Goal: Task Accomplishment & Management: Use online tool/utility

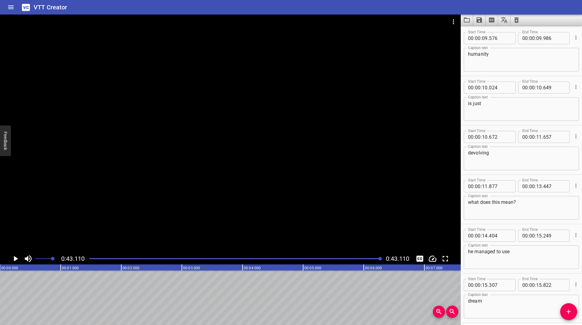
scroll to position [0, 2615]
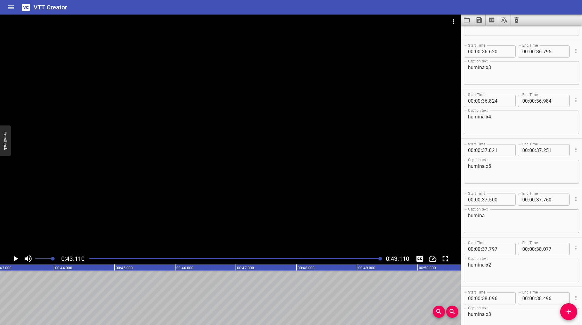
click at [183, 262] on div at bounding box center [235, 259] width 299 height 8
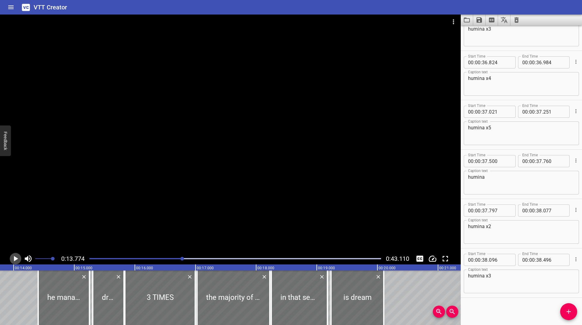
click at [12, 257] on icon "Play/Pause" at bounding box center [15, 258] width 9 height 9
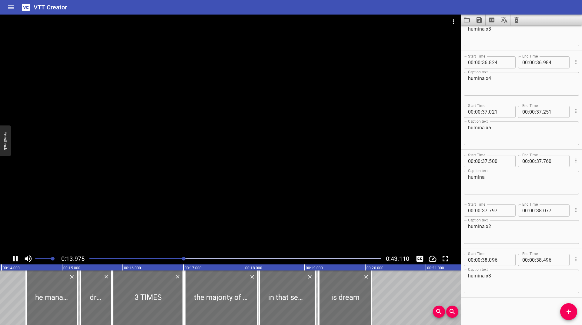
click at [12, 257] on icon "Play/Pause" at bounding box center [15, 258] width 9 height 9
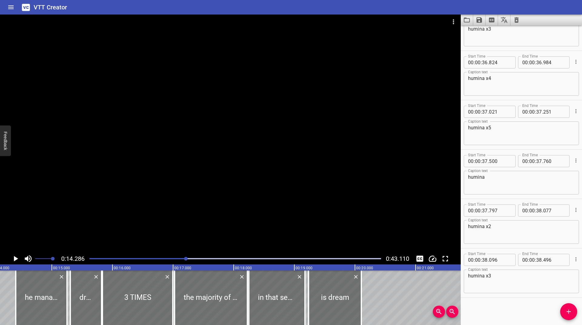
scroll to position [0, 866]
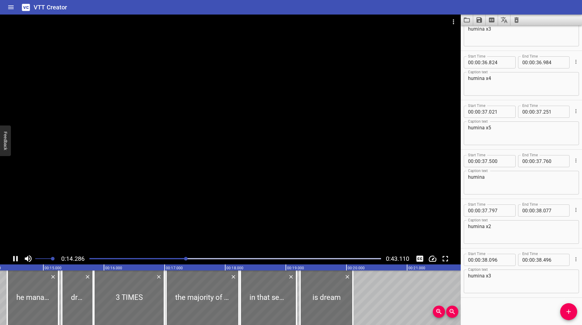
click at [10, 253] on button "Play/Pause" at bounding box center [16, 259] width 12 height 12
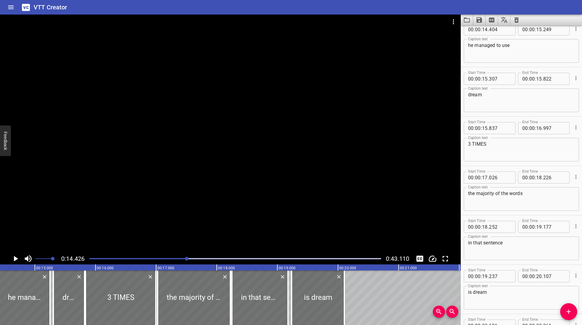
scroll to position [198, 0]
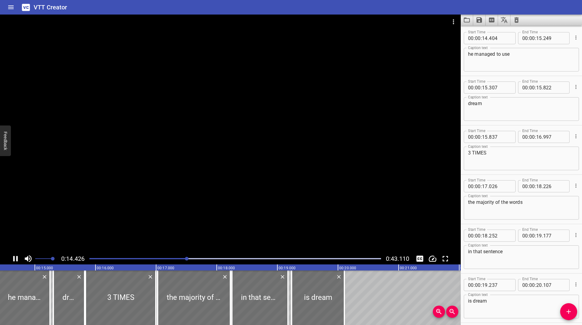
click at [10, 253] on button "Play/Pause" at bounding box center [16, 259] width 12 height 12
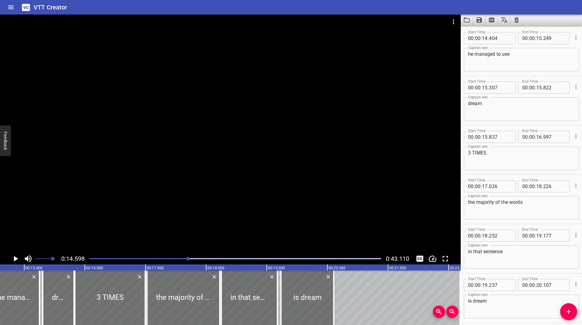
click at [10, 253] on button "Play/Pause" at bounding box center [16, 259] width 12 height 12
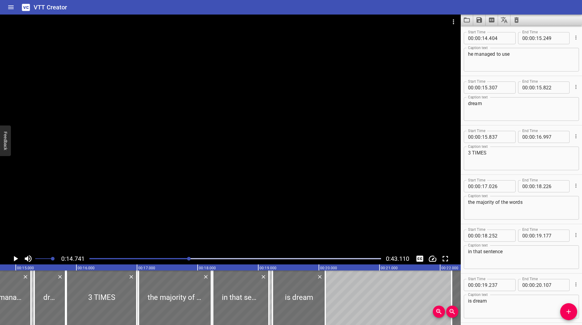
click at [10, 253] on button "Play/Pause" at bounding box center [16, 259] width 12 height 12
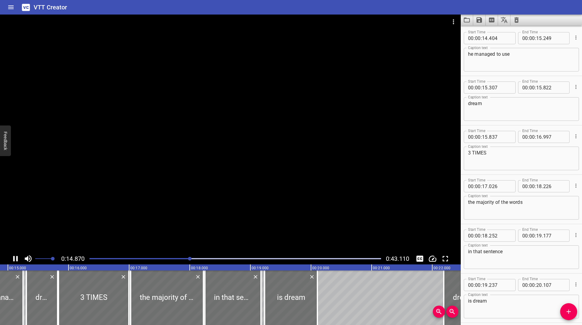
click at [10, 253] on button "Play/Pause" at bounding box center [16, 259] width 12 height 12
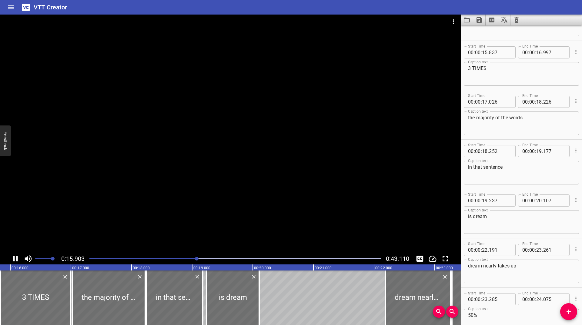
scroll to position [297, 0]
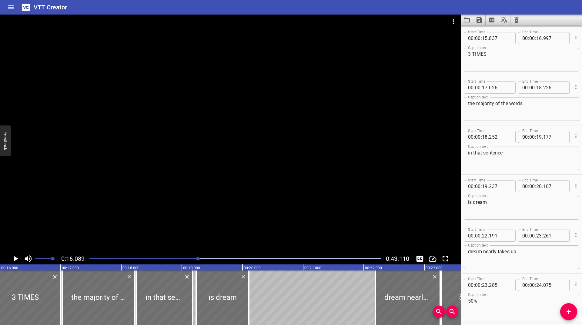
click at [10, 253] on button "Play/Pause" at bounding box center [16, 259] width 12 height 12
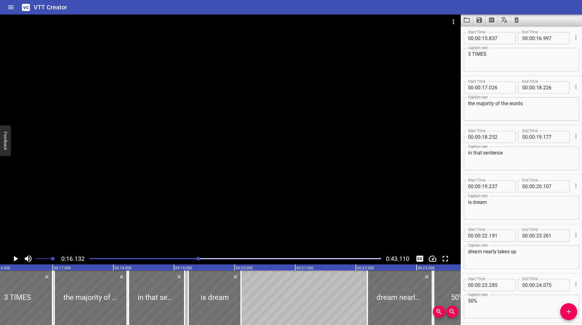
click at [96, 258] on div "Play progress" at bounding box center [53, 258] width 292 height 1
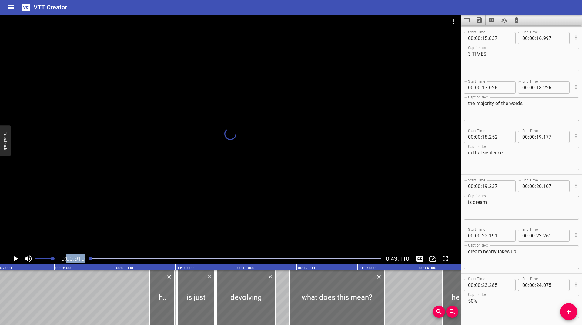
drag, startPoint x: 96, startPoint y: 258, endPoint x: 79, endPoint y: 260, distance: 17.6
click at [79, 260] on div "0:00.910 0:43.110" at bounding box center [230, 259] width 461 height 12
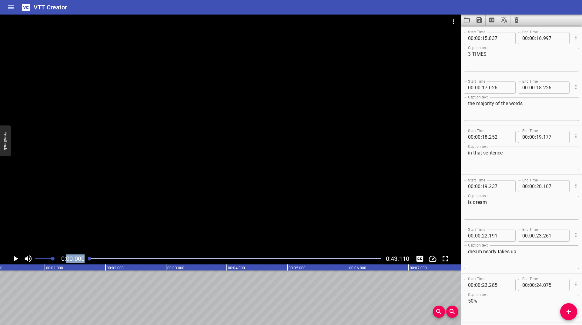
scroll to position [0, 0]
click at [9, 258] on div "0:00.000 0:43.110" at bounding box center [230, 259] width 461 height 12
click at [12, 259] on icon "Play/Pause" at bounding box center [15, 258] width 9 height 9
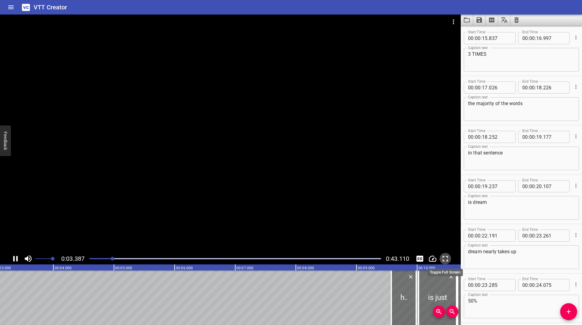
click at [446, 261] on icon "Toggle fullscreen" at bounding box center [445, 258] width 9 height 9
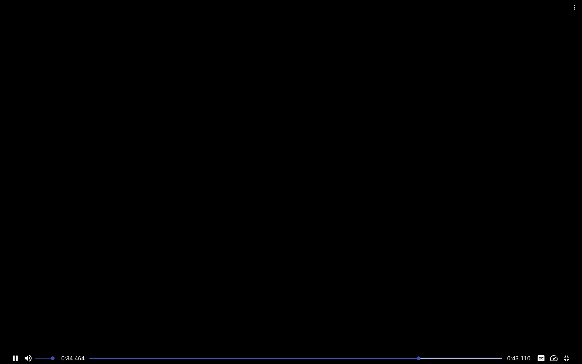
click at [360, 325] on div "Play progress" at bounding box center [213, 358] width 413 height 1
click at [344, 325] on div at bounding box center [296, 358] width 420 height 8
click at [15, 325] on icon "Play/Pause" at bounding box center [15, 358] width 9 height 9
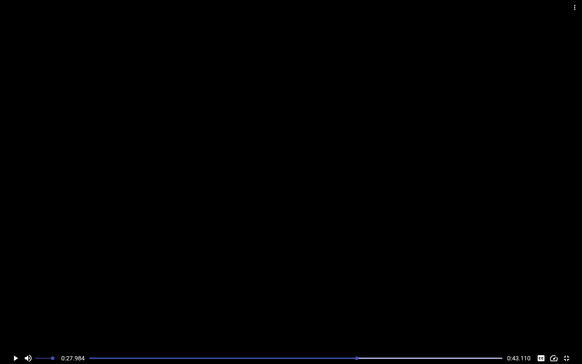
click at [15, 325] on icon "Play/Pause" at bounding box center [15, 358] width 9 height 9
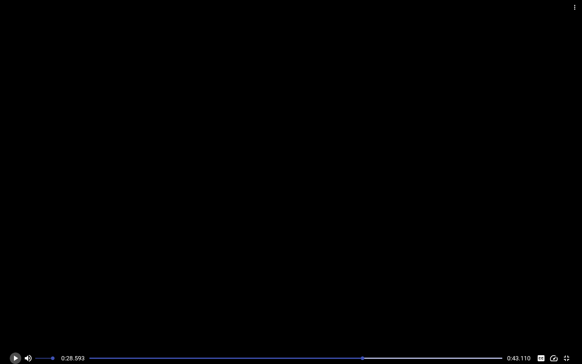
click at [15, 325] on icon "Play/Pause" at bounding box center [15, 358] width 9 height 9
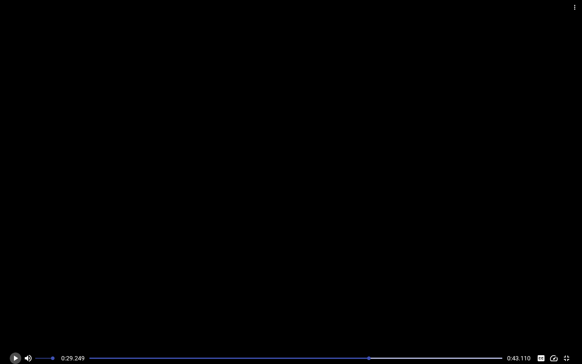
click at [15, 325] on icon "Play/Pause" at bounding box center [15, 358] width 9 height 9
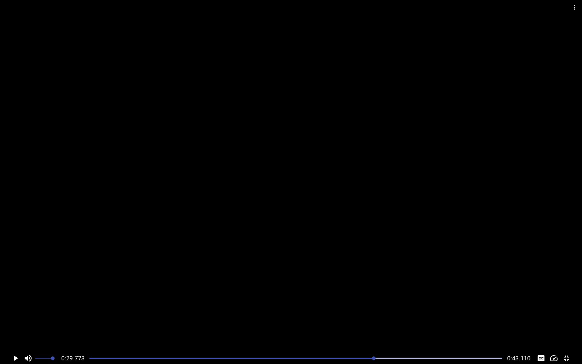
click at [15, 325] on icon "Play/Pause" at bounding box center [15, 358] width 9 height 9
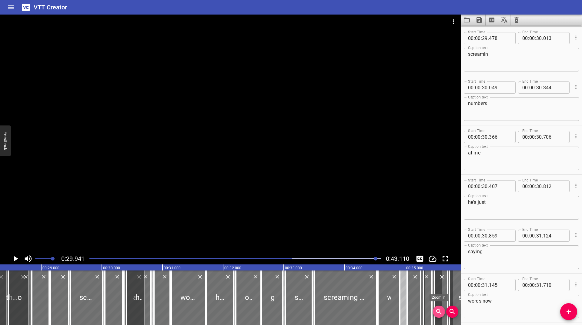
click at [440, 313] on icon "Zoom In" at bounding box center [438, 311] width 5 height 5
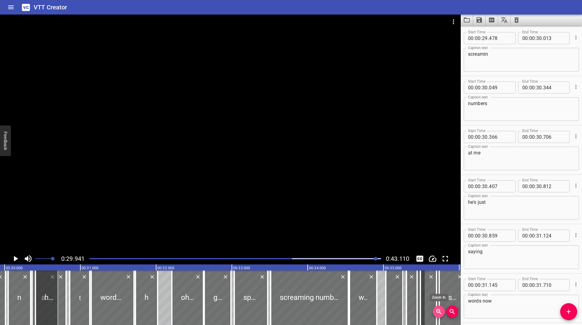
click at [440, 313] on icon "Zoom In" at bounding box center [438, 311] width 5 height 5
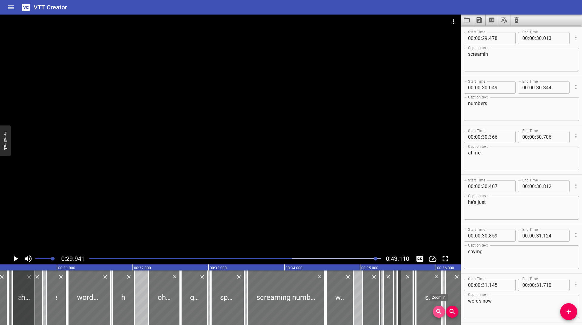
click at [440, 313] on icon "Zoom In" at bounding box center [438, 311] width 5 height 5
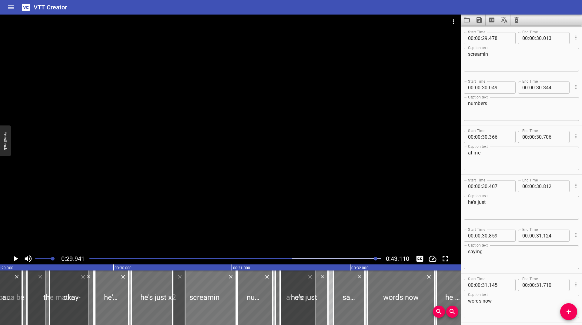
drag, startPoint x: 210, startPoint y: 305, endPoint x: 213, endPoint y: 302, distance: 4.5
click at [213, 302] on div at bounding box center [204, 298] width 63 height 55
type input "501"
type input "036"
drag, startPoint x: 174, startPoint y: 298, endPoint x: 188, endPoint y: 291, distance: 15.7
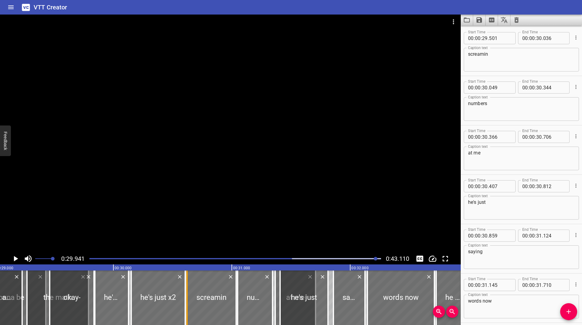
click at [188, 291] on div at bounding box center [187, 298] width 6 height 55
type input "621"
click at [266, 260] on div at bounding box center [235, 259] width 299 height 8
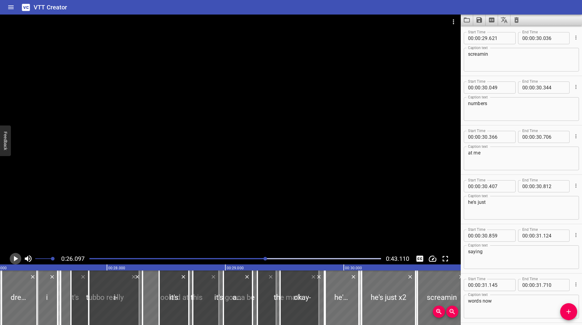
click at [17, 258] on icon "Play/Pause" at bounding box center [15, 258] width 9 height 9
click at [17, 258] on icon "Play/Pause" at bounding box center [15, 258] width 5 height 5
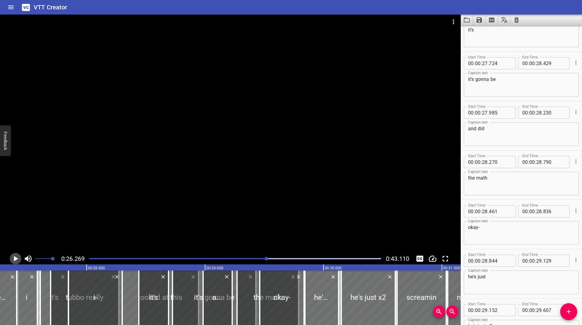
click at [17, 258] on icon "Play/Pause" at bounding box center [15, 258] width 9 height 9
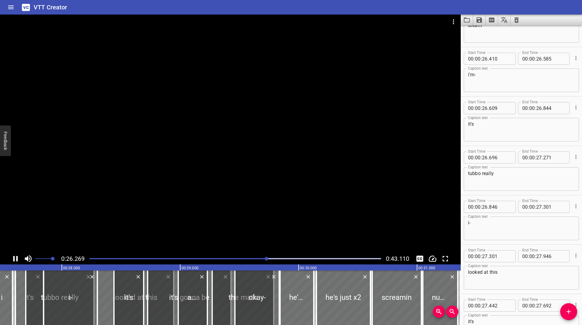
click at [17, 258] on icon "Play/Pause" at bounding box center [15, 258] width 5 height 5
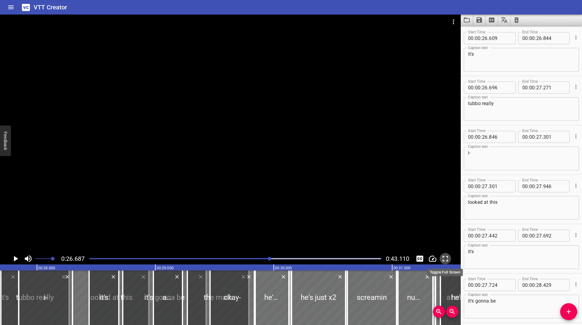
click at [444, 260] on icon "Toggle fullscreen" at bounding box center [445, 258] width 9 height 9
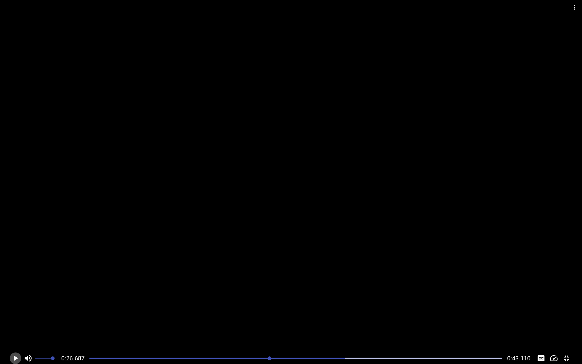
click at [15, 325] on icon "Play/Pause" at bounding box center [16, 357] width 4 height 5
click at [15, 325] on icon "Play/Pause" at bounding box center [15, 358] width 9 height 9
click at [15, 325] on icon "Play/Pause" at bounding box center [16, 357] width 4 height 5
click at [15, 325] on icon "Play/Pause" at bounding box center [15, 358] width 9 height 9
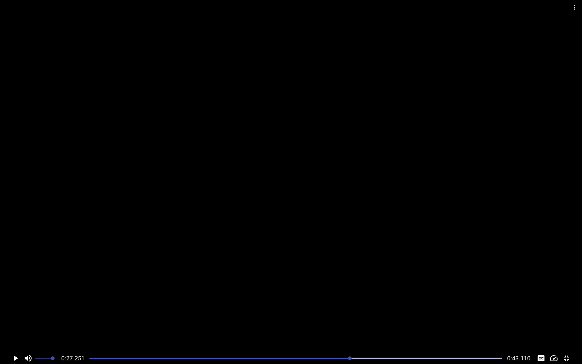
click at [15, 325] on icon "Play/Pause" at bounding box center [16, 357] width 4 height 5
click at [15, 325] on icon "Play/Pause" at bounding box center [15, 358] width 9 height 9
click at [15, 325] on icon "Play/Pause" at bounding box center [16, 357] width 4 height 5
click at [15, 325] on icon "Play/Pause" at bounding box center [15, 358] width 9 height 9
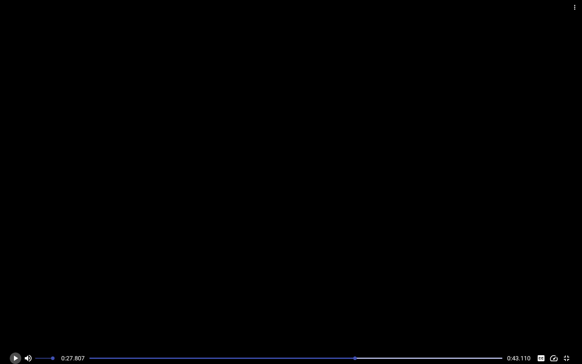
click at [15, 325] on icon "Play/Pause" at bounding box center [16, 357] width 4 height 5
click at [15, 325] on icon "Play/Pause" at bounding box center [15, 358] width 9 height 9
click at [15, 325] on icon "Play/Pause" at bounding box center [16, 357] width 4 height 5
click at [15, 325] on icon "Play/Pause" at bounding box center [15, 358] width 9 height 9
click at [15, 325] on icon "Play/Pause" at bounding box center [16, 357] width 4 height 5
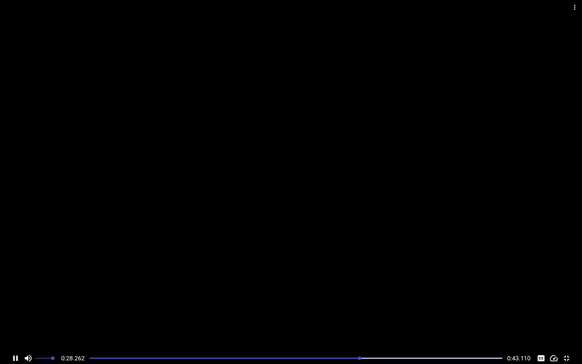
click at [15, 325] on icon "Play/Pause" at bounding box center [15, 358] width 9 height 9
click at [15, 325] on icon "Play/Pause" at bounding box center [16, 357] width 4 height 5
click at [15, 325] on icon "Play/Pause" at bounding box center [15, 358] width 9 height 9
click at [15, 325] on icon "Play/Pause" at bounding box center [16, 357] width 4 height 5
click at [15, 325] on icon "Play/Pause" at bounding box center [15, 358] width 9 height 9
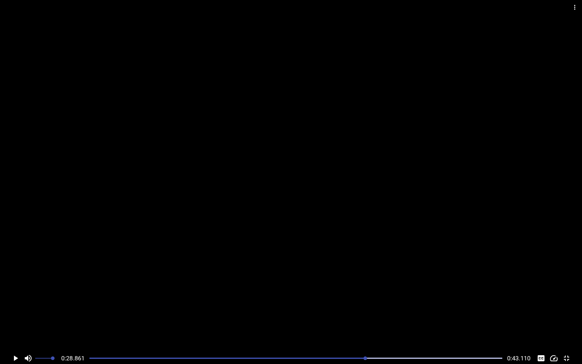
click at [15, 325] on icon "Play/Pause" at bounding box center [16, 357] width 4 height 5
click at [15, 325] on icon "Play/Pause" at bounding box center [15, 358] width 9 height 9
click at [15, 325] on icon "Play/Pause" at bounding box center [16, 357] width 4 height 5
click at [351, 325] on div "Play progress" at bounding box center [181, 358] width 413 height 1
click at [360, 325] on div at bounding box center [296, 358] width 420 height 8
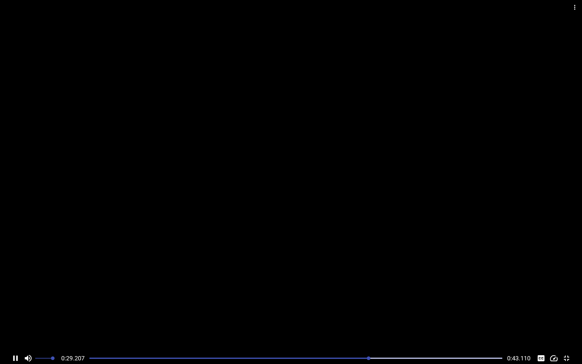
click at [345, 325] on div at bounding box center [296, 358] width 420 height 8
click at [350, 325] on div "Play progress" at bounding box center [145, 358] width 413 height 1
click at [352, 325] on div at bounding box center [296, 358] width 420 height 8
click at [348, 325] on div at bounding box center [296, 358] width 420 height 8
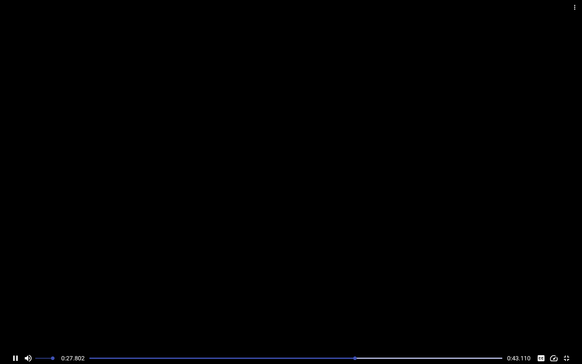
click at [348, 325] on div at bounding box center [296, 358] width 420 height 8
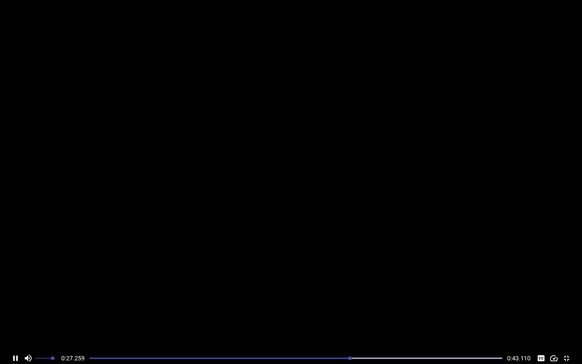
click at [348, 325] on div at bounding box center [296, 358] width 420 height 8
click at [340, 325] on div at bounding box center [296, 358] width 420 height 8
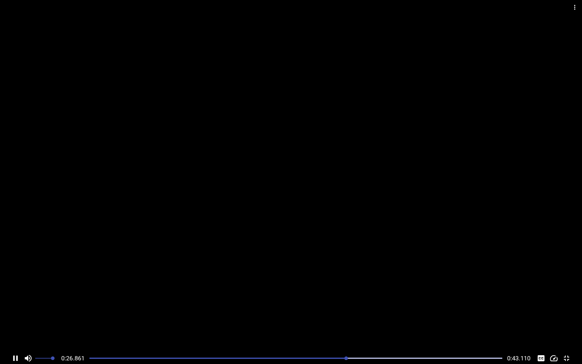
click at [13, 325] on icon "Play/Pause" at bounding box center [15, 358] width 9 height 9
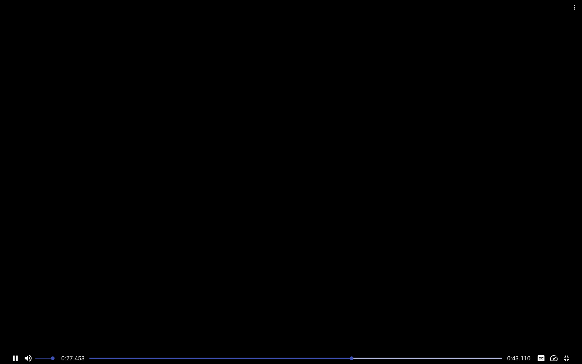
click at [13, 325] on icon "Play/Pause" at bounding box center [15, 358] width 9 height 9
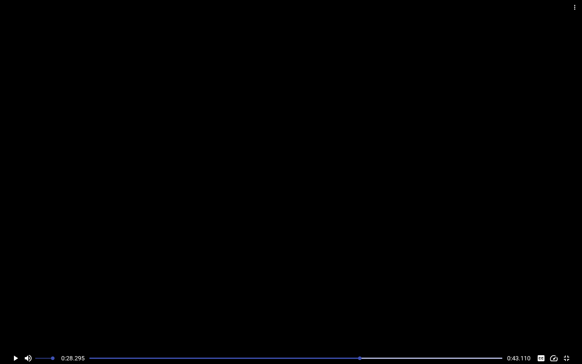
click at [13, 325] on icon "Play/Pause" at bounding box center [15, 358] width 9 height 9
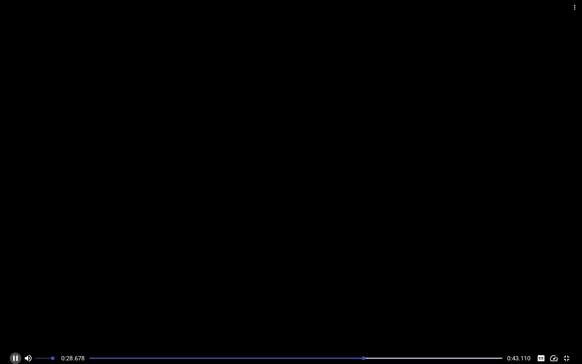
click at [13, 325] on icon "Play/Pause" at bounding box center [15, 358] width 9 height 9
click at [364, 325] on div at bounding box center [296, 358] width 420 height 8
click at [14, 325] on icon "Play/Pause" at bounding box center [16, 357] width 4 height 5
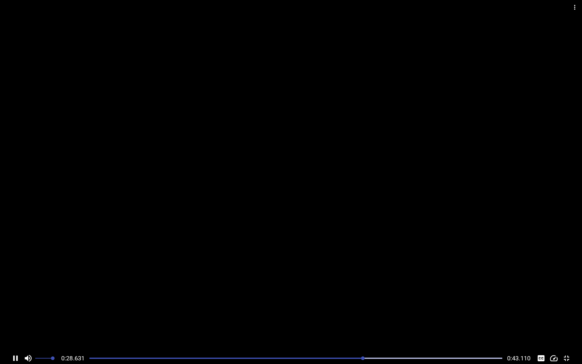
click at [14, 325] on icon "Play/Pause" at bounding box center [15, 357] width 5 height 5
click at [14, 325] on icon "Play/Pause" at bounding box center [16, 357] width 4 height 5
click at [14, 325] on icon "Play/Pause" at bounding box center [15, 357] width 5 height 5
click at [14, 325] on icon "Play/Pause" at bounding box center [16, 357] width 4 height 5
click at [14, 325] on icon "Play/Pause" at bounding box center [15, 357] width 5 height 5
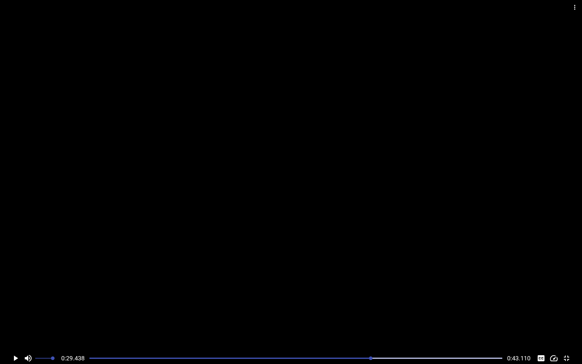
click at [349, 325] on div at bounding box center [296, 358] width 420 height 8
click at [14, 325] on icon "Play/Pause" at bounding box center [15, 358] width 9 height 9
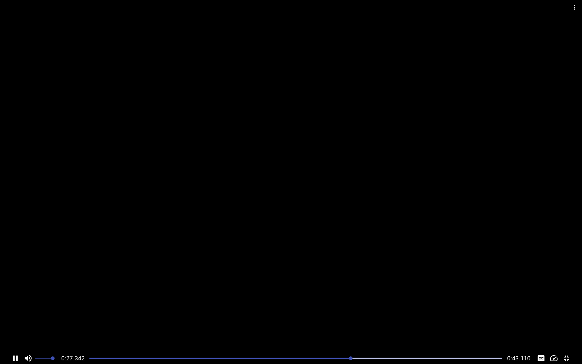
click at [14, 325] on icon "Play/Pause" at bounding box center [15, 358] width 9 height 9
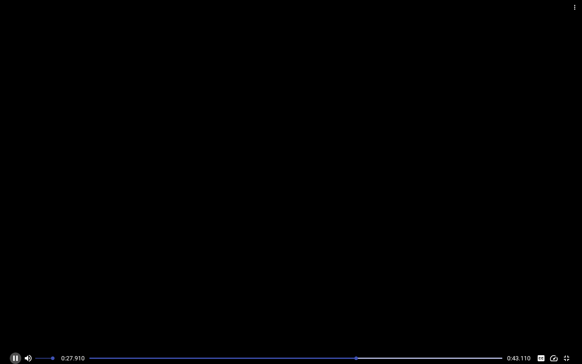
click at [14, 325] on icon "Play/Pause" at bounding box center [15, 358] width 9 height 9
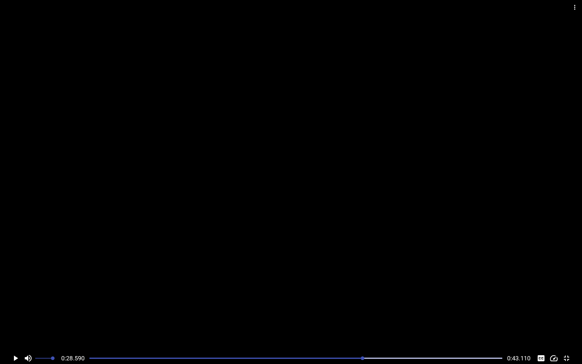
click at [14, 325] on icon "Play/Pause" at bounding box center [15, 358] width 9 height 9
click at [245, 325] on div at bounding box center [296, 358] width 420 height 8
click at [376, 325] on div at bounding box center [296, 358] width 420 height 8
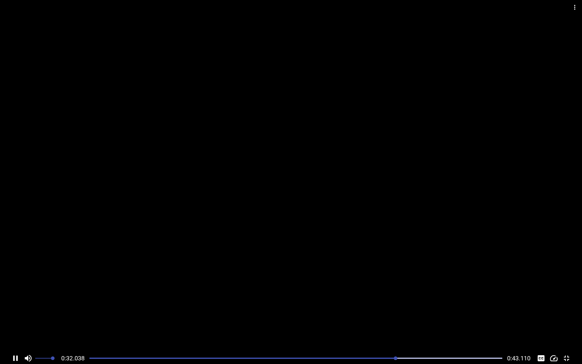
click at [323, 325] on div "Play progress" at bounding box center [190, 358] width 413 height 1
click at [363, 325] on div at bounding box center [296, 358] width 420 height 8
click at [347, 325] on div at bounding box center [296, 358] width 420 height 8
click at [345, 325] on div at bounding box center [296, 358] width 420 height 8
click at [316, 325] on div "Play progress" at bounding box center [158, 358] width 413 height 1
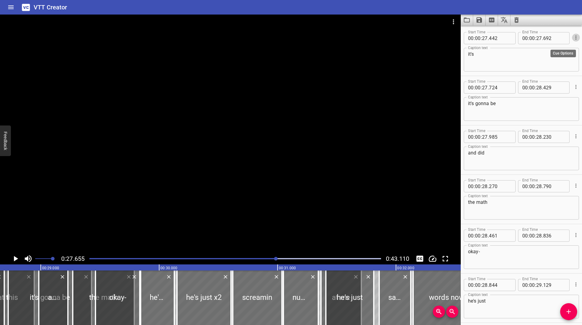
click at [574, 37] on icon "Cue Options" at bounding box center [576, 38] width 6 height 6
click at [561, 39] on li "Advanced options..." at bounding box center [550, 37] width 53 height 11
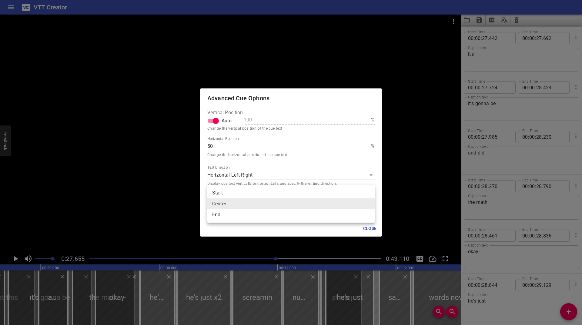
click at [263, 205] on body "VTT Creator Caption Editor Batch Transcribe Login Sign Up Privacy Contact 0:27.…" at bounding box center [291, 162] width 582 height 325
click at [234, 193] on li "Start" at bounding box center [290, 193] width 167 height 11
type input "start"
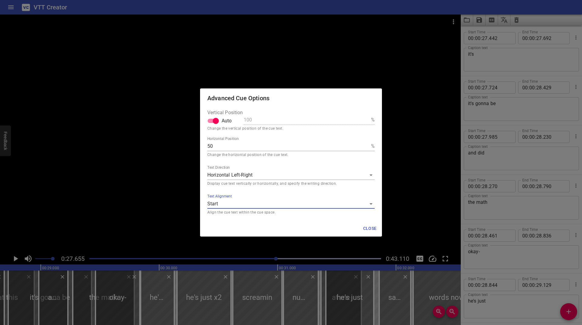
click at [373, 230] on span "Close" at bounding box center [370, 229] width 15 height 8
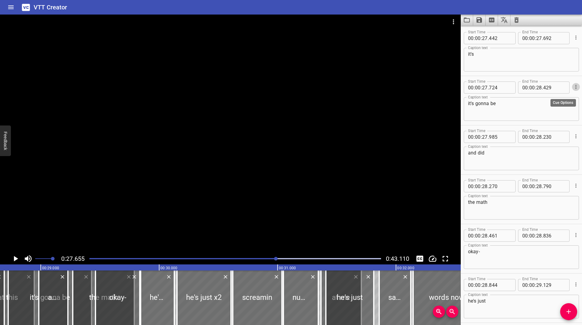
click at [573, 86] on icon "Cue Options" at bounding box center [576, 87] width 6 height 6
click at [545, 86] on li "Advanced options..." at bounding box center [550, 87] width 53 height 11
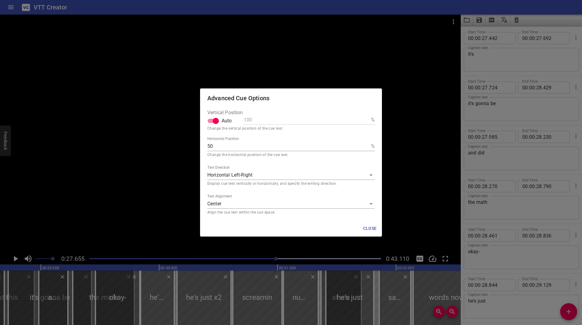
click at [245, 201] on body "VTT Creator Caption Editor Batch Transcribe Login Sign Up Privacy Contact 0:27.…" at bounding box center [291, 162] width 582 height 325
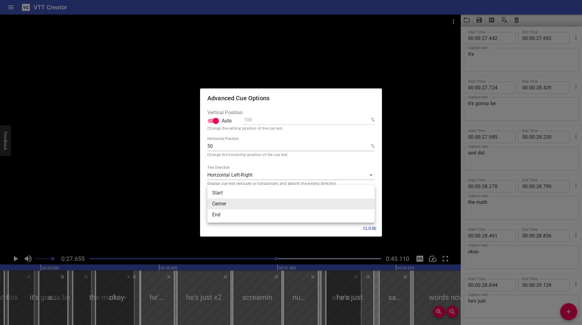
click at [238, 195] on li "Start" at bounding box center [290, 193] width 167 height 11
type input "start"
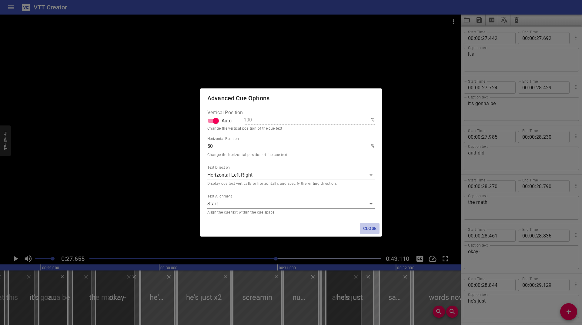
drag, startPoint x: 374, startPoint y: 228, endPoint x: 235, endPoint y: 226, distance: 138.9
click at [374, 227] on span "Close" at bounding box center [370, 229] width 15 height 8
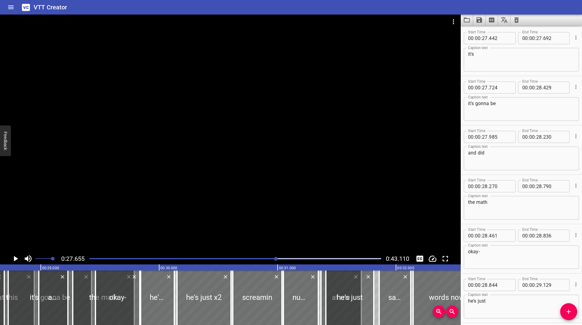
click at [13, 257] on icon "Play/Pause" at bounding box center [15, 258] width 9 height 9
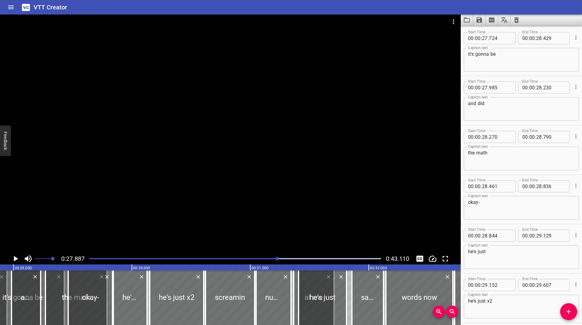
click at [13, 257] on icon "Play/Pause" at bounding box center [15, 258] width 9 height 9
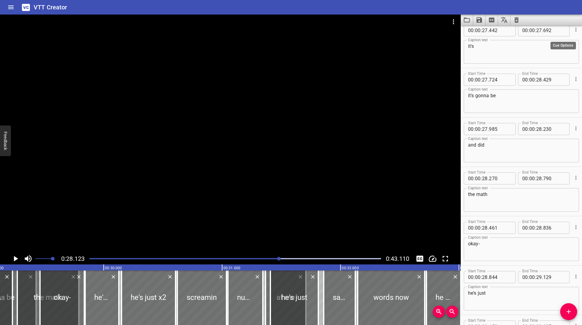
click at [573, 30] on icon "Cue Options" at bounding box center [576, 30] width 6 height 6
click at [547, 27] on li "Advanced options..." at bounding box center [550, 29] width 53 height 11
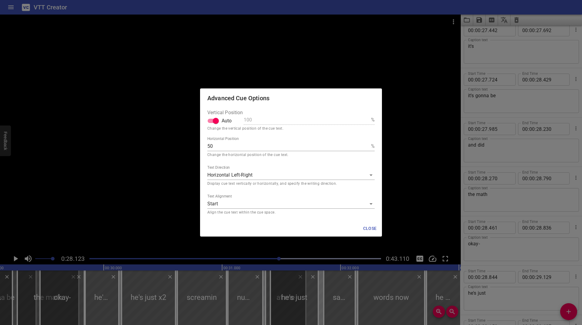
click at [247, 203] on body "VTT Creator Caption Editor Batch Transcribe Login Sign Up Privacy Contact 0:28.…" at bounding box center [291, 162] width 582 height 325
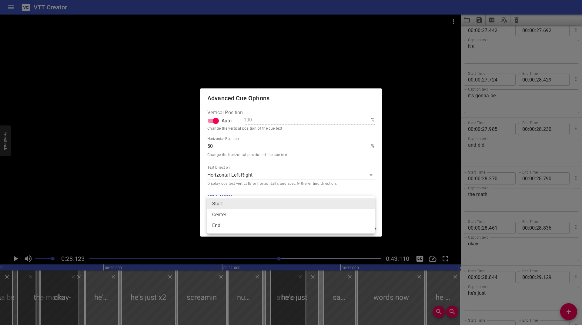
click at [234, 227] on li "End" at bounding box center [290, 225] width 167 height 11
type input "end"
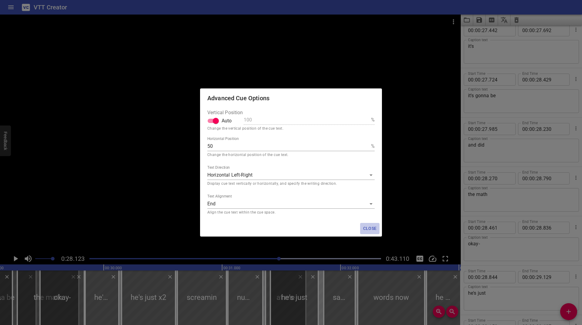
drag, startPoint x: 370, startPoint y: 227, endPoint x: 481, endPoint y: 135, distance: 144.6
click at [370, 227] on span "Close" at bounding box center [370, 229] width 15 height 8
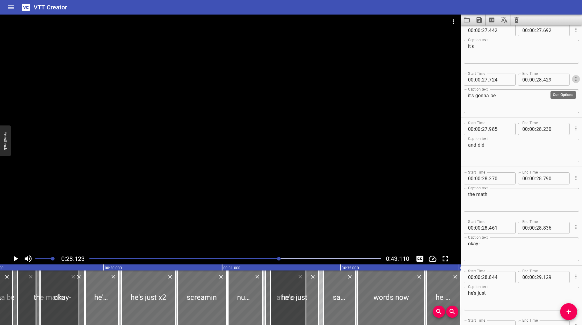
click at [576, 80] on icon "Cue Options" at bounding box center [576, 79] width 1 height 4
click at [541, 79] on li "Advanced options..." at bounding box center [550, 79] width 53 height 11
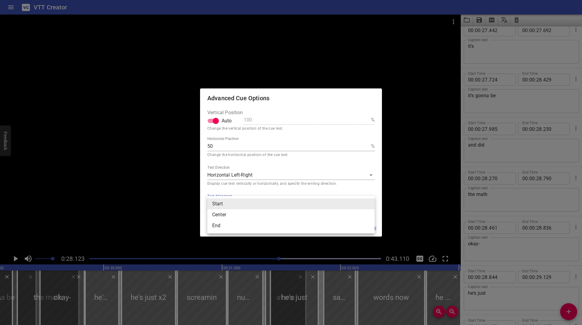
click at [234, 203] on body "VTT Creator Caption Editor Batch Transcribe Login Sign Up Privacy Contact 0:28.…" at bounding box center [291, 162] width 582 height 325
click at [224, 217] on li "Center" at bounding box center [290, 215] width 167 height 11
type input "middle"
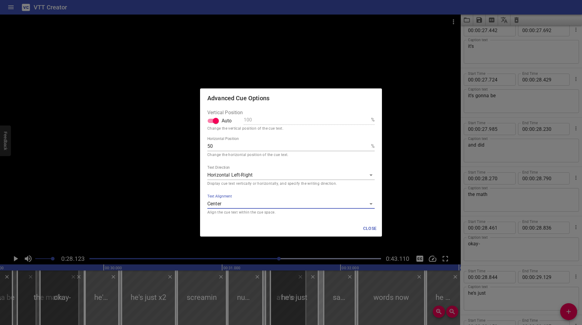
click at [368, 225] on button "Close" at bounding box center [369, 228] width 19 height 11
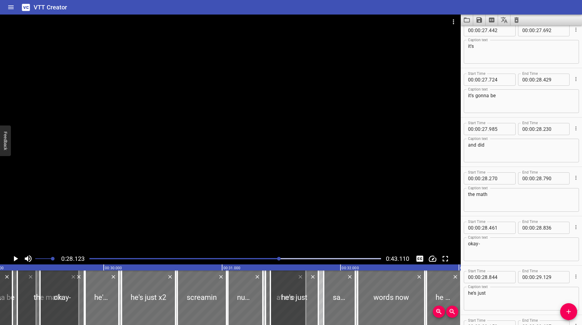
click at [573, 29] on icon "Cue Options" at bounding box center [576, 30] width 6 height 6
click at [535, 28] on li "Advanced options..." at bounding box center [550, 29] width 53 height 11
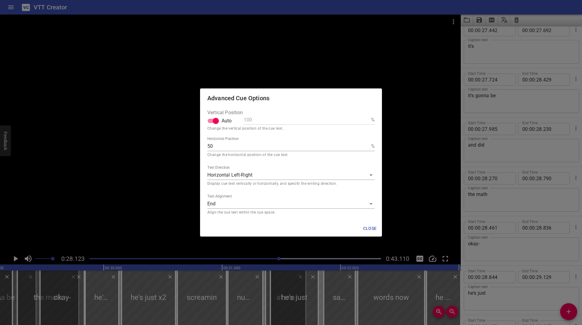
click at [227, 202] on body "VTT Creator Caption Editor Batch Transcribe Login Sign Up Privacy Contact 0:28.…" at bounding box center [291, 162] width 582 height 325
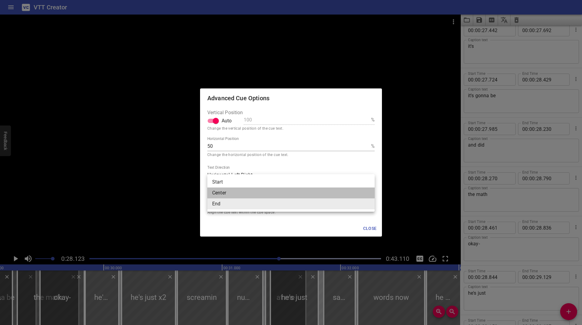
click at [229, 195] on li "Center" at bounding box center [290, 193] width 167 height 11
type input "middle"
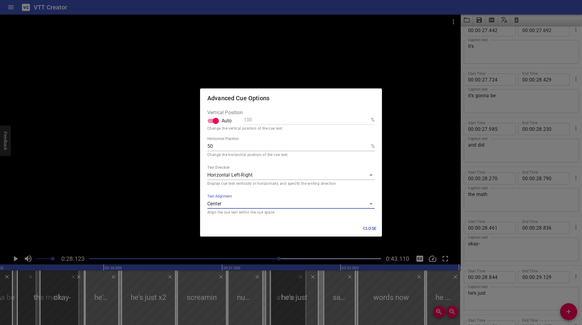
click at [358, 226] on div "Close" at bounding box center [291, 229] width 182 height 16
click at [365, 224] on button "Close" at bounding box center [369, 228] width 19 height 11
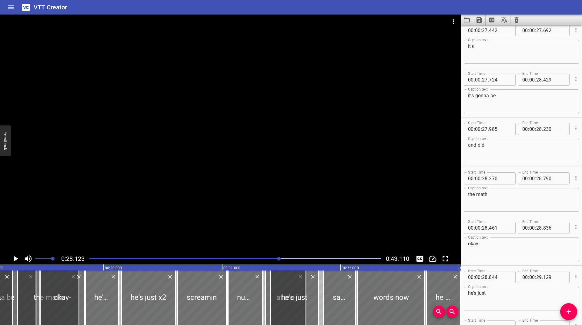
click at [16, 260] on icon "Play/Pause" at bounding box center [16, 258] width 4 height 5
click at [16, 260] on icon "Play/Pause" at bounding box center [15, 258] width 9 height 9
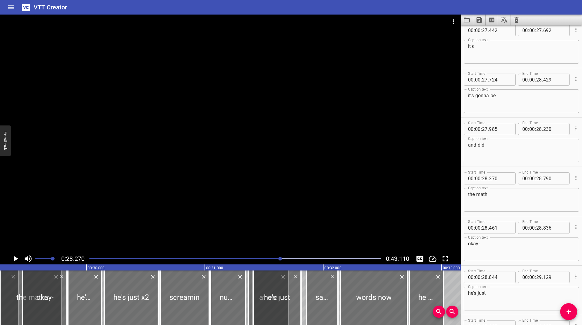
click at [16, 260] on icon "Play/Pause" at bounding box center [16, 258] width 4 height 5
click at [16, 260] on icon "Play/Pause" at bounding box center [15, 258] width 9 height 9
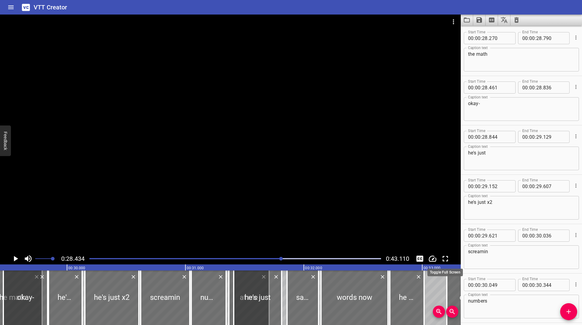
click at [449, 261] on icon "Toggle fullscreen" at bounding box center [445, 258] width 9 height 9
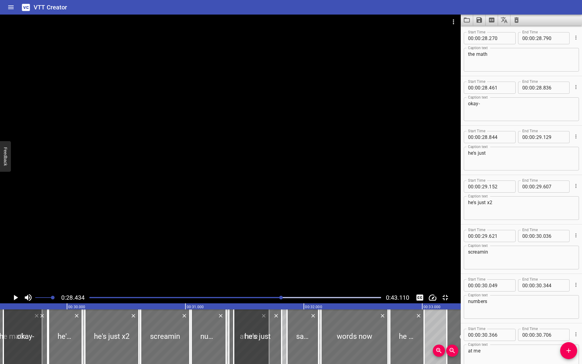
click at [13, 302] on icon "Play/Pause" at bounding box center [15, 297] width 9 height 9
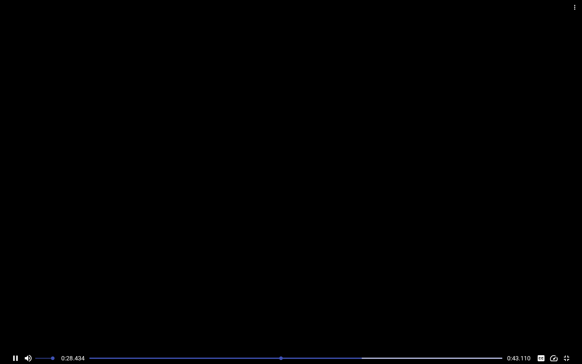
click at [13, 325] on icon "Play/Pause" at bounding box center [15, 358] width 9 height 9
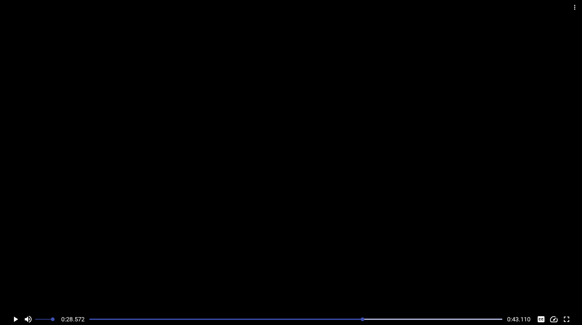
click at [280, 319] on div "Play progress" at bounding box center [156, 319] width 413 height 1
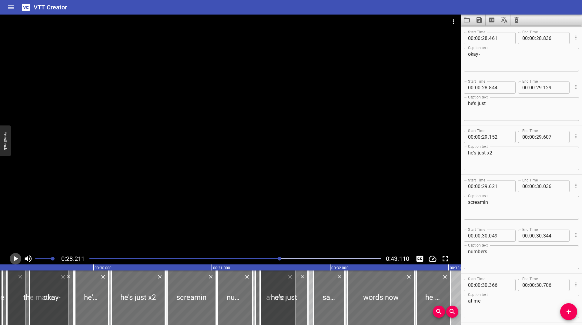
click at [15, 259] on icon "Play/Pause" at bounding box center [16, 258] width 4 height 5
click at [15, 259] on icon "Play/Pause" at bounding box center [15, 258] width 9 height 9
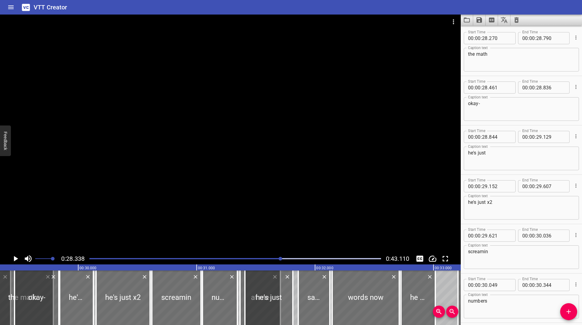
click at [15, 259] on icon "Play/Pause" at bounding box center [16, 258] width 4 height 5
click at [15, 259] on icon "Play/Pause" at bounding box center [15, 258] width 9 height 9
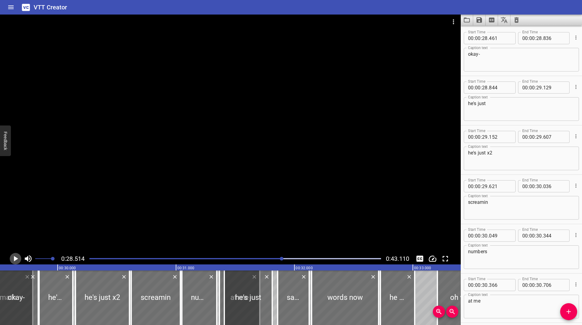
click at [15, 259] on icon "Play/Pause" at bounding box center [16, 258] width 4 height 5
click at [15, 259] on icon "Play/Pause" at bounding box center [15, 258] width 9 height 9
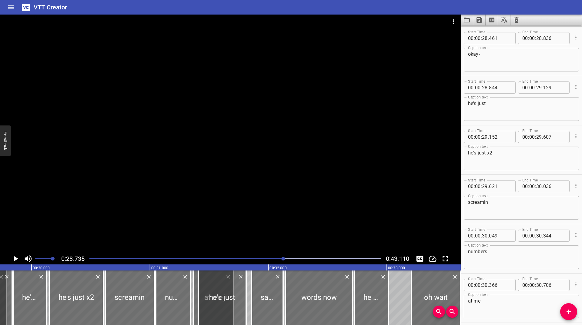
click at [15, 259] on icon "Play/Pause" at bounding box center [16, 258] width 4 height 5
click at [15, 259] on icon "Play/Pause" at bounding box center [15, 258] width 9 height 9
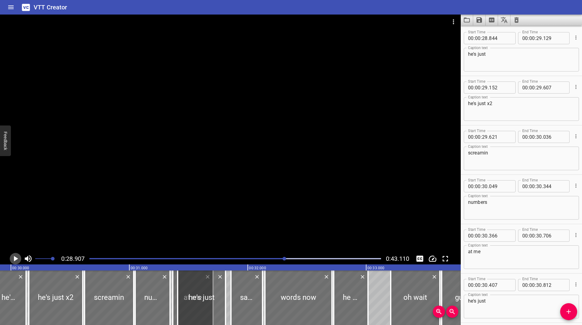
click at [15, 259] on icon "Play/Pause" at bounding box center [16, 258] width 4 height 5
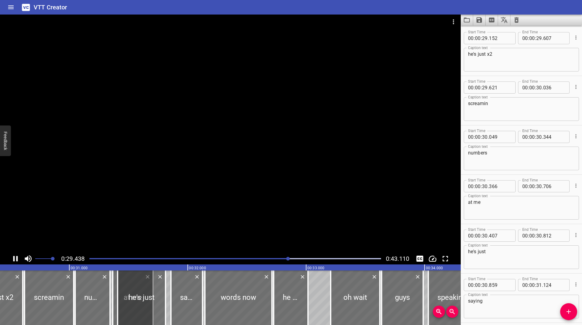
click at [277, 257] on div at bounding box center [235, 259] width 299 height 8
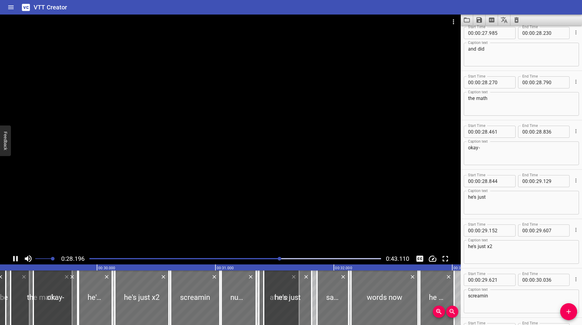
click at [274, 258] on div "Play progress" at bounding box center [135, 258] width 292 height 1
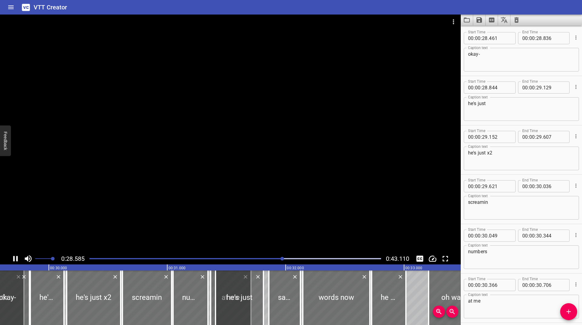
click at [265, 260] on div at bounding box center [235, 259] width 299 height 8
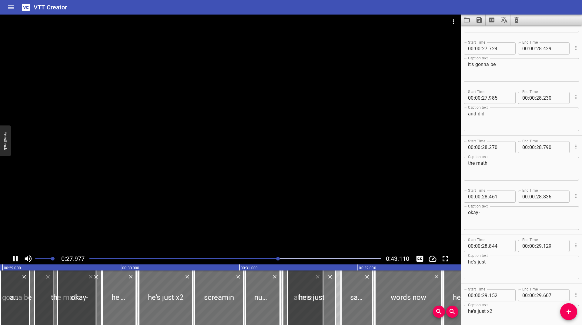
click at [221, 259] on div "Play progress" at bounding box center [133, 258] width 292 height 1
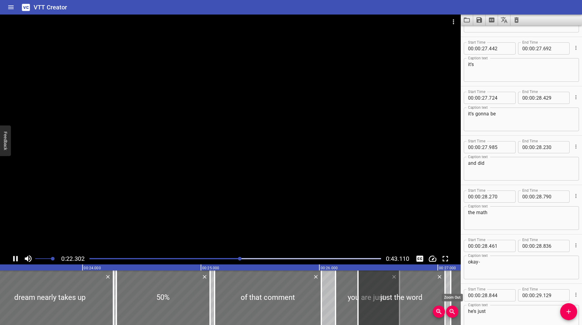
click at [455, 312] on icon "Zoom Out" at bounding box center [452, 311] width 7 height 7
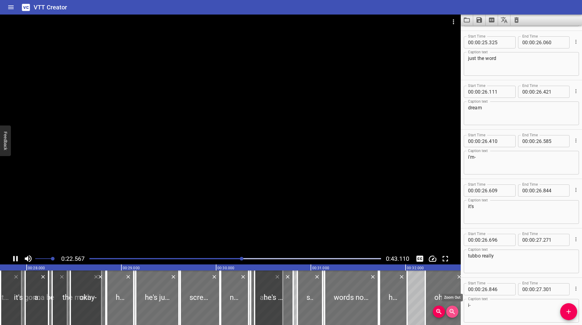
click at [455, 312] on icon "Zoom Out" at bounding box center [452, 311] width 7 height 7
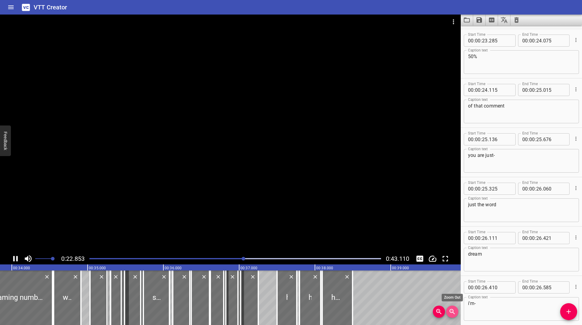
click at [455, 312] on icon "Zoom Out" at bounding box center [452, 311] width 7 height 7
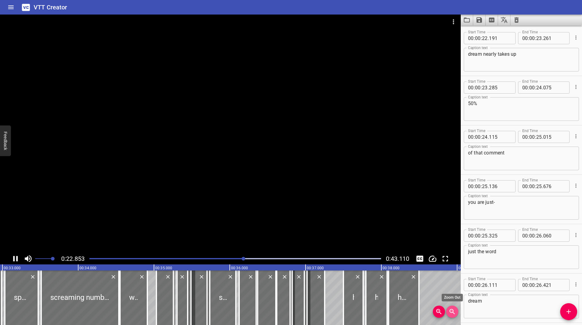
click at [455, 312] on icon "Zoom Out" at bounding box center [452, 311] width 7 height 7
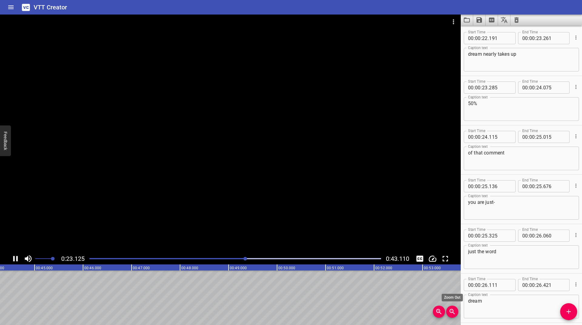
click at [455, 312] on icon "Zoom Out" at bounding box center [452, 311] width 7 height 7
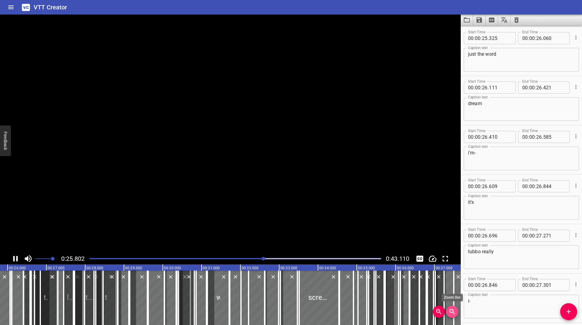
click at [455, 312] on icon "Zoom Out" at bounding box center [452, 311] width 7 height 7
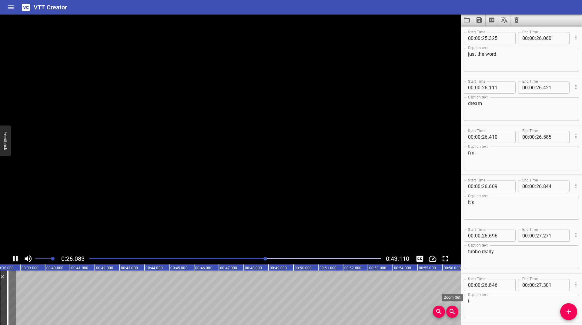
click at [455, 312] on icon "Zoom Out" at bounding box center [452, 311] width 7 height 7
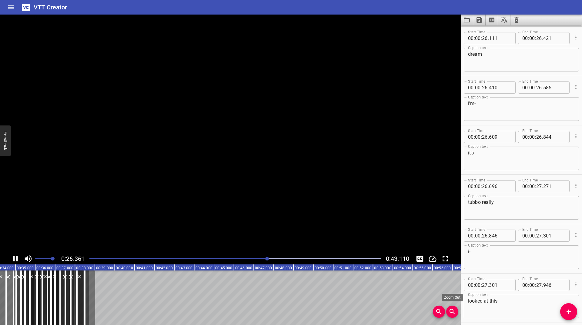
click at [455, 312] on icon "Zoom Out" at bounding box center [452, 311] width 7 height 7
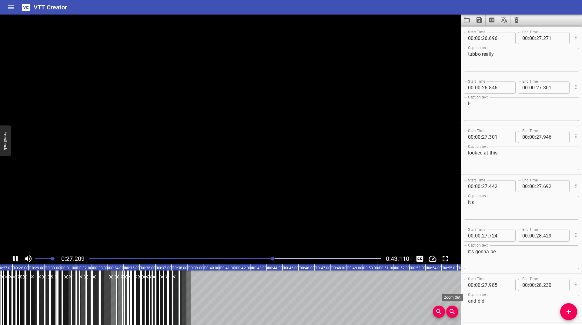
click at [455, 312] on icon "Zoom Out" at bounding box center [452, 311] width 7 height 7
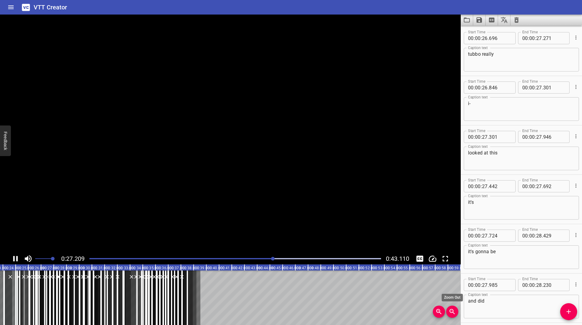
click at [455, 312] on icon "Zoom Out" at bounding box center [452, 311] width 7 height 7
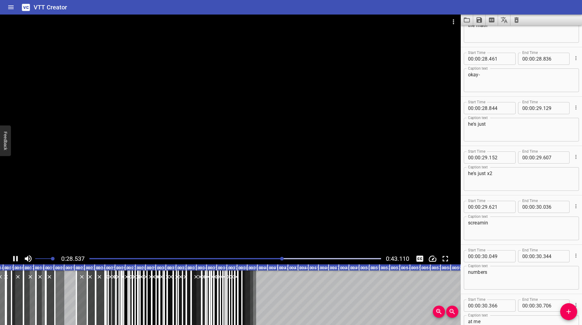
click at [224, 258] on div "Play progress" at bounding box center [137, 258] width 292 height 1
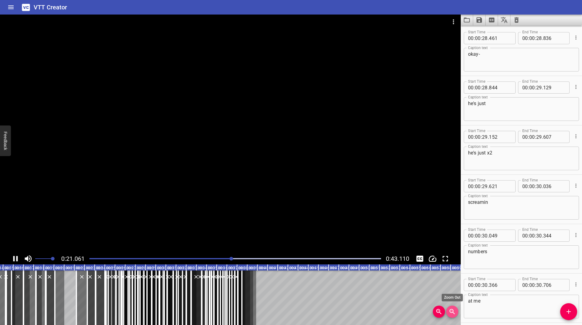
click at [451, 311] on icon "Zoom Out" at bounding box center [452, 311] width 5 height 5
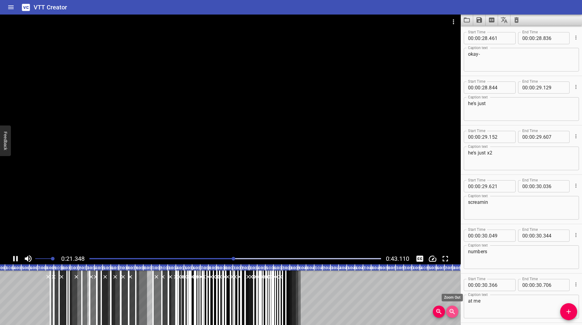
click at [451, 311] on icon "Zoom Out" at bounding box center [452, 311] width 5 height 5
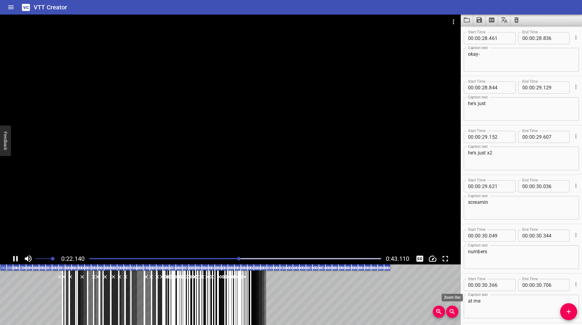
click at [451, 311] on icon "Zoom Out" at bounding box center [452, 311] width 5 height 5
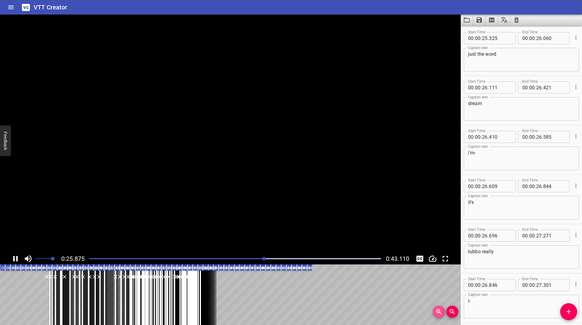
click at [439, 311] on icon "Zoom In" at bounding box center [439, 312] width 2 height 2
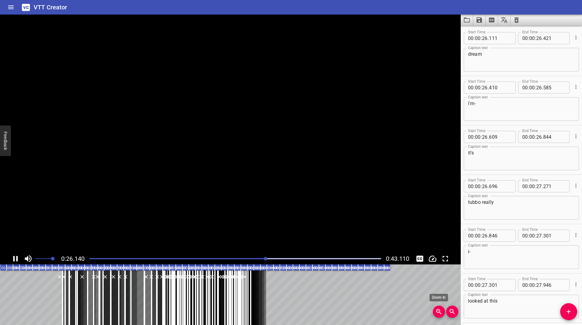
click at [439, 311] on icon "Zoom In" at bounding box center [439, 312] width 2 height 2
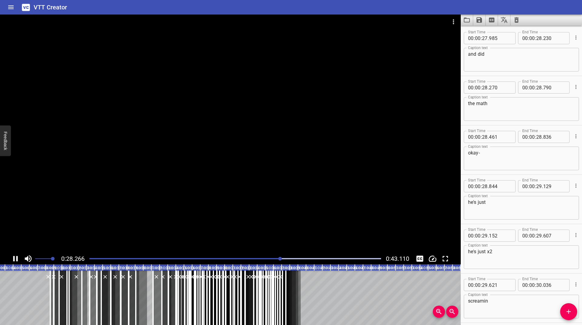
click at [240, 259] on div "Play progress" at bounding box center [135, 258] width 292 height 1
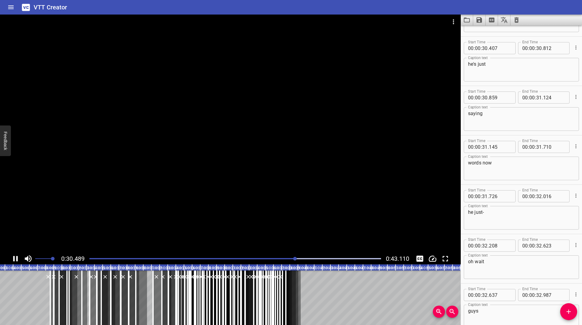
click at [127, 257] on div at bounding box center [235, 259] width 299 height 8
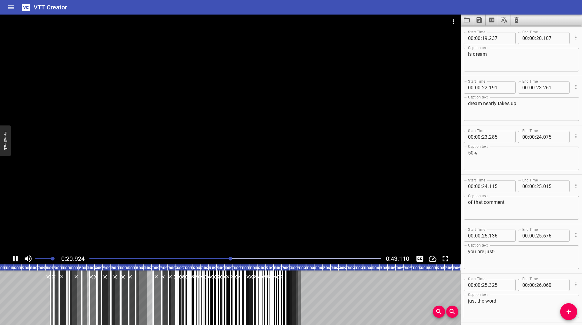
click at [218, 259] on div "Play progress" at bounding box center [85, 258] width 292 height 1
click at [209, 259] on div "Play progress" at bounding box center [74, 258] width 292 height 1
click at [201, 259] on div "Play progress" at bounding box center [66, 258] width 292 height 1
click at [201, 259] on div "Play progress" at bounding box center [60, 258] width 292 height 1
click at [446, 262] on icon "Toggle fullscreen" at bounding box center [445, 258] width 9 height 9
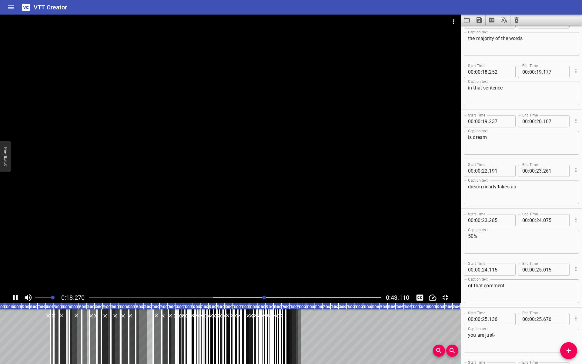
click at [235, 303] on div "0:18.270 0:43.110" at bounding box center [230, 298] width 461 height 12
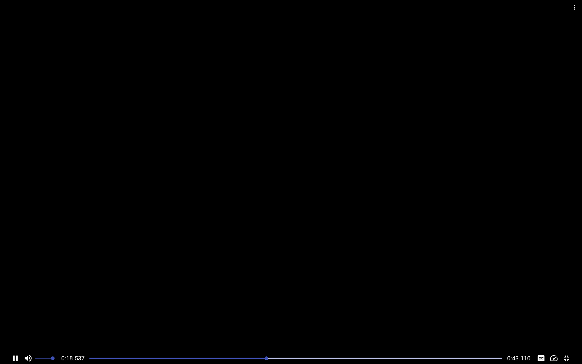
click at [235, 325] on div at bounding box center [296, 358] width 420 height 8
click at [223, 247] on div at bounding box center [291, 176] width 582 height 352
click at [252, 325] on div at bounding box center [296, 358] width 420 height 8
click at [250, 325] on div at bounding box center [296, 358] width 420 height 8
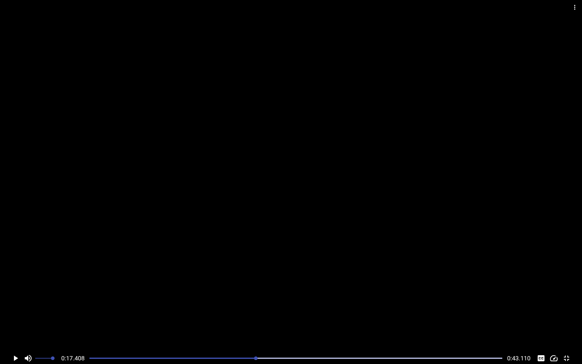
click at [239, 325] on div at bounding box center [296, 358] width 420 height 8
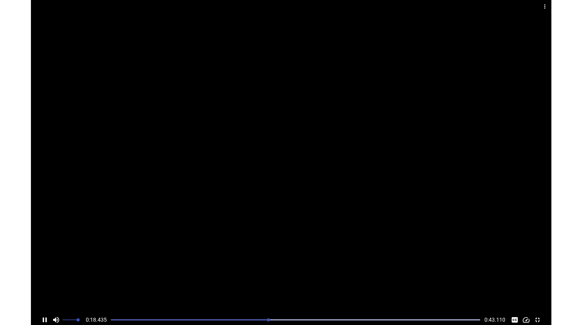
scroll to position [395, 0]
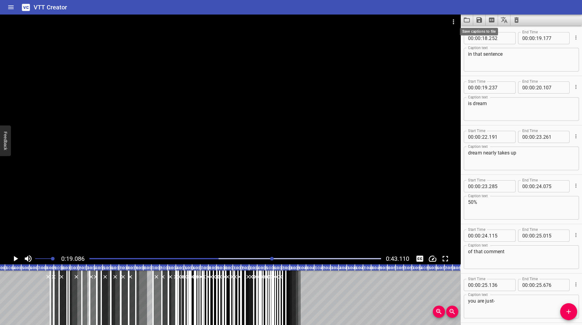
click at [481, 21] on icon "Save captions to file" at bounding box center [479, 19] width 5 height 5
click at [482, 31] on li "Save to VTT file" at bounding box center [495, 33] width 45 height 11
click at [518, 18] on icon "Clear captions" at bounding box center [517, 19] width 4 height 5
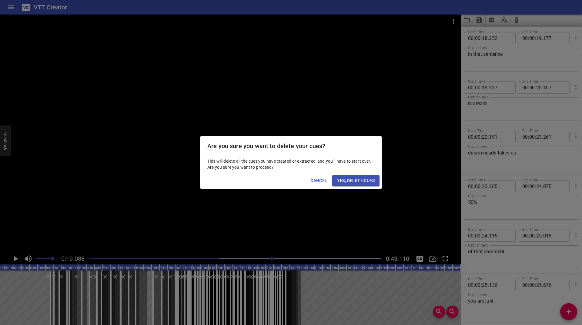
click at [349, 184] on span "Yes, Delete Cues" at bounding box center [356, 181] width 38 height 8
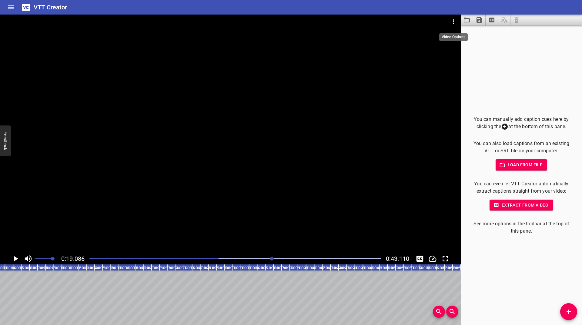
click at [453, 23] on icon "Video Options" at bounding box center [453, 21] width 7 height 7
click at [467, 25] on li "Select New Video File..." at bounding box center [476, 22] width 60 height 11
click at [569, 314] on icon "Add Cue" at bounding box center [569, 312] width 4 height 4
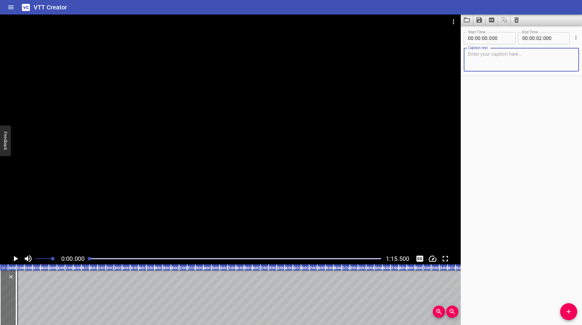
click at [509, 61] on textarea at bounding box center [521, 59] width 107 height 17
type textarea "we’re about"
click at [16, 261] on icon "Play/Pause" at bounding box center [15, 258] width 9 height 9
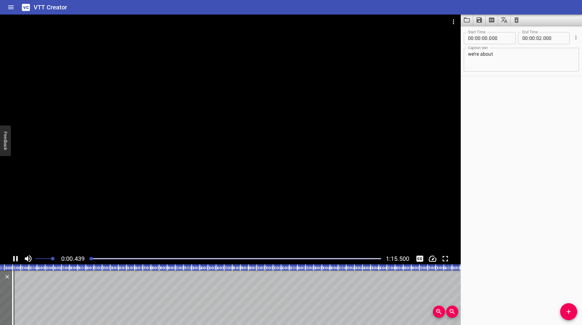
click at [16, 261] on icon "Play/Pause" at bounding box center [15, 258] width 9 height 9
click at [433, 256] on icon "Change Playback Speed" at bounding box center [432, 258] width 9 height 9
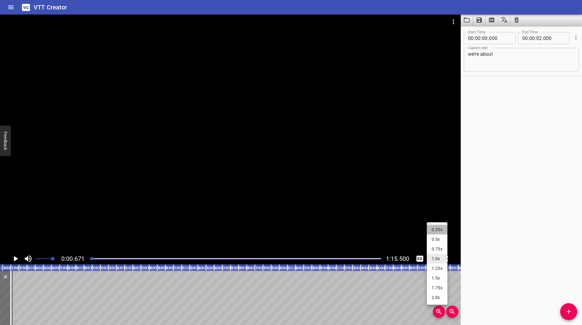
drag, startPoint x: 436, startPoint y: 228, endPoint x: 289, endPoint y: 229, distance: 146.5
click at [435, 229] on li "0.25x" at bounding box center [437, 230] width 21 height 10
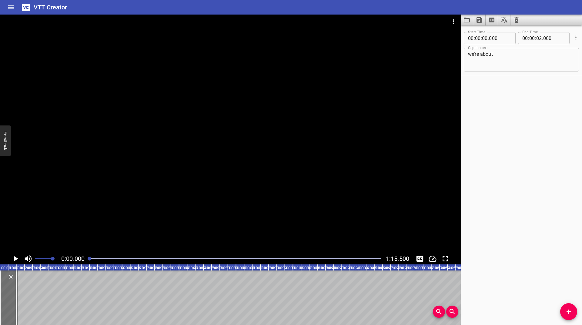
drag, startPoint x: 91, startPoint y: 259, endPoint x: 86, endPoint y: 259, distance: 5.5
click at [86, 259] on div "0:00.000 1:15.500" at bounding box center [230, 259] width 461 height 12
click at [439, 312] on icon "Zoom In" at bounding box center [439, 312] width 2 height 2
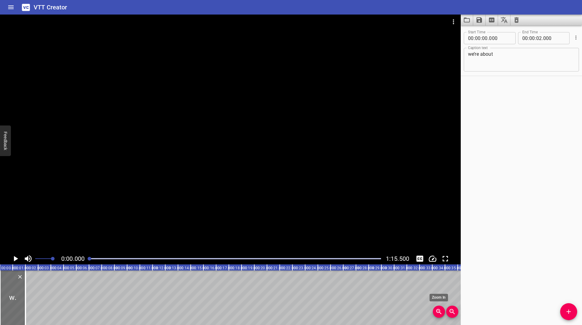
click at [439, 312] on icon "Zoom In" at bounding box center [439, 312] width 2 height 2
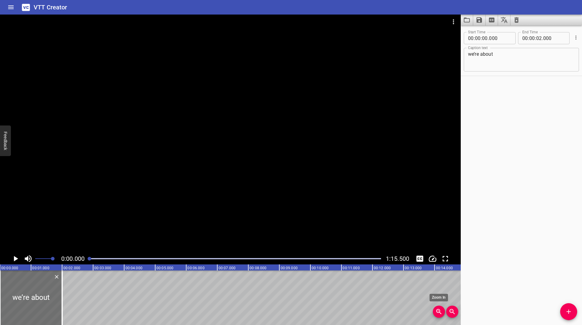
click at [439, 312] on icon "Zoom In" at bounding box center [439, 312] width 2 height 2
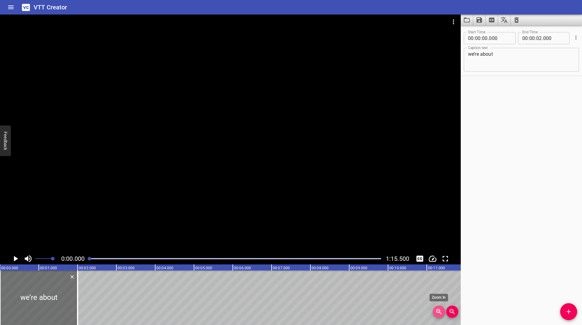
click at [439, 312] on icon "Zoom In" at bounding box center [439, 312] width 2 height 2
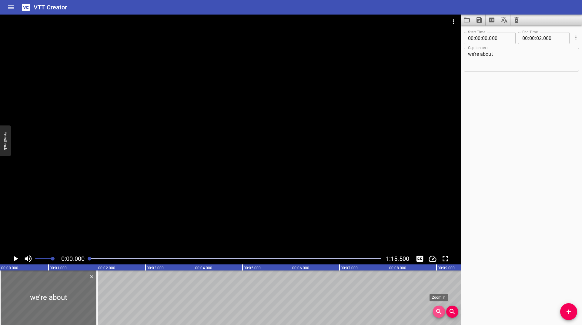
click at [439, 312] on icon "Zoom In" at bounding box center [439, 312] width 2 height 2
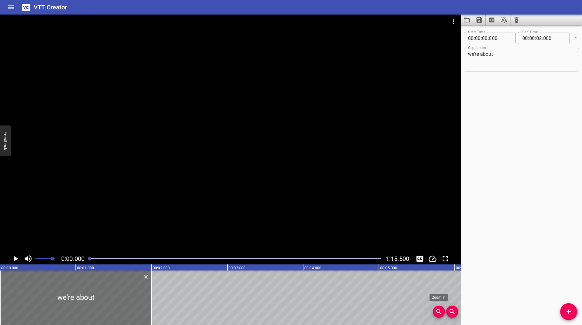
click at [439, 312] on icon "Zoom In" at bounding box center [439, 312] width 2 height 2
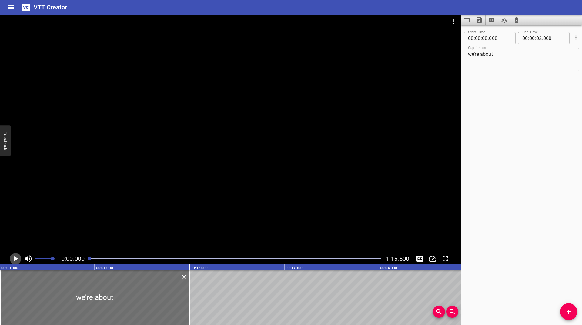
click at [15, 257] on icon "Play/Pause" at bounding box center [15, 258] width 9 height 9
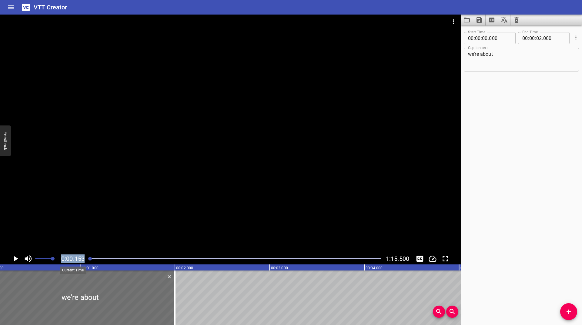
drag, startPoint x: 72, startPoint y: 259, endPoint x: 56, endPoint y: 262, distance: 17.0
click at [73, 258] on span "0:00.153" at bounding box center [72, 258] width 23 height 7
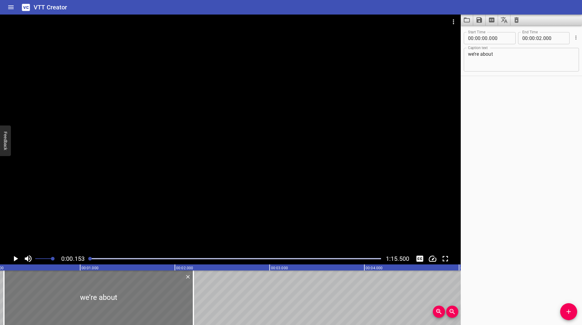
drag, startPoint x: 30, startPoint y: 288, endPoint x: 47, endPoint y: 290, distance: 16.7
click at [47, 290] on div at bounding box center [99, 298] width 190 height 55
type input "195"
click at [15, 261] on icon "Play/Pause" at bounding box center [15, 258] width 9 height 9
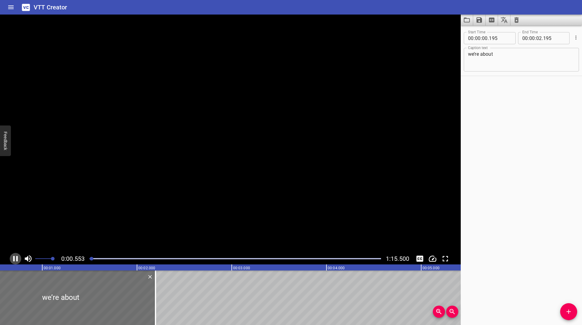
click at [15, 261] on icon "Play/Pause" at bounding box center [15, 258] width 5 height 5
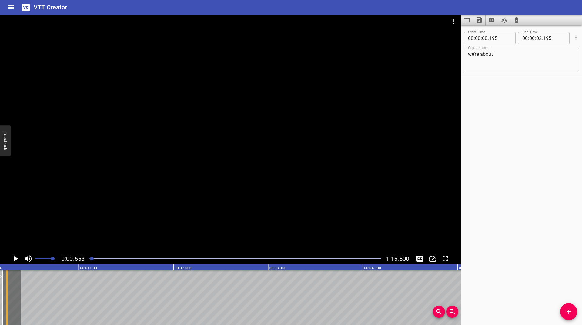
scroll to position [0, 6]
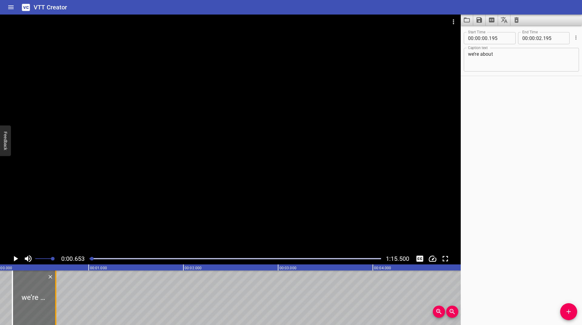
drag, startPoint x: 145, startPoint y: 288, endPoint x: 55, endPoint y: 314, distance: 94.1
click at [55, 314] on div at bounding box center [56, 298] width 6 height 55
type input "00"
type input "653"
click at [567, 311] on icon "Add Cue" at bounding box center [568, 311] width 7 height 7
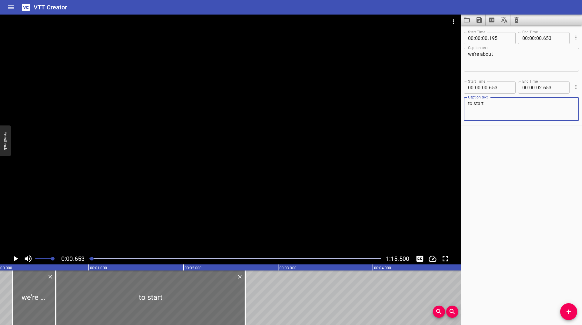
type textarea "to start"
click at [14, 259] on icon "Play/Pause" at bounding box center [15, 258] width 9 height 9
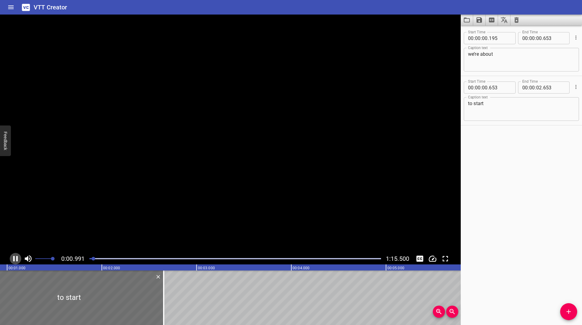
click at [14, 259] on icon "Play/Pause" at bounding box center [15, 258] width 5 height 5
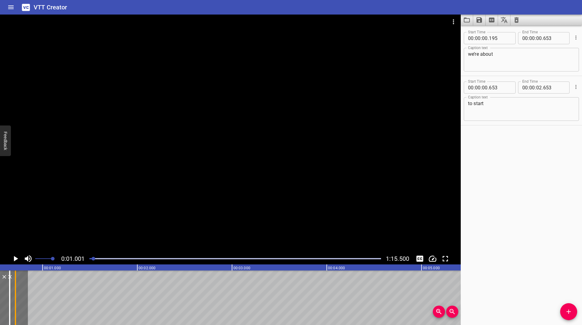
scroll to position [0, 49]
drag, startPoint x: 158, startPoint y: 291, endPoint x: 47, endPoint y: 292, distance: 111.3
click at [47, 292] on div at bounding box center [45, 298] width 6 height 55
type input "00"
type input "995"
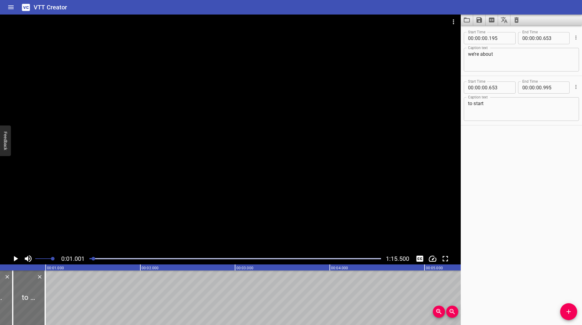
click at [566, 309] on icon "Add Cue" at bounding box center [568, 311] width 7 height 7
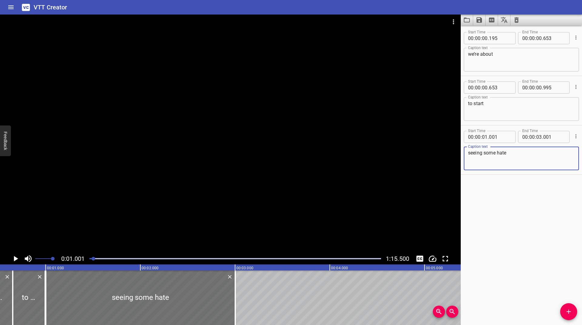
click at [17, 259] on icon "Play/Pause" at bounding box center [16, 258] width 4 height 5
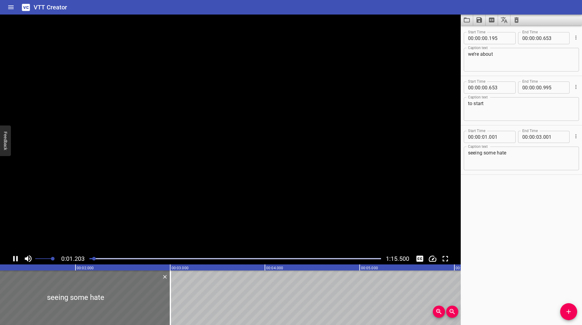
click at [17, 259] on icon "Play/Pause" at bounding box center [15, 258] width 5 height 5
click at [13, 259] on icon "Play/Pause" at bounding box center [15, 258] width 9 height 9
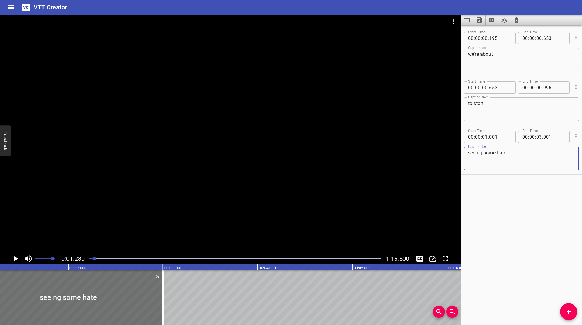
drag, startPoint x: 513, startPoint y: 160, endPoint x: 483, endPoint y: 160, distance: 30.6
click at [483, 160] on textarea "seeing some hate" at bounding box center [521, 158] width 107 height 17
type textarea "seeing"
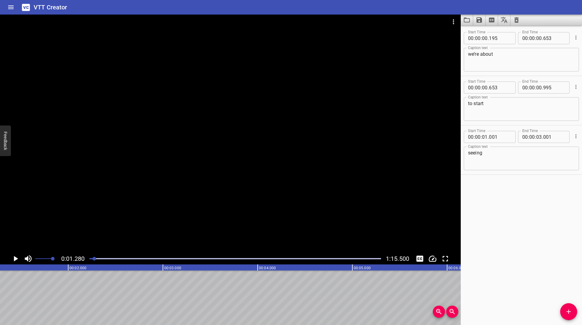
drag, startPoint x: 164, startPoint y: 286, endPoint x: 0, endPoint y: 304, distance: 164.7
type input "01"
type input "273"
click at [571, 312] on icon "Add Cue" at bounding box center [568, 311] width 7 height 7
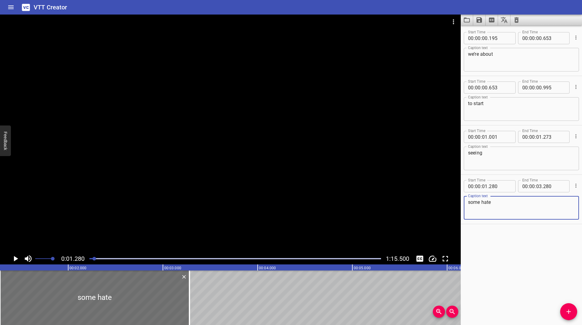
type textarea "some hate"
click at [18, 259] on icon "Play/Pause" at bounding box center [15, 258] width 9 height 9
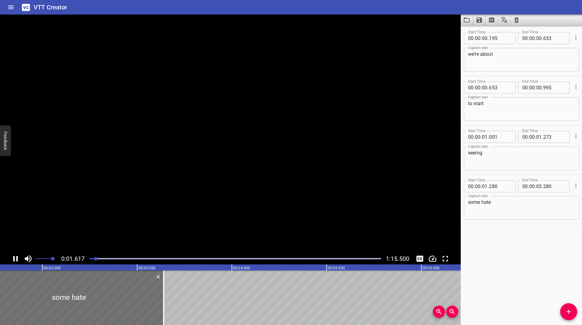
click at [18, 259] on icon "Play/Pause" at bounding box center [15, 258] width 9 height 9
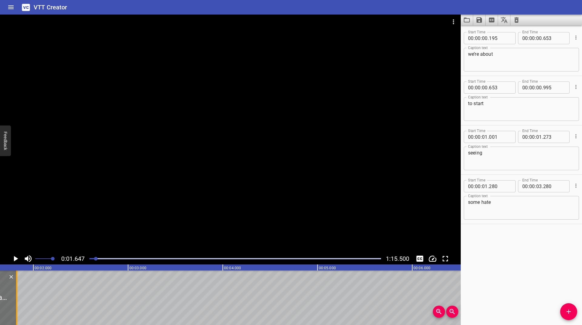
drag, startPoint x: 153, startPoint y: 289, endPoint x: 15, endPoint y: 302, distance: 138.6
click at [15, 302] on div at bounding box center [17, 298] width 6 height 55
type input "01"
type input "824"
click at [15, 257] on icon "Play/Pause" at bounding box center [15, 258] width 9 height 9
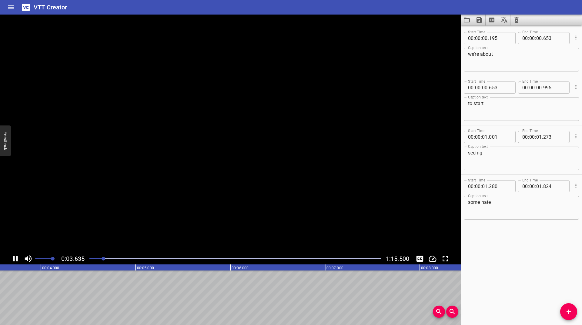
click at [15, 257] on icon "Play/Pause" at bounding box center [15, 258] width 9 height 9
click at [435, 264] on button "Change Playback Speed" at bounding box center [433, 259] width 12 height 12
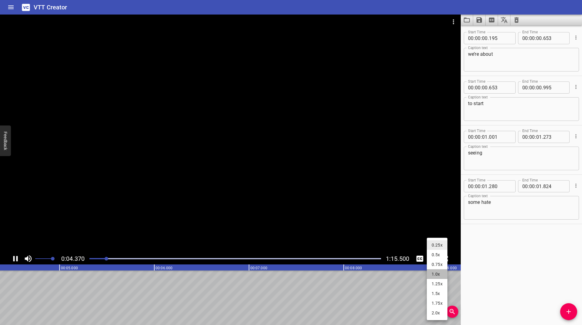
click at [437, 272] on li "1.0x" at bounding box center [437, 275] width 21 height 10
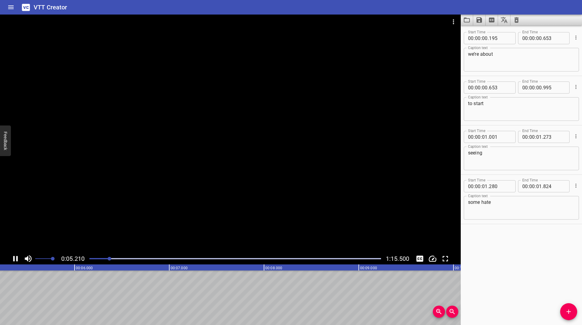
click at [453, 312] on icon "Zoom Out" at bounding box center [452, 311] width 5 height 5
click at [18, 257] on icon "Play/Pause" at bounding box center [15, 258] width 9 height 9
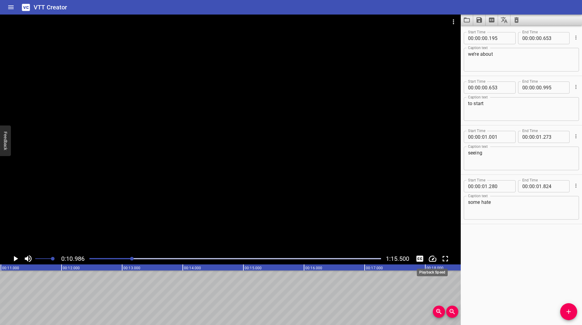
click at [432, 259] on icon "Change Playback Speed" at bounding box center [432, 258] width 9 height 9
click at [439, 232] on li "0.25x" at bounding box center [437, 230] width 21 height 10
click at [15, 257] on icon "Play/Pause" at bounding box center [15, 258] width 9 height 9
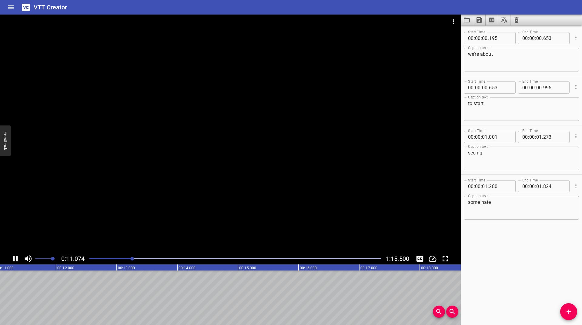
click at [15, 257] on icon "Play/Pause" at bounding box center [15, 258] width 9 height 9
click at [130, 257] on div at bounding box center [235, 259] width 299 height 8
click at [20, 261] on icon "Play/Pause" at bounding box center [15, 258] width 9 height 9
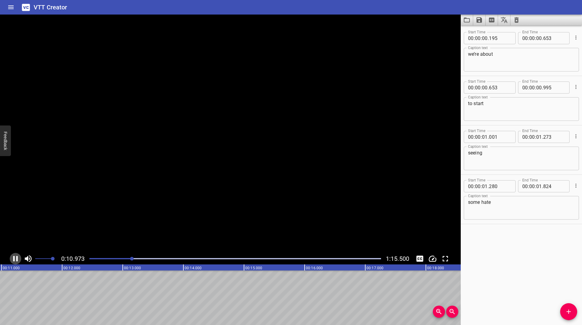
click at [20, 261] on icon "Play/Pause" at bounding box center [15, 258] width 9 height 9
click at [572, 315] on icon "Add Cue" at bounding box center [568, 311] width 7 height 7
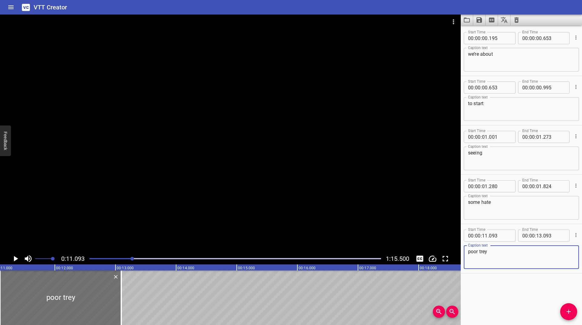
type textarea "poor trey"
click at [14, 259] on icon "Play/Pause" at bounding box center [16, 258] width 4 height 5
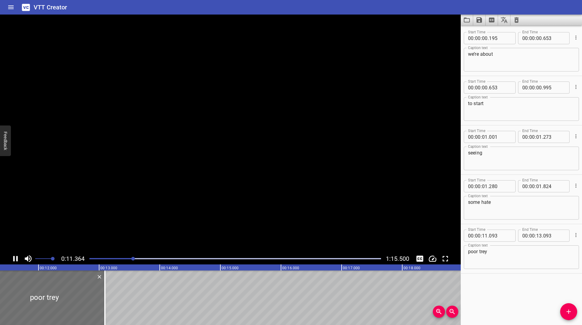
click at [14, 259] on icon "Play/Pause" at bounding box center [15, 258] width 5 height 5
click at [14, 259] on icon "Play/Pause" at bounding box center [16, 258] width 4 height 5
click at [14, 259] on icon "Play/Pause" at bounding box center [15, 258] width 5 height 5
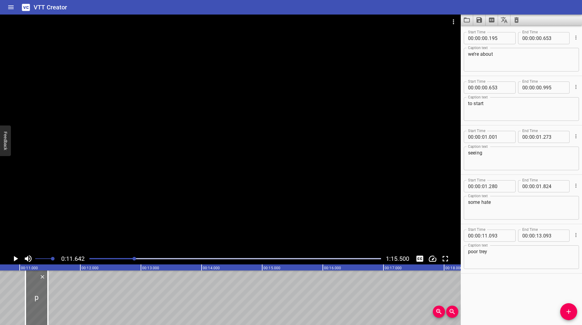
scroll to position [0, 633]
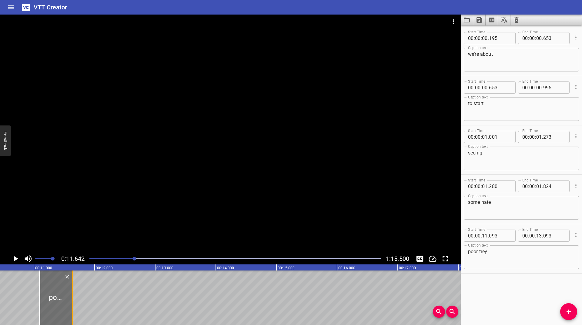
drag, startPoint x: 89, startPoint y: 294, endPoint x: 73, endPoint y: 301, distance: 17.1
click at [73, 301] on div at bounding box center [72, 298] width 1 height 55
type input "11"
type input "638"
click at [17, 259] on icon "Play/Pause" at bounding box center [16, 258] width 4 height 5
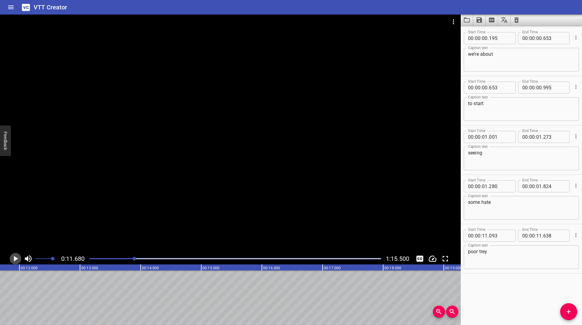
click at [17, 259] on icon "Play/Pause" at bounding box center [16, 258] width 4 height 5
click at [134, 259] on div at bounding box center [135, 259] width 4 height 4
click at [14, 258] on icon "Play/Pause" at bounding box center [16, 258] width 4 height 5
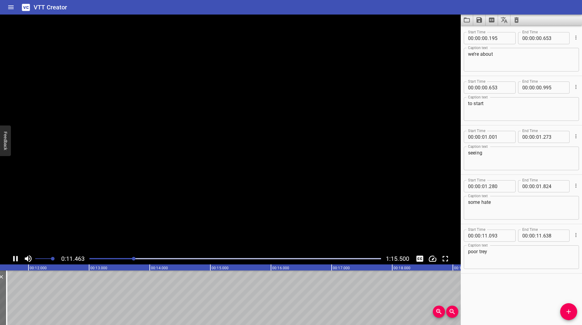
click at [14, 258] on icon "Play/Pause" at bounding box center [15, 258] width 5 height 5
click at [14, 258] on icon "Play/Pause" at bounding box center [16, 258] width 4 height 5
click at [14, 258] on icon "Play/Pause" at bounding box center [15, 258] width 5 height 5
click at [14, 258] on icon "Play/Pause" at bounding box center [16, 258] width 4 height 5
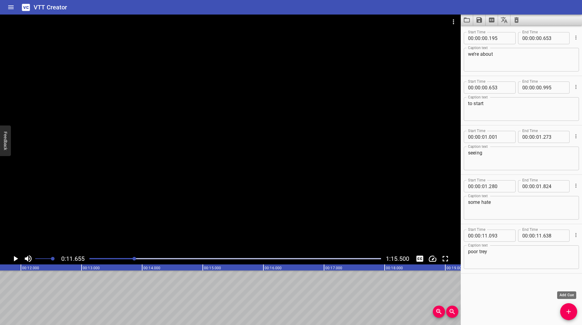
click at [572, 308] on button "Add Cue" at bounding box center [568, 312] width 17 height 17
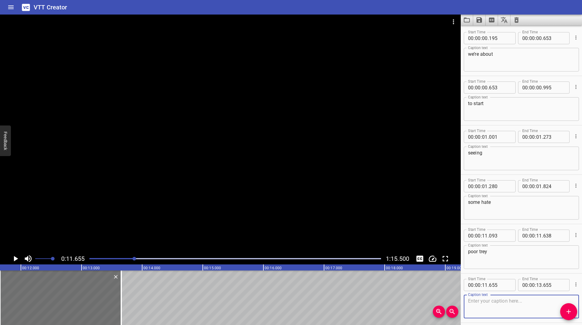
scroll to position [25, 0]
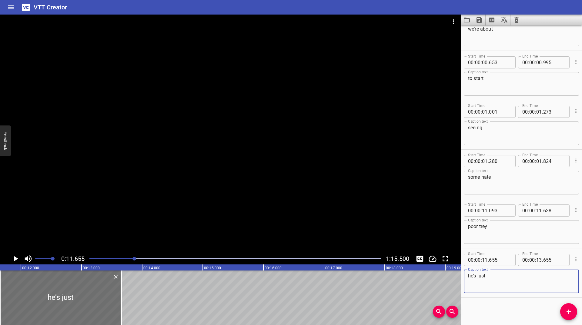
type textarea "he’s just"
click at [15, 258] on icon "Play/Pause" at bounding box center [16, 258] width 4 height 5
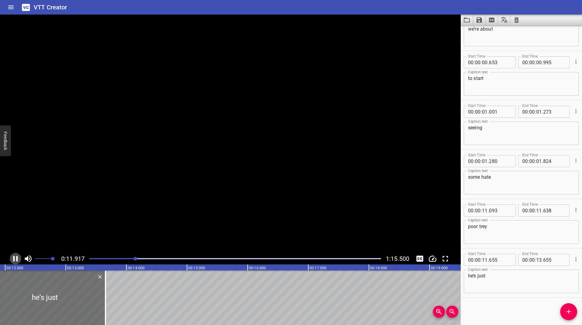
click at [15, 258] on icon "Play/Pause" at bounding box center [15, 258] width 9 height 9
click at [15, 258] on icon "Play/Pause" at bounding box center [16, 258] width 4 height 5
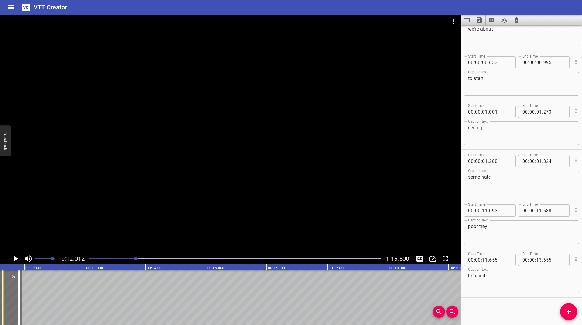
scroll to position [0, 695]
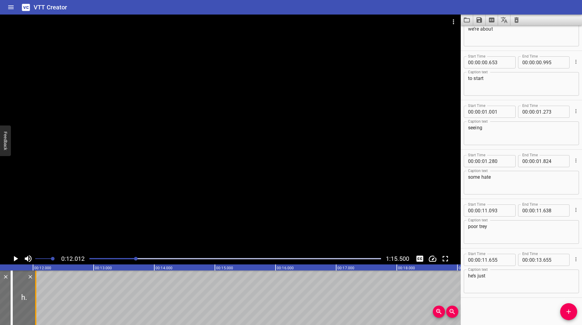
drag, startPoint x: 99, startPoint y: 289, endPoint x: 35, endPoint y: 295, distance: 64.3
click at [35, 295] on div at bounding box center [35, 298] width 1 height 55
type input "12"
type input "045"
click at [16, 259] on icon "Play/Pause" at bounding box center [16, 258] width 4 height 5
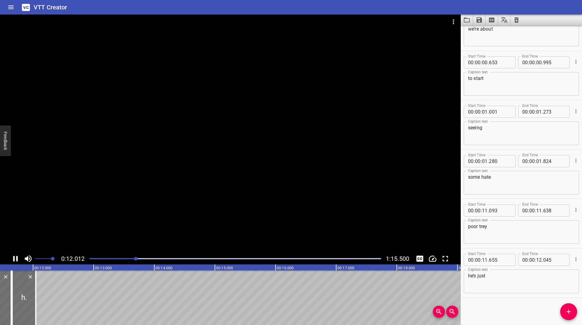
click at [16, 259] on icon "Play/Pause" at bounding box center [15, 258] width 9 height 9
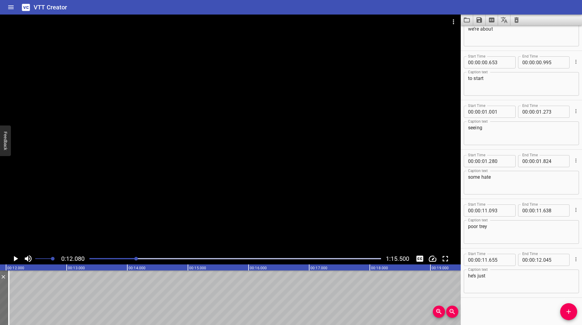
scroll to position [0, 733]
click at [568, 307] on button "Add Cue" at bounding box center [568, 312] width 17 height 17
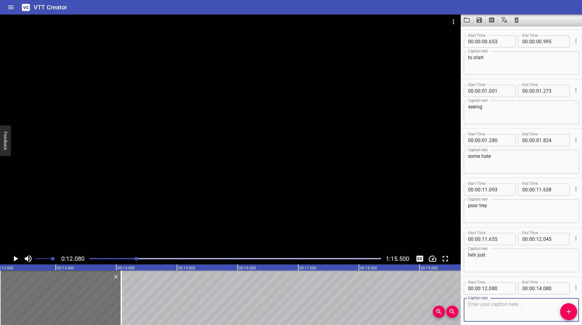
scroll to position [75, 0]
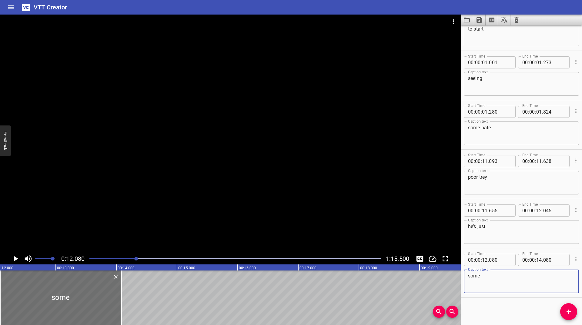
click at [14, 256] on icon "Play/Pause" at bounding box center [15, 258] width 9 height 9
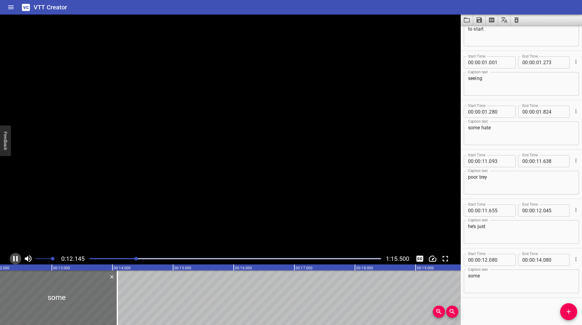
click at [14, 256] on icon "Play/Pause" at bounding box center [15, 258] width 9 height 9
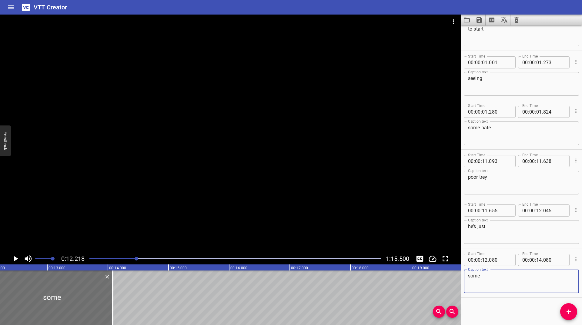
drag, startPoint x: 472, startPoint y: 280, endPoint x: 475, endPoint y: 279, distance: 3.3
click at [474, 280] on textarea "some" at bounding box center [521, 281] width 107 height 17
type textarea "so lost"
click at [13, 257] on icon "Play/Pause" at bounding box center [15, 258] width 9 height 9
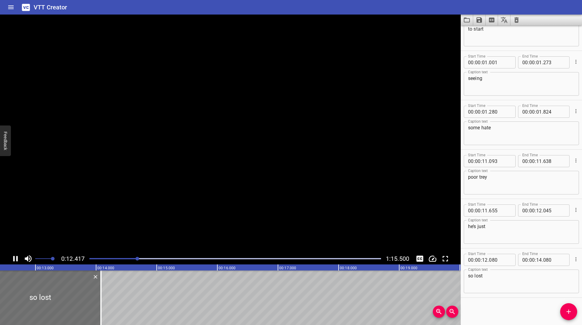
click at [13, 257] on icon "Play/Pause" at bounding box center [15, 258] width 9 height 9
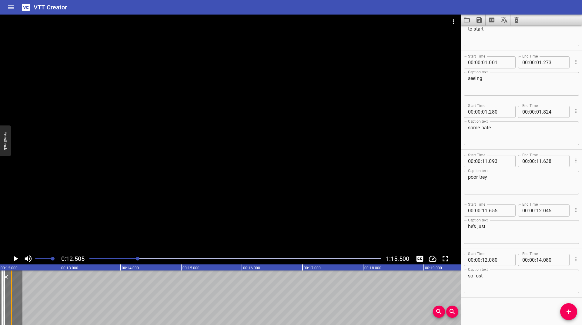
scroll to position [0, 720]
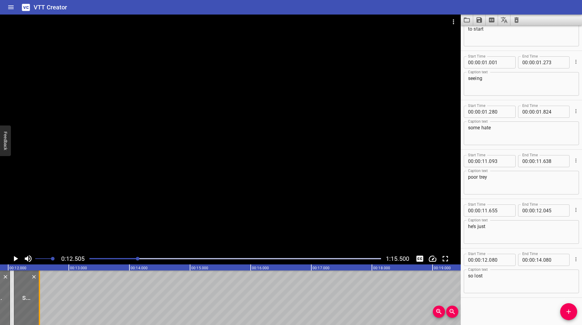
drag, startPoint x: 95, startPoint y: 291, endPoint x: 39, endPoint y: 301, distance: 56.9
click at [39, 301] on div at bounding box center [39, 298] width 1 height 55
type input "12"
type input "515"
click at [13, 256] on icon "Play/Pause" at bounding box center [15, 258] width 9 height 9
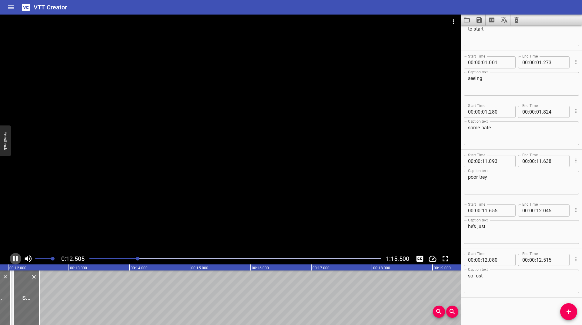
click at [13, 256] on icon "Play/Pause" at bounding box center [15, 258] width 9 height 9
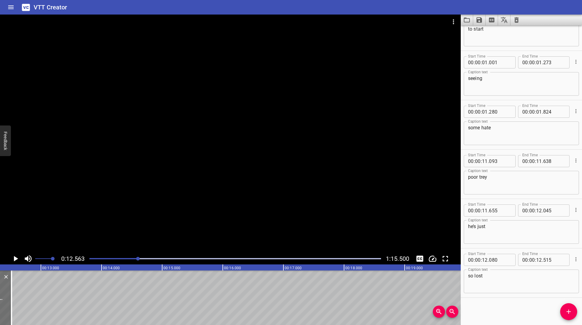
scroll to position [0, 762]
click at [575, 307] on button "Add Cue" at bounding box center [568, 312] width 17 height 17
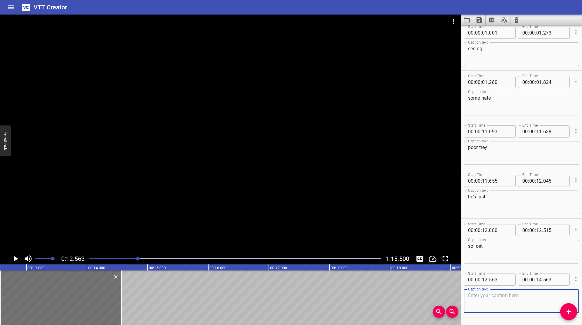
scroll to position [124, 0]
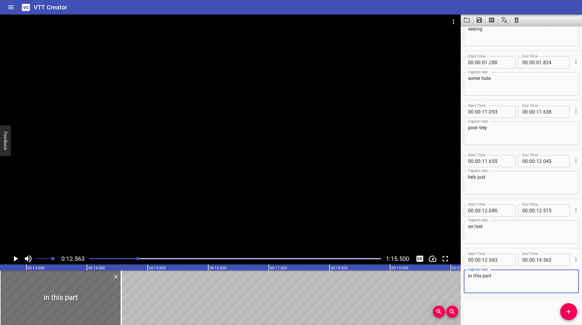
type textarea "in this part"
click at [15, 257] on icon "Play/Pause" at bounding box center [16, 258] width 4 height 5
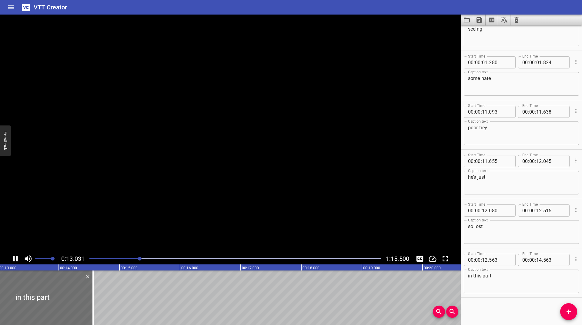
click at [15, 257] on icon "Play/Pause" at bounding box center [15, 258] width 9 height 9
click at [15, 257] on icon "Play/Pause" at bounding box center [16, 258] width 4 height 5
click at [15, 257] on icon "Play/Pause" at bounding box center [15, 258] width 9 height 9
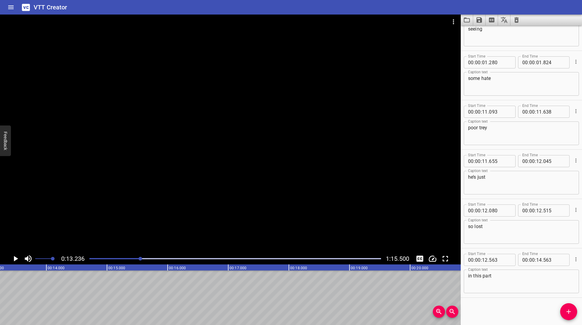
drag, startPoint x: 82, startPoint y: 290, endPoint x: 0, endPoint y: 299, distance: 82.1
type input "13"
type input "218"
drag, startPoint x: 572, startPoint y: 316, endPoint x: 550, endPoint y: 277, distance: 44.9
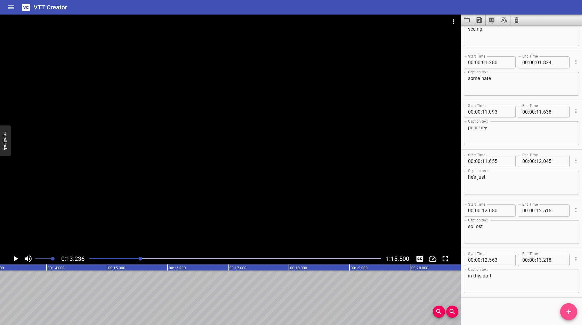
click at [572, 316] on button "Add Cue" at bounding box center [568, 312] width 17 height 17
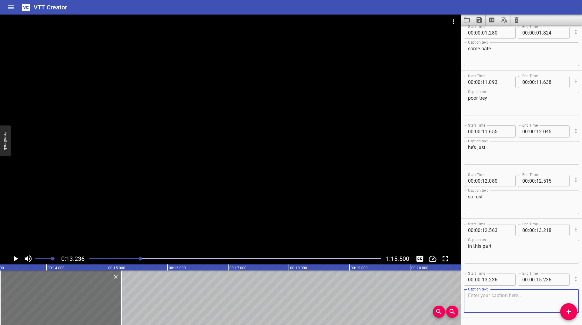
scroll to position [173, 0]
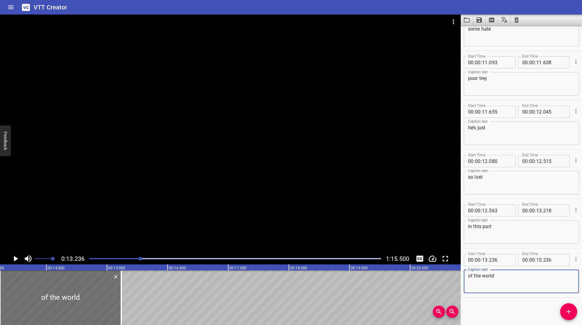
type textarea "of the world"
click at [13, 255] on icon "Play/Pause" at bounding box center [15, 258] width 9 height 9
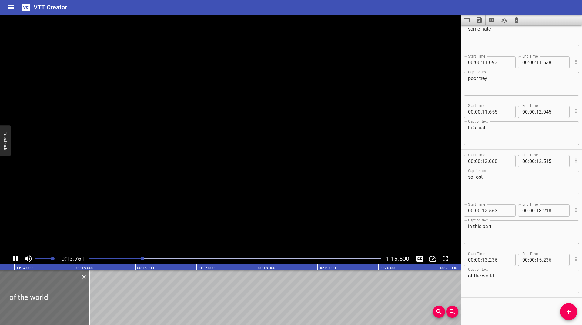
click at [13, 255] on icon "Play/Pause" at bounding box center [15, 258] width 9 height 9
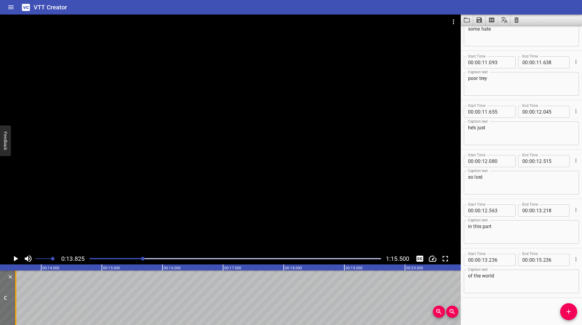
scroll to position [0, 796]
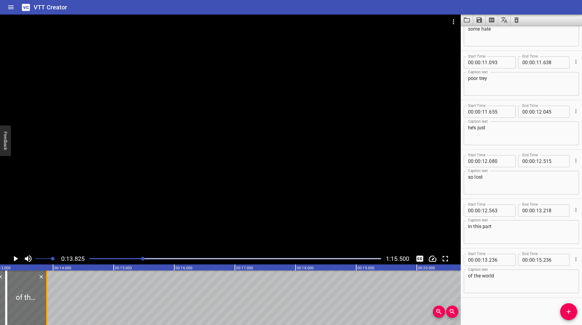
drag, startPoint x: 84, startPoint y: 294, endPoint x: 45, endPoint y: 296, distance: 38.9
click at [45, 296] on div at bounding box center [47, 298] width 6 height 55
type input "13"
type input "896"
click at [141, 257] on div at bounding box center [235, 259] width 299 height 8
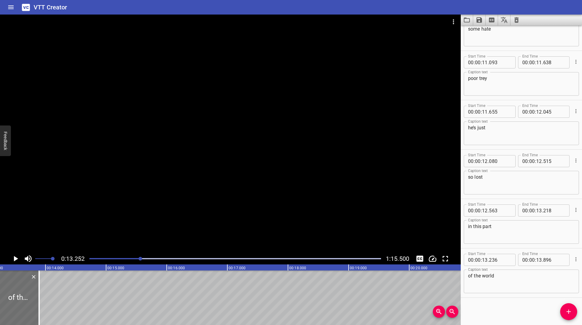
click at [140, 258] on div at bounding box center [141, 259] width 4 height 4
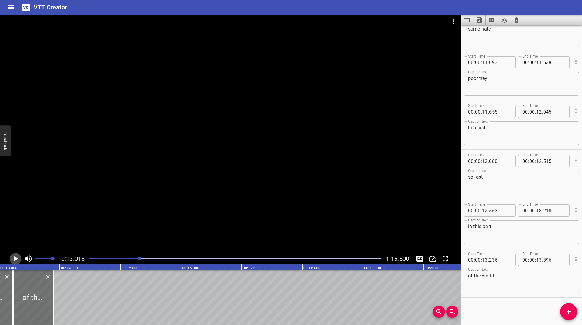
click at [14, 261] on icon "Play/Pause" at bounding box center [15, 258] width 9 height 9
click at [14, 261] on icon "Play/Pause" at bounding box center [15, 258] width 5 height 5
click at [14, 261] on icon "Play/Pause" at bounding box center [15, 258] width 9 height 9
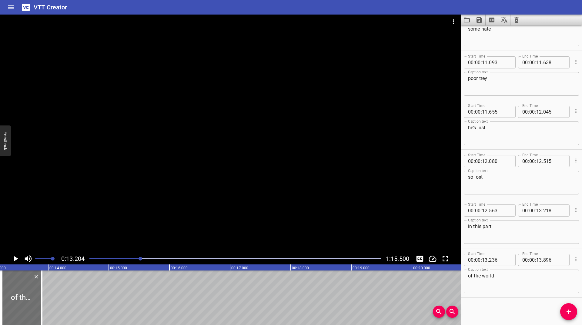
click at [565, 310] on icon "Add Cue" at bounding box center [568, 311] width 7 height 7
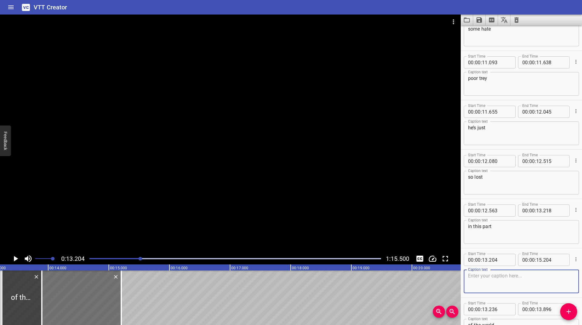
scroll to position [223, 0]
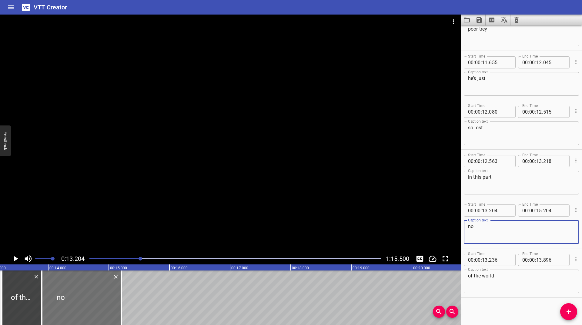
type textarea "no"
click at [13, 257] on icon "Play/Pause" at bounding box center [15, 258] width 9 height 9
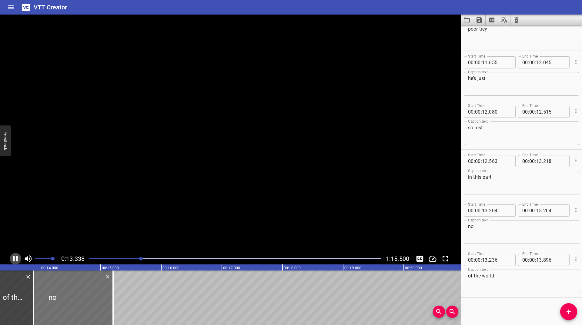
click at [13, 257] on icon "Play/Pause" at bounding box center [15, 258] width 9 height 9
click at [140, 258] on div at bounding box center [142, 259] width 4 height 4
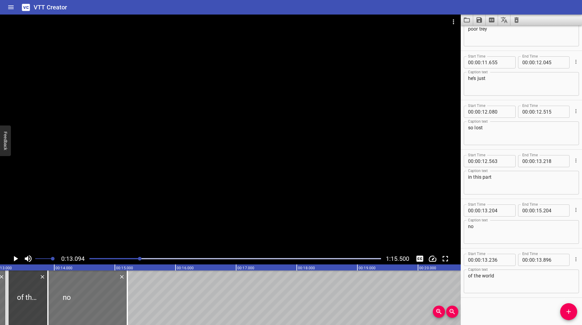
scroll to position [0, 794]
click at [16, 257] on icon "Play/Pause" at bounding box center [15, 258] width 9 height 9
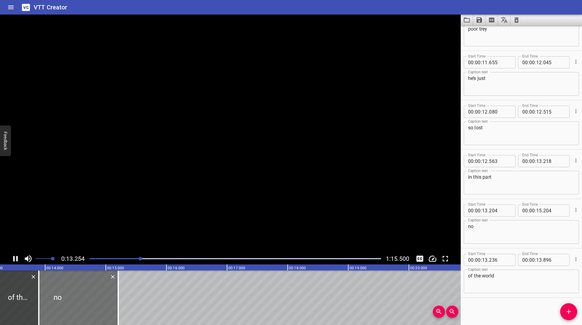
click at [16, 257] on icon "Play/Pause" at bounding box center [15, 258] width 5 height 5
click at [16, 257] on icon "Play/Pause" at bounding box center [15, 258] width 9 height 9
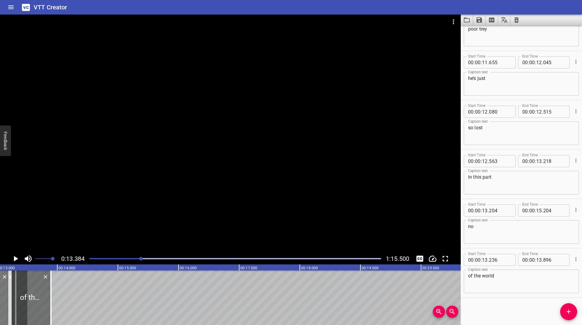
scroll to position [0, 775]
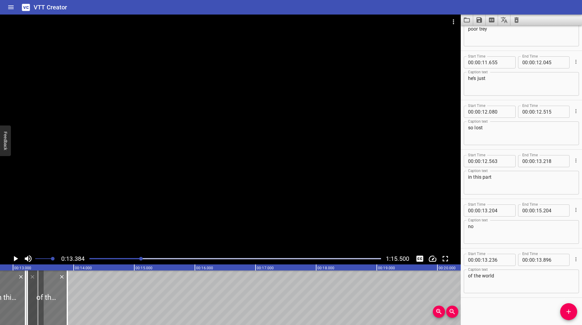
drag, startPoint x: 109, startPoint y: 290, endPoint x: 37, endPoint y: 300, distance: 73.2
type input "13"
type input "409"
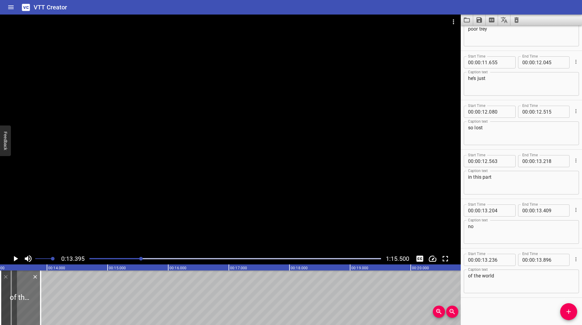
scroll to position [0, 812]
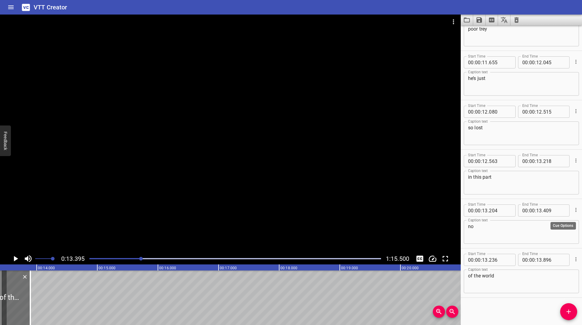
click at [573, 210] on icon "Cue Options" at bounding box center [576, 210] width 6 height 6
click at [564, 210] on li "Advanced options..." at bounding box center [550, 210] width 53 height 11
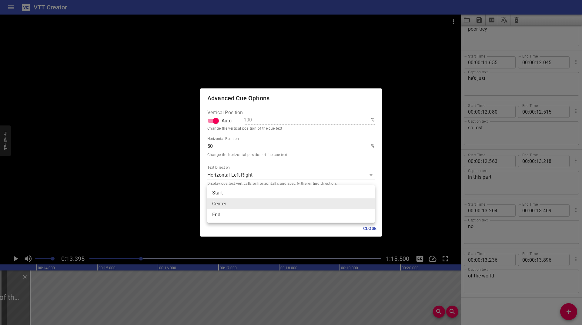
click at [234, 206] on body "VTT Creator Caption Editor Batch Transcribe Login Sign Up Privacy Contact 0:13.…" at bounding box center [291, 162] width 582 height 325
click at [223, 215] on li "End" at bounding box center [290, 215] width 167 height 11
type input "end"
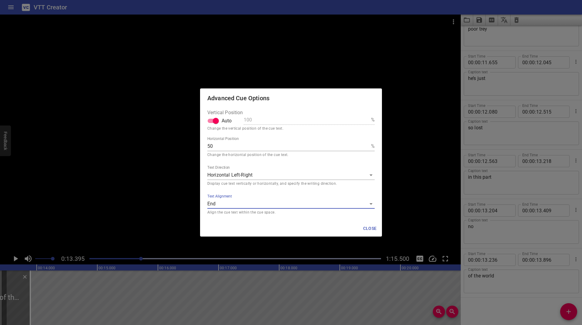
click at [363, 230] on span "Close" at bounding box center [370, 229] width 15 height 8
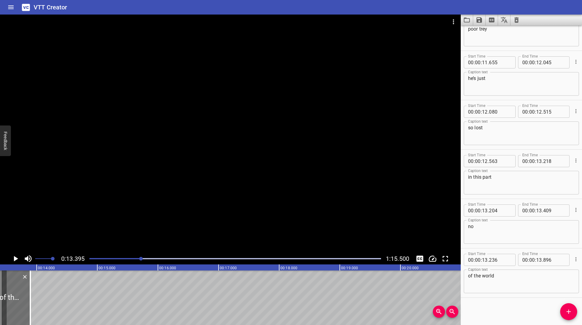
click at [14, 257] on icon "Play/Pause" at bounding box center [16, 258] width 4 height 5
click at [14, 257] on icon "Play/Pause" at bounding box center [15, 258] width 5 height 5
click at [571, 314] on icon "Add Cue" at bounding box center [568, 311] width 7 height 7
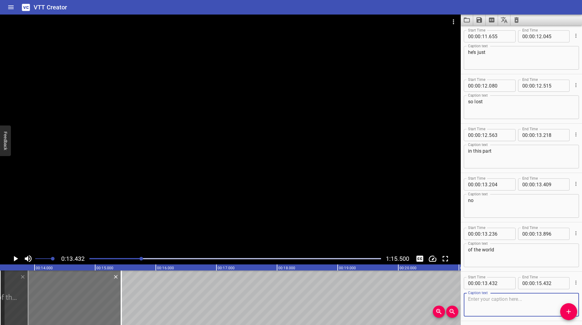
scroll to position [272, 0]
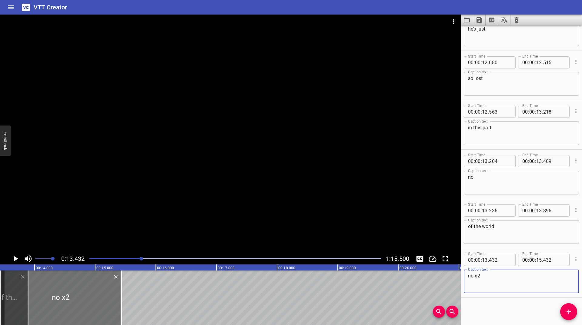
type textarea "no x2"
click at [573, 261] on icon "Cue Options" at bounding box center [576, 260] width 6 height 6
click at [555, 262] on li "Advanced options..." at bounding box center [550, 259] width 53 height 11
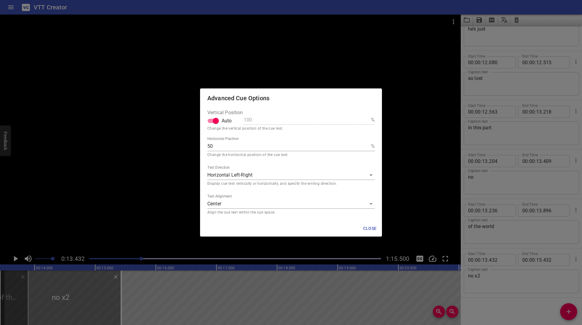
click at [273, 199] on div "Text Alignment Center middle Align the cue text within the cue space." at bounding box center [290, 205] width 167 height 22
click at [268, 203] on body "VTT Creator Caption Editor Batch Transcribe Login Sign Up Privacy Contact 0:13.…" at bounding box center [291, 162] width 582 height 325
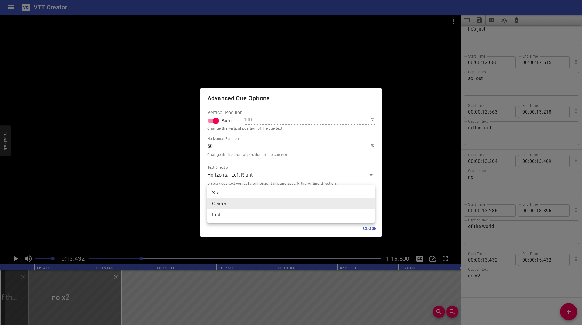
click at [250, 214] on li "End" at bounding box center [290, 215] width 167 height 11
type input "end"
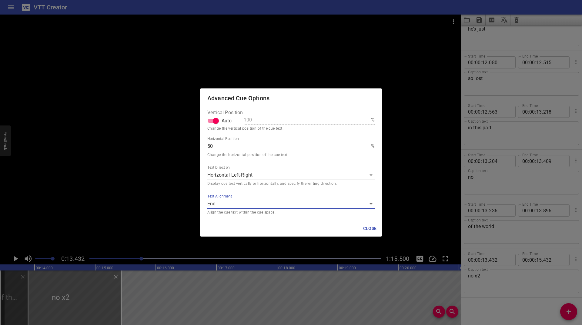
click at [372, 229] on span "Close" at bounding box center [370, 229] width 15 height 8
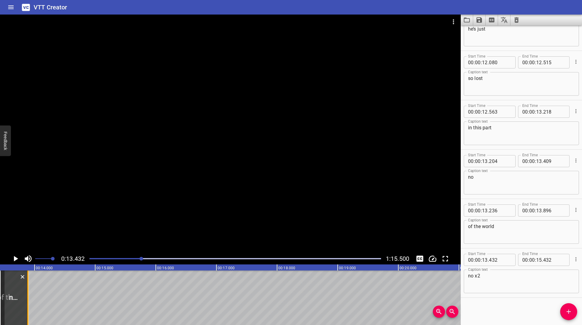
drag, startPoint x: 123, startPoint y: 298, endPoint x: 29, endPoint y: 298, distance: 93.4
click at [29, 298] on div at bounding box center [28, 298] width 6 height 55
type input "13"
type input "892"
click at [15, 259] on icon "Play/Pause" at bounding box center [16, 258] width 4 height 5
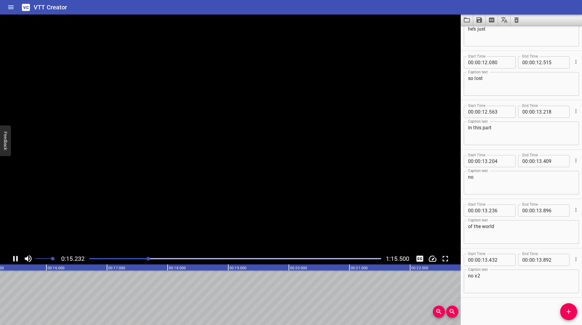
click at [15, 259] on icon "Play/Pause" at bounding box center [15, 258] width 9 height 9
click at [147, 259] on div at bounding box center [149, 259] width 4 height 4
click at [14, 257] on icon "Play/Pause" at bounding box center [16, 258] width 4 height 5
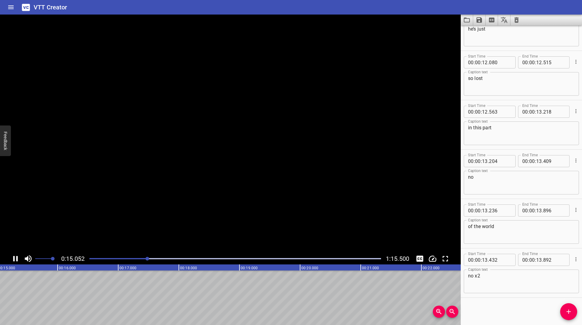
click at [16, 257] on icon "Play/Pause" at bounding box center [15, 258] width 9 height 9
click at [572, 319] on button "Add Cue" at bounding box center [568, 312] width 17 height 17
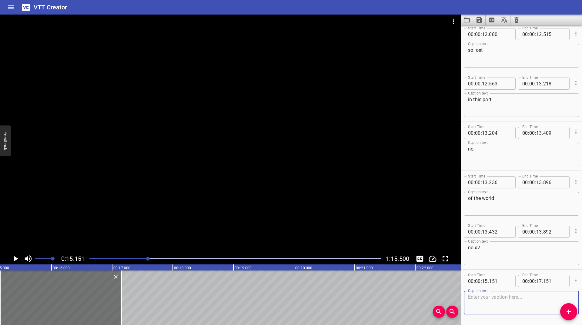
scroll to position [322, 0]
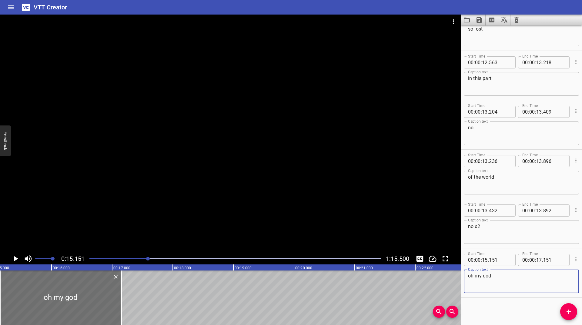
type textarea "oh my god"
click at [13, 258] on icon "Play/Pause" at bounding box center [15, 258] width 9 height 9
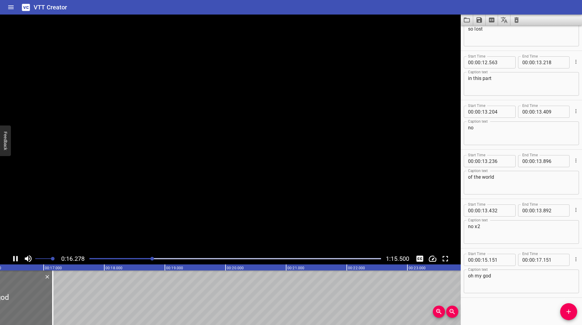
click at [13, 258] on icon "Play/Pause" at bounding box center [15, 258] width 9 height 9
click at [150, 259] on div "Play progress" at bounding box center [7, 258] width 292 height 1
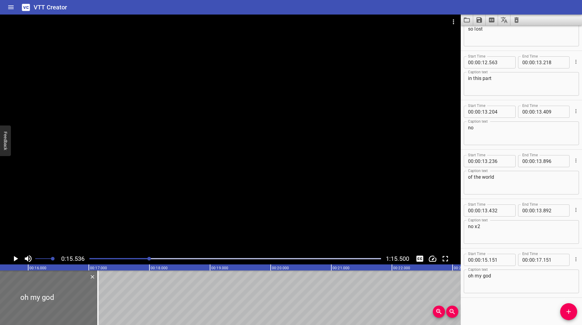
click at [15, 261] on icon "Play/Pause" at bounding box center [16, 258] width 4 height 5
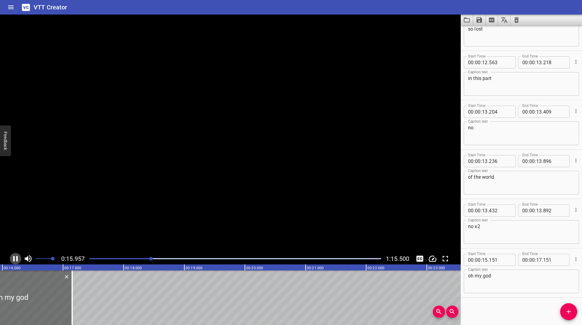
click at [15, 261] on icon "Play/Pause" at bounding box center [15, 258] width 5 height 5
click at [15, 261] on icon "Play/Pause" at bounding box center [16, 258] width 4 height 5
click at [15, 261] on icon "Play/Pause" at bounding box center [15, 258] width 5 height 5
click at [15, 261] on icon "Play/Pause" at bounding box center [16, 258] width 4 height 5
click at [15, 261] on icon "Play/Pause" at bounding box center [15, 258] width 5 height 5
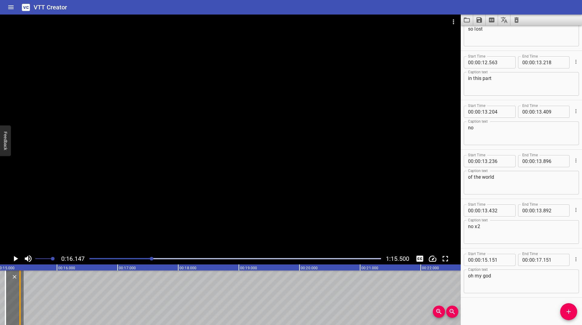
scroll to position [0, 908]
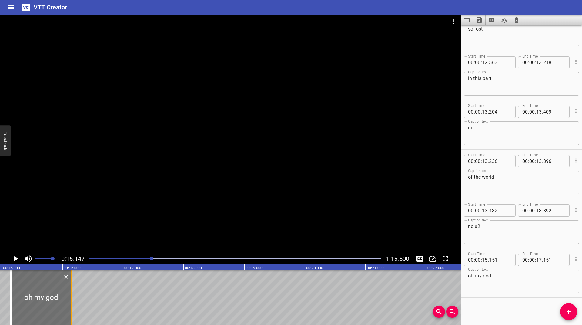
drag, startPoint x: 58, startPoint y: 287, endPoint x: 69, endPoint y: 288, distance: 11.3
click at [69, 288] on div at bounding box center [72, 298] width 6 height 55
type input "16"
type input "161"
click at [12, 260] on icon "Play/Pause" at bounding box center [15, 258] width 9 height 9
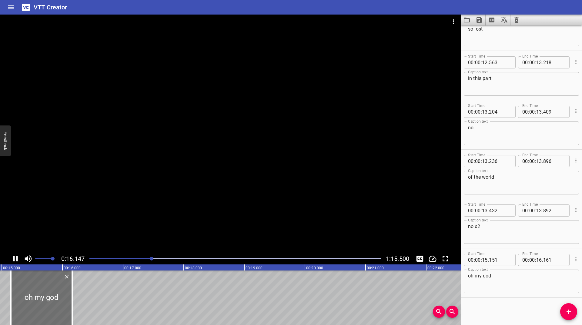
click at [12, 260] on icon "Play/Pause" at bounding box center [15, 258] width 9 height 9
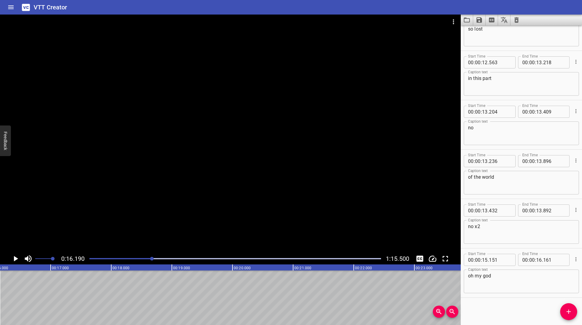
scroll to position [0, 982]
drag, startPoint x: 570, startPoint y: 313, endPoint x: 546, endPoint y: 275, distance: 44.3
click at [569, 313] on icon "Add Cue" at bounding box center [568, 311] width 7 height 7
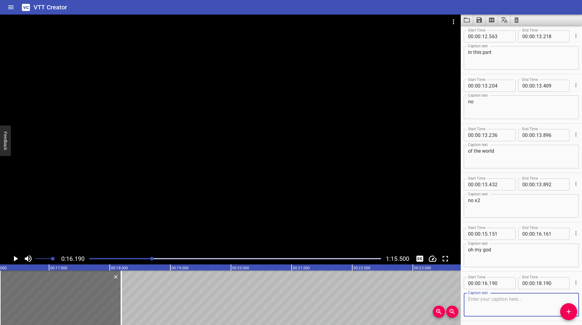
scroll to position [371, 0]
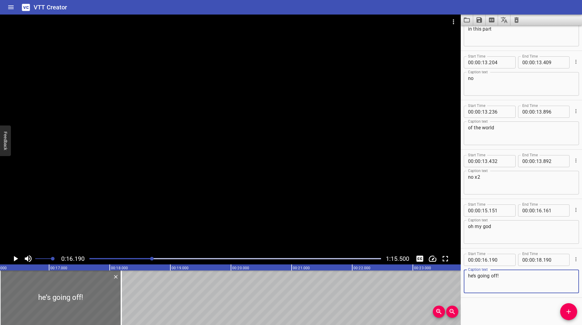
type textarea "he’s going off!"
click at [12, 259] on icon "Play/Pause" at bounding box center [15, 258] width 9 height 9
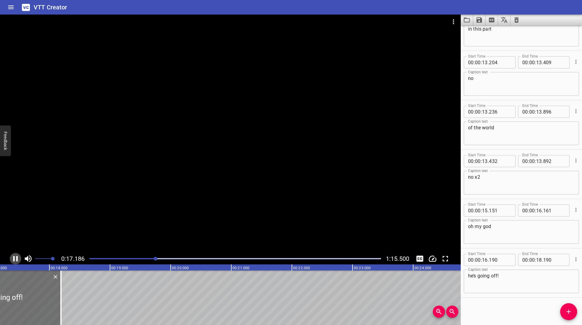
click at [12, 259] on icon "Play/Pause" at bounding box center [15, 258] width 9 height 9
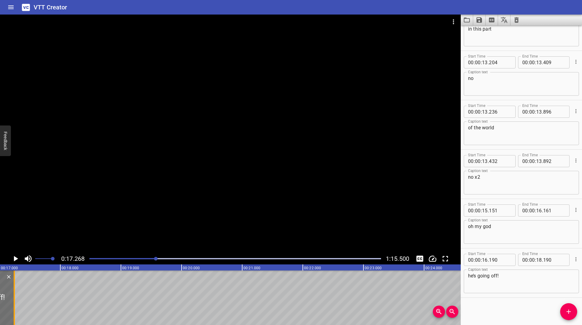
scroll to position [0, 1003]
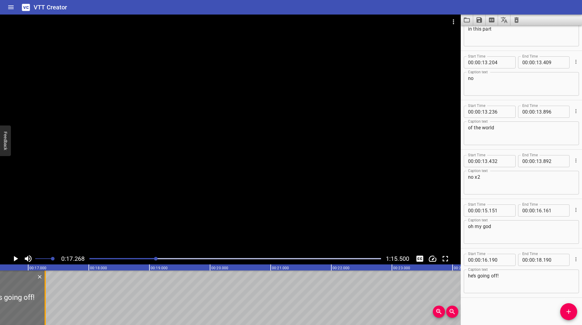
drag, startPoint x: 55, startPoint y: 293, endPoint x: 44, endPoint y: 304, distance: 15.2
click at [44, 304] on div at bounding box center [45, 298] width 6 height 55
type input "17"
type input "280"
click at [16, 258] on icon "Play/Pause" at bounding box center [16, 258] width 4 height 5
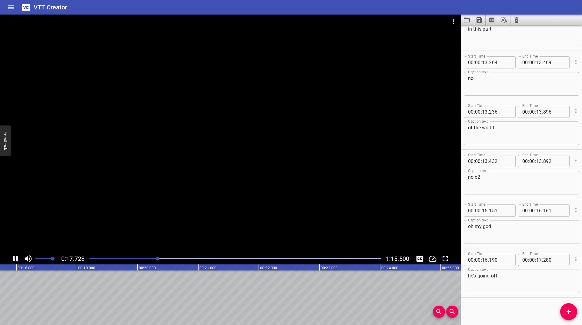
click at [433, 264] on button "Change Playback Speed" at bounding box center [433, 259] width 12 height 12
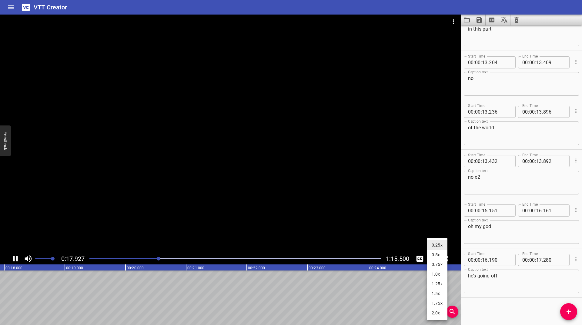
click at [433, 275] on li "1.0x" at bounding box center [437, 275] width 21 height 10
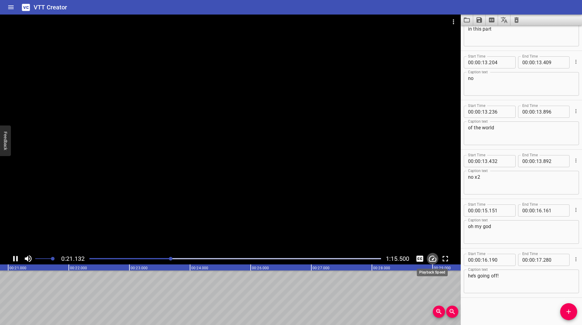
click at [435, 258] on icon "Change Playback Speed" at bounding box center [432, 258] width 9 height 9
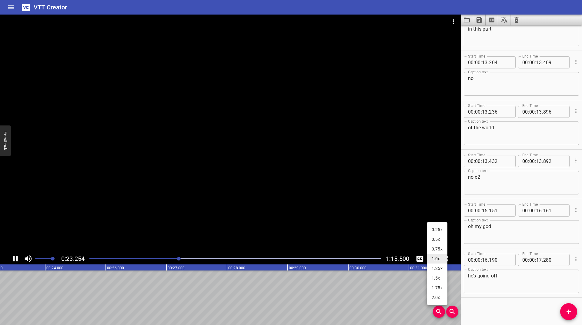
click at [443, 227] on li "0.25x" at bounding box center [437, 230] width 21 height 10
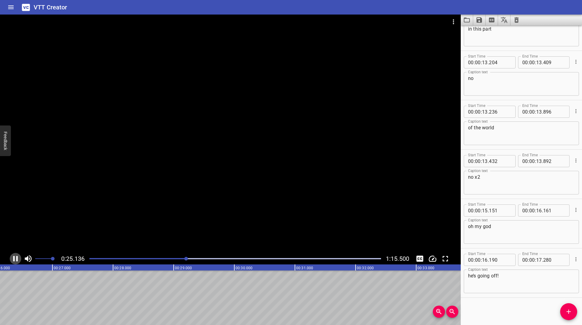
click at [13, 254] on button "Play/Pause" at bounding box center [16, 259] width 12 height 12
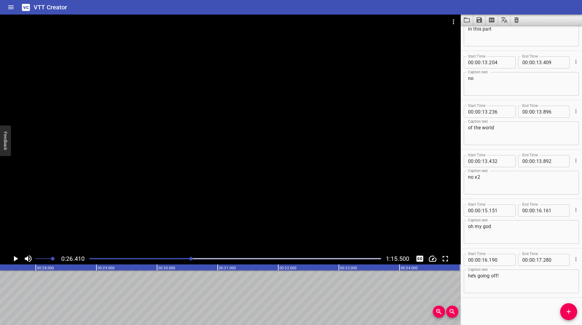
click at [13, 254] on button "Play/Pause" at bounding box center [16, 259] width 12 height 12
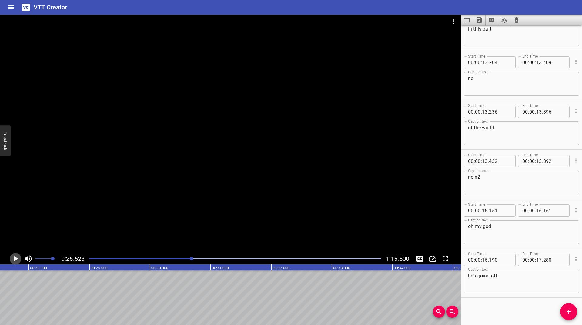
click at [13, 254] on button "Play/Pause" at bounding box center [16, 259] width 12 height 12
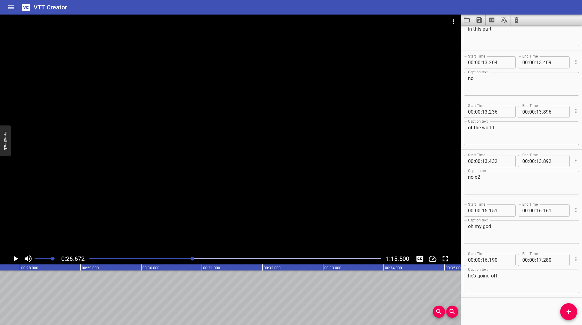
click at [191, 259] on div at bounding box center [192, 259] width 4 height 4
click at [17, 261] on icon "Play/Pause" at bounding box center [15, 258] width 9 height 9
click at [17, 261] on icon "Play/Pause" at bounding box center [15, 258] width 5 height 5
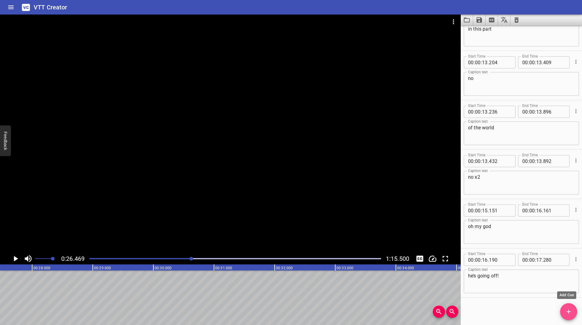
click at [571, 309] on icon "Add Cue" at bounding box center [568, 311] width 7 height 7
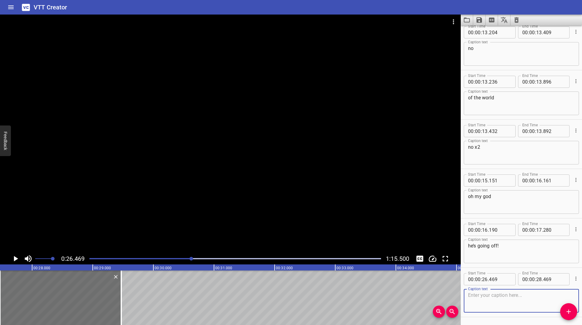
scroll to position [421, 0]
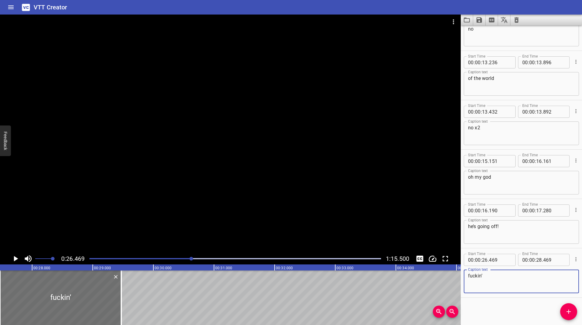
type textarea "fuckin’"
click at [16, 257] on icon "Play/Pause" at bounding box center [15, 258] width 9 height 9
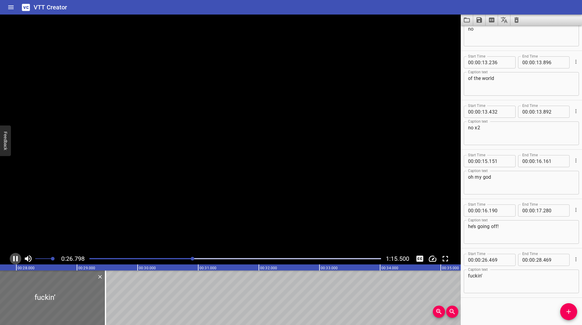
click at [16, 257] on icon "Play/Pause" at bounding box center [15, 258] width 9 height 9
click at [16, 255] on icon "Play/Pause" at bounding box center [15, 258] width 9 height 9
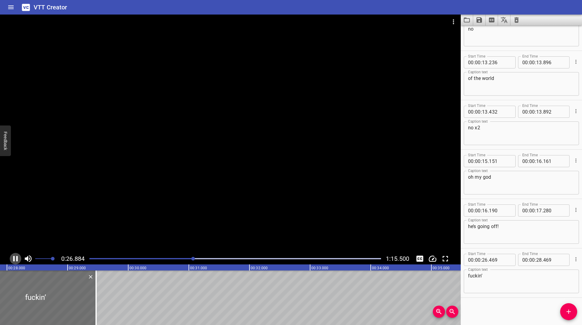
click at [16, 255] on icon "Play/Pause" at bounding box center [15, 258] width 9 height 9
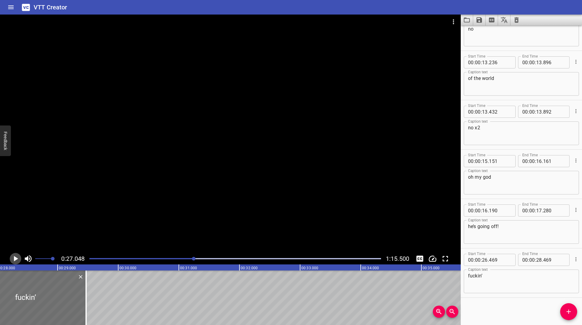
click at [16, 255] on icon "Play/Pause" at bounding box center [15, 258] width 9 height 9
click at [193, 261] on div at bounding box center [235, 259] width 299 height 8
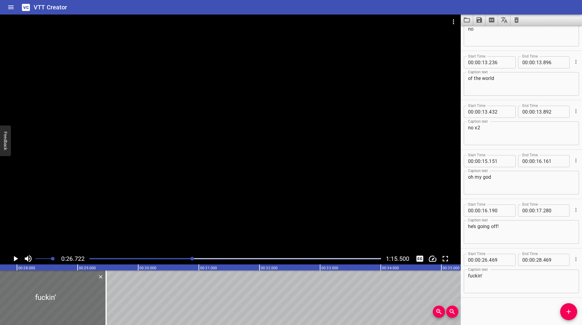
click at [16, 258] on icon "Play/Pause" at bounding box center [16, 258] width 4 height 5
click at [16, 258] on icon "Play/Pause" at bounding box center [15, 258] width 5 height 5
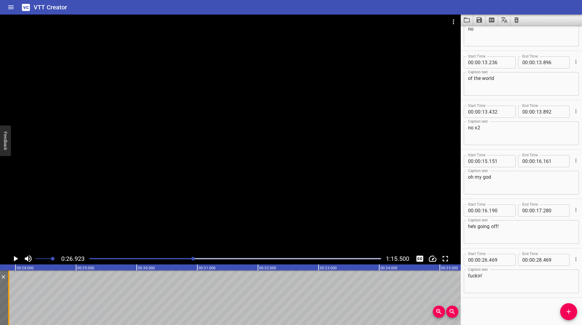
scroll to position [0, 1617]
drag, startPoint x: 93, startPoint y: 293, endPoint x: 17, endPoint y: 299, distance: 77.0
click at [17, 299] on div at bounding box center [16, 298] width 1 height 55
type input "26"
type input "944"
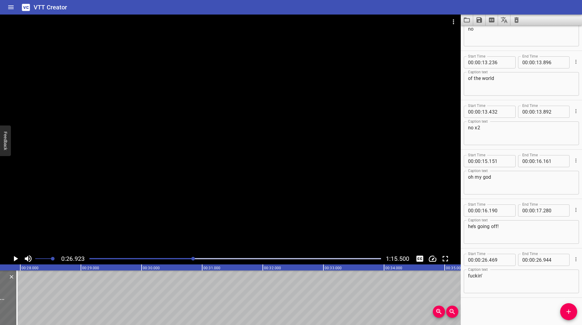
click at [568, 313] on icon "Add Cue" at bounding box center [568, 311] width 7 height 7
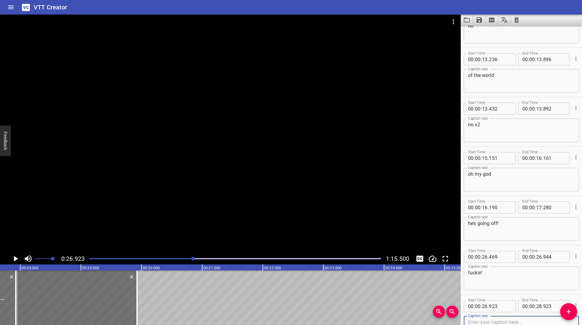
scroll to position [470, 0]
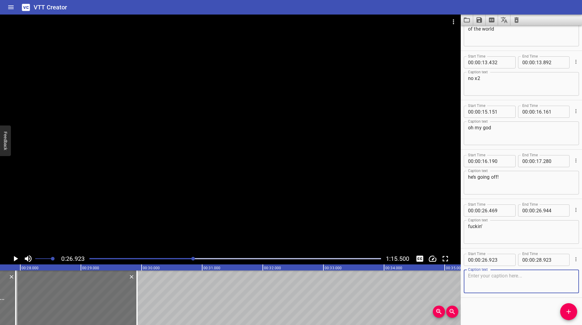
click at [512, 284] on textarea at bounding box center [521, 281] width 107 height 17
type textarea "d"
click at [15, 260] on icon "Play/Pause" at bounding box center [16, 258] width 4 height 5
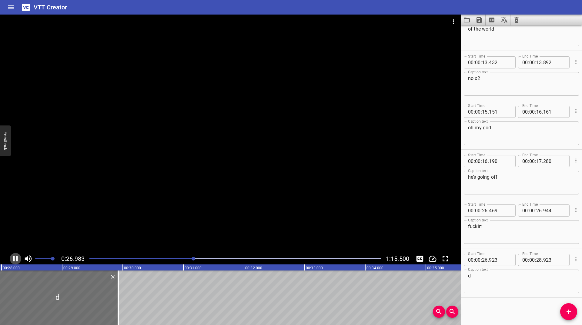
click at [15, 260] on icon "Play/Pause" at bounding box center [15, 258] width 9 height 9
click at [15, 260] on icon "Play/Pause" at bounding box center [16, 258] width 4 height 5
click at [15, 260] on icon "Play/Pause" at bounding box center [15, 258] width 9 height 9
click at [15, 260] on icon "Play/Pause" at bounding box center [16, 258] width 4 height 5
click at [15, 260] on icon "Play/Pause" at bounding box center [15, 258] width 9 height 9
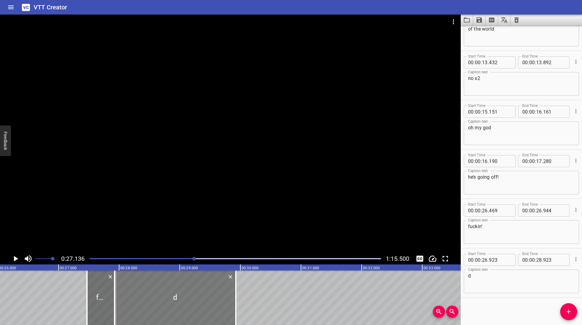
scroll to position [0, 1513]
drag, startPoint x: 153, startPoint y: 294, endPoint x: 156, endPoint y: 292, distance: 3.5
click at [156, 292] on div at bounding box center [183, 298] width 121 height 55
type input "973"
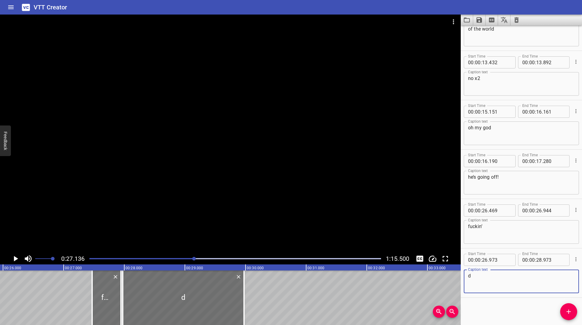
drag, startPoint x: 488, startPoint y: 282, endPoint x: 449, endPoint y: 284, distance: 39.2
click at [449, 284] on main "0:27.136 1:15.500 00:00.000 00:01.000 00:02.000 00:03.000 00:04.000 00:05.000 0…" at bounding box center [291, 170] width 582 height 311
type textarea "trey"
click at [16, 257] on icon "Play/Pause" at bounding box center [15, 258] width 9 height 9
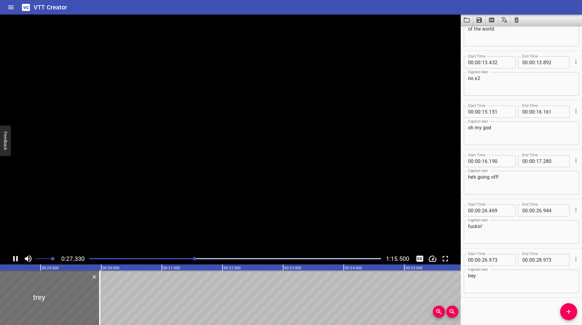
click at [16, 257] on icon "Play/Pause" at bounding box center [15, 258] width 9 height 9
click at [13, 257] on icon "Play/Pause" at bounding box center [15, 258] width 9 height 9
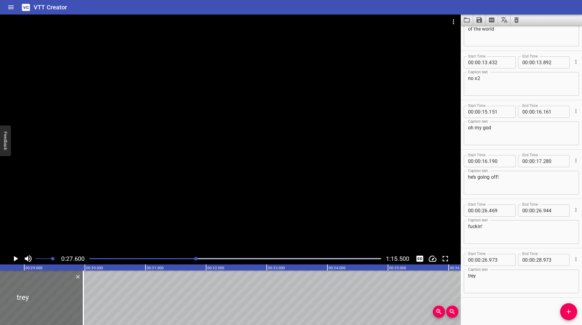
click at [194, 258] on div at bounding box center [196, 259] width 4 height 4
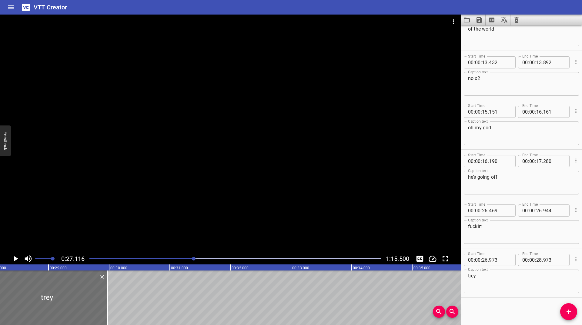
scroll to position [0, 1645]
click at [15, 257] on icon "Play/Pause" at bounding box center [15, 258] width 9 height 9
click at [15, 257] on icon "Play/Pause" at bounding box center [15, 258] width 5 height 5
click at [15, 257] on icon "Play/Pause" at bounding box center [15, 258] width 9 height 9
click at [15, 257] on icon "Play/Pause" at bounding box center [15, 258] width 5 height 5
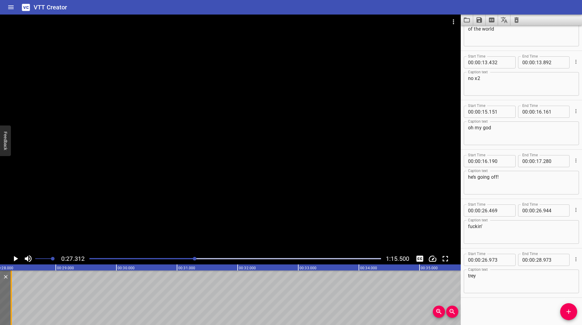
scroll to position [0, 1634]
drag, startPoint x: 103, startPoint y: 290, endPoint x: 26, endPoint y: 298, distance: 77.7
click at [26, 298] on div at bounding box center [24, 298] width 6 height 55
type input "27"
type input "333"
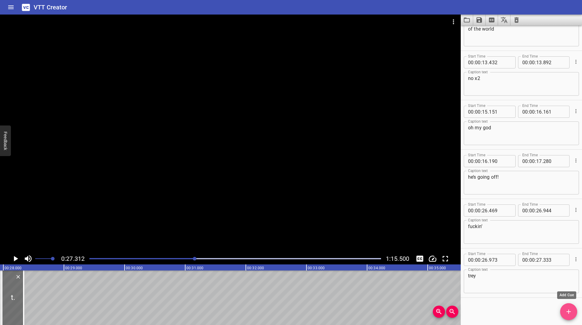
click at [572, 314] on icon "Add Cue" at bounding box center [568, 311] width 7 height 7
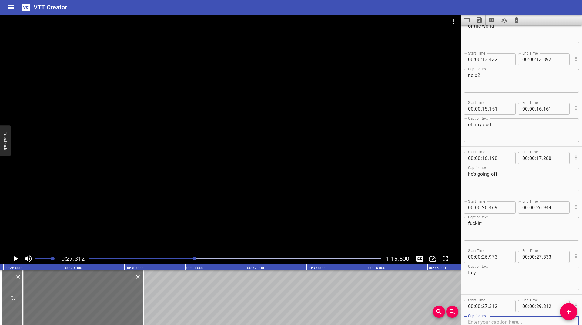
scroll to position [520, 0]
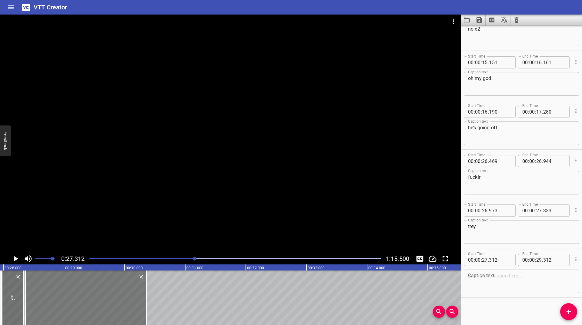
drag, startPoint x: 69, startPoint y: 288, endPoint x: 72, endPoint y: 287, distance: 3.5
click at [72, 287] on div at bounding box center [85, 298] width 121 height 55
type input "367"
click at [490, 281] on textarea at bounding box center [521, 281] width 107 height 17
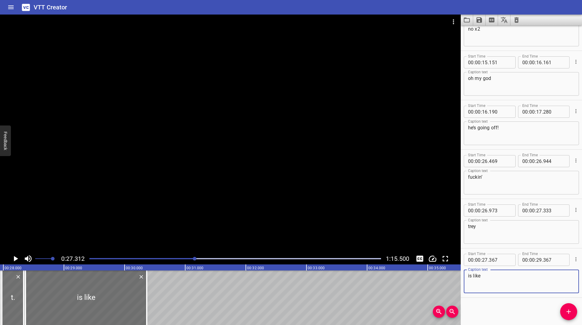
type textarea "is like"
click at [16, 257] on icon "Play/Pause" at bounding box center [15, 258] width 9 height 9
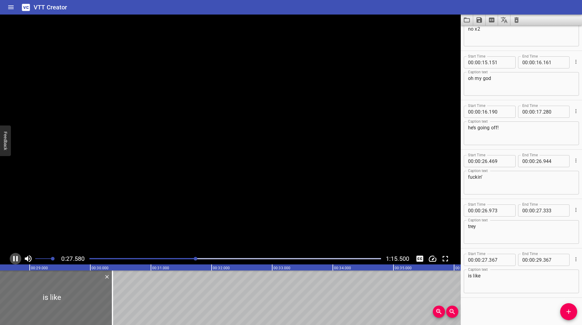
click at [16, 258] on icon "Play/Pause" at bounding box center [15, 258] width 9 height 9
click at [13, 257] on icon "Play/Pause" at bounding box center [15, 258] width 9 height 9
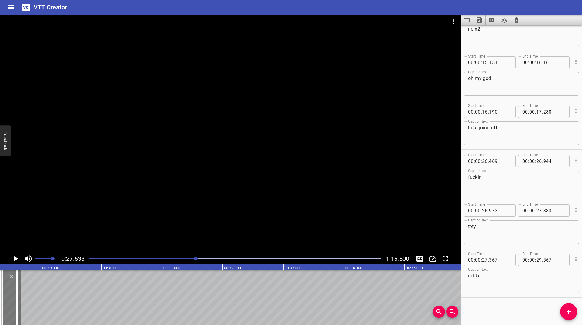
scroll to position [0, 1643]
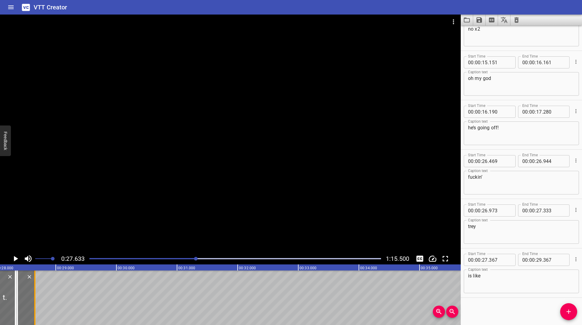
drag, startPoint x: 106, startPoint y: 288, endPoint x: 35, endPoint y: 300, distance: 71.1
click at [35, 300] on div at bounding box center [35, 298] width 6 height 55
type input "27"
type input "657"
click at [17, 256] on icon "Play/Pause" at bounding box center [15, 258] width 9 height 9
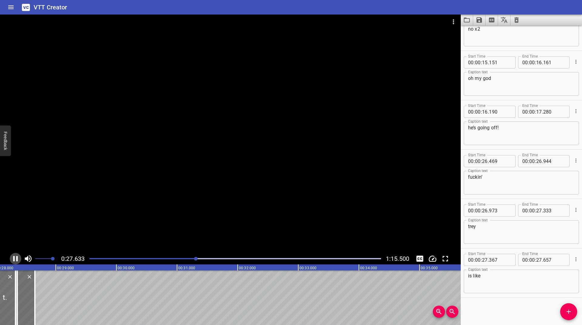
click at [17, 256] on icon "Play/Pause" at bounding box center [15, 258] width 9 height 9
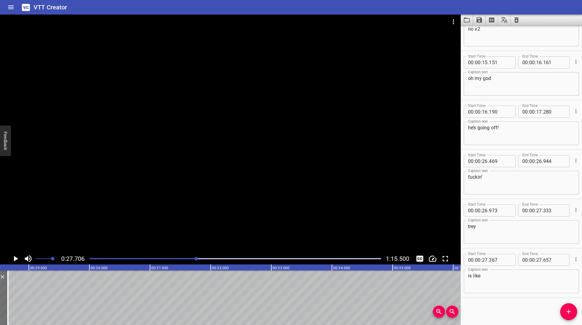
scroll to position [0, 1680]
click at [567, 315] on icon "Add Cue" at bounding box center [568, 311] width 7 height 7
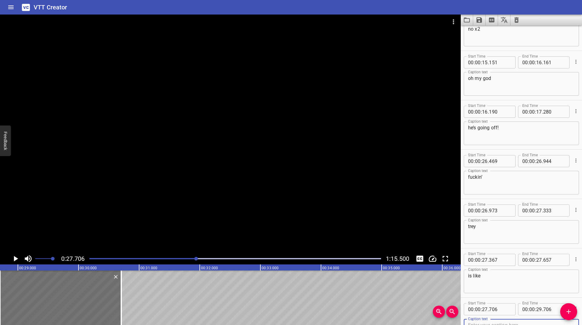
scroll to position [523, 0]
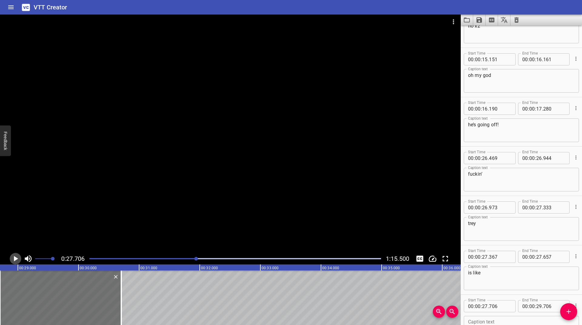
click at [16, 259] on icon "Play/Pause" at bounding box center [16, 258] width 4 height 5
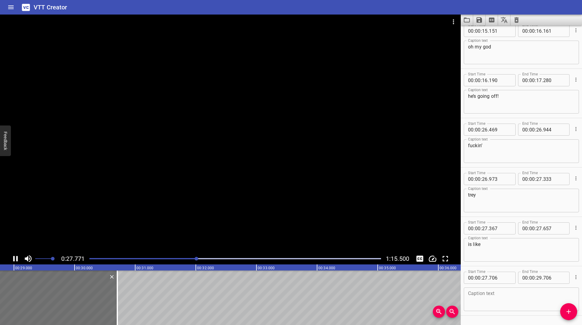
scroll to position [569, 0]
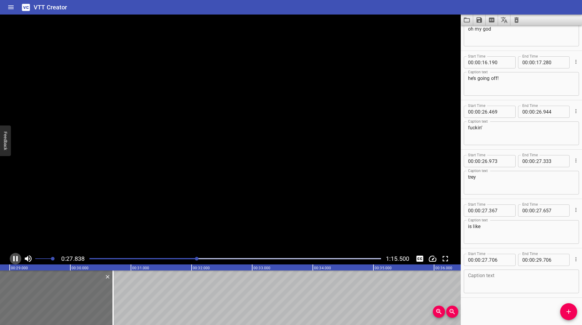
click at [16, 259] on icon "Play/Pause" at bounding box center [15, 258] width 5 height 5
click at [501, 287] on textarea at bounding box center [521, 281] width 107 height 17
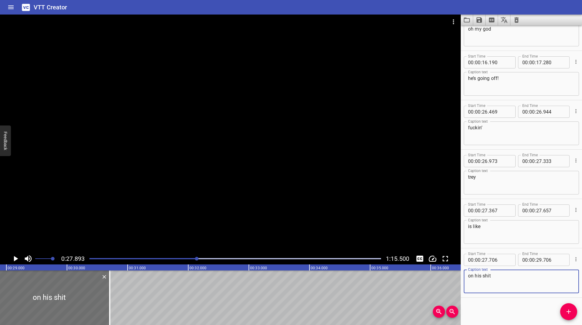
type textarea "on his shit"
click at [17, 257] on icon "Play/Pause" at bounding box center [15, 258] width 9 height 9
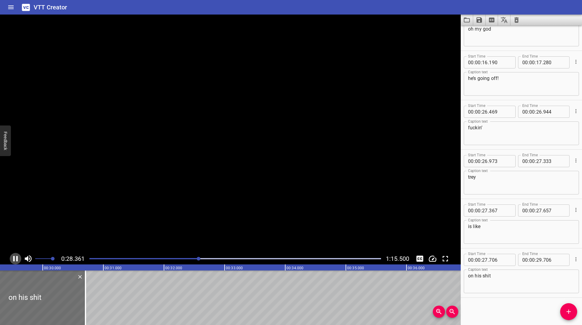
click at [17, 257] on icon "Play/Pause" at bounding box center [15, 258] width 5 height 5
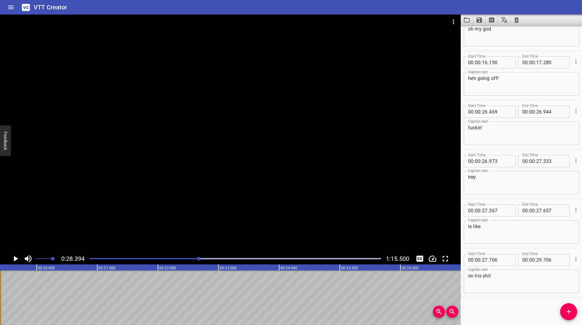
drag, startPoint x: 82, startPoint y: 294, endPoint x: 3, endPoint y: 300, distance: 78.5
click at [3, 300] on div at bounding box center [1, 298] width 6 height 55
type input "28"
type input "416"
click at [12, 260] on icon "Play/Pause" at bounding box center [15, 258] width 9 height 9
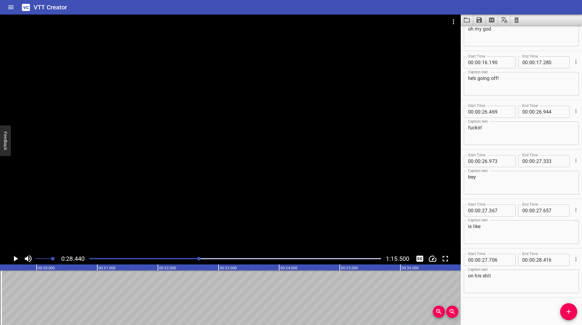
scroll to position [0, 1725]
click at [566, 314] on icon "Add Cue" at bounding box center [568, 311] width 7 height 7
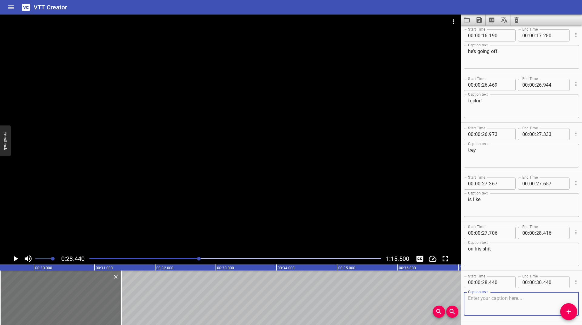
scroll to position [618, 0]
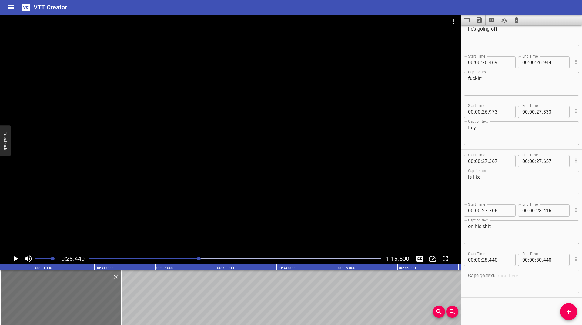
click at [489, 294] on div "Caption text Caption text" at bounding box center [521, 280] width 115 height 27
click at [15, 257] on icon "Play/Pause" at bounding box center [15, 258] width 9 height 9
click at [482, 272] on div "Caption text" at bounding box center [521, 282] width 115 height 24
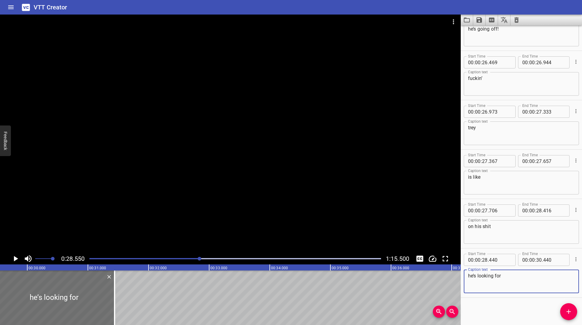
type textarea "he’s looking for"
click at [14, 257] on icon "Play/Pause" at bounding box center [15, 258] width 9 height 9
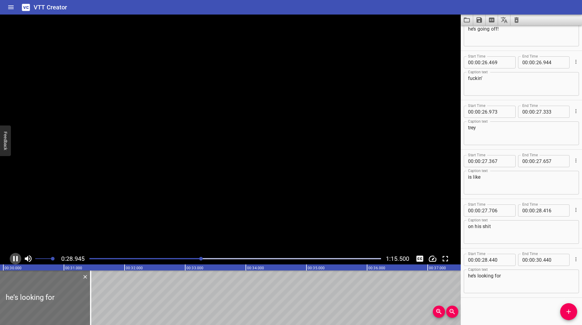
click at [14, 257] on icon "Play/Pause" at bounding box center [15, 258] width 5 height 5
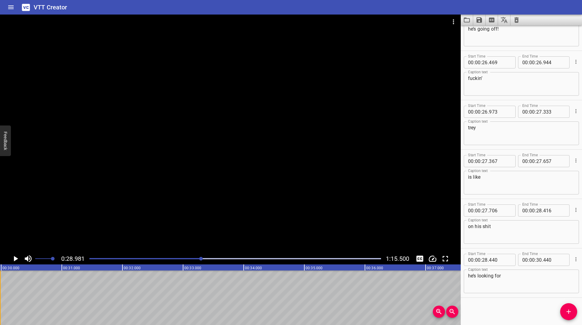
drag, startPoint x: 89, startPoint y: 294, endPoint x: 1, endPoint y: 306, distance: 89.4
click at [1, 306] on div at bounding box center [0, 298] width 6 height 55
type input "28"
type input "980"
click at [574, 311] on span "Add Cue" at bounding box center [568, 311] width 17 height 7
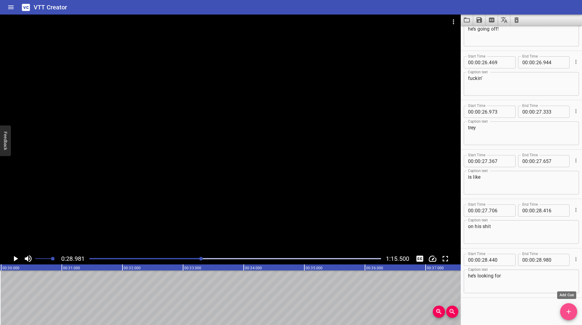
scroll to position [621, 0]
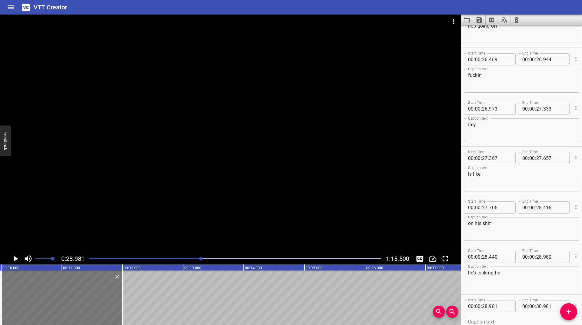
click at [35, 285] on div at bounding box center [62, 298] width 121 height 55
type input "29"
type input "006"
type input "31"
type input "006"
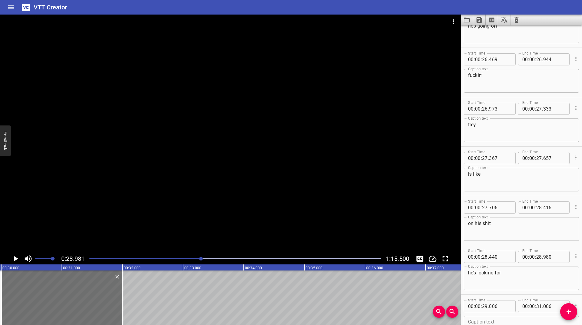
scroll to position [668, 0]
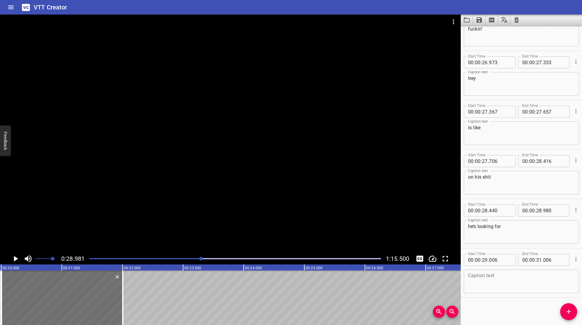
click at [508, 280] on textarea at bounding box center [521, 281] width 107 height 17
click at [16, 259] on icon "Play/Pause" at bounding box center [15, 258] width 9 height 9
click at [520, 281] on textarea "every" at bounding box center [521, 281] width 107 height 17
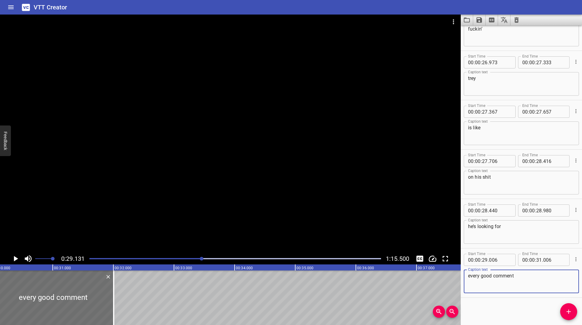
type textarea "every good comment"
click at [14, 259] on icon "Play/Pause" at bounding box center [16, 258] width 4 height 5
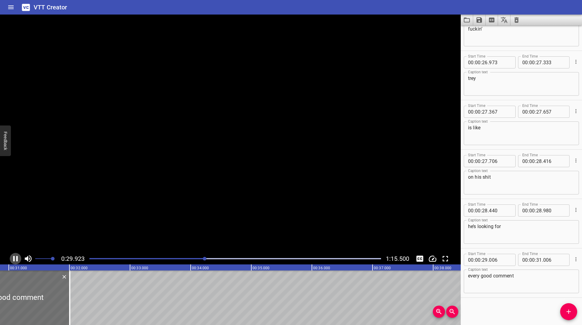
click at [15, 259] on icon "Play/Pause" at bounding box center [15, 258] width 5 height 5
click at [15, 259] on icon "Play/Pause" at bounding box center [16, 258] width 4 height 5
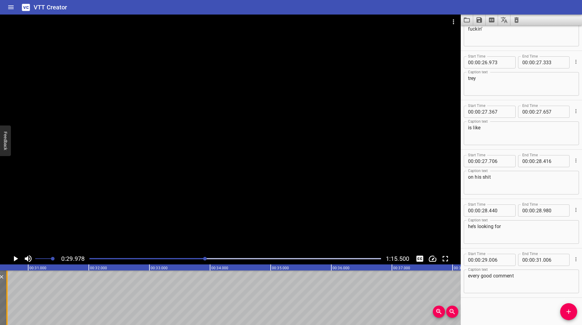
scroll to position [0, 1781]
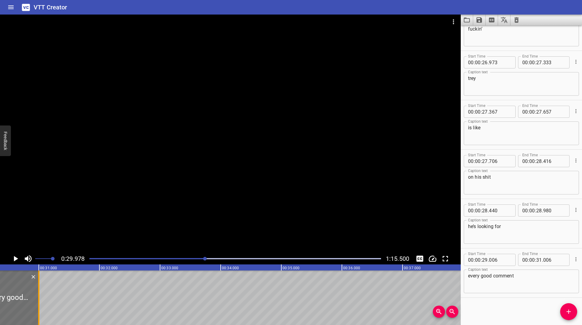
drag, startPoint x: 63, startPoint y: 294, endPoint x: 40, endPoint y: 304, distance: 25.2
click at [40, 304] on div at bounding box center [39, 298] width 6 height 55
type input "30"
type input "001"
click at [15, 258] on icon "Play/Pause" at bounding box center [16, 258] width 4 height 5
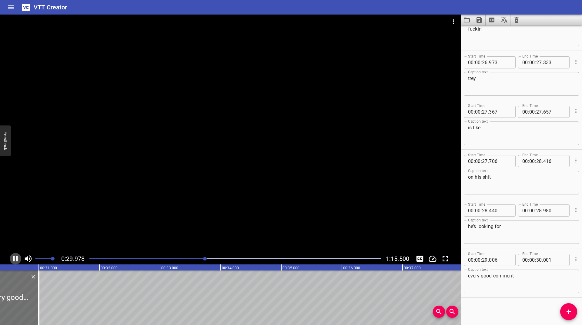
click at [15, 258] on icon "Play/Pause" at bounding box center [15, 258] width 9 height 9
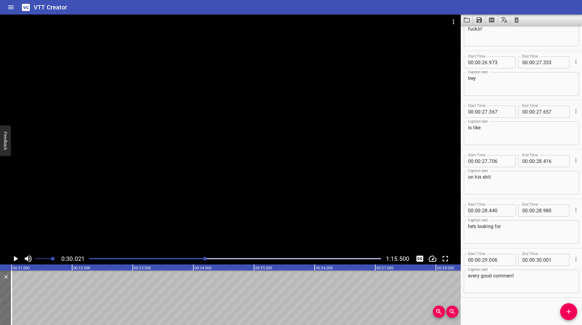
scroll to position [0, 1821]
click at [571, 317] on button "Add Cue" at bounding box center [568, 312] width 17 height 17
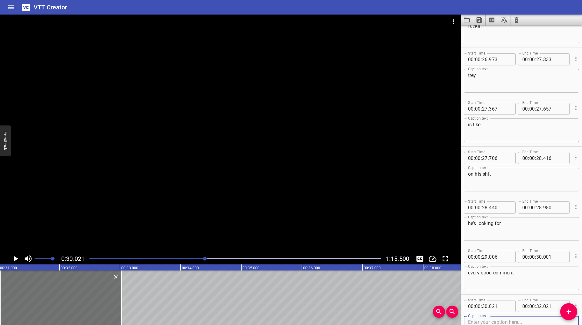
scroll to position [717, 0]
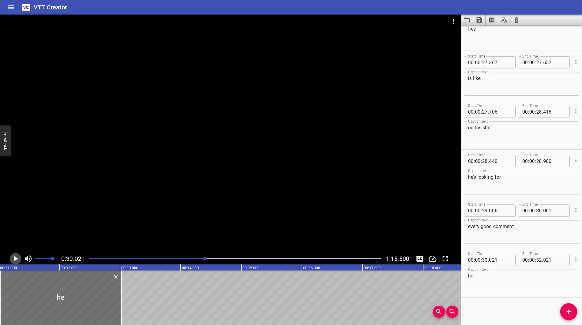
click at [16, 260] on icon "Play/Pause" at bounding box center [16, 258] width 4 height 5
click at [15, 260] on icon "Play/Pause" at bounding box center [15, 258] width 9 height 9
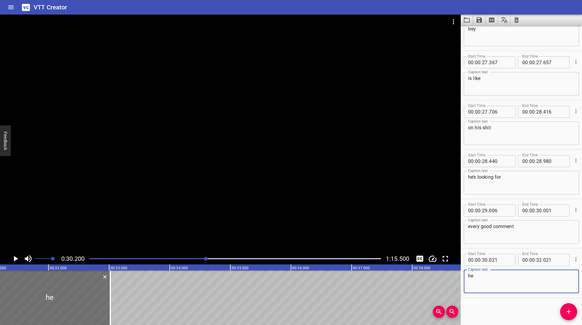
click at [516, 284] on textarea "he" at bounding box center [521, 281] width 107 height 17
type textarea "he sees one"
click at [17, 258] on icon "Play/Pause" at bounding box center [16, 258] width 4 height 5
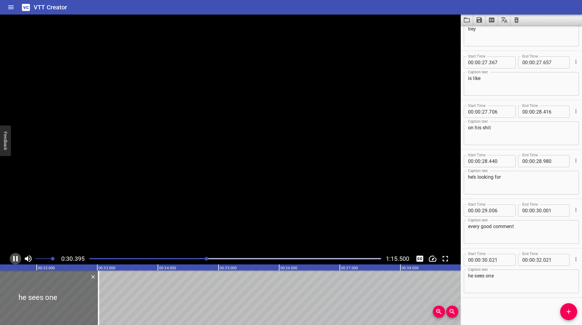
click at [17, 258] on icon "Play/Pause" at bounding box center [15, 258] width 5 height 5
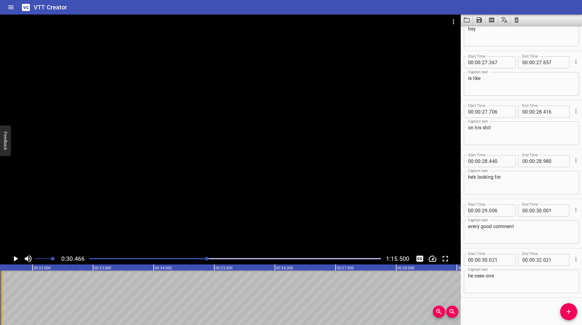
drag, startPoint x: 92, startPoint y: 293, endPoint x: 0, endPoint y: 301, distance: 92.8
click at [0, 301] on div at bounding box center [2, 298] width 6 height 55
type input "30"
type input "456"
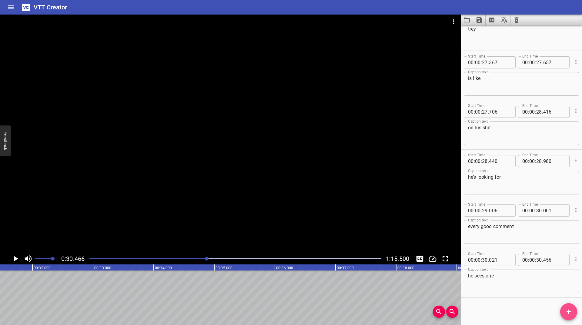
click at [569, 312] on icon "Add Cue" at bounding box center [569, 312] width 4 height 4
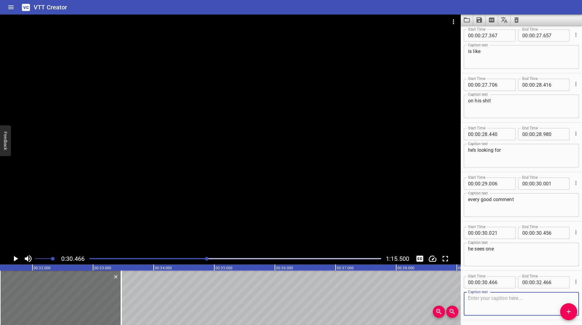
scroll to position [767, 0]
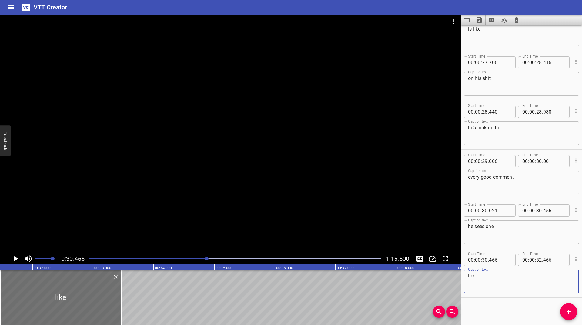
type textarea "like"
click at [16, 258] on icon "Play/Pause" at bounding box center [15, 258] width 9 height 9
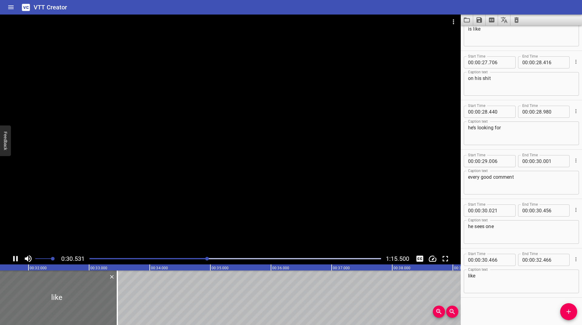
click at [16, 258] on icon "Play/Pause" at bounding box center [15, 258] width 5 height 5
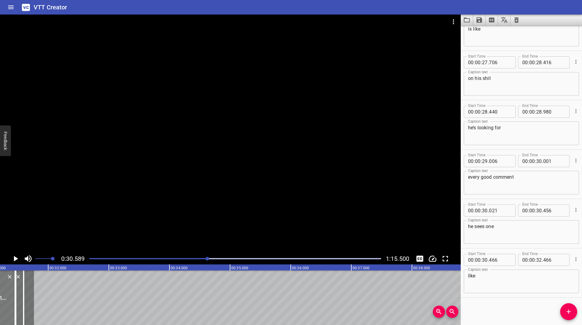
scroll to position [0, 1825]
drag, startPoint x: 110, startPoint y: 297, endPoint x: 35, endPoint y: 300, distance: 75.3
click at [35, 301] on div at bounding box center [33, 298] width 1 height 55
type input "30"
type input "656"
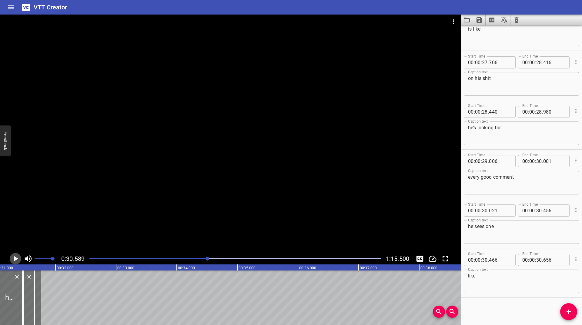
click at [14, 258] on icon "Play/Pause" at bounding box center [15, 258] width 9 height 9
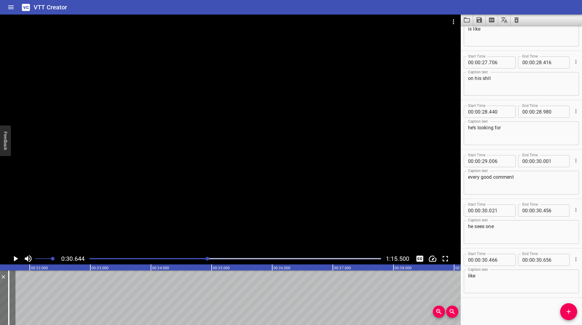
scroll to position [0, 1859]
click at [8, 258] on div "0:30.644 1:15.500" at bounding box center [230, 259] width 461 height 12
click at [13, 258] on icon "Play/Pause" at bounding box center [15, 258] width 9 height 9
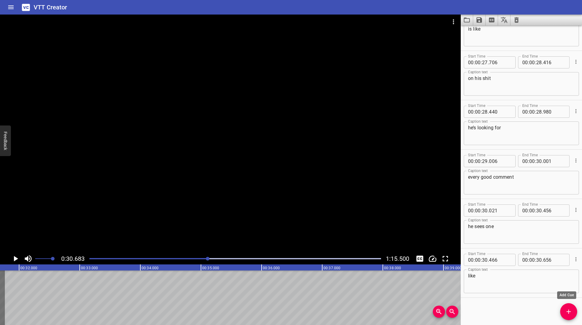
click at [565, 311] on span "Add Cue" at bounding box center [568, 311] width 17 height 7
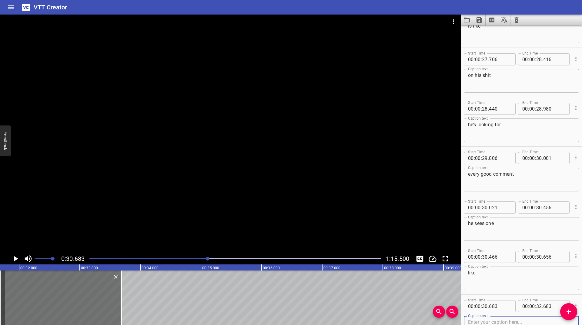
scroll to position [816, 0]
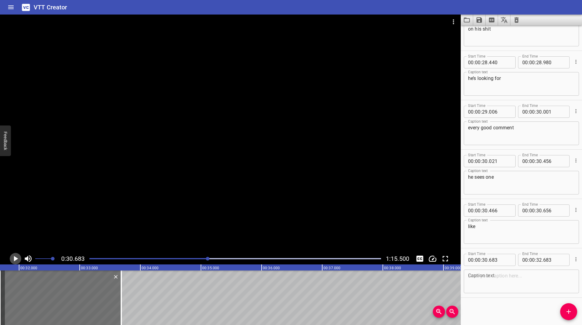
click at [14, 257] on icon "Play/Pause" at bounding box center [15, 258] width 9 height 9
click at [14, 257] on icon "Play/Pause" at bounding box center [15, 258] width 5 height 5
click at [516, 283] on textarea at bounding box center [521, 281] width 107 height 17
type textarea "“"
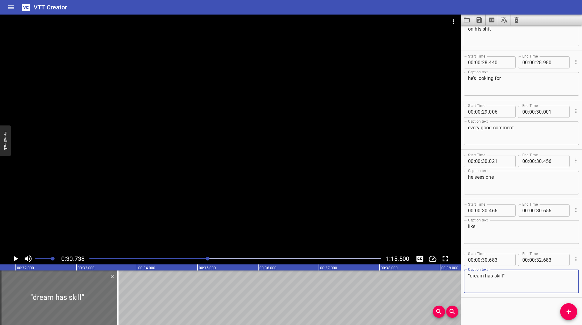
type textarea "”dream has skill”"
click at [14, 257] on icon "Play/Pause" at bounding box center [16, 258] width 4 height 5
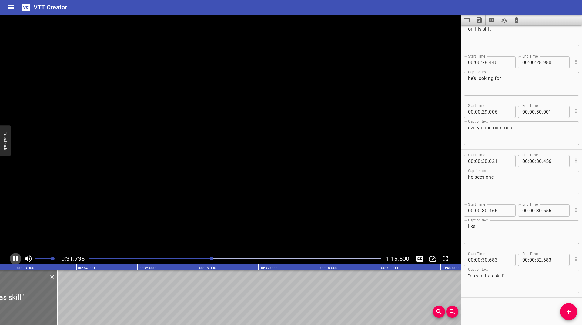
click at [14, 257] on icon "Play/Pause" at bounding box center [15, 258] width 5 height 5
drag, startPoint x: 57, startPoint y: 295, endPoint x: 25, endPoint y: 305, distance: 33.7
click at [25, 305] on div at bounding box center [23, 298] width 6 height 55
click at [17, 257] on icon "Play/Pause" at bounding box center [15, 258] width 9 height 9
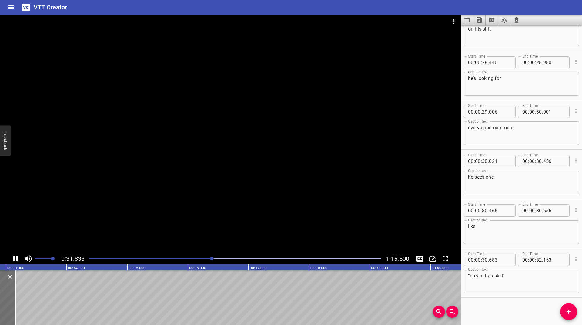
click at [16, 257] on icon "Play/Pause" at bounding box center [15, 258] width 5 height 5
click at [16, 257] on icon "Play/Pause" at bounding box center [15, 258] width 9 height 9
click at [16, 257] on icon "Play/Pause" at bounding box center [15, 258] width 5 height 5
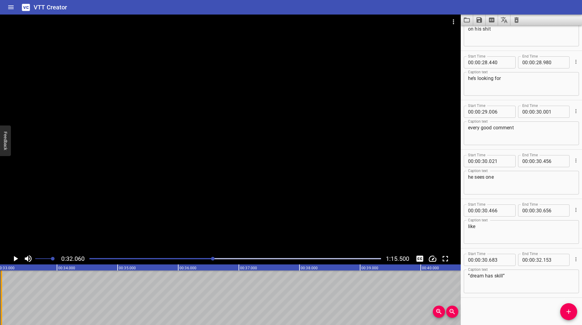
drag, startPoint x: 5, startPoint y: 293, endPoint x: 1, endPoint y: 295, distance: 5.0
click at [1, 295] on div at bounding box center [1, 298] width 1 height 55
type input "078"
click at [13, 259] on icon "Play/Pause" at bounding box center [15, 258] width 9 height 9
click at [13, 259] on icon "Play/Pause" at bounding box center [15, 258] width 5 height 5
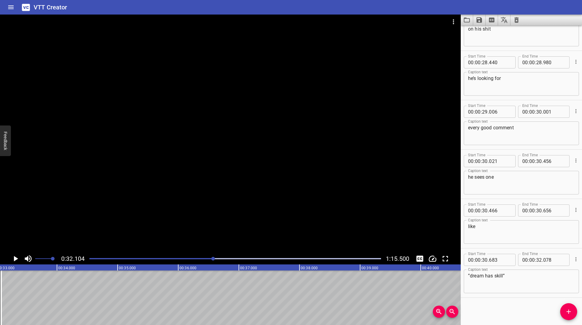
scroll to position [0, 1947]
click at [570, 312] on icon "Add Cue" at bounding box center [569, 312] width 4 height 4
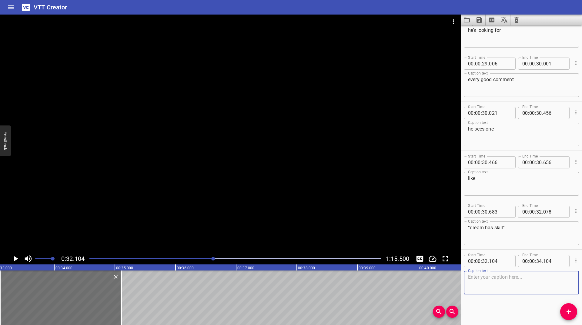
scroll to position [866, 0]
type textarea "<i>‘skill in being bad’</i>"
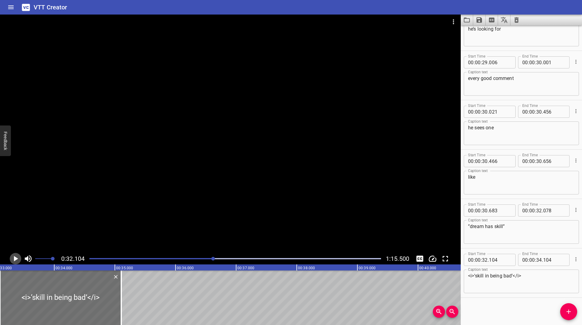
click at [12, 258] on icon "Play/Pause" at bounding box center [15, 258] width 9 height 9
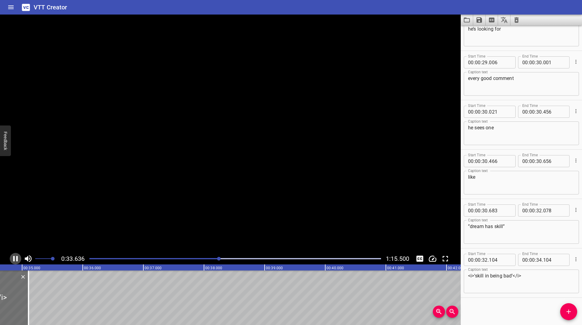
click at [12, 258] on icon "Play/Pause" at bounding box center [15, 258] width 9 height 9
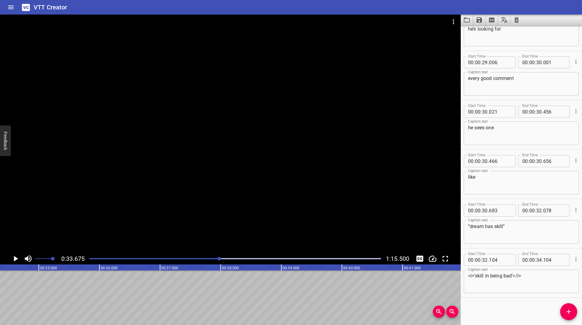
scroll to position [0, 2012]
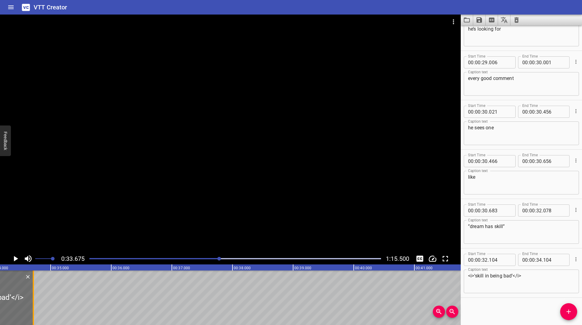
drag, startPoint x: 26, startPoint y: 290, endPoint x: 33, endPoint y: 300, distance: 12.1
click at [33, 300] on div at bounding box center [33, 298] width 1 height 55
type input "33"
type input "714"
click at [213, 258] on div "Play progress" at bounding box center [74, 258] width 292 height 1
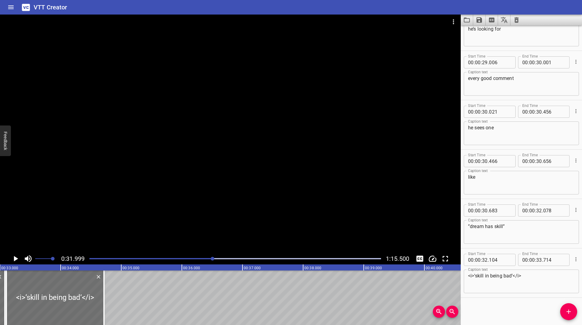
click at [209, 258] on div at bounding box center [235, 259] width 299 height 8
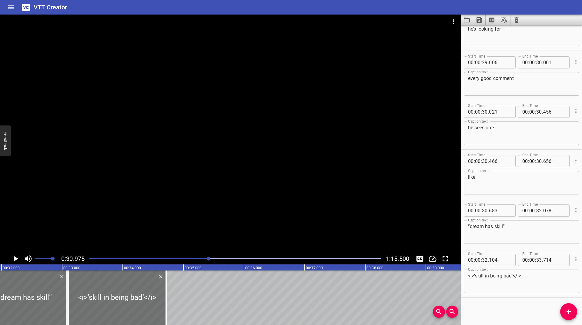
click at [204, 258] on div "Play progress" at bounding box center [64, 258] width 292 height 1
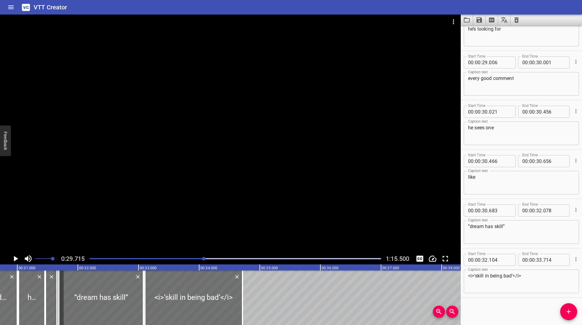
click at [196, 259] on div "Play progress" at bounding box center [59, 258] width 292 height 1
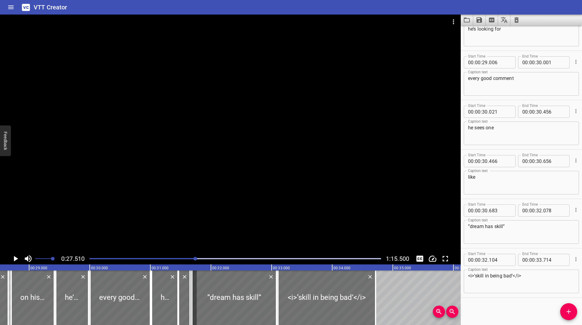
click at [181, 259] on div "Play progress" at bounding box center [50, 258] width 292 height 1
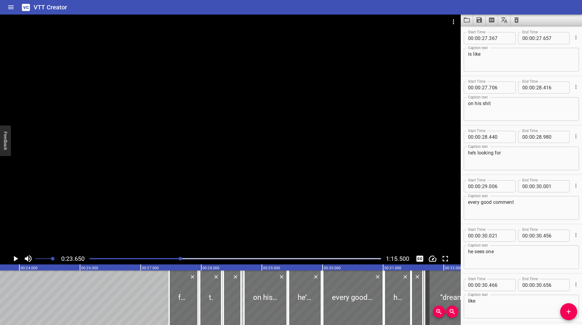
scroll to position [0, 1434]
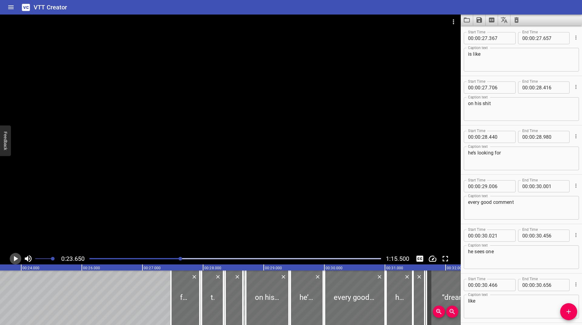
click at [18, 257] on icon "Play/Pause" at bounding box center [15, 258] width 9 height 9
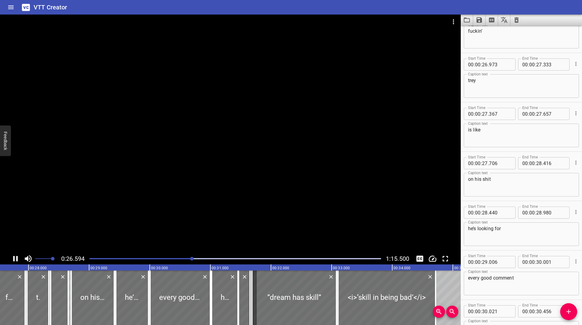
scroll to position [643, 0]
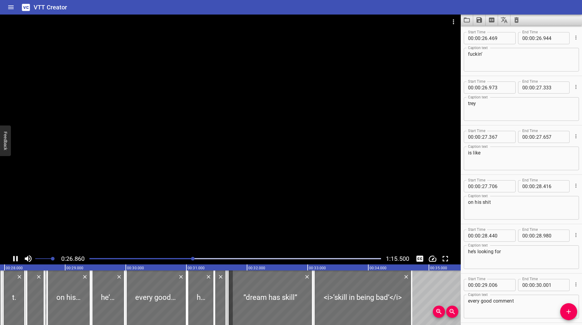
drag, startPoint x: 12, startPoint y: 257, endPoint x: 62, endPoint y: 251, distance: 50.1
click at [13, 257] on icon "Play/Pause" at bounding box center [15, 258] width 9 height 9
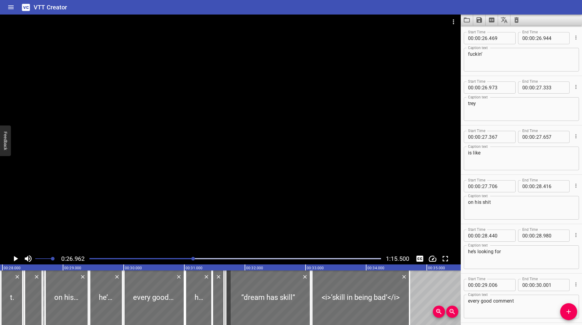
click at [191, 258] on div at bounding box center [235, 259] width 299 height 8
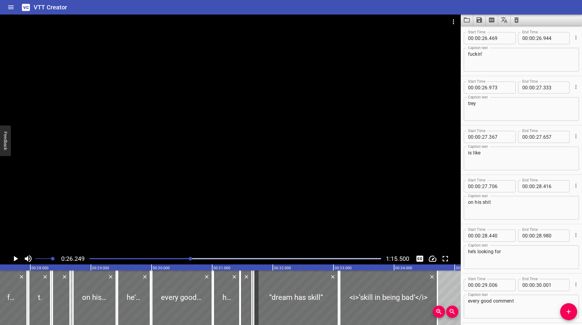
scroll to position [0, 1592]
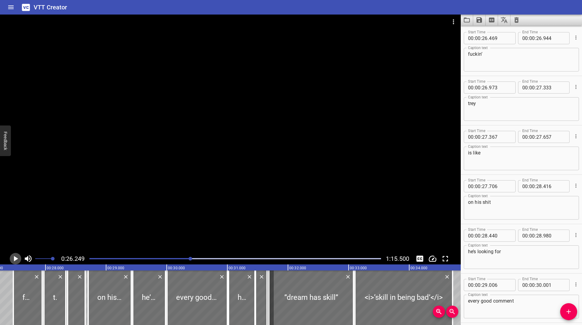
click at [11, 258] on icon "Play/Pause" at bounding box center [15, 258] width 9 height 9
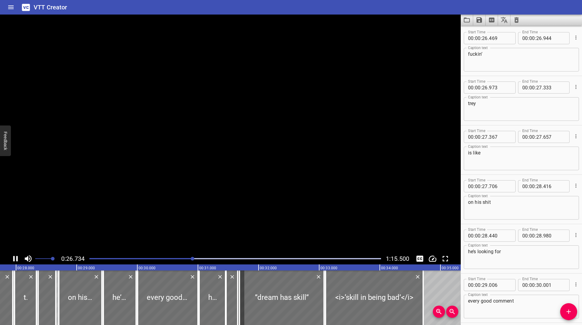
click at [13, 258] on icon "Play/Pause" at bounding box center [15, 258] width 9 height 9
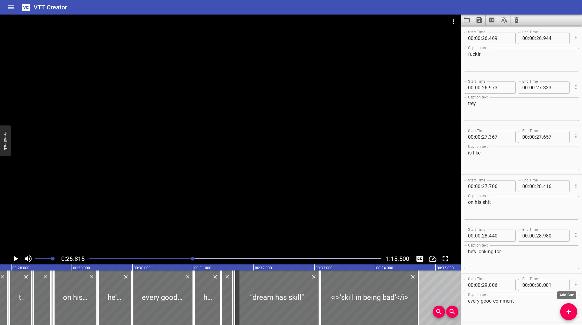
click at [574, 311] on span "Add Cue" at bounding box center [568, 311] width 17 height 7
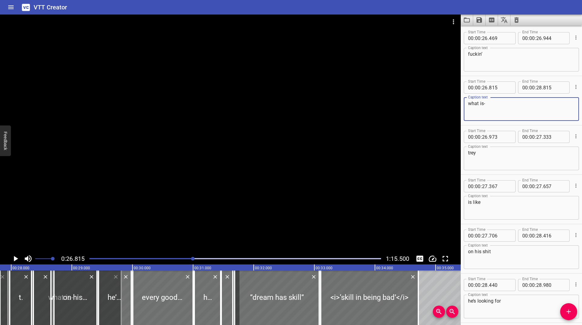
type textarea "what is-"
click at [573, 87] on icon "Cue Options" at bounding box center [576, 87] width 6 height 6
click at [542, 90] on li "Advanced options..." at bounding box center [550, 87] width 53 height 11
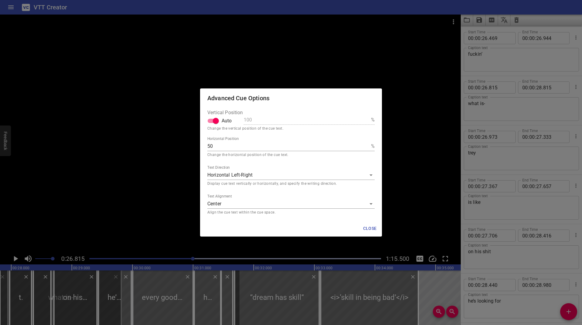
click at [231, 204] on body "VTT Creator Caption Editor Batch Transcribe Login Sign Up Privacy Contact 0:26.…" at bounding box center [291, 162] width 582 height 325
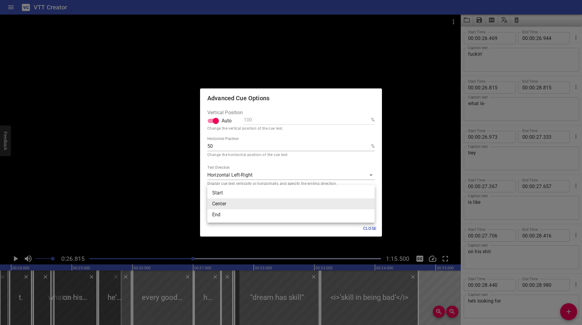
click at [231, 216] on li "End" at bounding box center [290, 215] width 167 height 11
type input "end"
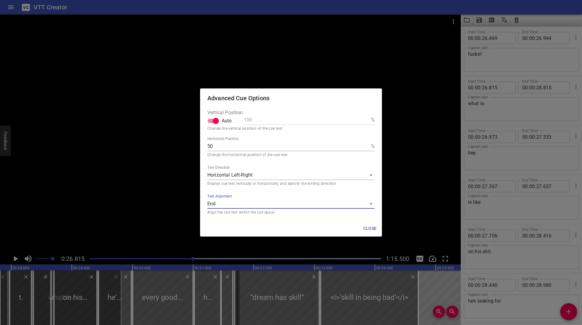
click at [374, 227] on span "Close" at bounding box center [370, 229] width 15 height 8
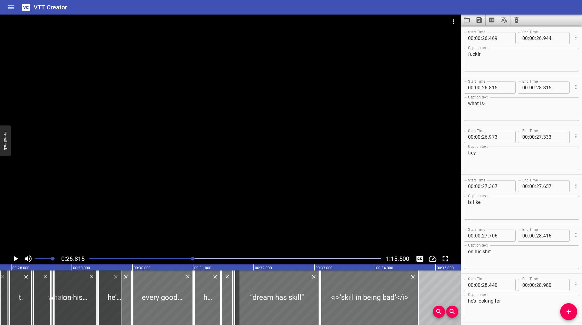
click at [13, 257] on icon "Play/Pause" at bounding box center [15, 258] width 9 height 9
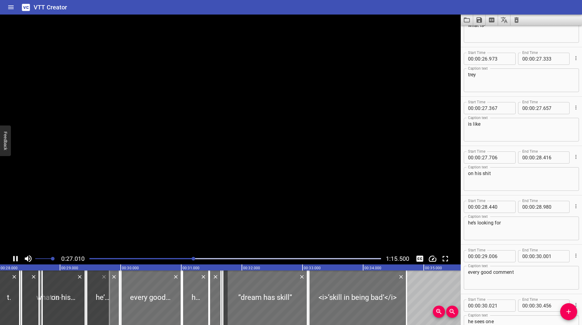
scroll to position [742, 0]
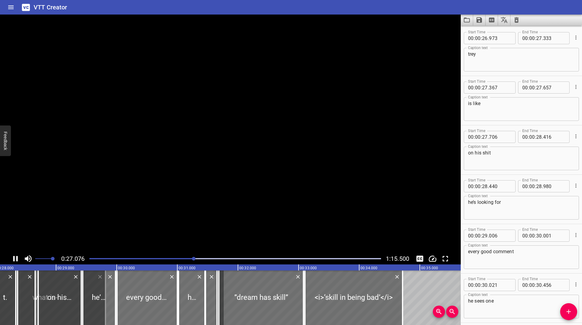
click at [13, 257] on icon "Play/Pause" at bounding box center [15, 258] width 9 height 9
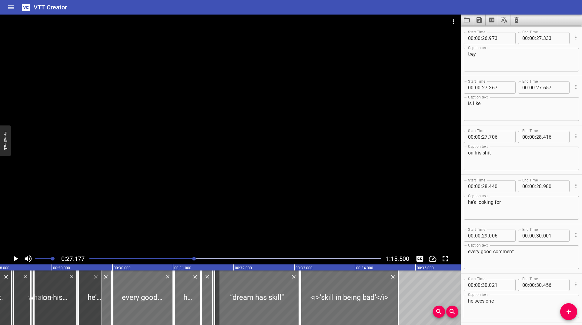
scroll to position [0, 1648]
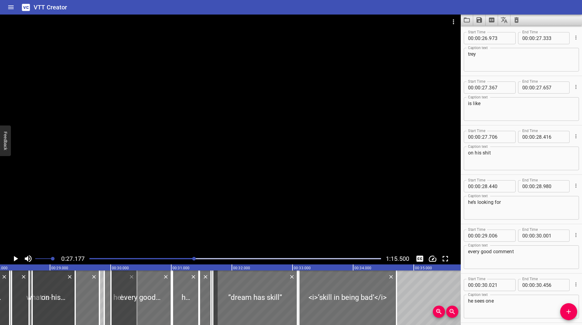
drag, startPoint x: 96, startPoint y: 289, endPoint x: 122, endPoint y: 291, distance: 26.1
type input "29"
type input "050"
type input "29"
type input "590"
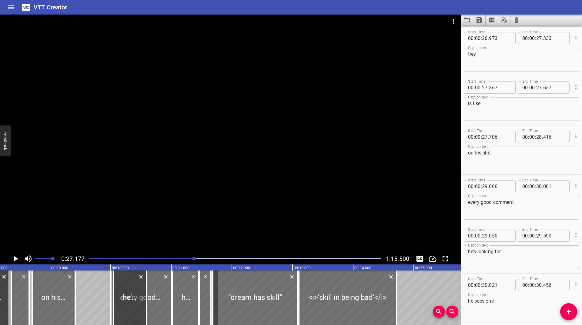
drag, startPoint x: 99, startPoint y: 292, endPoint x: 8, endPoint y: 298, distance: 90.9
type input "27"
type input "320"
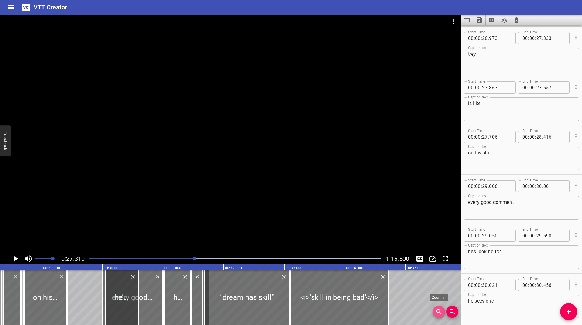
click at [441, 311] on icon "Zoom In" at bounding box center [439, 311] width 7 height 7
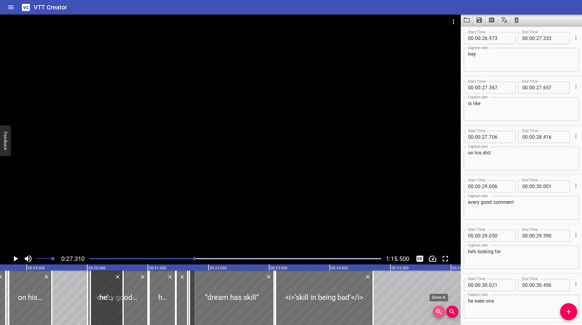
click at [441, 311] on icon "Zoom In" at bounding box center [439, 311] width 7 height 7
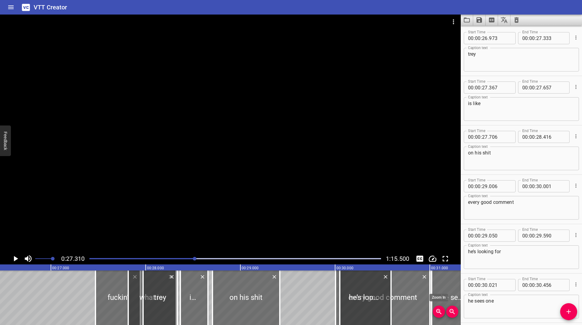
scroll to position [0, 2588]
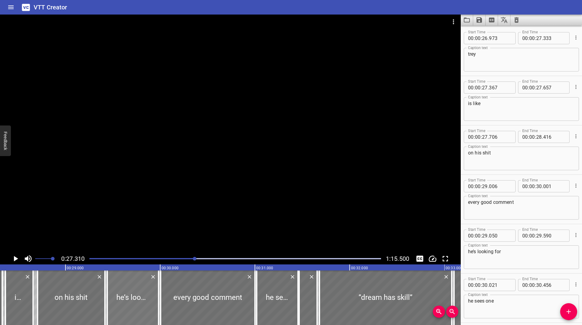
drag, startPoint x: 186, startPoint y: 286, endPoint x: 128, endPoint y: 292, distance: 57.9
click at [128, 292] on div at bounding box center [132, 298] width 51 height 55
type input "28"
type input "442"
type input "28"
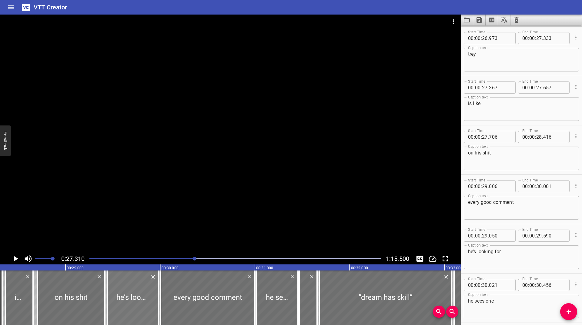
type input "982"
click at [193, 261] on div at bounding box center [235, 259] width 299 height 8
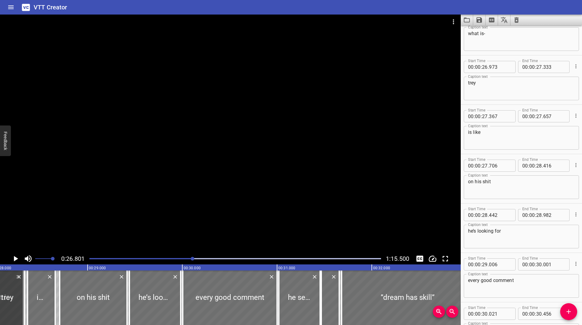
scroll to position [692, 0]
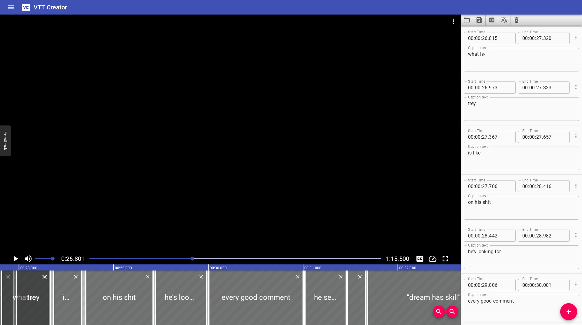
click at [17, 259] on icon "Play/Pause" at bounding box center [16, 258] width 4 height 5
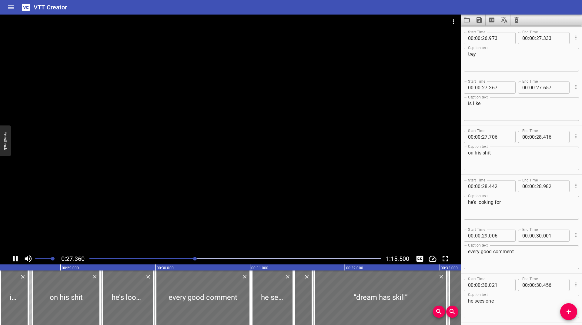
scroll to position [770, 0]
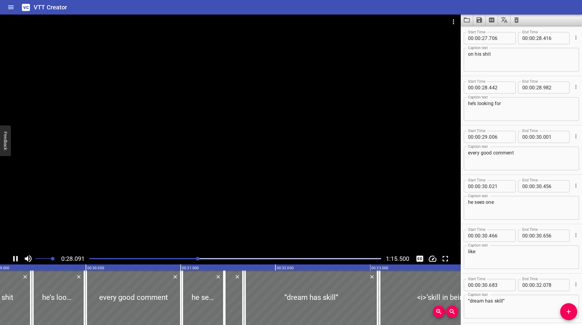
click at [12, 261] on icon "Play/Pause" at bounding box center [15, 258] width 9 height 9
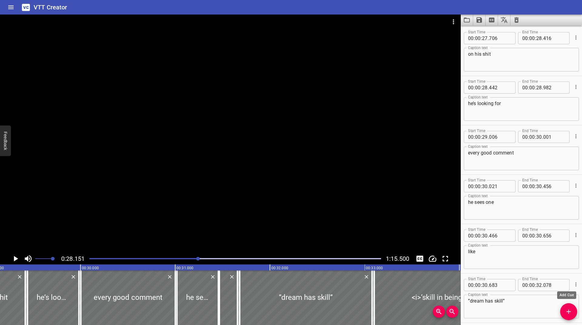
click at [567, 314] on icon "Add Cue" at bounding box center [568, 311] width 7 height 7
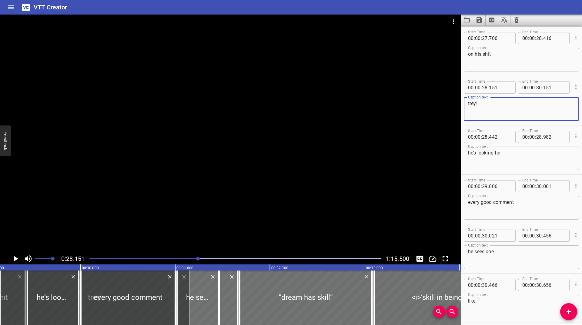
type textarea "trey!"
click at [17, 260] on icon "Play/Pause" at bounding box center [16, 258] width 4 height 5
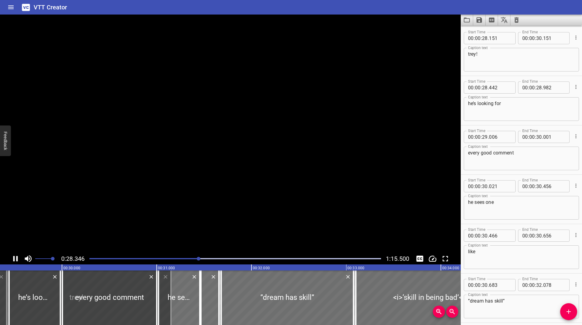
click at [17, 260] on icon "Play/Pause" at bounding box center [15, 258] width 5 height 5
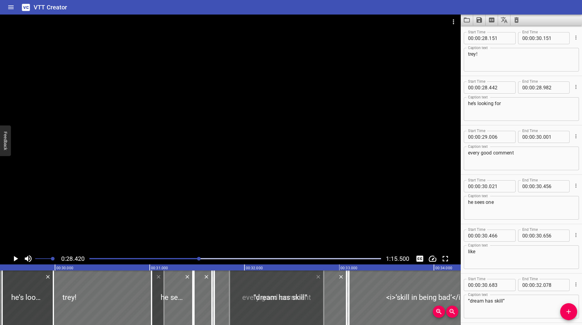
drag, startPoint x: 104, startPoint y: 288, endPoint x: 265, endPoint y: 294, distance: 160.9
type input "30"
type input "858"
type input "31"
type input "853"
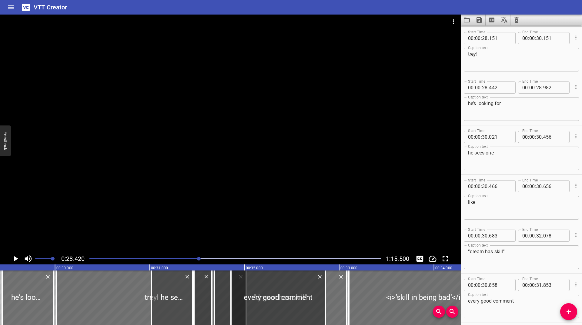
drag, startPoint x: 116, startPoint y: 288, endPoint x: 169, endPoint y: 291, distance: 53.1
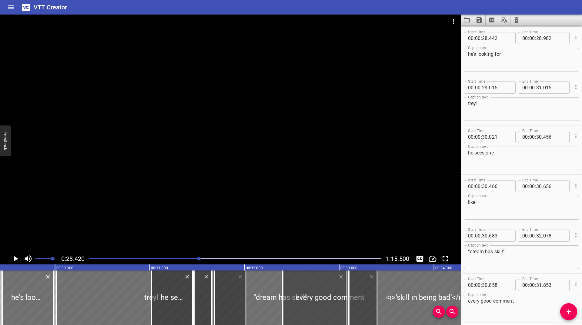
drag, startPoint x: 260, startPoint y: 292, endPoint x: 312, endPoint y: 293, distance: 51.9
click at [312, 293] on div at bounding box center [330, 298] width 94 height 55
type input "31"
type input "406"
type input "32"
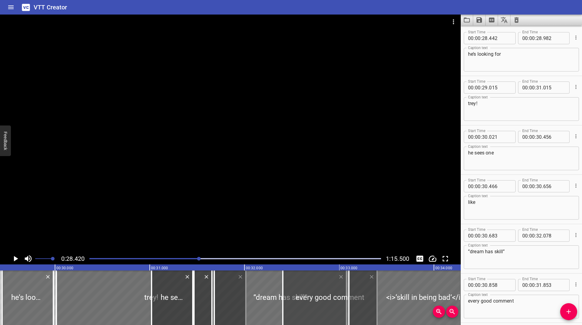
type input "401"
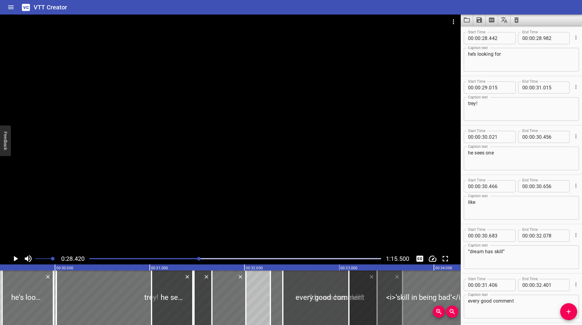
drag, startPoint x: 247, startPoint y: 295, endPoint x: 301, endPoint y: 291, distance: 54.8
type input "31"
type input "303"
type input "698"
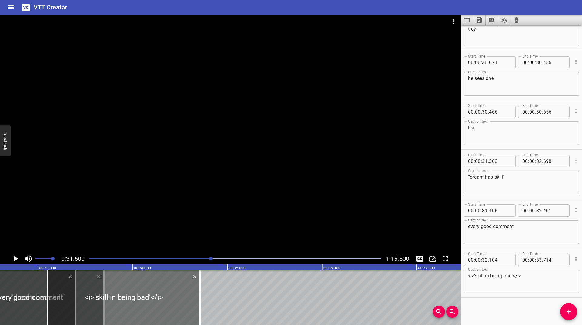
click at [208, 259] on div "Play progress" at bounding box center [66, 258] width 292 height 1
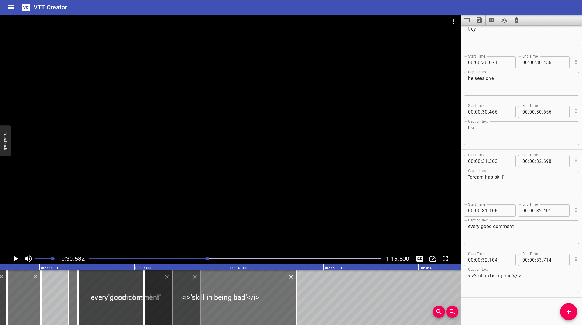
click at [208, 259] on div at bounding box center [207, 259] width 4 height 4
click at [198, 260] on div at bounding box center [235, 259] width 299 height 8
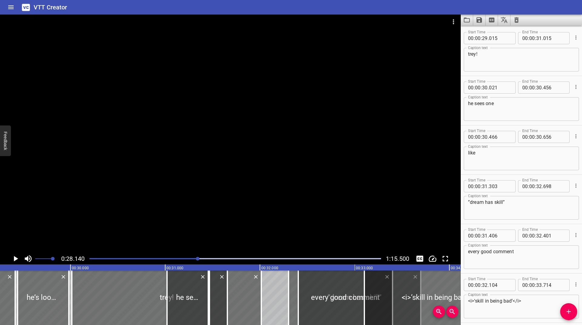
click at [186, 263] on div at bounding box center [235, 259] width 299 height 8
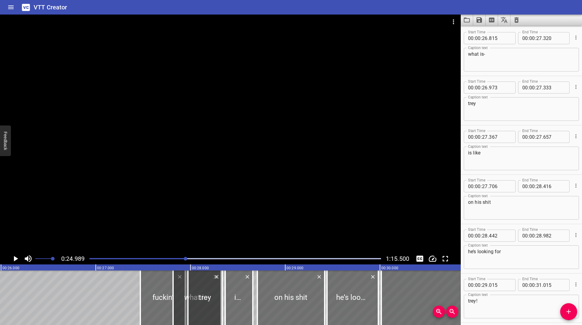
click at [194, 258] on div "Play progress" at bounding box center [235, 258] width 292 height 1
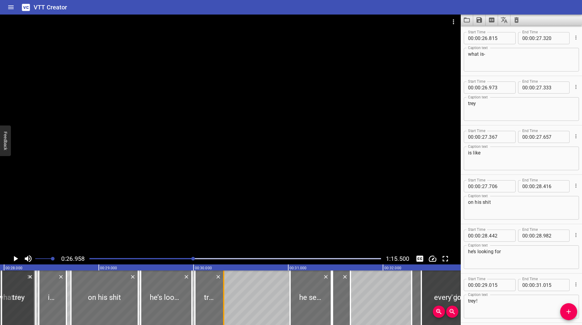
drag, startPoint x: 384, startPoint y: 290, endPoint x: 223, endPoint y: 298, distance: 161.2
click at [223, 298] on div at bounding box center [224, 298] width 6 height 55
type input "29"
type input "315"
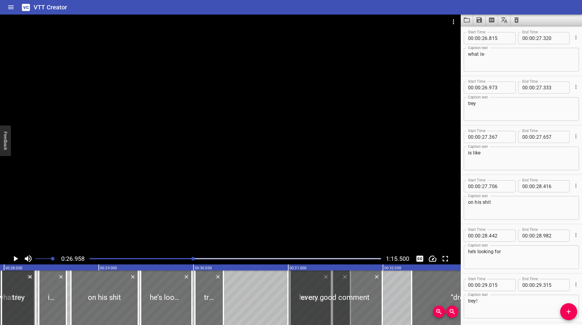
drag, startPoint x: 444, startPoint y: 293, endPoint x: 241, endPoint y: 293, distance: 202.9
click at [304, 300] on div at bounding box center [335, 298] width 94 height 55
type input "29"
type input "934"
type input "30"
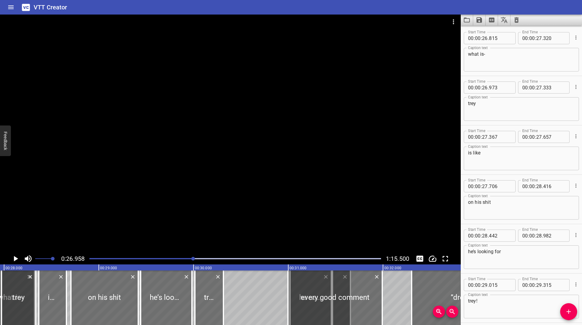
type input "929"
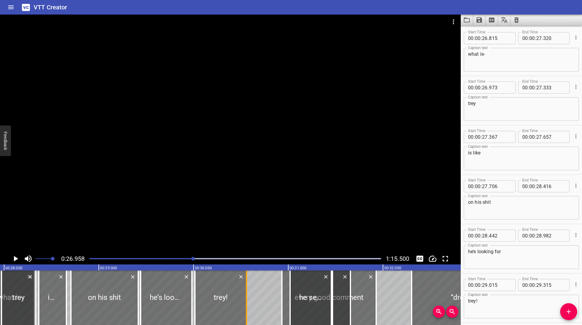
drag, startPoint x: 224, startPoint y: 295, endPoint x: 247, endPoint y: 294, distance: 24.0
click at [247, 294] on div at bounding box center [246, 298] width 1 height 55
type input "568"
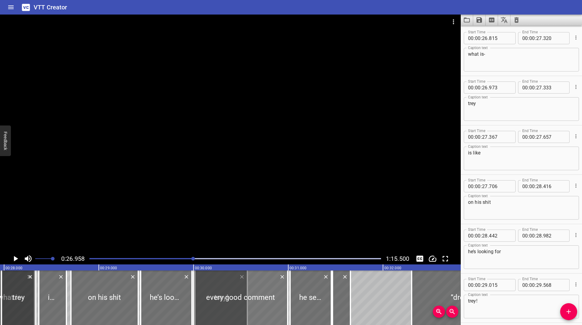
drag, startPoint x: 286, startPoint y: 290, endPoint x: 198, endPoint y: 293, distance: 88.6
click at [198, 293] on div at bounding box center [240, 298] width 94 height 55
type input "28"
type input "999"
type input "29"
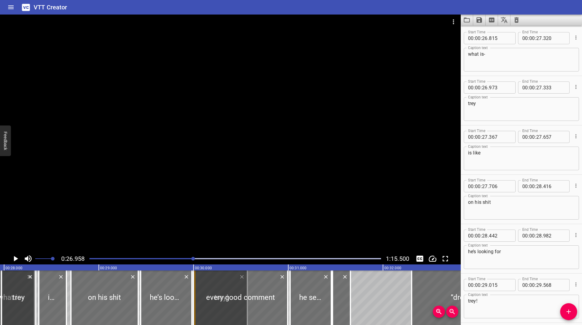
type input "994"
click at [14, 260] on icon "Play/Pause" at bounding box center [16, 258] width 4 height 5
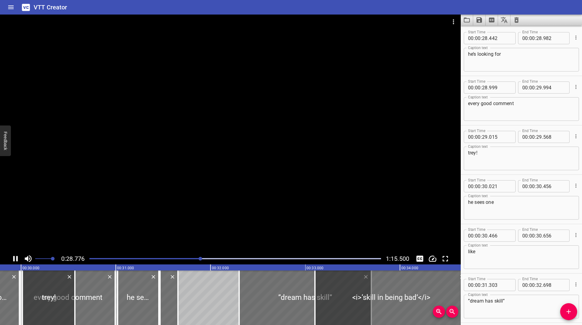
click at [20, 257] on icon "Play/Pause" at bounding box center [15, 258] width 9 height 9
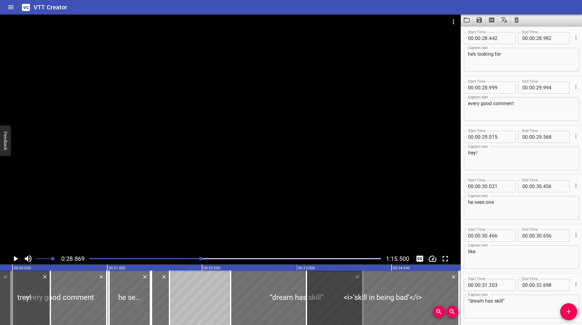
drag, startPoint x: 40, startPoint y: 290, endPoint x: 25, endPoint y: 293, distance: 15.8
click at [25, 293] on div at bounding box center [24, 298] width 52 height 55
type input "28"
type input "842"
type input "395"
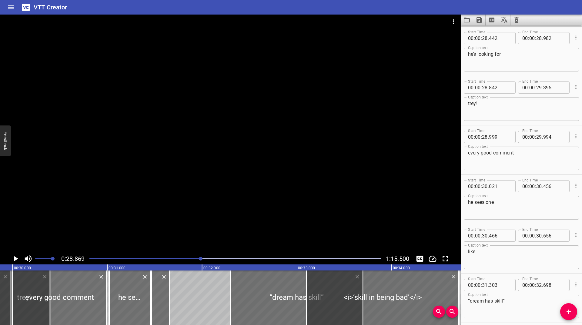
click at [15, 255] on icon "Play/Pause" at bounding box center [15, 258] width 9 height 9
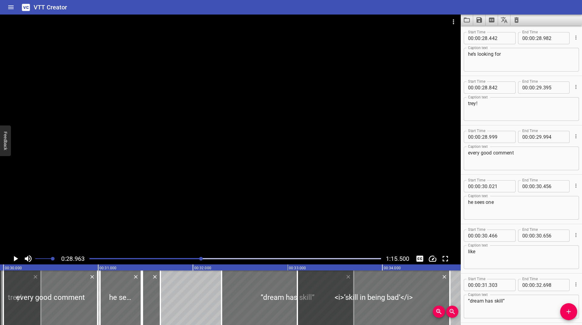
click at [15, 255] on icon "Play/Pause" at bounding box center [15, 258] width 9 height 9
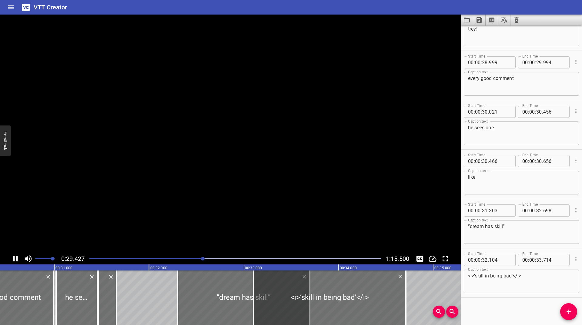
click at [15, 255] on icon "Play/Pause" at bounding box center [15, 258] width 9 height 9
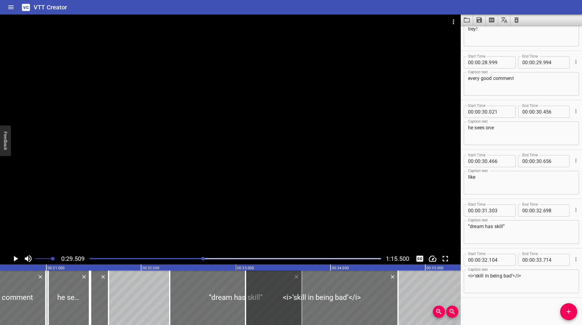
click at [200, 260] on div at bounding box center [235, 259] width 299 height 8
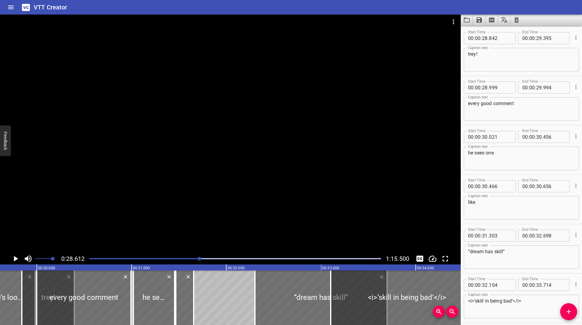
click at [18, 260] on icon "Play/Pause" at bounding box center [15, 258] width 9 height 9
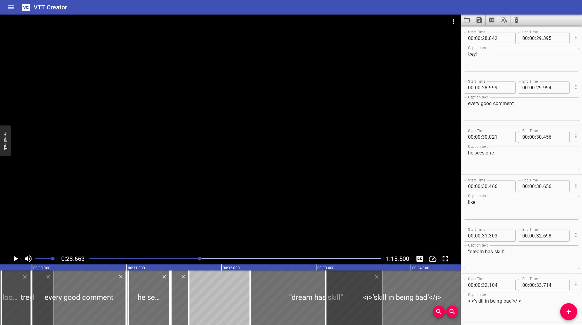
drag, startPoint x: 23, startPoint y: 285, endPoint x: 7, endPoint y: 292, distance: 17.8
click at [7, 292] on div at bounding box center [27, 298] width 52 height 55
type input "669"
type input "223"
click at [14, 258] on icon "Play/Pause" at bounding box center [16, 258] width 4 height 5
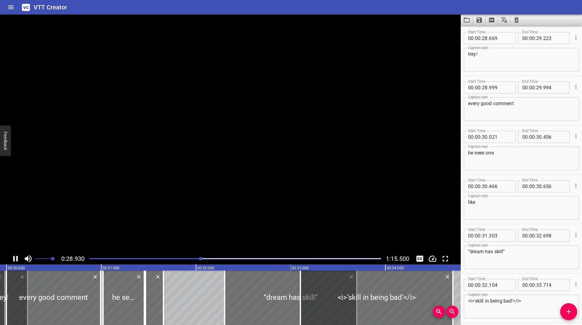
click at [14, 258] on icon "Play/Pause" at bounding box center [15, 258] width 5 height 5
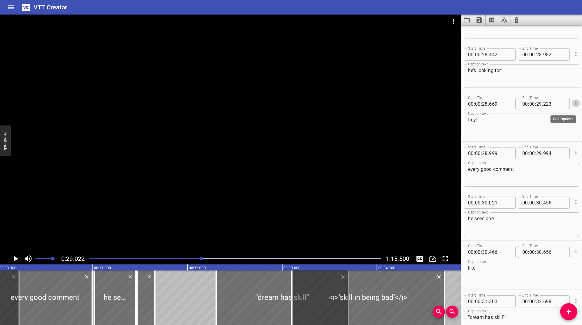
click at [573, 106] on icon "Cue Options" at bounding box center [576, 103] width 6 height 6
click at [562, 105] on li "Advanced options..." at bounding box center [550, 103] width 53 height 11
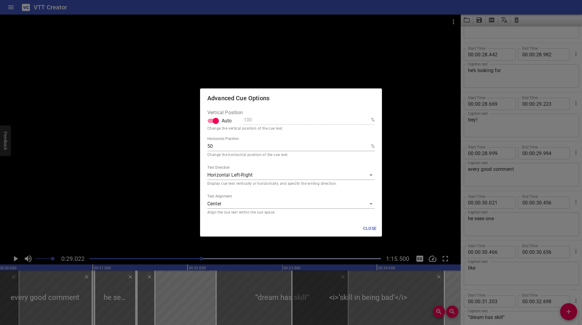
click at [217, 196] on label "Text Alignment" at bounding box center [219, 197] width 25 height 4
click at [217, 203] on input "middle" at bounding box center [290, 206] width 167 height 6
click at [219, 200] on body "VTT Creator Caption Editor Batch Transcribe Login Sign Up Privacy Contact 0:29.…" at bounding box center [291, 162] width 582 height 325
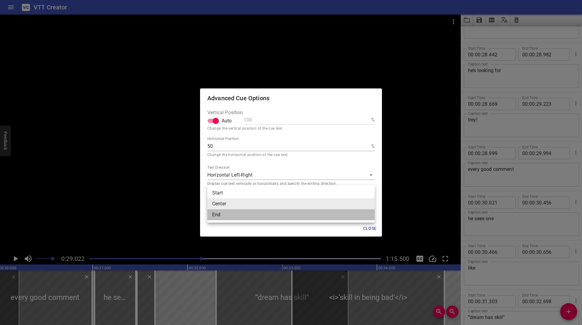
click at [225, 217] on li "End" at bounding box center [290, 215] width 167 height 11
type input "end"
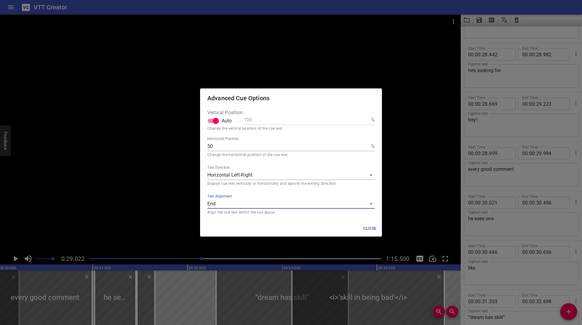
click at [370, 228] on span "Close" at bounding box center [370, 229] width 15 height 8
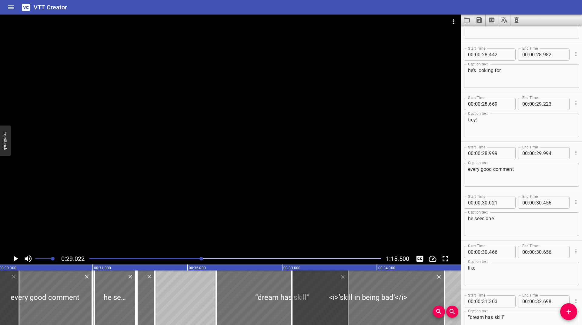
click at [15, 259] on icon "Play/Pause" at bounding box center [16, 258] width 4 height 5
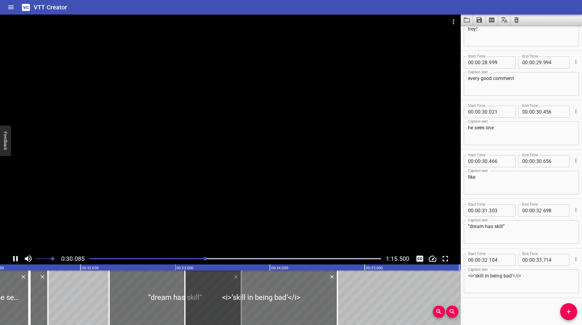
drag, startPoint x: 13, startPoint y: 258, endPoint x: 72, endPoint y: 271, distance: 60.6
click at [12, 258] on icon "Play/Pause" at bounding box center [15, 258] width 9 height 9
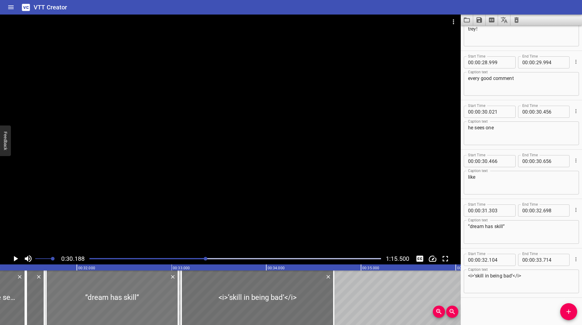
drag, startPoint x: 119, startPoint y: 286, endPoint x: 77, endPoint y: 299, distance: 44.3
click at [77, 299] on div at bounding box center [112, 298] width 132 height 55
type input "30"
type input "676"
type input "071"
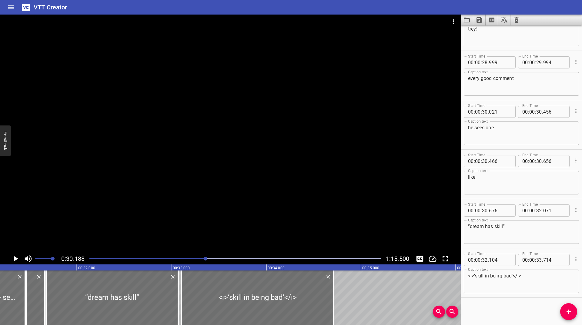
click at [176, 258] on div at bounding box center [235, 259] width 299 height 8
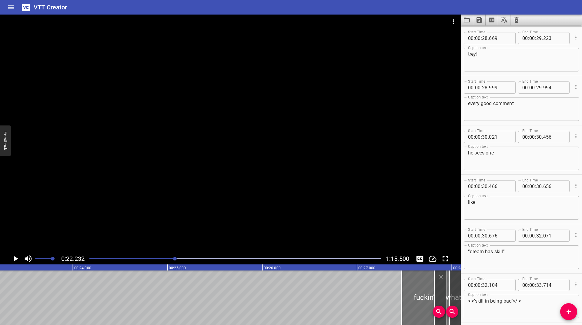
click at [189, 259] on div "Play progress" at bounding box center [235, 258] width 292 height 1
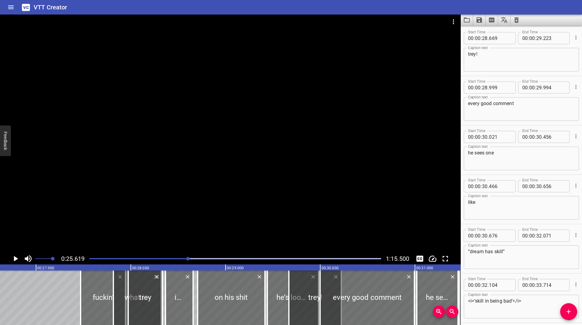
click at [200, 259] on div "Play progress" at bounding box center [235, 258] width 292 height 1
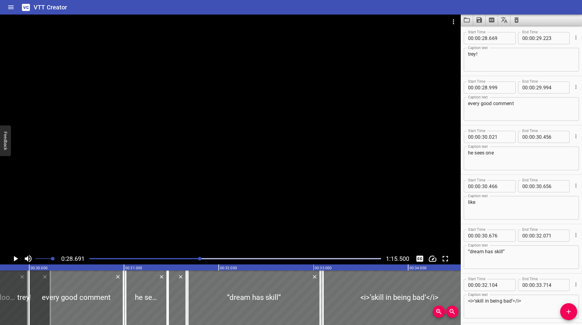
click at [196, 258] on div at bounding box center [235, 259] width 299 height 8
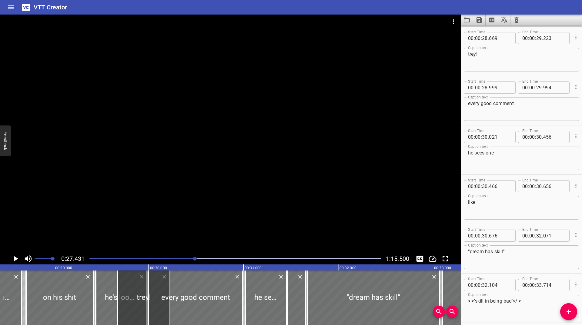
click at [10, 257] on button "Play/Pause" at bounding box center [16, 259] width 12 height 12
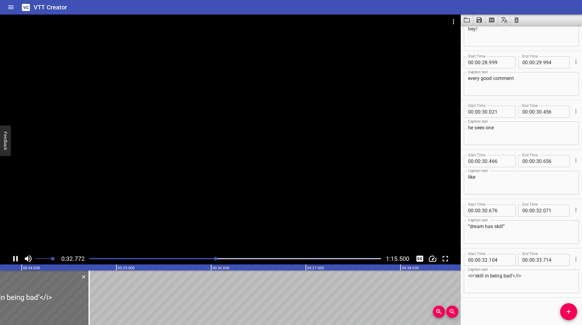
click at [17, 258] on icon "Play/Pause" at bounding box center [15, 258] width 5 height 5
click at [574, 313] on span "Add Cue" at bounding box center [568, 311] width 17 height 7
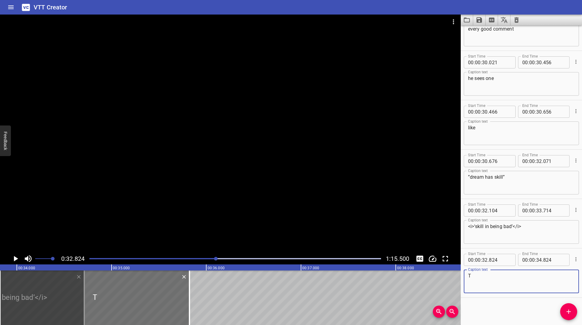
type textarea "T"
click at [576, 258] on icon "Cue Options" at bounding box center [576, 259] width 1 height 4
click at [547, 261] on li "Advanced options..." at bounding box center [550, 259] width 53 height 11
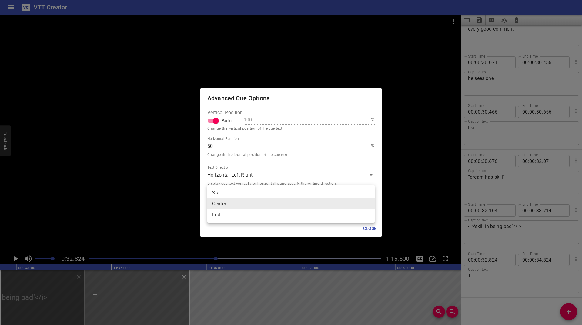
click at [242, 204] on body "VTT Creator Caption Editor Batch Transcribe Login Sign Up Privacy Contact 0:32.…" at bounding box center [291, 162] width 582 height 325
click at [243, 214] on li "End" at bounding box center [290, 215] width 167 height 11
type input "end"
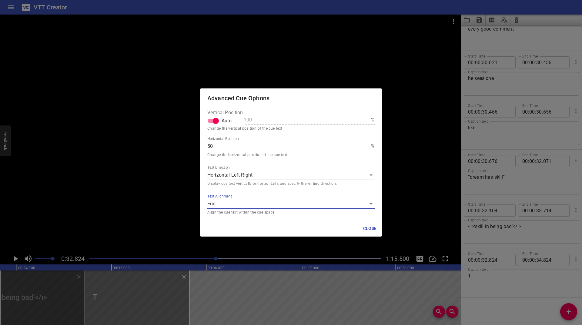
click at [375, 230] on span "Close" at bounding box center [370, 229] width 15 height 8
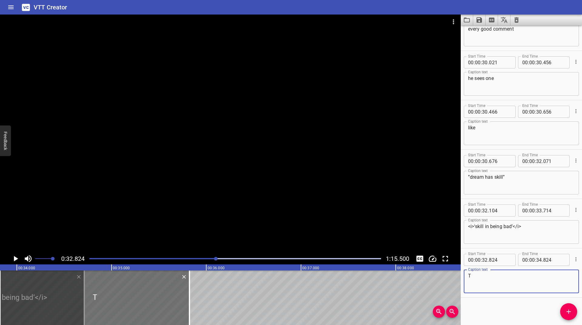
click at [494, 277] on textarea "T" at bounding box center [521, 281] width 107 height 17
type textarea "THERE’S ANOTHER ONE"
click at [17, 259] on icon "Play/Pause" at bounding box center [16, 258] width 4 height 5
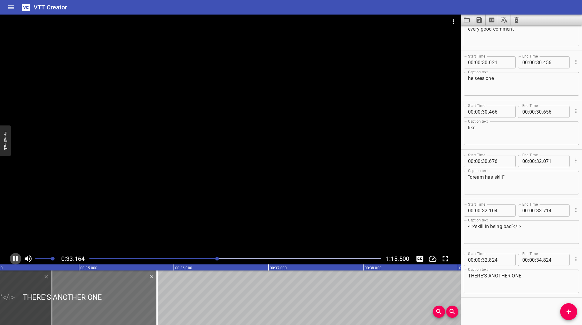
click at [18, 257] on icon "Play/Pause" at bounding box center [15, 258] width 9 height 9
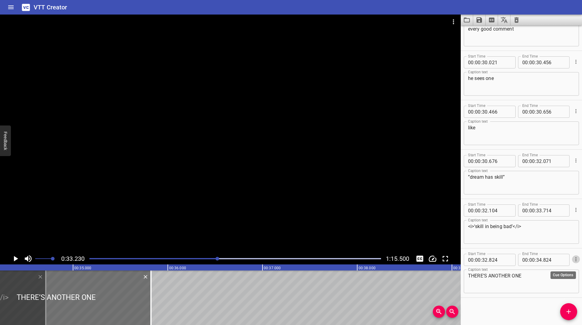
click at [573, 256] on button "Cue Options" at bounding box center [576, 260] width 8 height 8
click at [563, 258] on li "Advanced options..." at bounding box center [550, 259] width 53 height 11
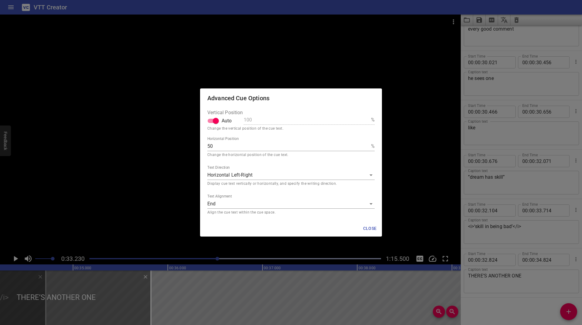
click at [203, 208] on div "Vertical Position Auto 100 % Change the vertical position of the cue text. Hori…" at bounding box center [291, 164] width 182 height 113
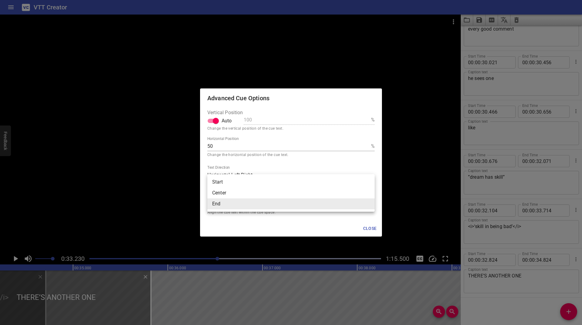
click at [222, 202] on body "VTT Creator Caption Editor Batch Transcribe Login Sign Up Privacy Contact 0:33.…" at bounding box center [291, 162] width 582 height 325
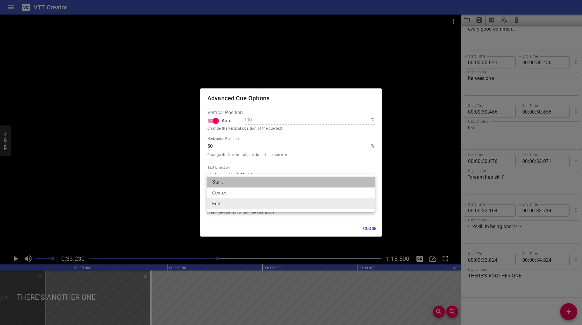
click at [226, 179] on li "Start" at bounding box center [290, 182] width 167 height 11
type input "start"
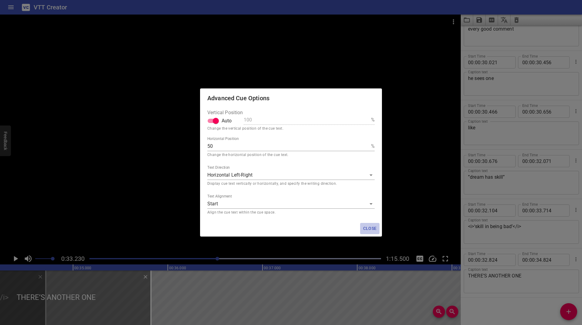
click at [376, 230] on span "Close" at bounding box center [370, 229] width 15 height 8
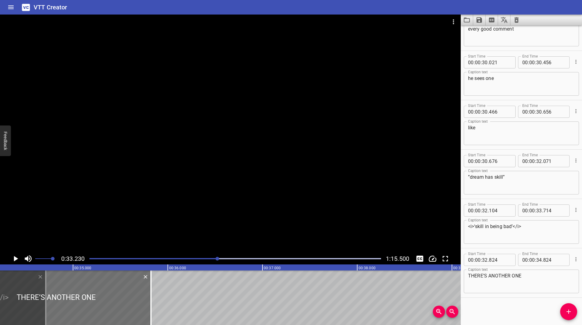
click at [211, 258] on div "Play progress" at bounding box center [72, 258] width 292 height 1
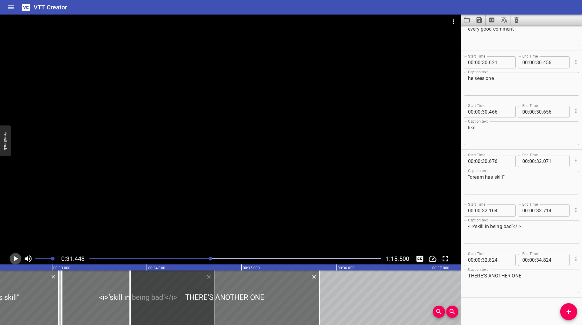
click at [12, 260] on icon "Play/Pause" at bounding box center [15, 258] width 9 height 9
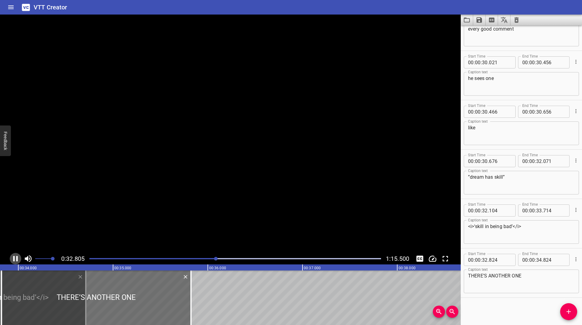
click at [12, 260] on icon "Play/Pause" at bounding box center [15, 258] width 9 height 9
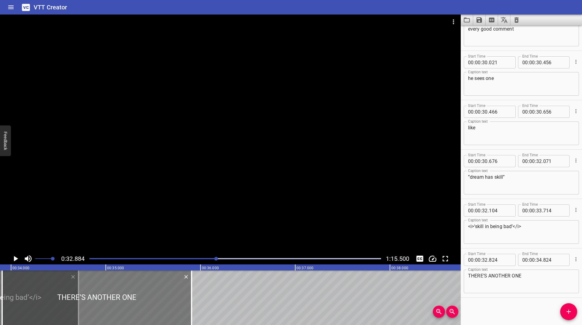
drag, startPoint x: 103, startPoint y: 284, endPoint x: 94, endPoint y: 279, distance: 10.4
click at [106, 284] on div at bounding box center [97, 298] width 190 height 55
type input "907"
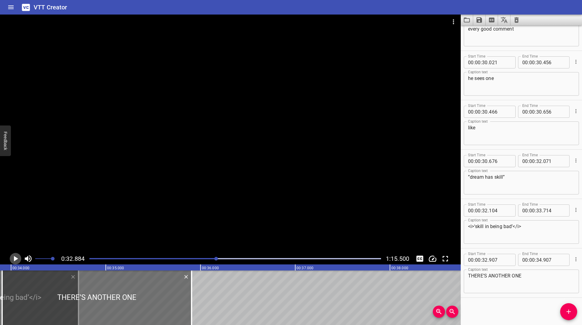
click at [12, 257] on icon "Play/Pause" at bounding box center [15, 258] width 9 height 9
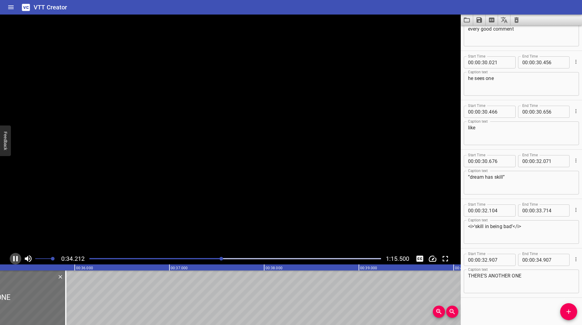
click at [12, 257] on icon "Play/Pause" at bounding box center [15, 258] width 9 height 9
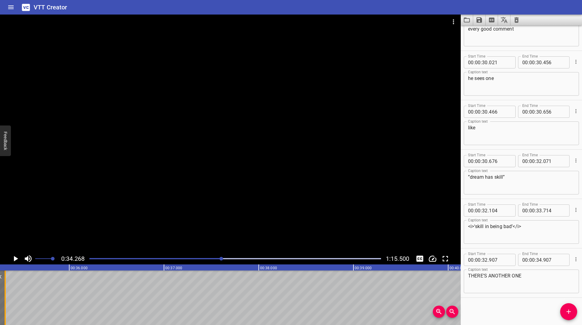
drag, startPoint x: 62, startPoint y: 288, endPoint x: 7, endPoint y: 309, distance: 59.4
click at [7, 309] on div at bounding box center [5, 298] width 6 height 55
type input "322"
click at [12, 258] on icon "Play/Pause" at bounding box center [15, 258] width 9 height 9
click at [215, 257] on div at bounding box center [235, 259] width 299 height 8
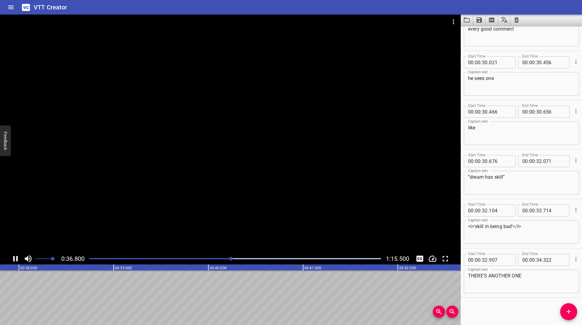
click at [14, 258] on icon "Play/Pause" at bounding box center [15, 258] width 5 height 5
click at [14, 258] on icon "Play/Pause" at bounding box center [16, 258] width 4 height 5
click at [14, 258] on icon "Play/Pause" at bounding box center [15, 258] width 5 height 5
click at [14, 258] on icon "Play/Pause" at bounding box center [16, 258] width 4 height 5
click at [14, 258] on icon "Play/Pause" at bounding box center [15, 258] width 5 height 5
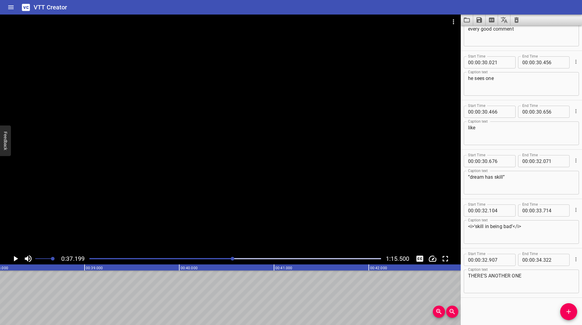
scroll to position [0, 3526]
click at [230, 259] on div "Play progress" at bounding box center [87, 258] width 292 height 1
click at [15, 259] on icon "Play/Pause" at bounding box center [16, 258] width 4 height 5
click at [14, 259] on icon "Play/Pause" at bounding box center [15, 258] width 5 height 5
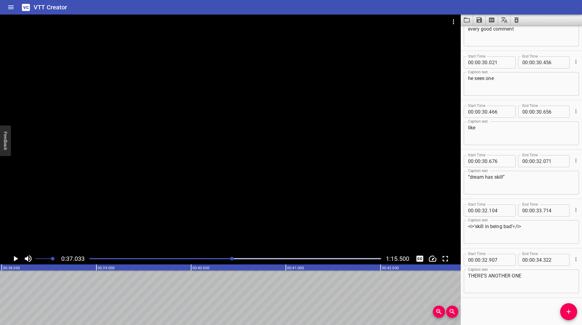
scroll to position [0, 3510]
click at [564, 307] on button "Add Cue" at bounding box center [568, 312] width 17 height 17
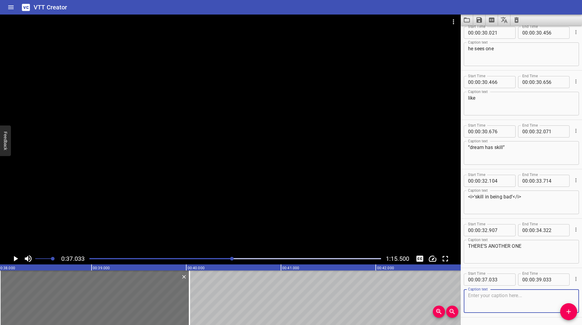
scroll to position [1063, 0]
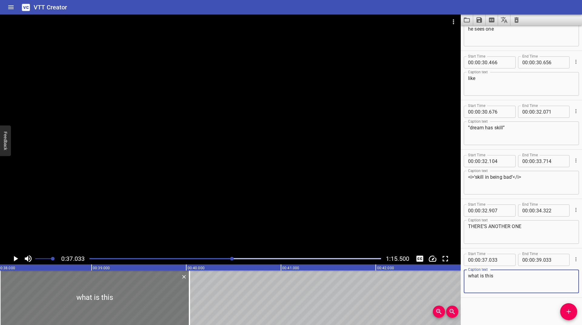
type textarea "what is this"
drag, startPoint x: 186, startPoint y: 285, endPoint x: 187, endPoint y: 295, distance: 10.1
click at [187, 295] on div at bounding box center [97, 298] width 190 height 55
type input "049"
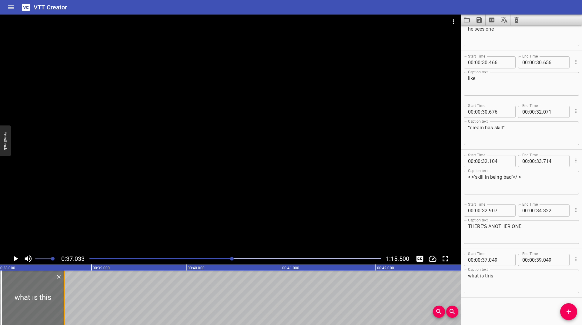
click at [63, 300] on div at bounding box center [64, 298] width 6 height 55
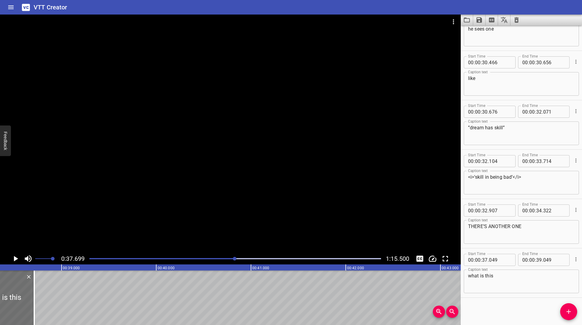
scroll to position [0, 3573]
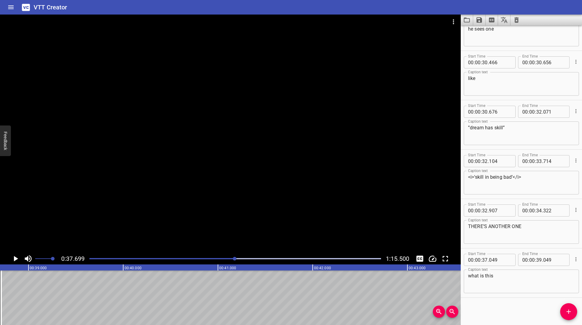
click at [576, 314] on span "Add Cue" at bounding box center [568, 311] width 17 height 7
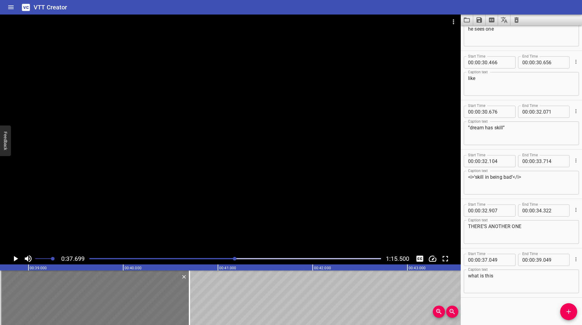
scroll to position [1066, 0]
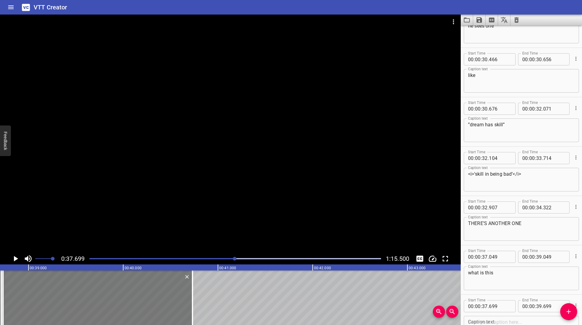
drag, startPoint x: 79, startPoint y: 295, endPoint x: 82, endPoint y: 294, distance: 3.3
click at [82, 294] on div at bounding box center [98, 298] width 190 height 55
type input "731"
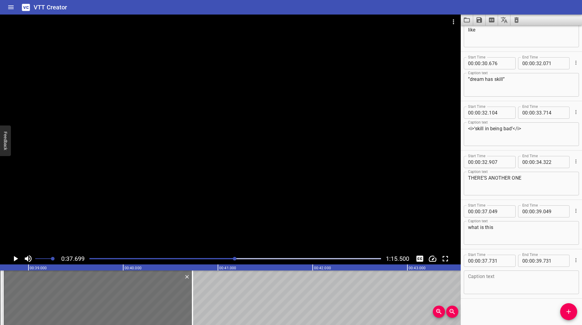
scroll to position [1113, 0]
click at [500, 279] on textarea at bounding box center [521, 281] width 107 height 17
type textarea "the fucking"
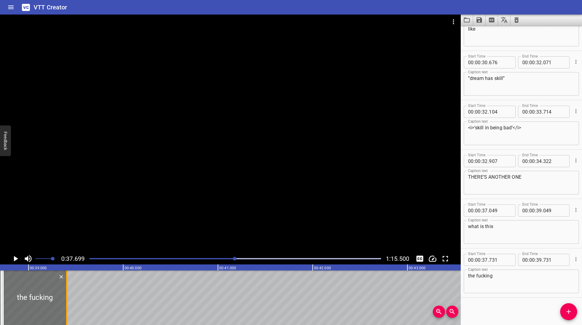
drag, startPoint x: 193, startPoint y: 290, endPoint x: 67, endPoint y: 308, distance: 127.1
click at [67, 308] on div at bounding box center [66, 298] width 1 height 55
type input "38"
type input "403"
click at [570, 308] on icon "Add Cue" at bounding box center [568, 311] width 7 height 7
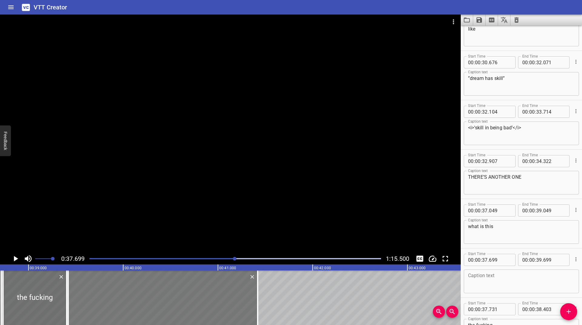
drag, startPoint x: 149, startPoint y: 293, endPoint x: 200, endPoint y: 292, distance: 51.6
type input "38"
type input "419"
type input "40"
type input "419"
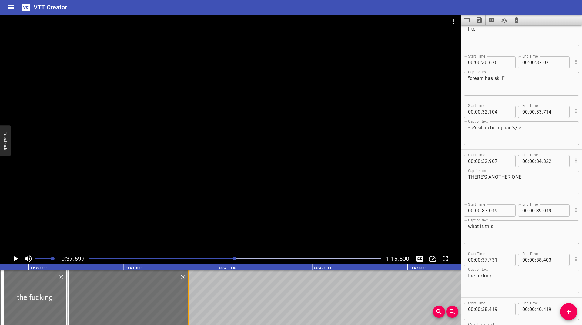
drag, startPoint x: 258, startPoint y: 288, endPoint x: 188, endPoint y: 304, distance: 71.4
click at [188, 304] on div at bounding box center [188, 298] width 1 height 55
type input "39"
type input "686"
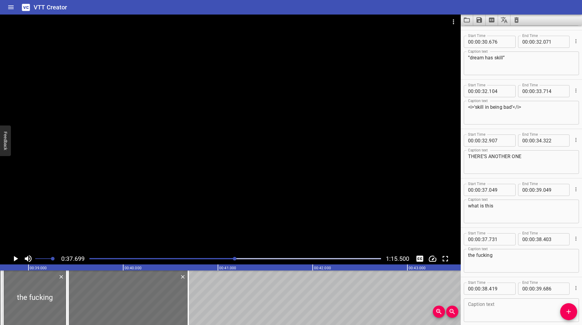
scroll to position [1162, 0]
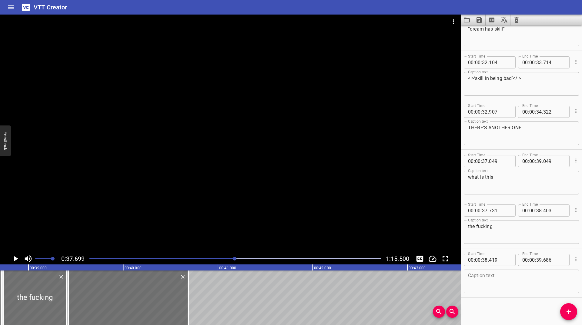
click at [505, 288] on textarea at bounding box center [521, 281] width 107 height 17
type textarea "r"
type textarea "trey saga?"
click at [16, 260] on icon "Play/Pause" at bounding box center [15, 258] width 9 height 9
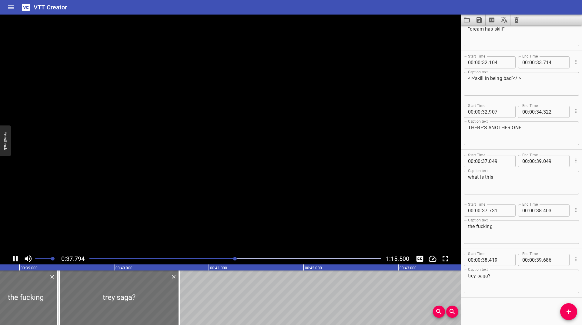
click at [16, 260] on icon "Play/Pause" at bounding box center [15, 258] width 5 height 5
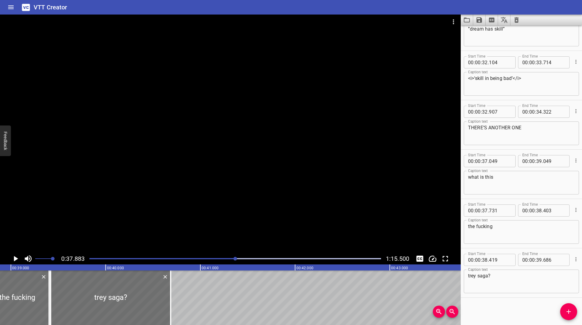
click at [233, 257] on div at bounding box center [235, 259] width 299 height 8
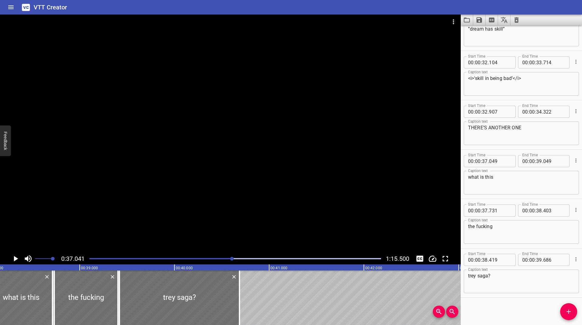
scroll to position [0, 3510]
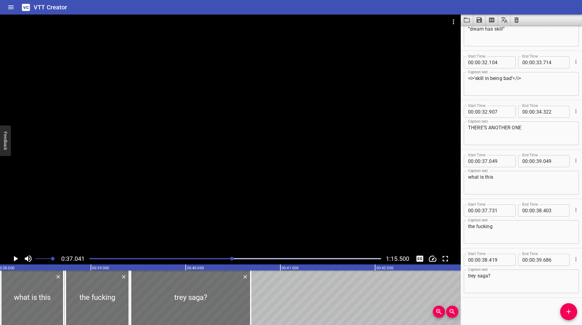
click at [15, 259] on icon "Play/Pause" at bounding box center [16, 258] width 4 height 5
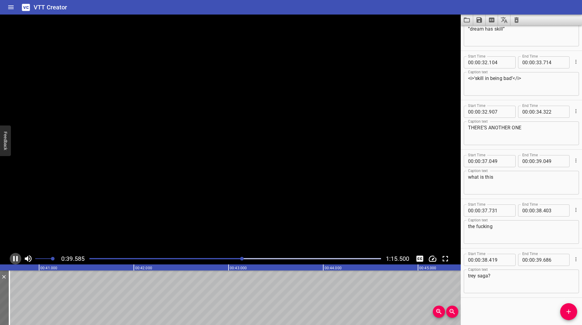
click at [15, 259] on icon "Play/Pause" at bounding box center [15, 258] width 5 height 5
click at [240, 257] on div at bounding box center [235, 259] width 299 height 8
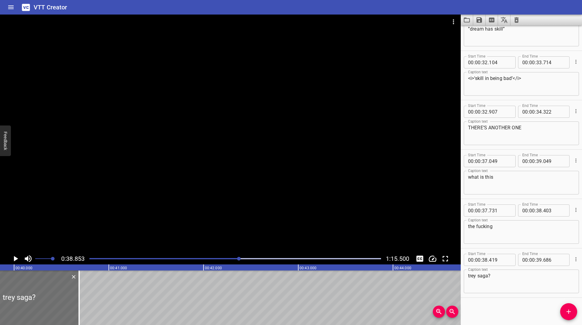
click at [229, 259] on div "Play progress" at bounding box center [94, 258] width 292 height 1
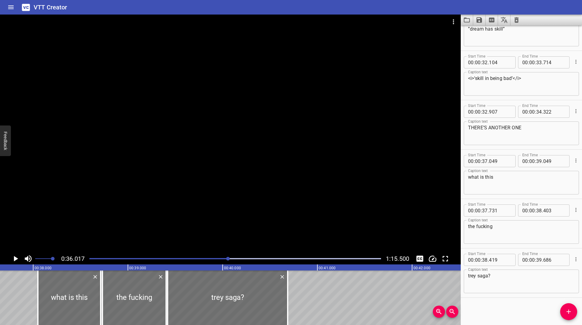
scroll to position [0, 3413]
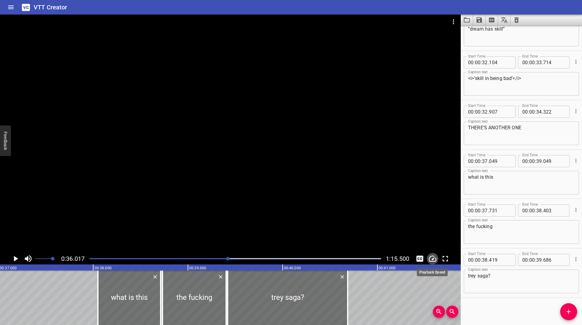
click at [438, 260] on button "Change Playback Speed" at bounding box center [433, 259] width 12 height 12
click at [438, 272] on li "1.0x" at bounding box center [437, 275] width 21 height 10
click at [15, 259] on icon "Play/Pause" at bounding box center [16, 258] width 4 height 5
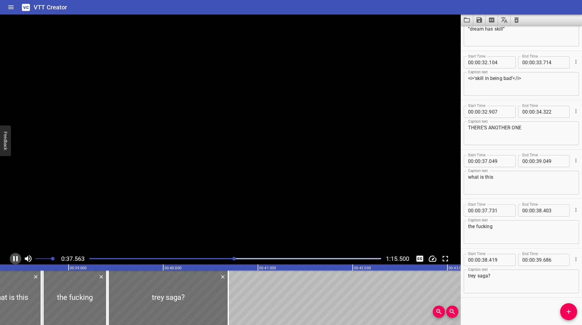
click at [15, 259] on icon "Play/Pause" at bounding box center [15, 258] width 9 height 9
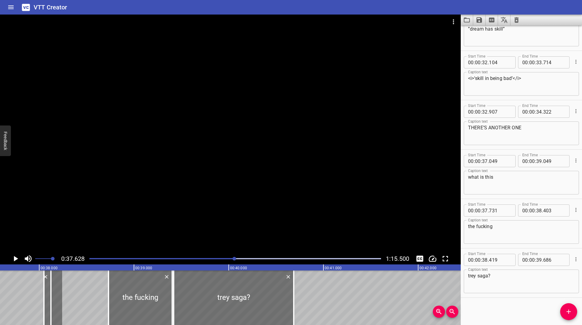
scroll to position [0, 3436]
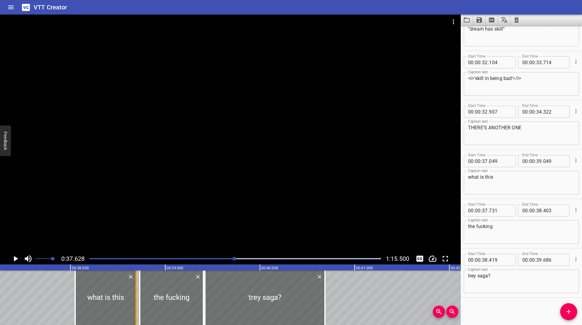
drag, startPoint x: 5, startPoint y: 292, endPoint x: 133, endPoint y: 304, distance: 128.9
click at [133, 304] on div at bounding box center [136, 298] width 6 height 55
type input "029"
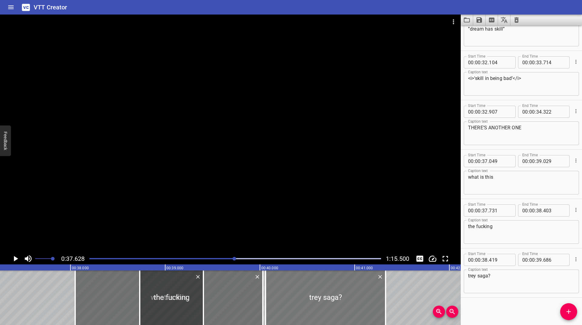
drag, startPoint x: 296, startPoint y: 289, endPoint x: 332, endPoint y: 286, distance: 35.9
click at [352, 288] on div at bounding box center [326, 298] width 120 height 55
type input "39"
type input "309"
type input "40"
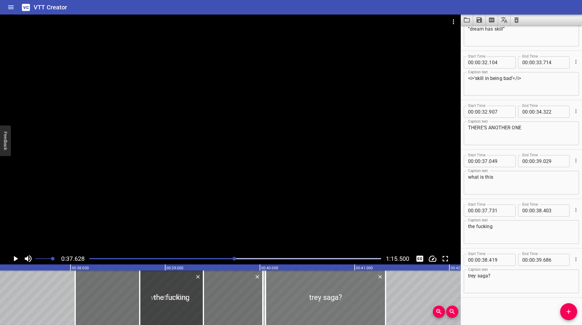
type input "576"
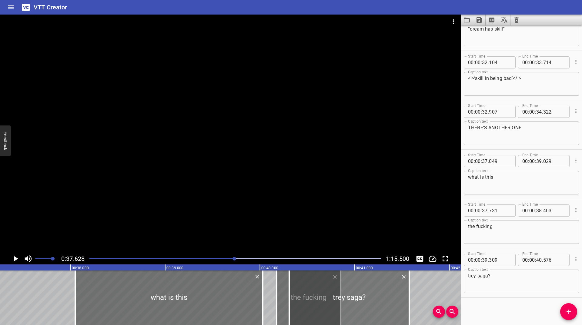
drag, startPoint x: 174, startPoint y: 293, endPoint x: 308, endPoint y: 294, distance: 133.8
type input "39"
type input "190"
type input "39"
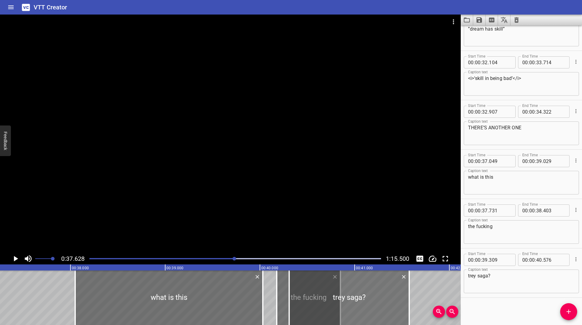
type input "862"
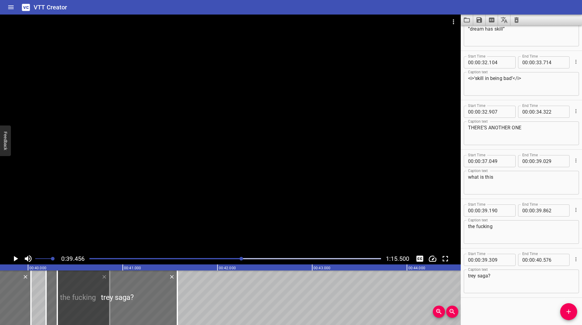
scroll to position [0, 3739]
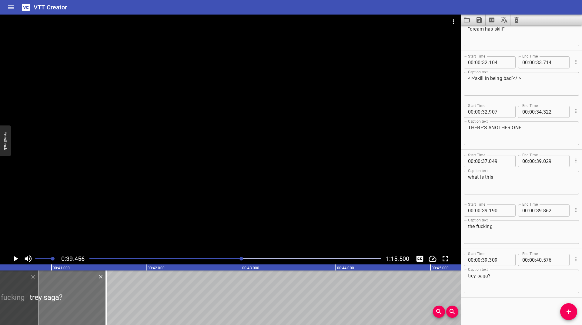
click at [237, 261] on div at bounding box center [235, 259] width 299 height 8
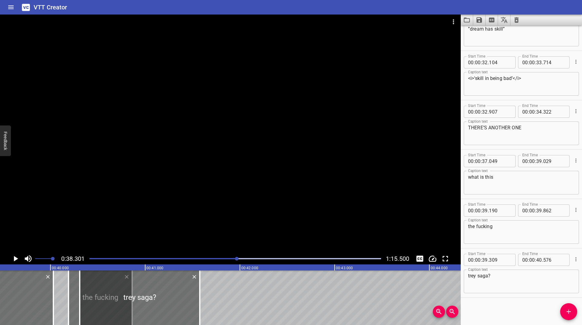
scroll to position [0, 3630]
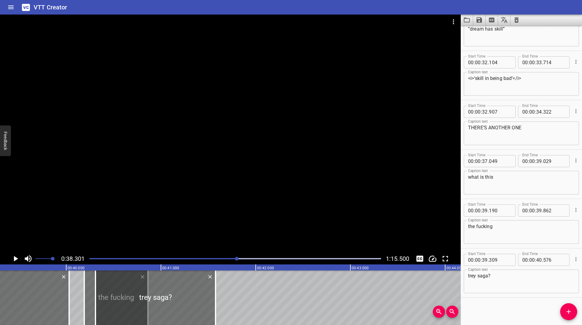
click at [232, 257] on div at bounding box center [235, 259] width 299 height 8
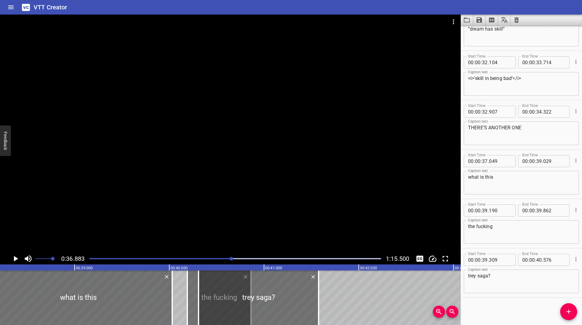
scroll to position [0, 3496]
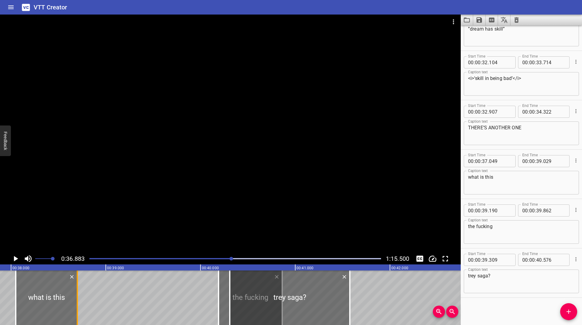
drag, startPoint x: 204, startPoint y: 297, endPoint x: 78, endPoint y: 309, distance: 126.7
click at [78, 309] on div at bounding box center [77, 298] width 6 height 55
type input "37"
type input "698"
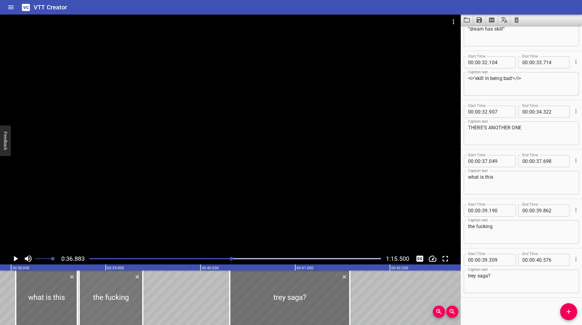
drag, startPoint x: 226, startPoint y: 287, endPoint x: 86, endPoint y: 307, distance: 141.0
click at [86, 307] on div at bounding box center [111, 298] width 64 height 55
type input "37"
type input "718"
type input "38"
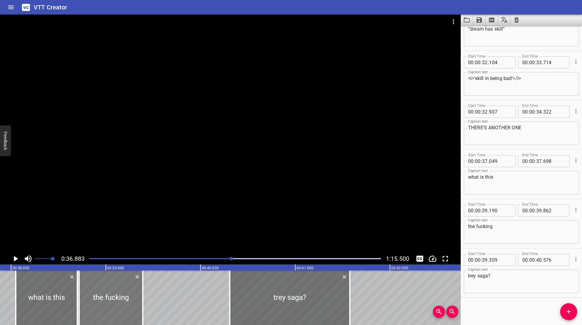
type input "390"
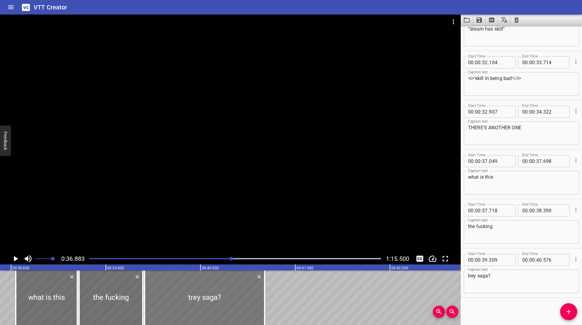
drag, startPoint x: 275, startPoint y: 293, endPoint x: 190, endPoint y: 306, distance: 86.2
click at [190, 306] on div at bounding box center [205, 298] width 120 height 55
type input "38"
type input "410"
type input "39"
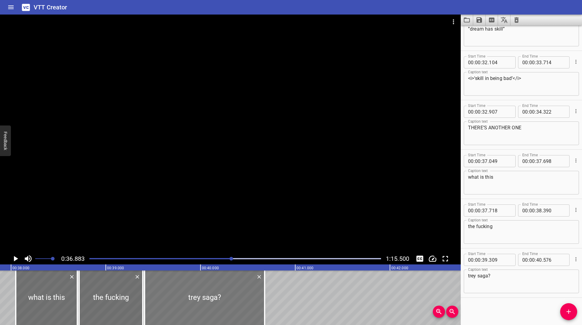
type input "677"
click at [227, 259] on div "Play progress" at bounding box center [86, 258] width 292 height 1
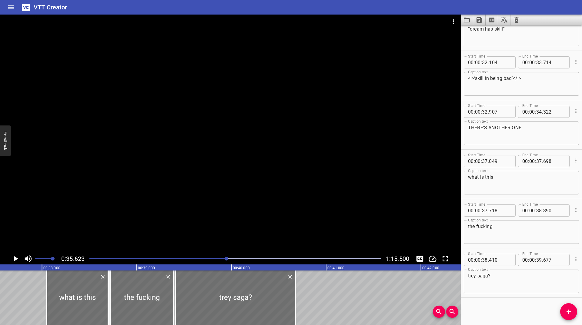
scroll to position [0, 3376]
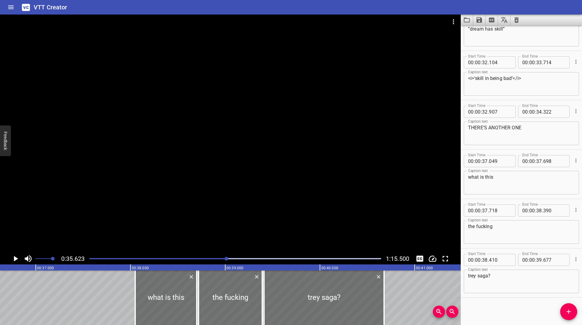
click at [16, 259] on icon "Play/Pause" at bounding box center [16, 258] width 4 height 5
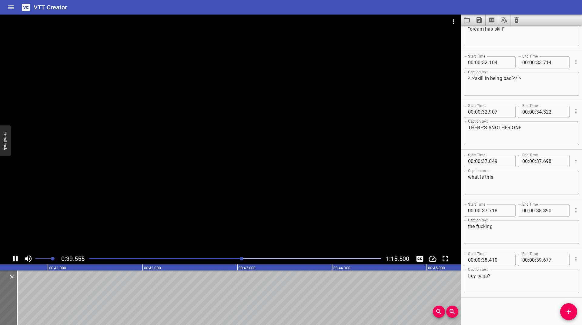
click at [221, 258] on div at bounding box center [235, 259] width 299 height 8
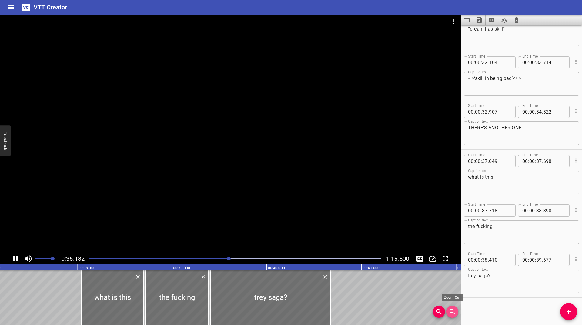
click at [449, 314] on icon "Zoom Out" at bounding box center [452, 311] width 7 height 7
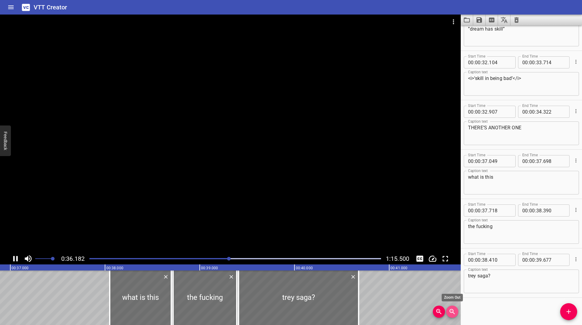
click at [449, 314] on icon "Zoom Out" at bounding box center [452, 311] width 7 height 7
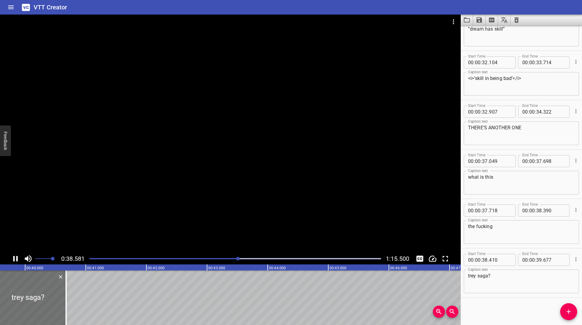
click at [197, 259] on div "Play progress" at bounding box center [93, 258] width 292 height 1
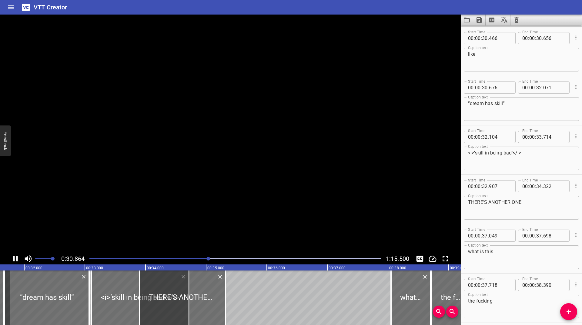
scroll to position [1137, 0]
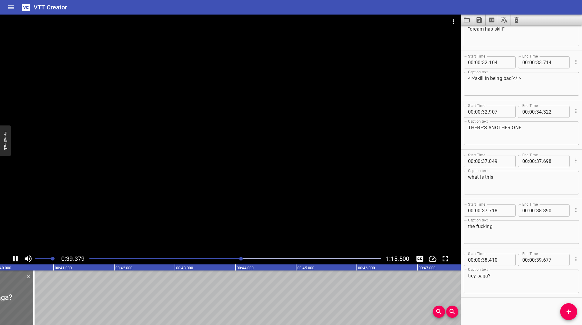
click at [215, 257] on div at bounding box center [235, 259] width 299 height 8
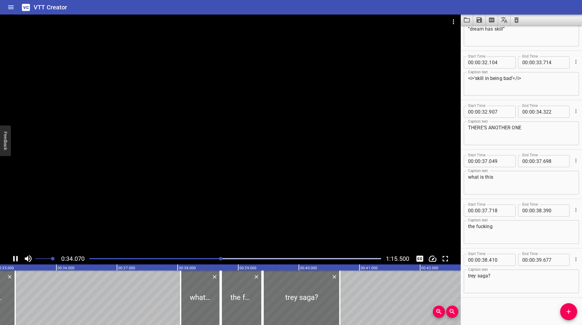
click at [197, 254] on div "0:34.070 1:15.500" at bounding box center [230, 259] width 461 height 12
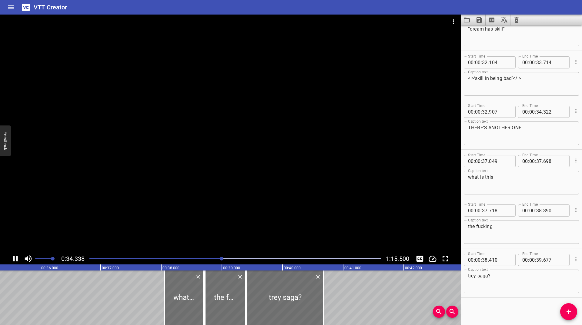
click at [194, 255] on div at bounding box center [235, 259] width 299 height 8
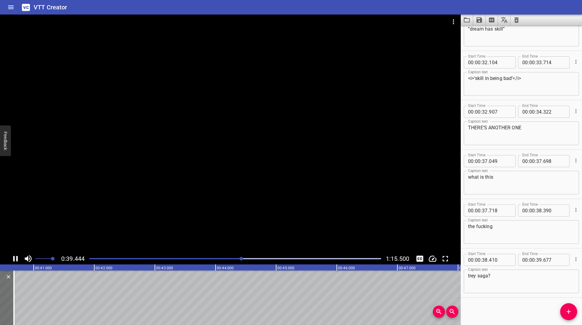
click at [14, 258] on icon "Play/Pause" at bounding box center [15, 258] width 5 height 5
click at [432, 260] on icon "Change Playback Speed" at bounding box center [432, 258] width 9 height 9
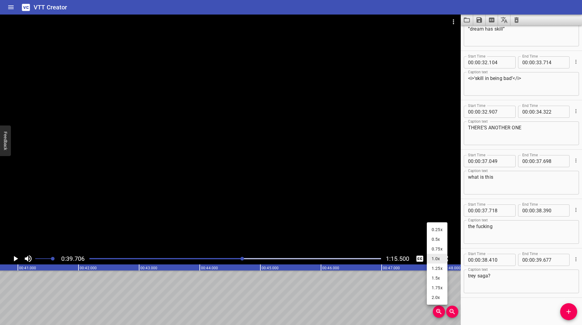
click at [438, 229] on li "0.25x" at bounding box center [437, 230] width 21 height 10
click at [16, 258] on icon "Play/Pause" at bounding box center [16, 258] width 4 height 5
click at [16, 258] on icon "Play/Pause" at bounding box center [15, 258] width 9 height 9
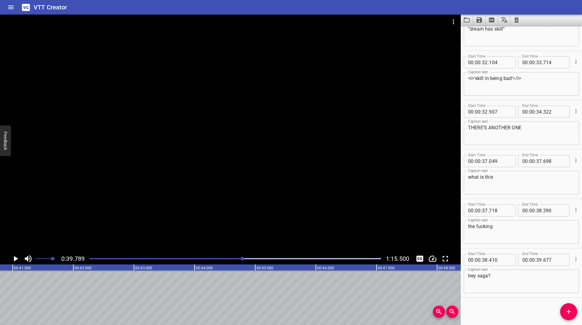
click at [573, 312] on span "Add Cue" at bounding box center [568, 311] width 17 height 7
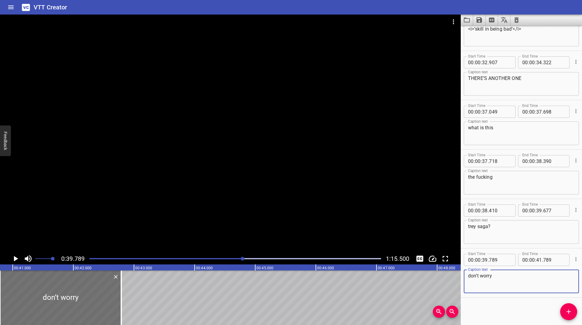
type textarea "don’t worry"
click at [15, 257] on icon "Play/Pause" at bounding box center [15, 258] width 9 height 9
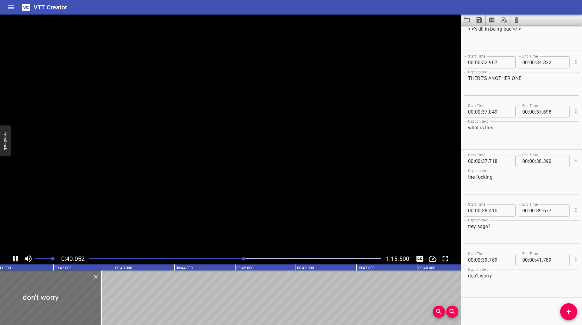
click at [15, 257] on icon "Play/Pause" at bounding box center [15, 258] width 9 height 9
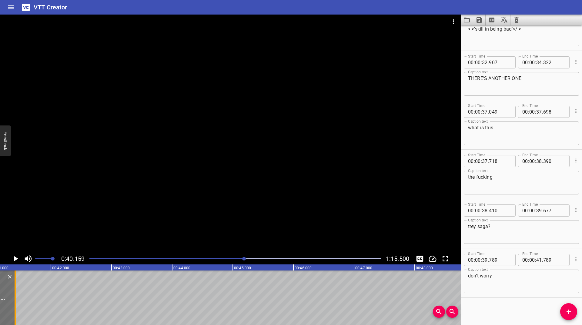
drag, startPoint x: 98, startPoint y: 287, endPoint x: 15, endPoint y: 303, distance: 85.1
click at [15, 303] on div at bounding box center [15, 298] width 1 height 55
type input "40"
type input "409"
click at [13, 259] on icon "Play/Pause" at bounding box center [15, 258] width 9 height 9
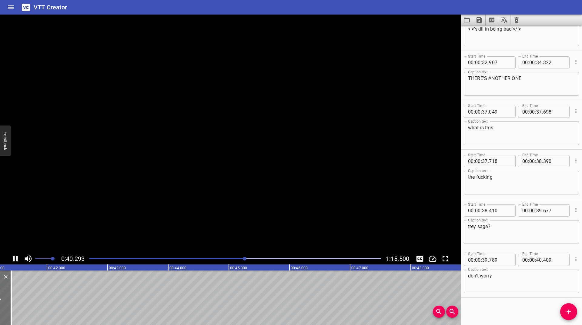
click at [13, 259] on icon "Play/Pause" at bounding box center [15, 258] width 9 height 9
click at [242, 260] on div at bounding box center [235, 259] width 299 height 8
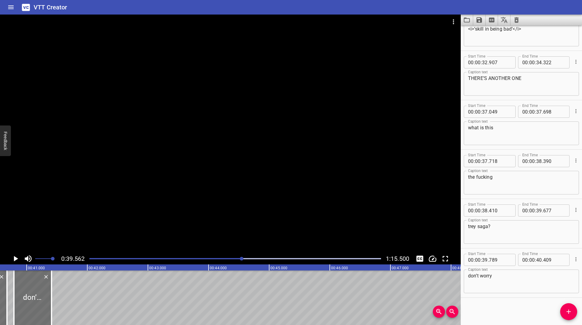
click at [14, 257] on icon "Play/Pause" at bounding box center [15, 258] width 9 height 9
click at [14, 257] on icon "Play/Pause" at bounding box center [15, 258] width 5 height 5
drag, startPoint x: 13, startPoint y: 288, endPoint x: 8, endPoint y: 291, distance: 6.0
click at [8, 291] on div at bounding box center [5, 298] width 6 height 55
type input "704"
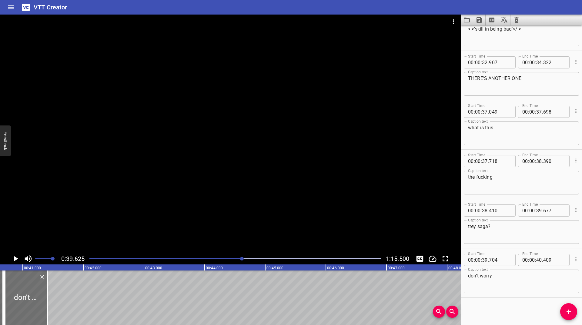
click at [13, 261] on icon "Play/Pause" at bounding box center [15, 258] width 9 height 9
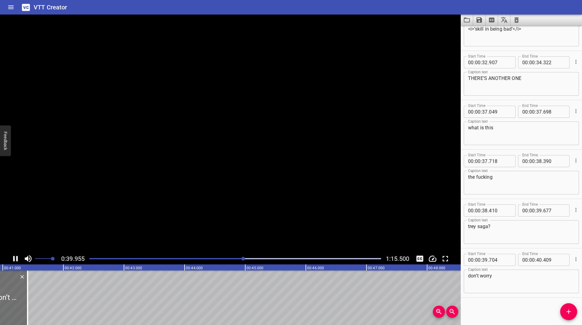
click at [13, 261] on icon "Play/Pause" at bounding box center [15, 258] width 5 height 5
click at [13, 261] on icon "Play/Pause" at bounding box center [15, 258] width 9 height 9
click at [566, 308] on button "Add Cue" at bounding box center [568, 312] width 17 height 17
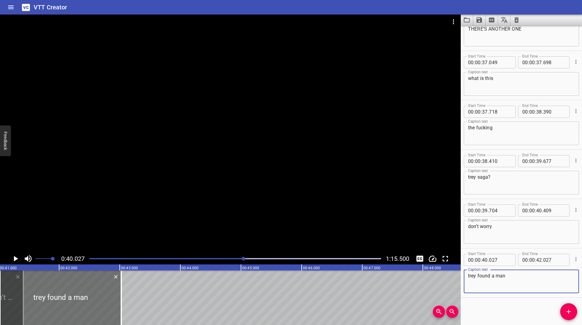
type textarea "trey found a man"
click at [574, 257] on icon "Cue Options" at bounding box center [576, 260] width 6 height 6
click at [557, 263] on li "Advanced options..." at bounding box center [550, 259] width 53 height 11
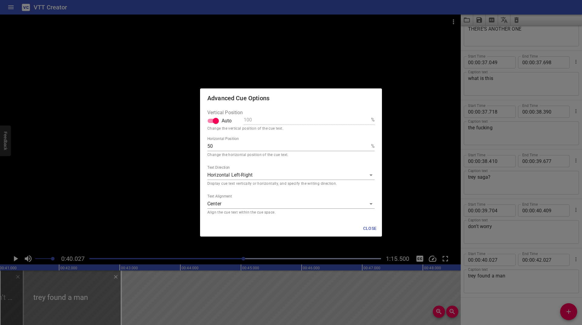
drag, startPoint x: 305, startPoint y: 209, endPoint x: 301, endPoint y: 207, distance: 4.8
click at [303, 209] on div "Text Alignment Center middle Align the cue text within the cue space." at bounding box center [290, 205] width 167 height 22
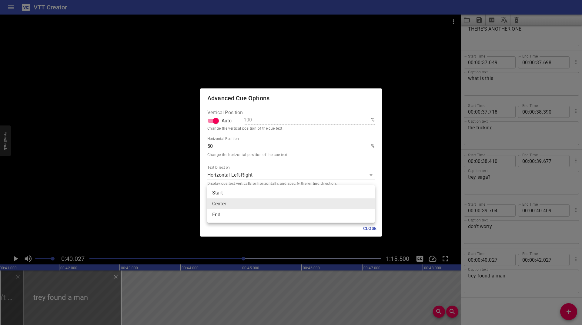
click at [298, 202] on body "VTT Creator Caption Editor Batch Transcribe Login Sign Up Privacy Contact 0:40.…" at bounding box center [291, 162] width 582 height 325
click at [248, 193] on li "Start" at bounding box center [290, 193] width 167 height 11
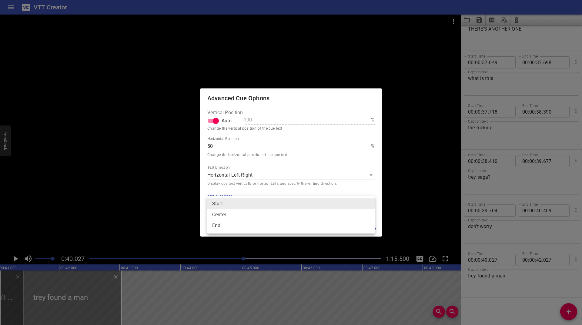
click at [247, 209] on body "VTT Creator Caption Editor Batch Transcribe Login Sign Up Privacy Contact 0:40.…" at bounding box center [291, 162] width 582 height 325
click at [239, 224] on li "End" at bounding box center [290, 225] width 167 height 11
type input "end"
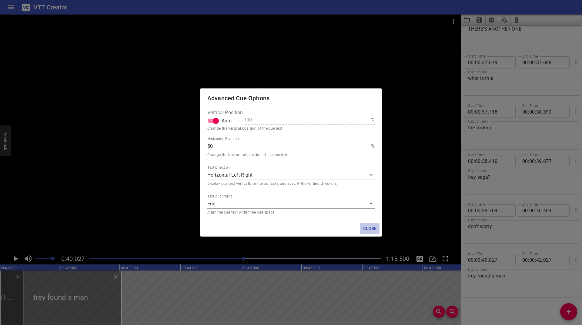
drag, startPoint x: 373, startPoint y: 227, endPoint x: 370, endPoint y: 230, distance: 4.5
click at [373, 227] on span "Close" at bounding box center [370, 229] width 15 height 8
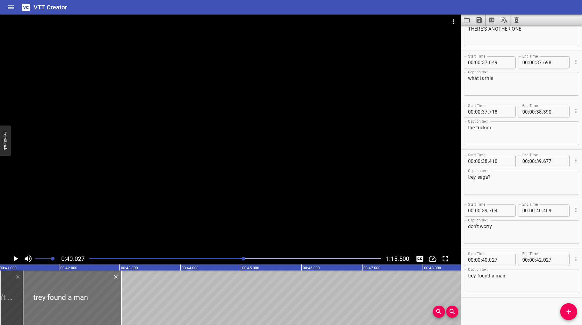
click at [14, 259] on icon "Play/Pause" at bounding box center [15, 258] width 9 height 9
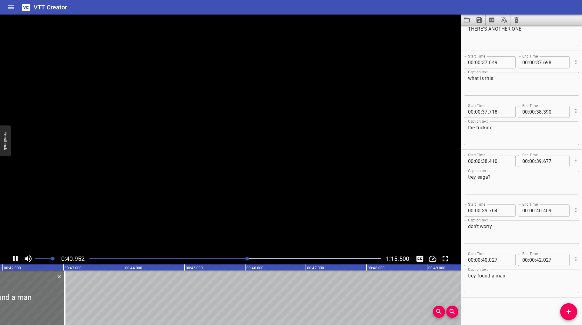
click at [14, 259] on icon "Play/Pause" at bounding box center [15, 258] width 5 height 5
click at [57, 293] on div at bounding box center [0, 298] width 121 height 55
type input "037"
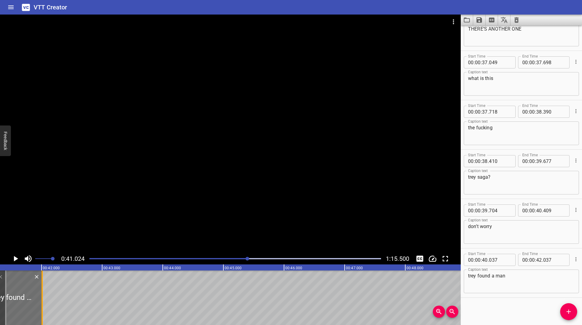
drag, startPoint x: 60, startPoint y: 291, endPoint x: 41, endPoint y: 300, distance: 21.0
click at [41, 300] on div at bounding box center [42, 298] width 6 height 55
type input "41"
type input "012"
click at [241, 257] on div at bounding box center [235, 259] width 299 height 8
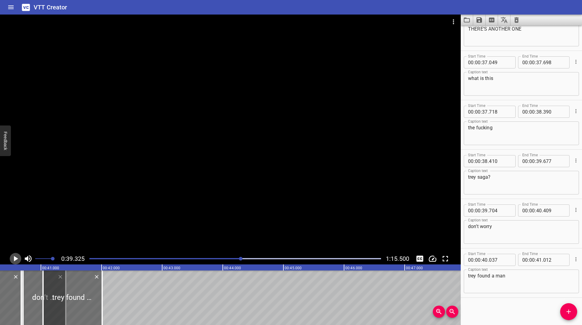
click at [14, 256] on icon "Play/Pause" at bounding box center [15, 258] width 9 height 9
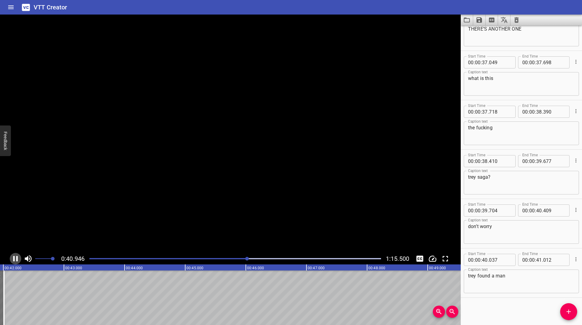
click at [14, 256] on icon "Play/Pause" at bounding box center [15, 258] width 9 height 9
click at [571, 314] on icon "Add Cue" at bounding box center [568, 311] width 7 height 7
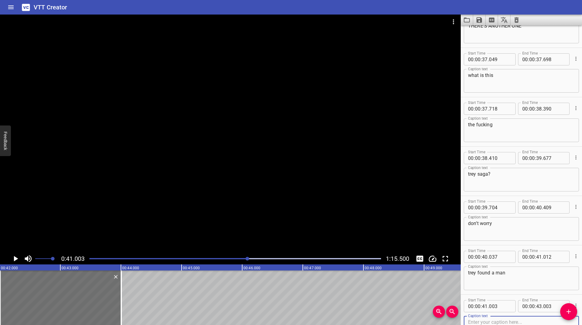
scroll to position [1310, 0]
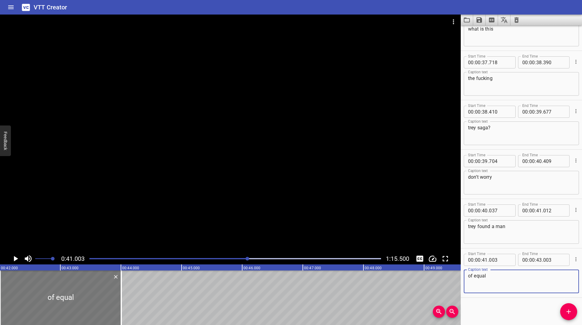
type textarea "of equal"
click at [60, 289] on div at bounding box center [62, 298] width 121 height 55
type input "033"
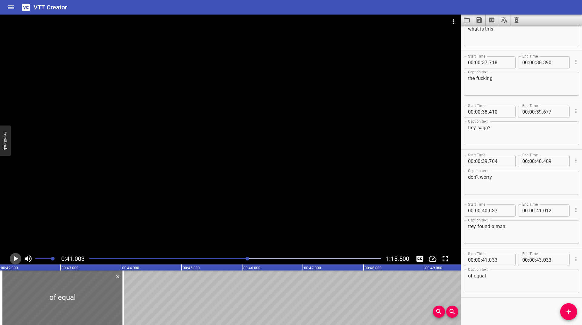
click at [13, 259] on icon "Play/Pause" at bounding box center [15, 258] width 9 height 9
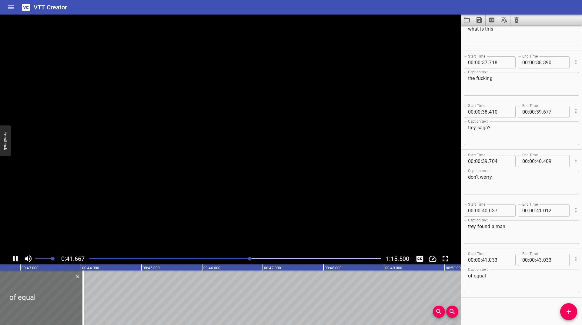
click at [14, 258] on icon "Play/Pause" at bounding box center [15, 258] width 5 height 5
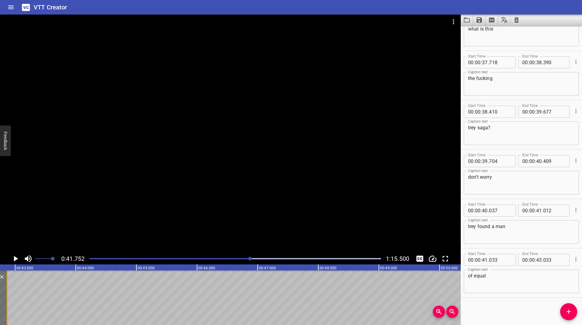
drag, startPoint x: 79, startPoint y: 288, endPoint x: 8, endPoint y: 301, distance: 71.9
click at [8, 301] on div at bounding box center [7, 298] width 6 height 55
type input "41"
type input "868"
click at [13, 262] on icon "Play/Pause" at bounding box center [15, 258] width 9 height 9
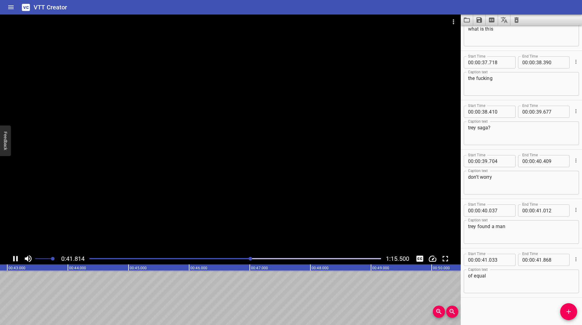
click at [13, 262] on icon "Play/Pause" at bounding box center [15, 258] width 9 height 9
click at [510, 283] on textarea "of equal" at bounding box center [521, 281] width 107 height 17
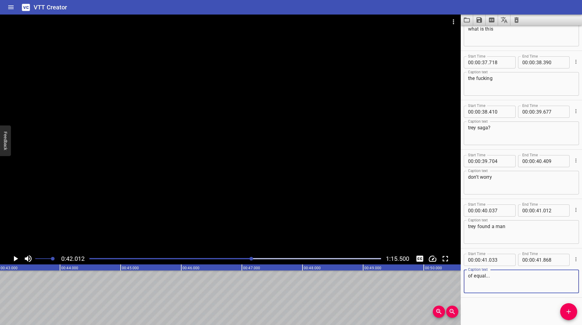
type textarea "of equal..."
click at [249, 261] on div at bounding box center [235, 259] width 299 height 8
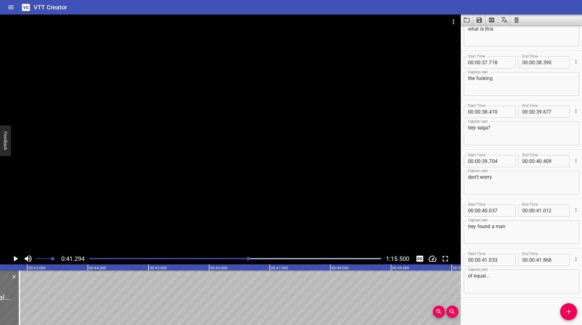
scroll to position [0, 2505]
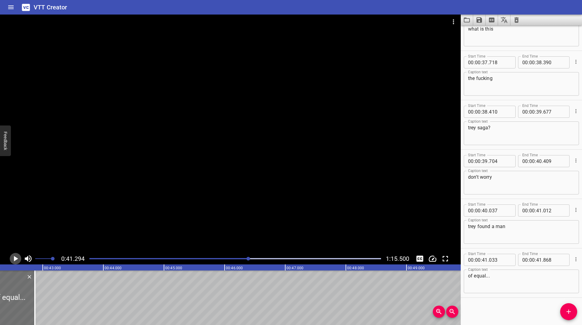
click at [14, 258] on icon "Play/Pause" at bounding box center [16, 258] width 4 height 5
click at [240, 259] on div "Play progress" at bounding box center [104, 258] width 292 height 1
click at [18, 260] on icon "Play/Pause" at bounding box center [15, 258] width 9 height 9
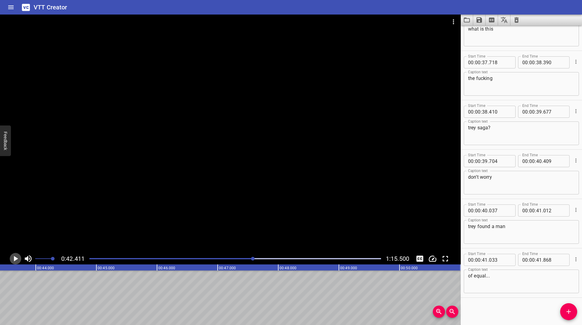
click at [18, 260] on icon "Play/Pause" at bounding box center [15, 258] width 9 height 9
click at [572, 314] on icon "Add Cue" at bounding box center [568, 311] width 7 height 7
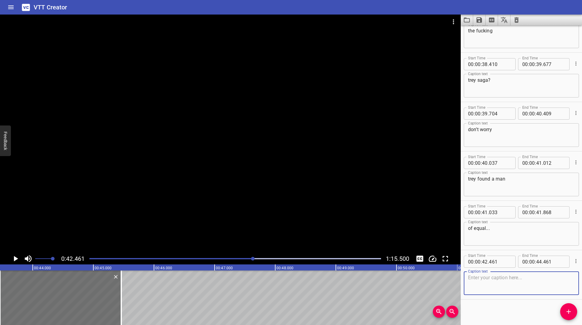
scroll to position [1360, 0]
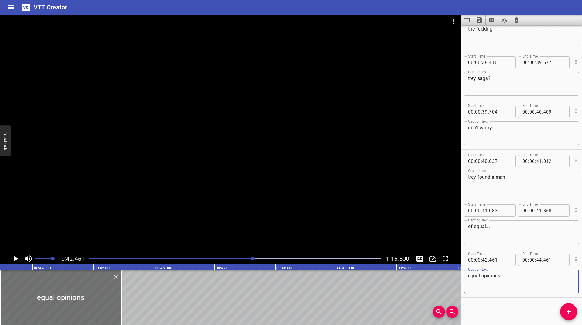
type textarea "equal opinions"
click at [15, 257] on icon "Play/Pause" at bounding box center [16, 258] width 4 height 5
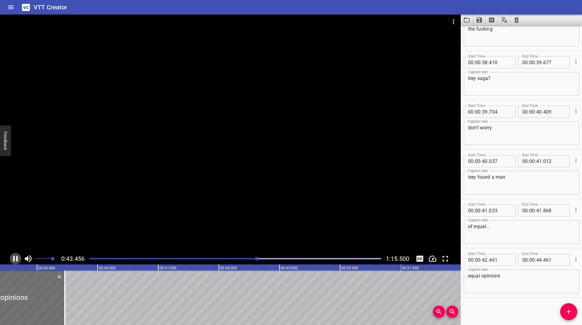
click at [14, 260] on icon "Play/Pause" at bounding box center [15, 258] width 5 height 5
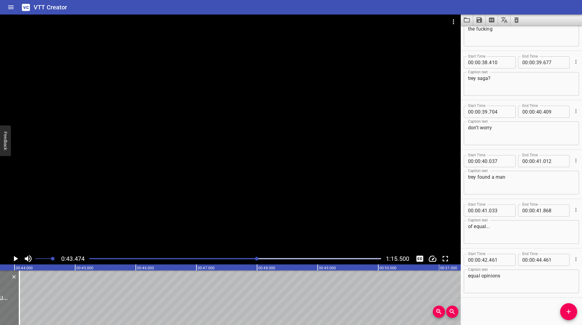
scroll to position [0, 2556]
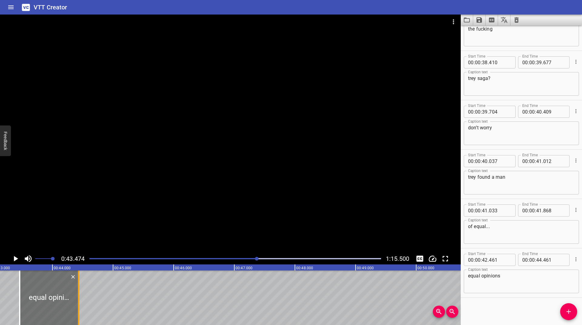
drag, startPoint x: 60, startPoint y: 287, endPoint x: 79, endPoint y: 310, distance: 29.5
click at [79, 310] on div at bounding box center [78, 298] width 1 height 55
type input "43"
type input "431"
click at [13, 261] on icon "Play/Pause" at bounding box center [15, 258] width 9 height 9
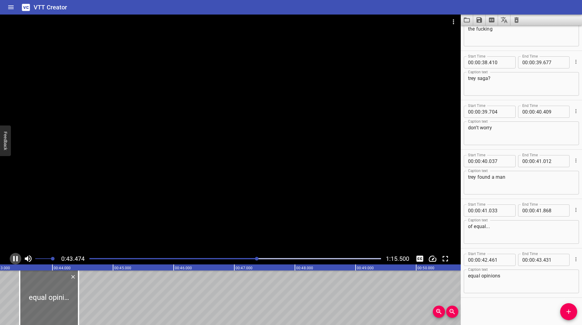
click at [13, 261] on icon "Play/Pause" at bounding box center [15, 258] width 5 height 5
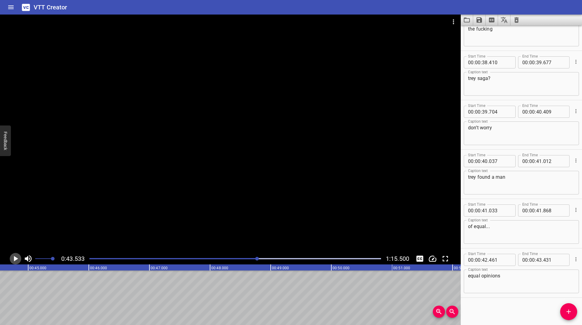
click at [13, 261] on icon "Play/Pause" at bounding box center [15, 258] width 9 height 9
click at [13, 261] on icon "Play/Pause" at bounding box center [15, 258] width 5 height 5
click at [13, 261] on icon "Play/Pause" at bounding box center [15, 258] width 9 height 9
click at [436, 257] on icon "Change Playback Speed" at bounding box center [432, 258] width 9 height 9
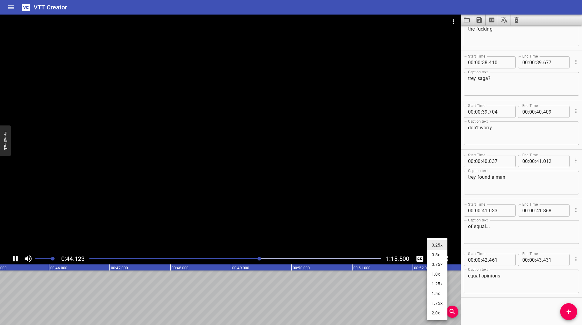
click at [438, 275] on li "1.0x" at bounding box center [437, 275] width 21 height 10
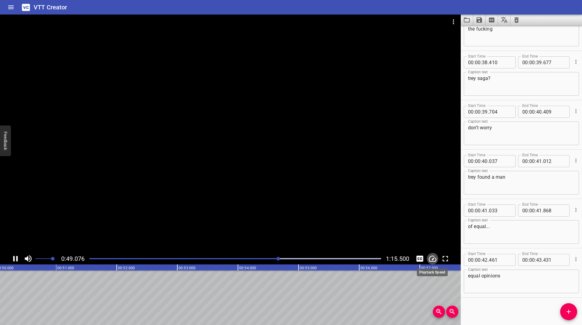
click at [438, 256] on button "Change Playback Speed" at bounding box center [433, 259] width 12 height 12
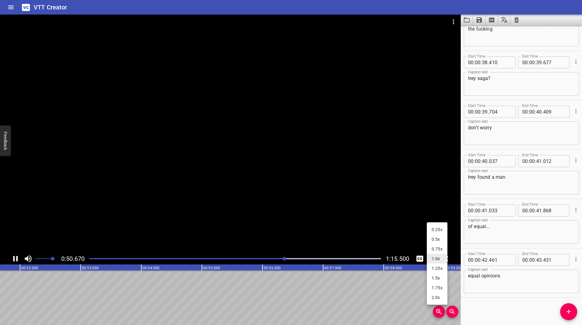
click at [433, 229] on li "0.25x" at bounding box center [437, 230] width 21 height 10
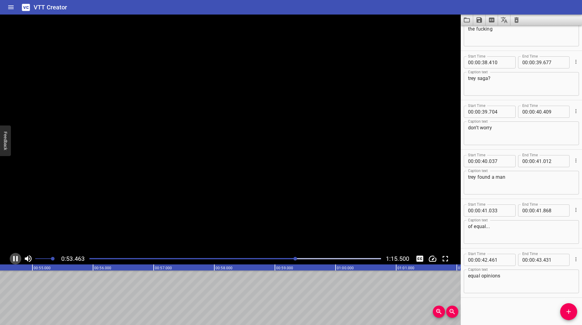
click at [13, 257] on icon "Play/Pause" at bounding box center [15, 258] width 5 height 5
click at [13, 257] on icon "Play/Pause" at bounding box center [15, 258] width 9 height 9
click at [13, 257] on icon "Play/Pause" at bounding box center [15, 258] width 5 height 5
click at [294, 261] on div at bounding box center [235, 259] width 299 height 8
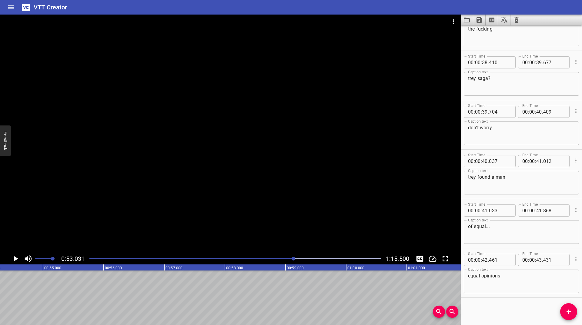
scroll to position [0, 3217]
click at [16, 260] on icon "Play/Pause" at bounding box center [16, 258] width 4 height 5
click at [16, 260] on icon "Play/Pause" at bounding box center [15, 258] width 9 height 9
click at [16, 260] on icon "Play/Pause" at bounding box center [16, 258] width 4 height 5
click at [16, 260] on icon "Play/Pause" at bounding box center [15, 258] width 9 height 9
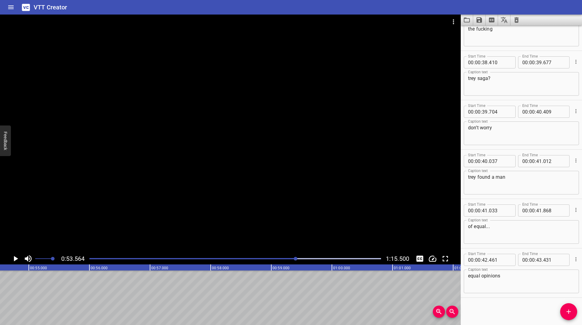
scroll to position [0, 3249]
click at [570, 310] on icon "Add Cue" at bounding box center [568, 311] width 7 height 7
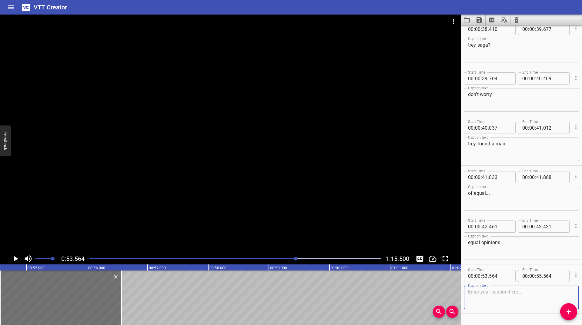
scroll to position [1409, 0]
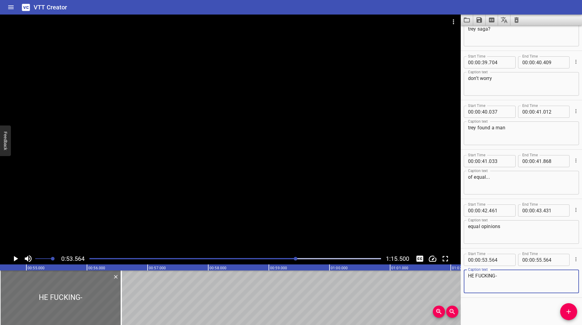
type textarea "HE FUCKING-"
click at [16, 259] on icon "Play/Pause" at bounding box center [16, 258] width 4 height 5
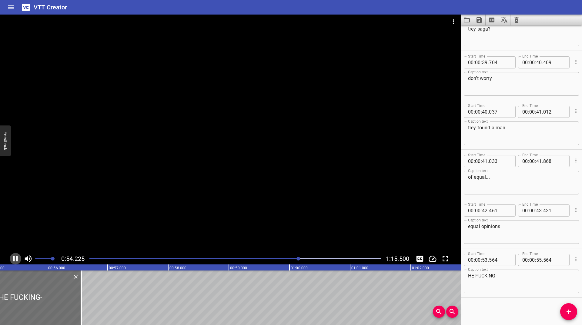
click at [16, 259] on icon "Play/Pause" at bounding box center [15, 258] width 5 height 5
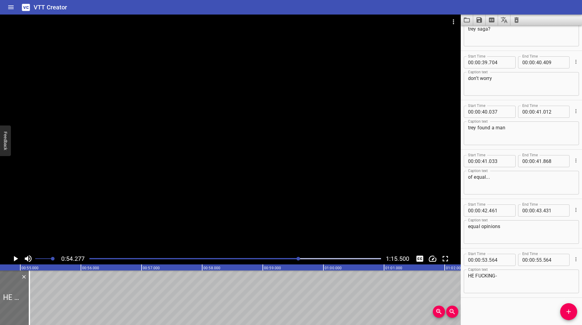
scroll to position [0, 3246]
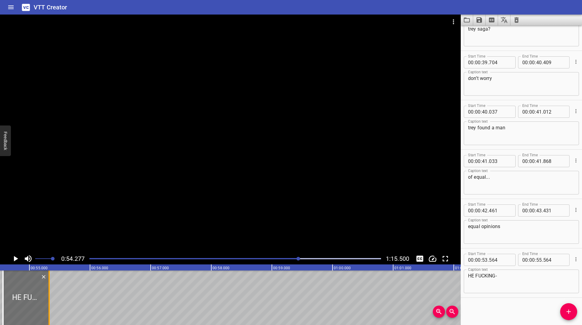
drag, startPoint x: 79, startPoint y: 290, endPoint x: 50, endPoint y: 298, distance: 30.2
click at [50, 298] on div at bounding box center [49, 298] width 6 height 55
type input "54"
type input "324"
click at [15, 261] on icon "Play/Pause" at bounding box center [16, 258] width 4 height 5
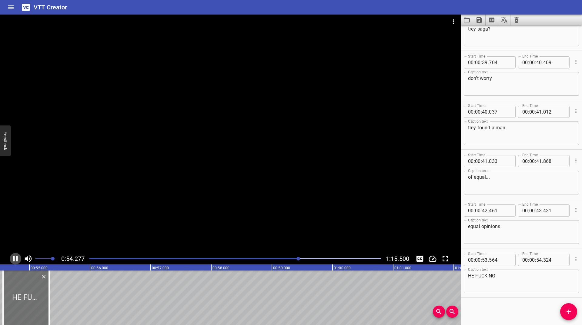
click at [15, 261] on icon "Play/Pause" at bounding box center [15, 258] width 9 height 9
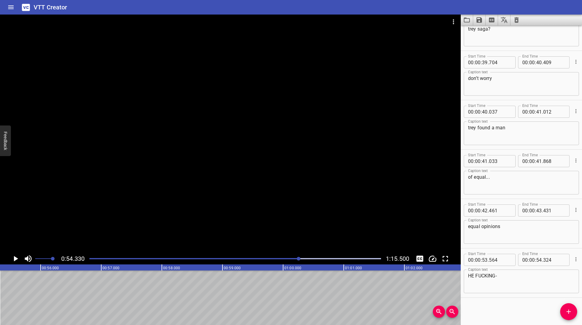
drag, startPoint x: 563, startPoint y: 311, endPoint x: 562, endPoint y: 302, distance: 8.9
click at [563, 311] on span "Add Cue" at bounding box center [568, 311] width 17 height 7
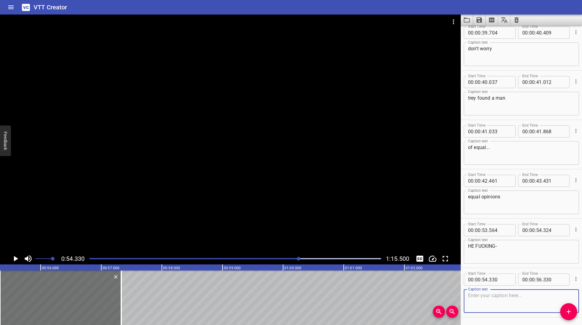
scroll to position [1459, 0]
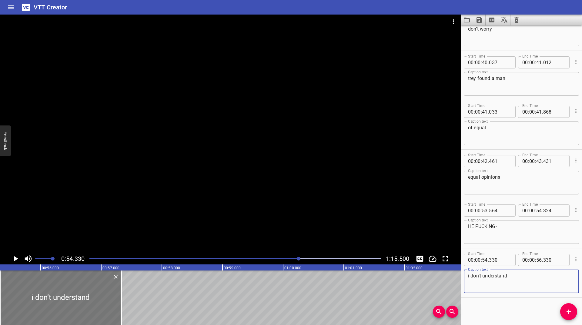
type textarea "i don’t understand"
click at [67, 301] on div at bounding box center [62, 298] width 121 height 55
type input "355"
click at [14, 257] on icon "Play/Pause" at bounding box center [16, 258] width 4 height 5
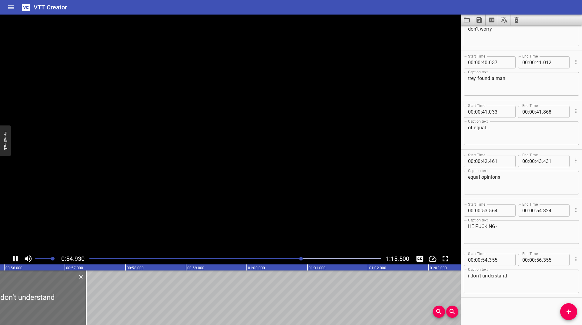
click at [14, 257] on icon "Play/Pause" at bounding box center [15, 258] width 5 height 5
click at [298, 258] on div at bounding box center [235, 259] width 299 height 8
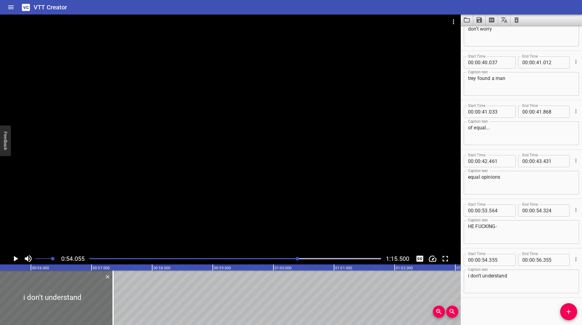
scroll to position [0, 3279]
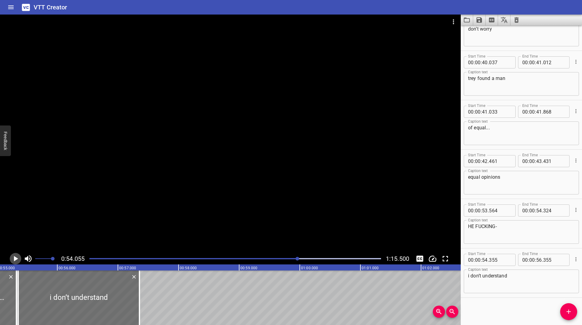
click at [14, 258] on icon "Play/Pause" at bounding box center [15, 258] width 9 height 9
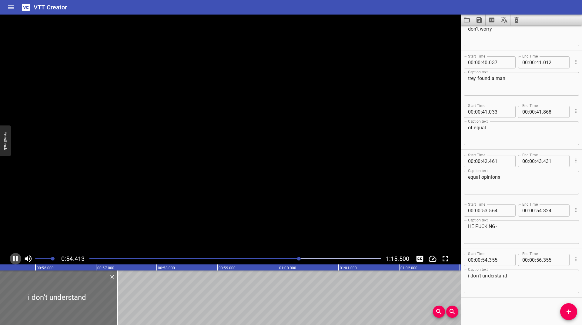
click at [14, 258] on icon "Play/Pause" at bounding box center [15, 258] width 5 height 5
click at [14, 258] on icon "Play/Pause" at bounding box center [15, 258] width 9 height 9
click at [14, 258] on icon "Play/Pause" at bounding box center [15, 258] width 5 height 5
click at [14, 258] on icon "Play/Pause" at bounding box center [15, 258] width 9 height 9
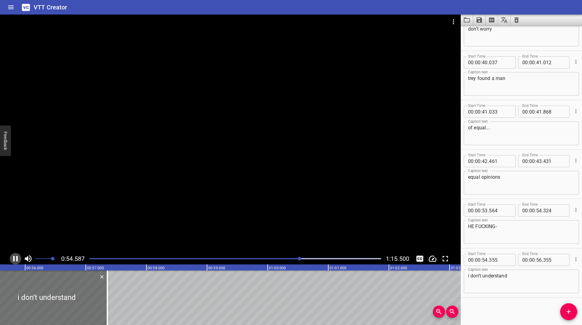
click at [14, 258] on icon "Play/Pause" at bounding box center [15, 258] width 5 height 5
click at [572, 311] on icon "Add Cue" at bounding box center [568, 311] width 7 height 7
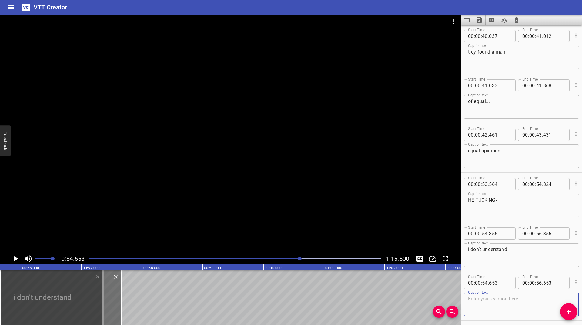
scroll to position [1508, 0]
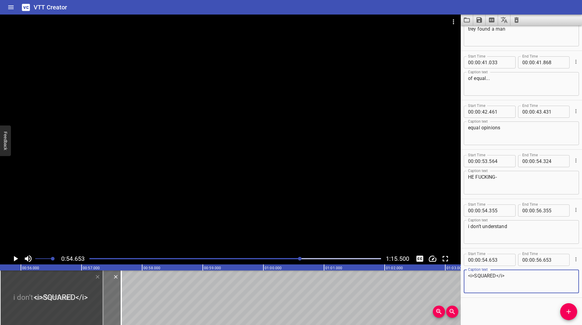
click at [12, 261] on icon "Play/Pause" at bounding box center [15, 258] width 9 height 9
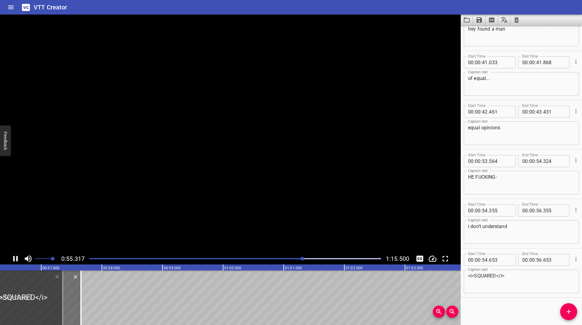
click at [12, 261] on icon "Play/Pause" at bounding box center [15, 258] width 9 height 9
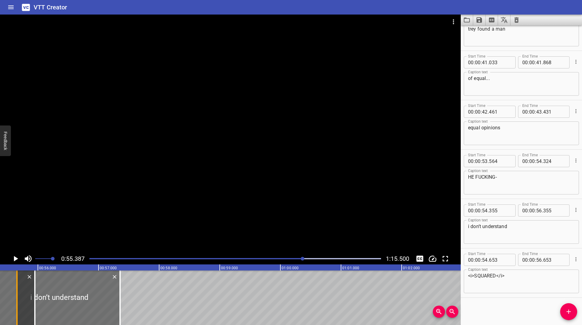
scroll to position [0, 3293]
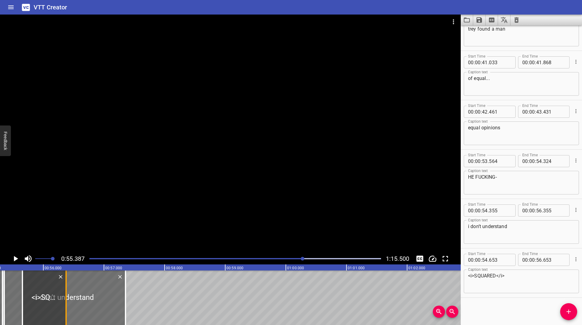
drag, startPoint x: 78, startPoint y: 293, endPoint x: 67, endPoint y: 299, distance: 12.2
click at [67, 299] on div at bounding box center [66, 298] width 6 height 55
click at [11, 256] on button "Play/Pause" at bounding box center [16, 259] width 12 height 12
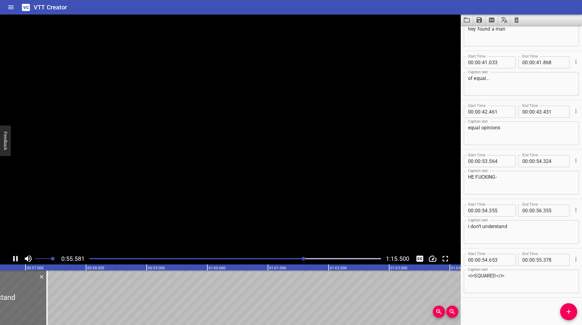
click at [11, 256] on button "Play/Pause" at bounding box center [16, 259] width 12 height 12
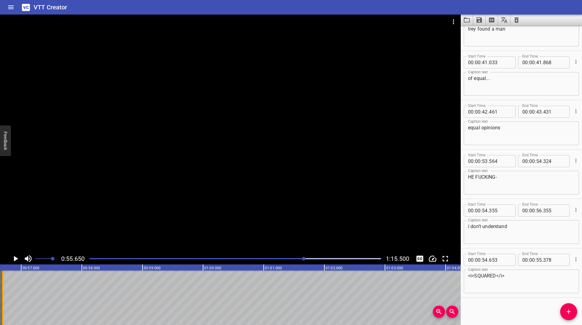
click at [2, 301] on div at bounding box center [3, 298] width 6 height 55
click at [301, 259] on div "Play progress" at bounding box center [159, 258] width 292 height 1
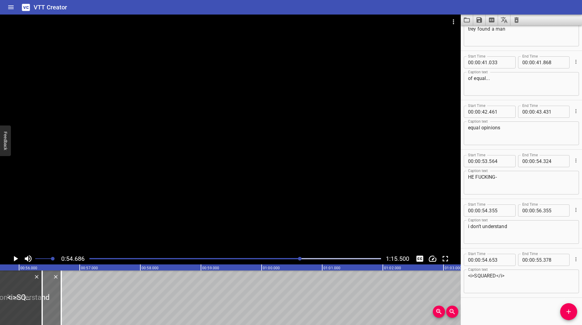
click at [301, 259] on div at bounding box center [300, 259] width 4 height 4
click at [296, 259] on div "Play progress" at bounding box center [155, 258] width 292 height 1
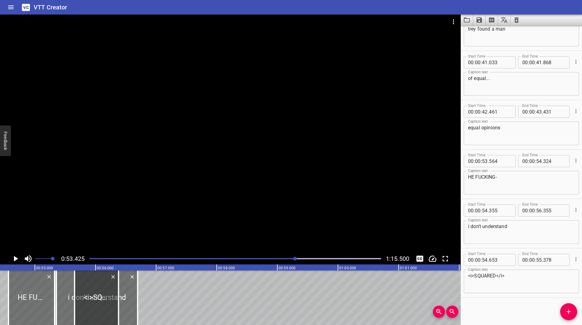
click at [15, 259] on icon "Play/Pause" at bounding box center [16, 258] width 4 height 5
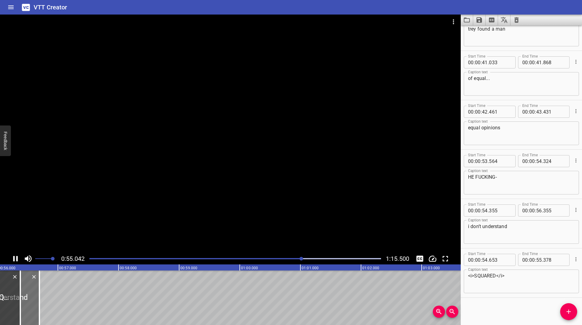
click at [15, 259] on icon "Play/Pause" at bounding box center [15, 258] width 5 height 5
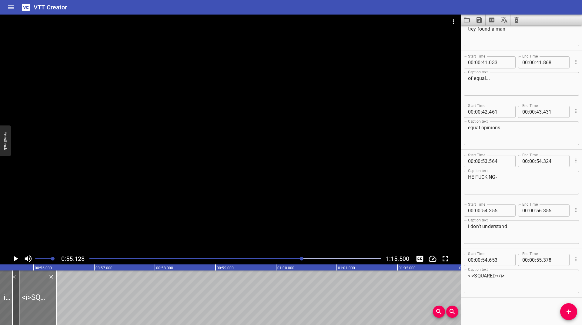
scroll to position [0, 3293]
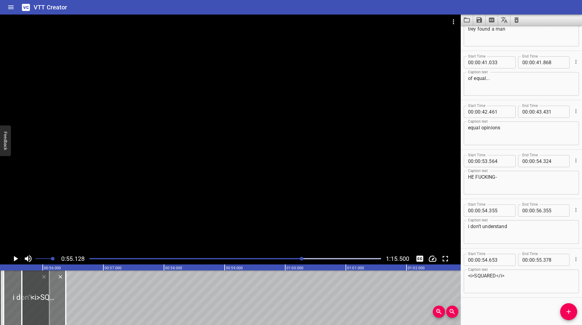
drag, startPoint x: 34, startPoint y: 290, endPoint x: 49, endPoint y: 302, distance: 19.2
click at [49, 302] on div "we’re about to start seeing some hate poor trey he’s just so lost in this part …" at bounding box center [346, 298] width 7279 height 55
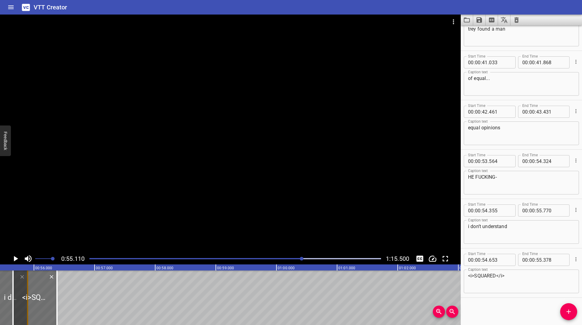
scroll to position [0, 3298]
drag, startPoint x: 40, startPoint y: 294, endPoint x: 46, endPoint y: 299, distance: 7.9
click at [46, 299] on div "we’re about to start seeing some hate poor trey he’s just so lost in this part …" at bounding box center [341, 298] width 7279 height 55
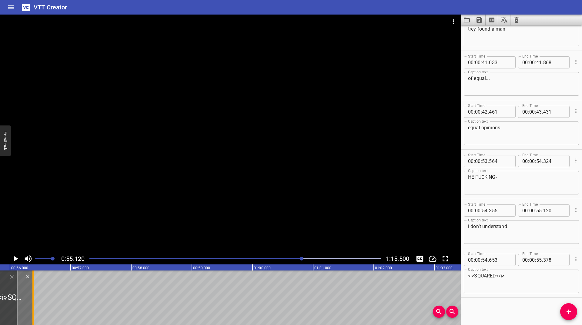
scroll to position [0, 3343]
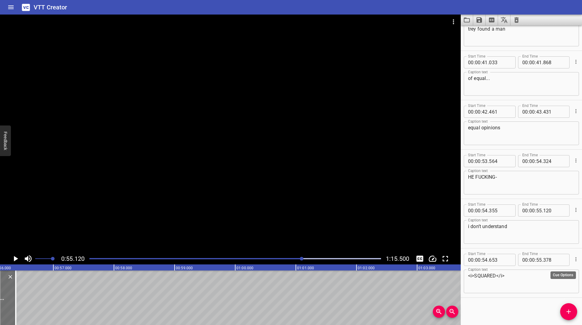
click at [574, 262] on icon "Cue Options" at bounding box center [576, 260] width 6 height 6
click at [559, 254] on ul "Advanced options... Delete Cue" at bounding box center [550, 265] width 53 height 27
click at [559, 258] on li "Advanced options..." at bounding box center [550, 259] width 53 height 11
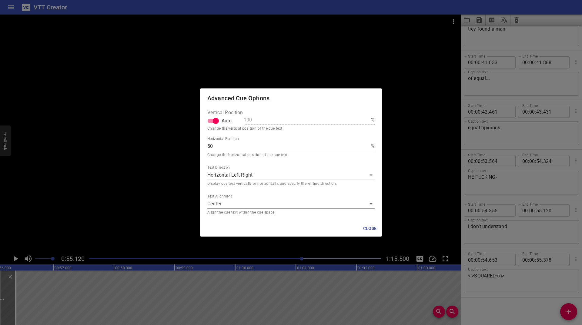
click at [267, 212] on p "Align the cue text within the cue space." at bounding box center [290, 213] width 167 height 6
click at [267, 205] on body "VTT Creator Caption Editor Batch Transcribe Login Sign Up Privacy Contact 0:55.…" at bounding box center [291, 162] width 582 height 325
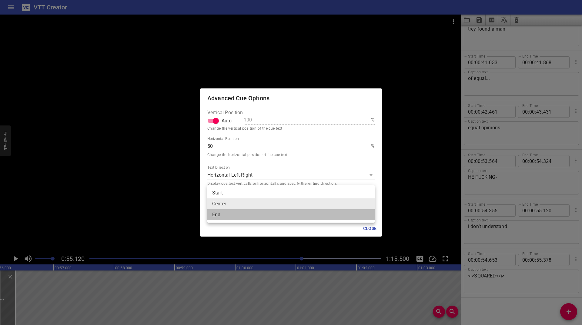
click at [237, 214] on li "End" at bounding box center [290, 215] width 167 height 11
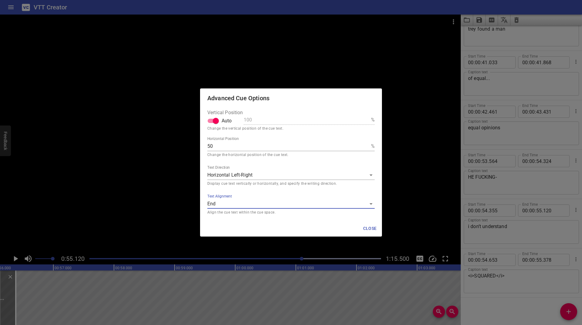
click at [370, 230] on span "Close" at bounding box center [370, 229] width 15 height 8
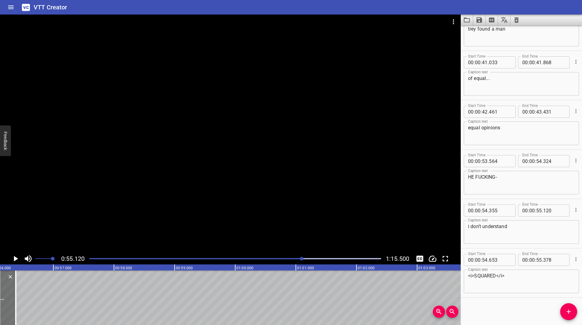
click at [12, 260] on icon "Play/Pause" at bounding box center [15, 258] width 9 height 9
click at [571, 307] on button "Add Cue" at bounding box center [568, 312] width 17 height 17
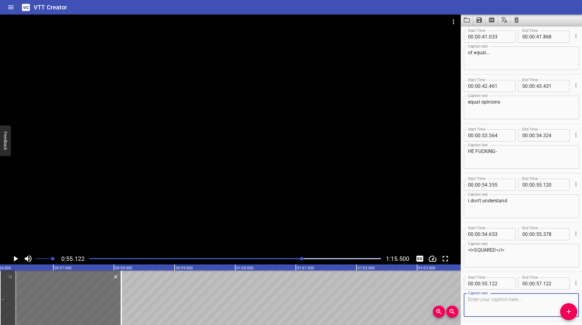
scroll to position [1558, 0]
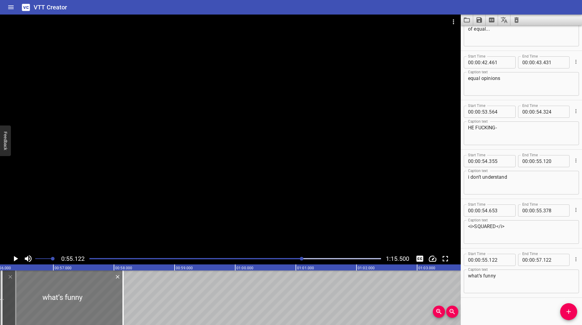
click at [79, 289] on div at bounding box center [62, 298] width 121 height 55
click at [12, 255] on icon "Play/Pause" at bounding box center [15, 258] width 9 height 9
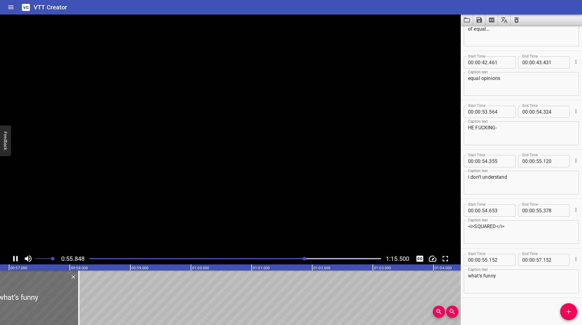
click at [13, 255] on icon "Play/Pause" at bounding box center [15, 258] width 9 height 9
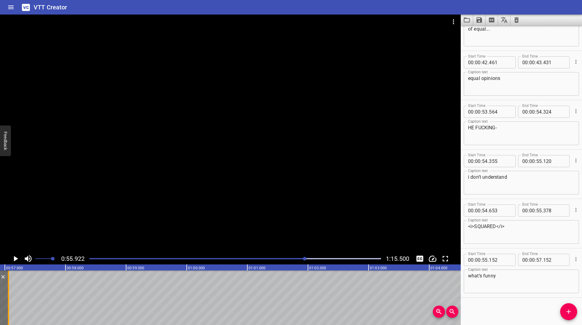
drag, startPoint x: 73, startPoint y: 290, endPoint x: 8, endPoint y: 299, distance: 65.8
click at [8, 299] on div at bounding box center [8, 298] width 1 height 55
click at [295, 257] on div at bounding box center [235, 259] width 299 height 8
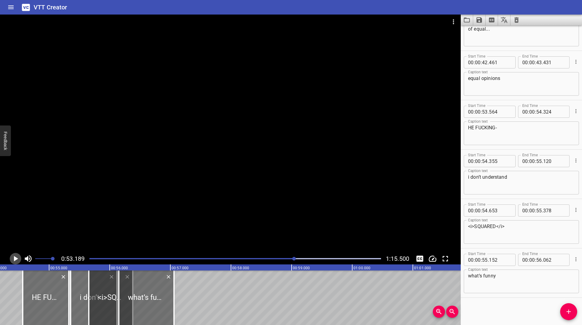
click at [15, 257] on icon "Play/Pause" at bounding box center [15, 258] width 9 height 9
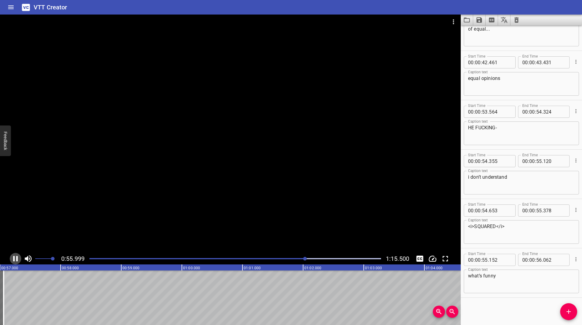
click at [16, 256] on icon "Play/Pause" at bounding box center [15, 258] width 9 height 9
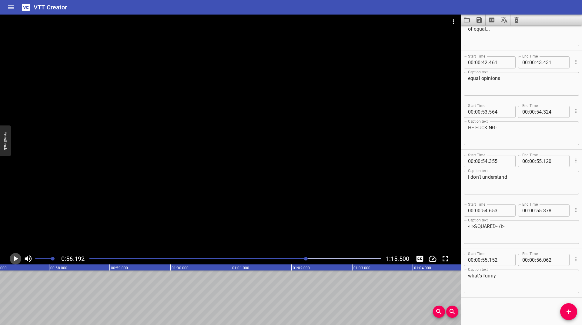
click at [16, 256] on icon "Play/Pause" at bounding box center [15, 258] width 9 height 9
click at [569, 314] on icon "Add Cue" at bounding box center [568, 311] width 7 height 7
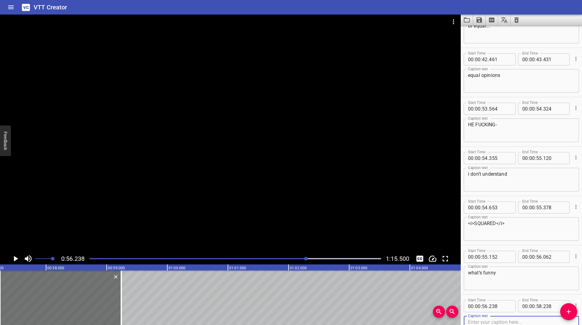
scroll to position [1607, 0]
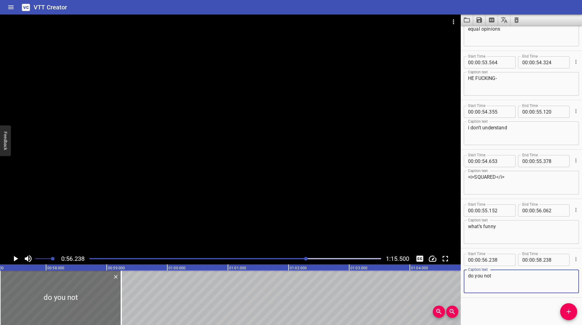
click at [17, 261] on icon "Play/Pause" at bounding box center [15, 258] width 9 height 9
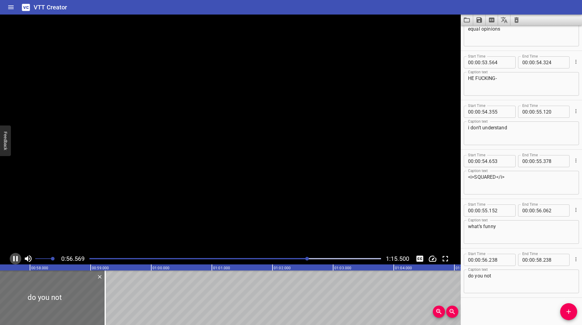
click at [17, 261] on icon "Play/Pause" at bounding box center [15, 258] width 5 height 5
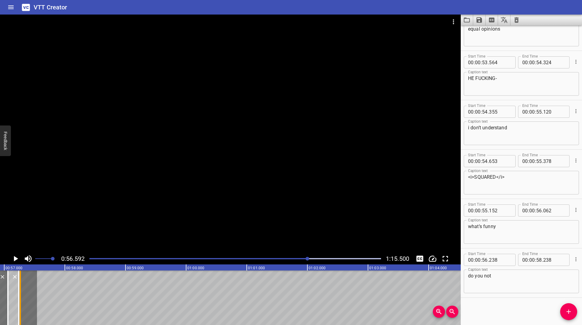
scroll to position [0, 3389]
drag, startPoint x: 100, startPoint y: 291, endPoint x: 43, endPoint y: 301, distance: 57.8
click at [43, 301] on div at bounding box center [42, 298] width 1 height 55
click at [16, 260] on icon "Play/Pause" at bounding box center [16, 258] width 4 height 5
click at [16, 260] on icon "Play/Pause" at bounding box center [15, 258] width 9 height 9
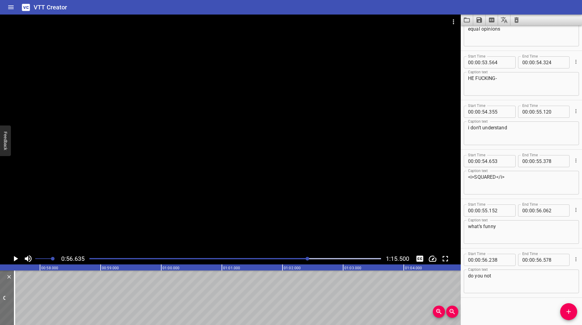
scroll to position [0, 3435]
click at [565, 308] on button "Add Cue" at bounding box center [568, 312] width 17 height 17
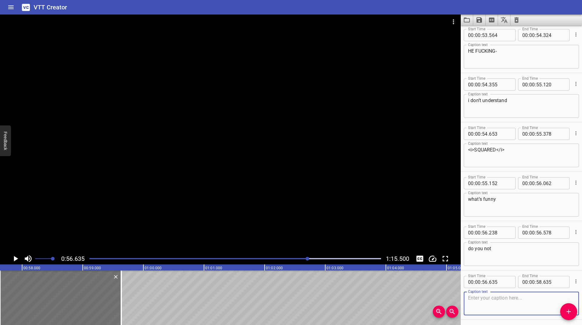
scroll to position [1656, 0]
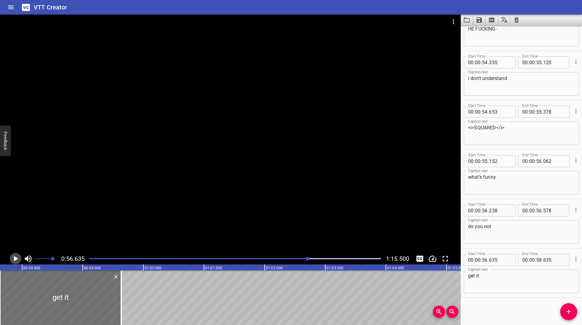
click at [18, 257] on icon "Play/Pause" at bounding box center [15, 258] width 9 height 9
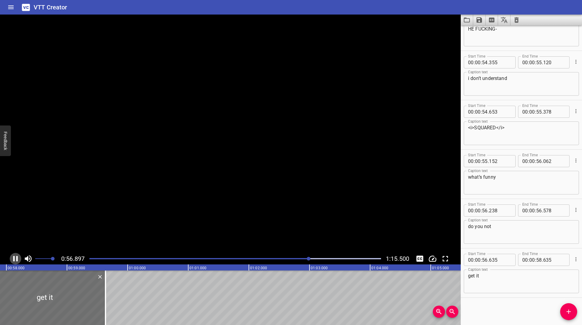
click at [18, 257] on icon "Play/Pause" at bounding box center [15, 258] width 9 height 9
click at [508, 274] on textarea "get it" at bounding box center [521, 281] width 107 height 17
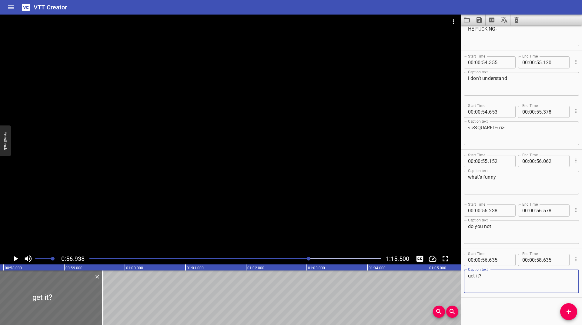
click at [16, 260] on icon "Play/Pause" at bounding box center [16, 258] width 4 height 5
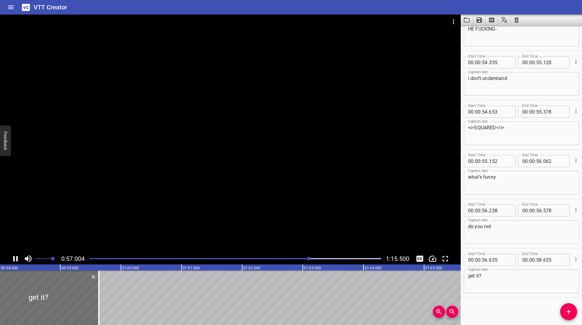
click at [16, 260] on icon "Play/Pause" at bounding box center [15, 258] width 9 height 9
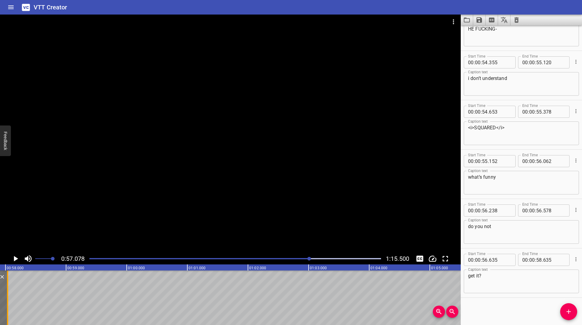
scroll to position [0, 3451]
drag, startPoint x: 94, startPoint y: 291, endPoint x: 12, endPoint y: 301, distance: 82.8
click at [12, 301] on div at bounding box center [12, 298] width 1 height 55
click at [15, 259] on icon "Play/Pause" at bounding box center [16, 258] width 4 height 5
click at [15, 259] on icon "Play/Pause" at bounding box center [15, 258] width 9 height 9
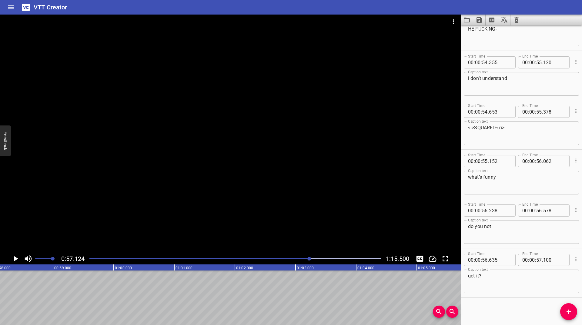
click at [15, 259] on icon "Play/Pause" at bounding box center [16, 258] width 4 height 5
click at [15, 259] on icon "Play/Pause" at bounding box center [15, 258] width 9 height 9
click at [308, 259] on div "Play progress" at bounding box center [165, 258] width 292 height 1
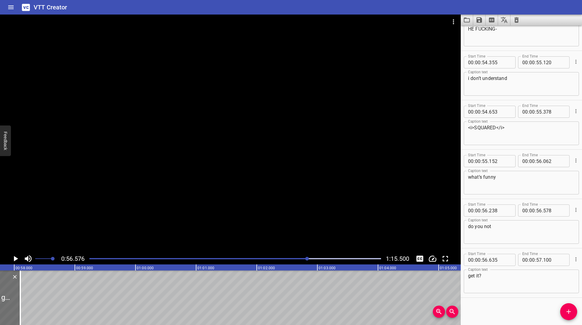
scroll to position [0, 3432]
click at [16, 261] on icon "Play/Pause" at bounding box center [15, 258] width 9 height 9
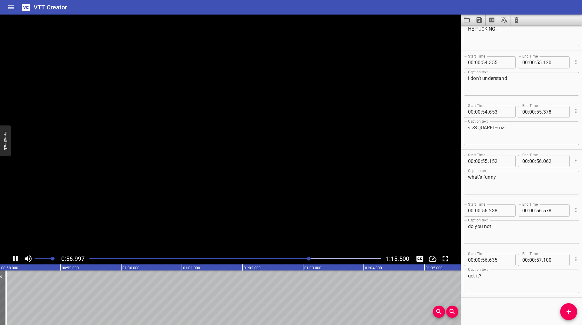
click at [15, 261] on icon "Play/Pause" at bounding box center [15, 258] width 9 height 9
click at [15, 261] on icon "Play/Pause" at bounding box center [16, 258] width 4 height 5
click at [567, 309] on icon "Add Cue" at bounding box center [568, 311] width 7 height 7
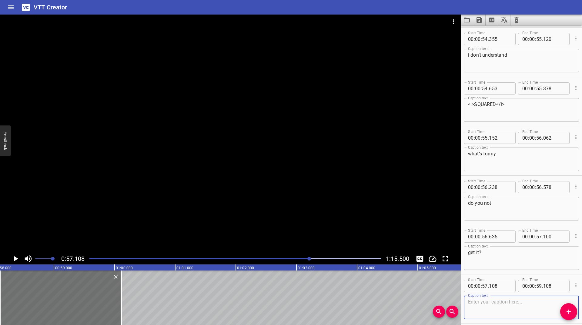
scroll to position [1706, 0]
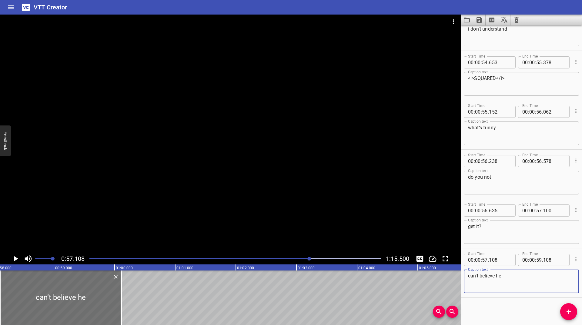
click at [16, 259] on icon "Play/Pause" at bounding box center [16, 258] width 4 height 5
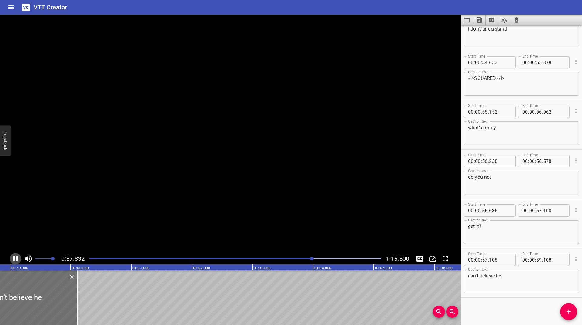
click at [16, 259] on icon "Play/Pause" at bounding box center [15, 258] width 9 height 9
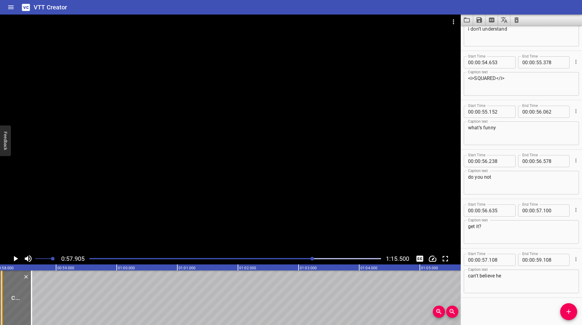
scroll to position [0, 3451]
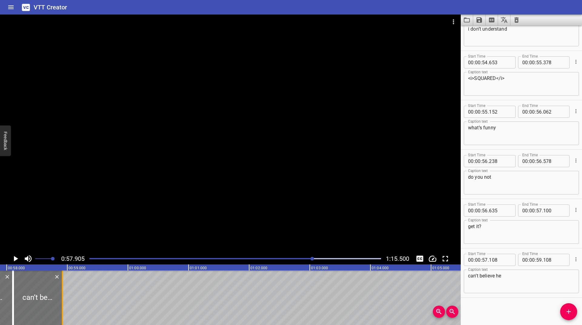
drag, startPoint x: 73, startPoint y: 294, endPoint x: 62, endPoint y: 298, distance: 11.3
click at [62, 298] on div at bounding box center [62, 298] width 1 height 55
click at [17, 257] on icon "Play/Pause" at bounding box center [15, 258] width 9 height 9
click at [17, 257] on icon "Play/Pause" at bounding box center [15, 258] width 5 height 5
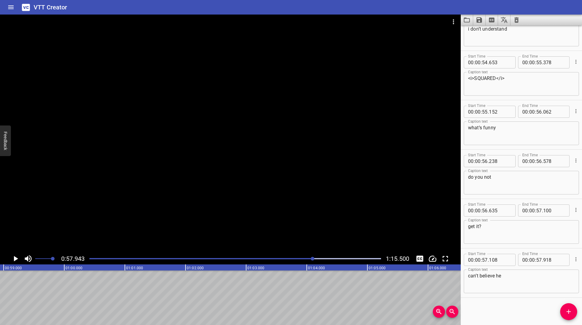
scroll to position [0, 3515]
click at [563, 308] on span "Add Cue" at bounding box center [568, 311] width 17 height 7
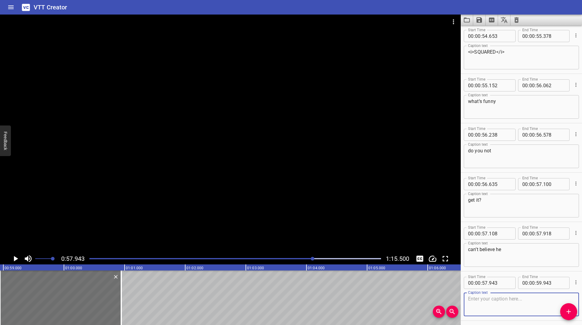
scroll to position [1755, 0]
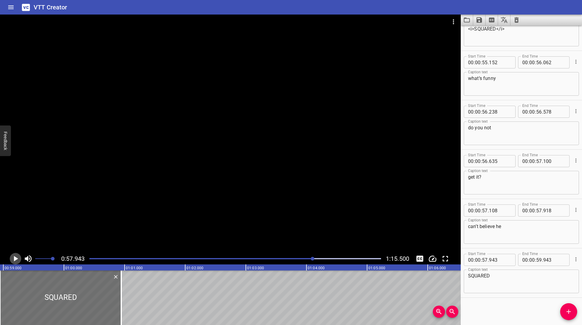
click at [14, 259] on icon "Play/Pause" at bounding box center [16, 258] width 4 height 5
click at [14, 259] on icon "Play/Pause" at bounding box center [15, 258] width 5 height 5
click at [14, 259] on icon "Play/Pause" at bounding box center [16, 258] width 4 height 5
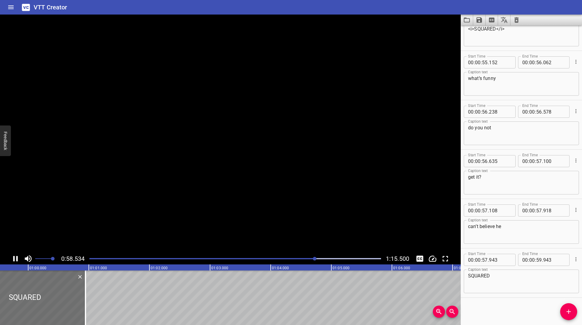
click at [14, 259] on icon "Play/Pause" at bounding box center [15, 258] width 5 height 5
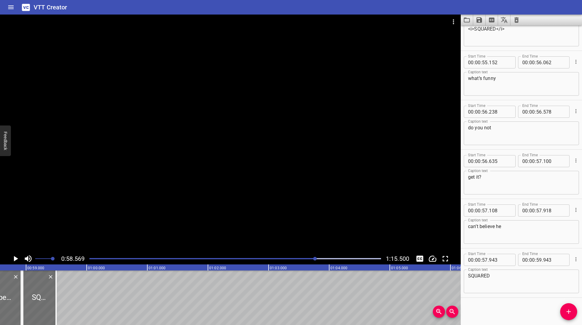
scroll to position [0, 3490]
drag, startPoint x: 84, startPoint y: 294, endPoint x: 68, endPoint y: 299, distance: 16.8
click at [68, 299] on div at bounding box center [67, 298] width 6 height 55
click at [15, 257] on icon "Play/Pause" at bounding box center [16, 258] width 4 height 5
click at [15, 257] on icon "Play/Pause" at bounding box center [15, 258] width 9 height 9
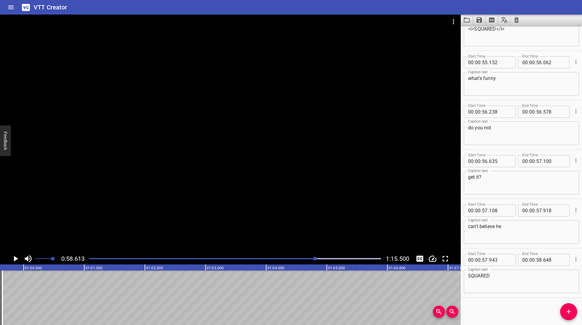
scroll to position [0, 3555]
click at [311, 258] on div at bounding box center [235, 259] width 299 height 8
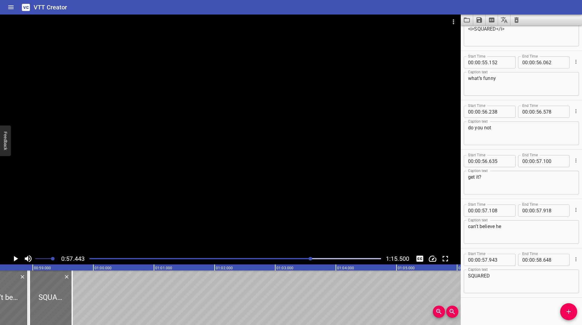
scroll to position [0, 3484]
click at [17, 260] on icon "Play/Pause" at bounding box center [16, 258] width 4 height 5
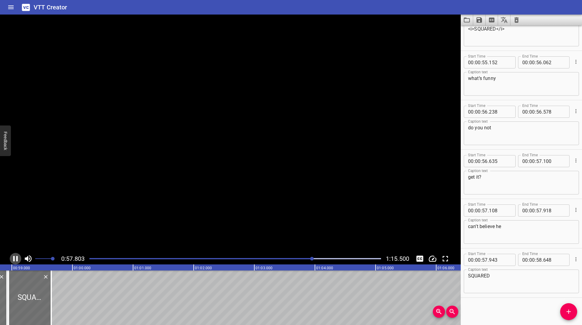
click at [17, 260] on icon "Play/Pause" at bounding box center [15, 258] width 5 height 5
click at [13, 261] on icon "Play/Pause" at bounding box center [15, 258] width 9 height 9
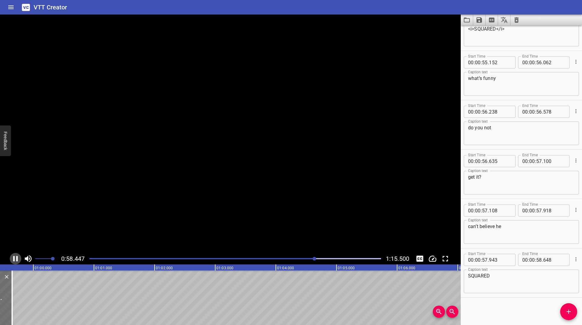
click at [13, 261] on icon "Play/Pause" at bounding box center [15, 258] width 5 height 5
click at [567, 311] on icon "Add Cue" at bounding box center [568, 311] width 7 height 7
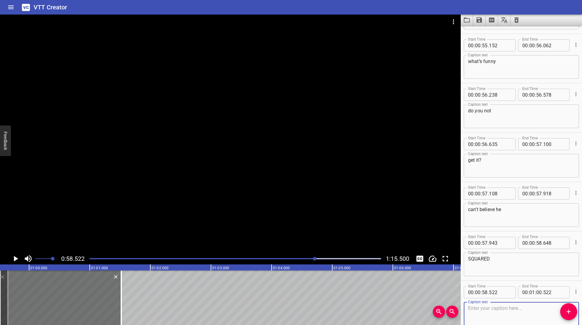
scroll to position [1805, 0]
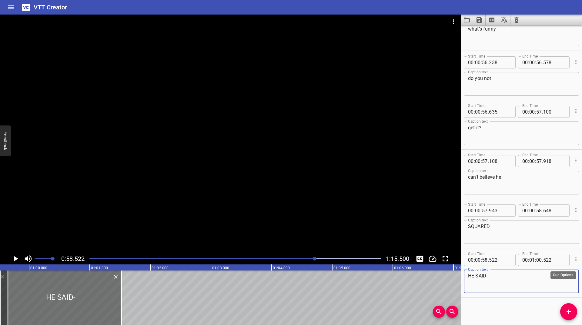
click at [574, 257] on icon "Cue Options" at bounding box center [576, 260] width 6 height 6
click at [567, 257] on li "Advanced options..." at bounding box center [550, 259] width 53 height 11
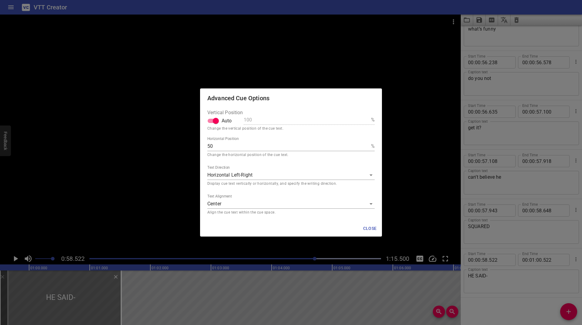
click at [235, 205] on body "VTT Creator Caption Editor Batch Transcribe Login Sign Up Privacy Contact 0:58.…" at bounding box center [291, 162] width 582 height 325
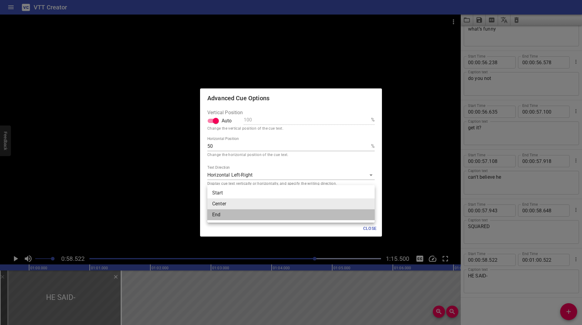
click at [242, 219] on li "End" at bounding box center [290, 215] width 167 height 11
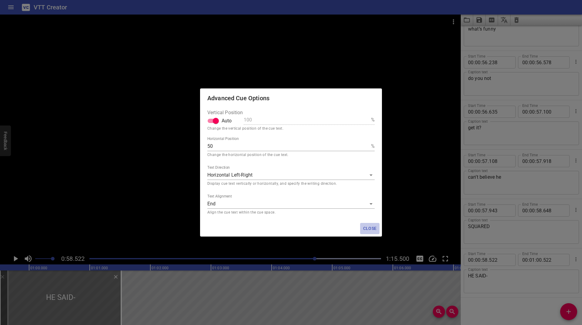
click at [370, 226] on span "Close" at bounding box center [370, 229] width 15 height 8
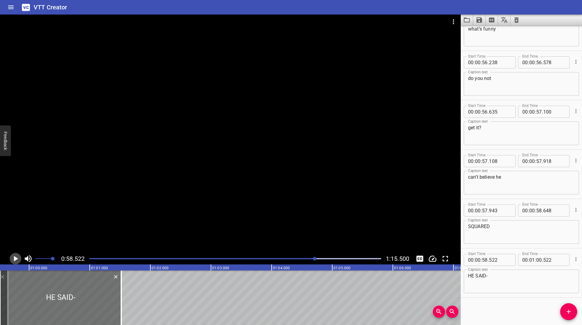
click at [16, 260] on icon "Play/Pause" at bounding box center [16, 258] width 4 height 5
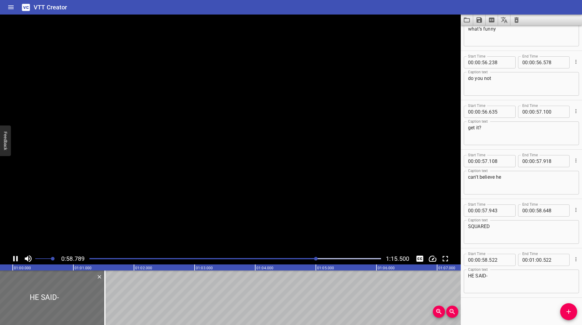
click at [16, 260] on icon "Play/Pause" at bounding box center [15, 258] width 9 height 9
click at [314, 259] on div at bounding box center [316, 259] width 4 height 4
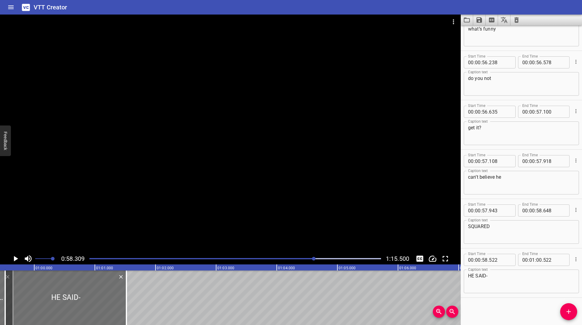
scroll to position [0, 3537]
click at [11, 256] on icon "Play/Pause" at bounding box center [15, 258] width 9 height 9
click at [11, 257] on icon "Play/Pause" at bounding box center [15, 258] width 9 height 9
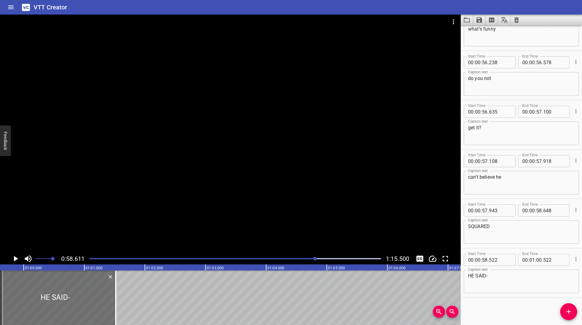
click at [11, 257] on icon "Play/Pause" at bounding box center [15, 258] width 9 height 9
click at [576, 310] on span "Add Cue" at bounding box center [568, 311] width 17 height 7
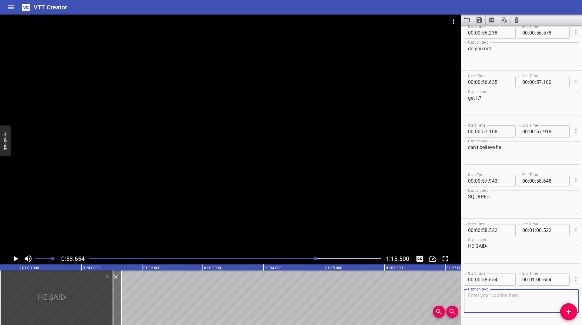
scroll to position [1854, 0]
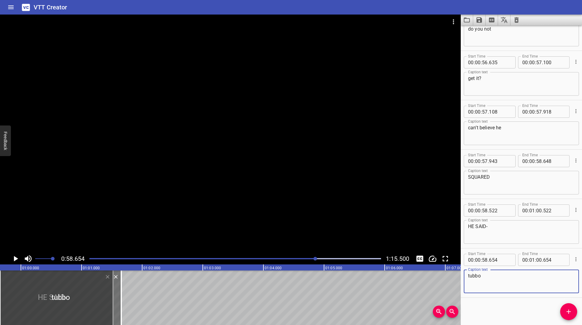
click at [9, 255] on div "0:58.654 1:15.500" at bounding box center [230, 259] width 461 height 12
click at [13, 256] on icon "Play/Pause" at bounding box center [15, 258] width 9 height 9
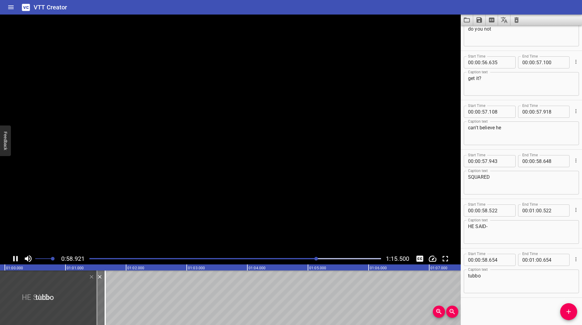
click at [13, 256] on icon "Play/Pause" at bounding box center [15, 258] width 9 height 9
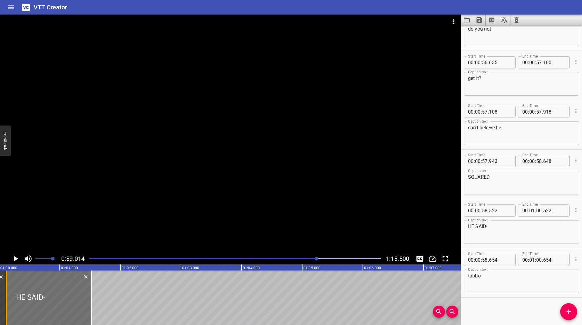
drag, startPoint x: 99, startPoint y: 288, endPoint x: 6, endPoint y: 302, distance: 94.1
click at [6, 302] on div at bounding box center [6, 298] width 1 height 55
click at [15, 260] on icon "Play/Pause" at bounding box center [16, 258] width 4 height 5
click at [15, 260] on icon "Play/Pause" at bounding box center [15, 258] width 9 height 9
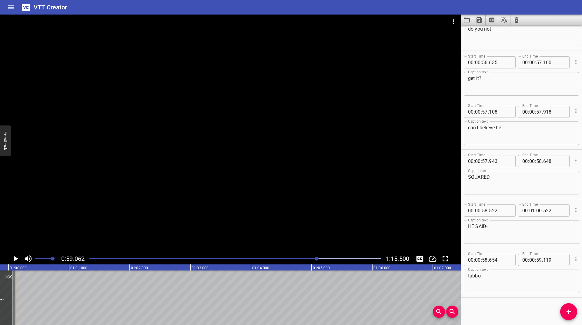
drag, startPoint x: 89, startPoint y: 288, endPoint x: 14, endPoint y: 293, distance: 76.0
click at [14, 293] on div "we’re about to start seeing some hate poor trey he’s just so lost in this part …" at bounding box center [69, 298] width 7279 height 55
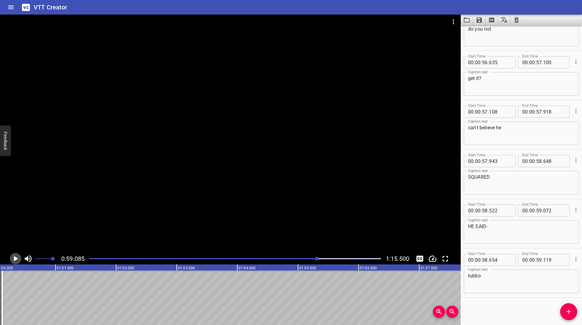
click at [17, 259] on icon "Play/Pause" at bounding box center [16, 258] width 4 height 5
click at [17, 259] on icon "Play/Pause" at bounding box center [15, 258] width 5 height 5
click at [570, 317] on button "Add Cue" at bounding box center [568, 312] width 17 height 17
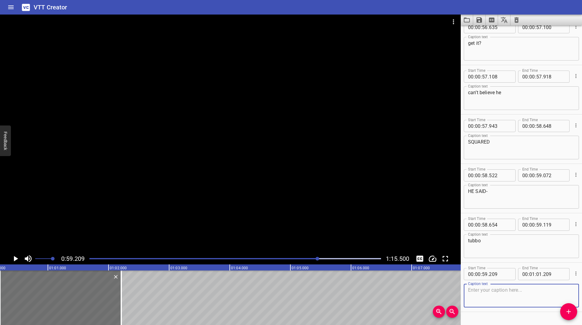
scroll to position [1904, 0]
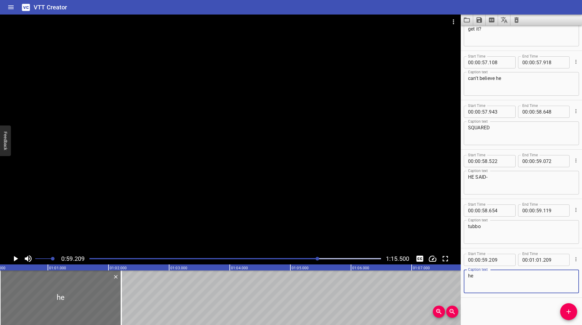
click at [15, 259] on icon "Play/Pause" at bounding box center [16, 258] width 4 height 5
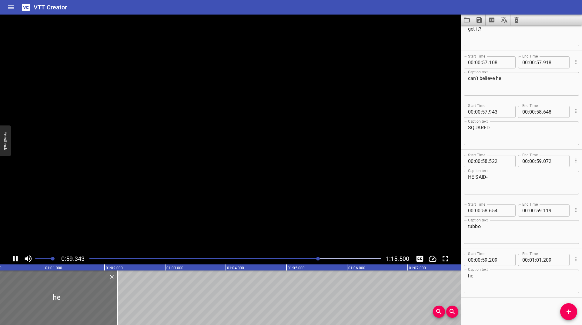
click at [15, 259] on icon "Play/Pause" at bounding box center [15, 258] width 9 height 9
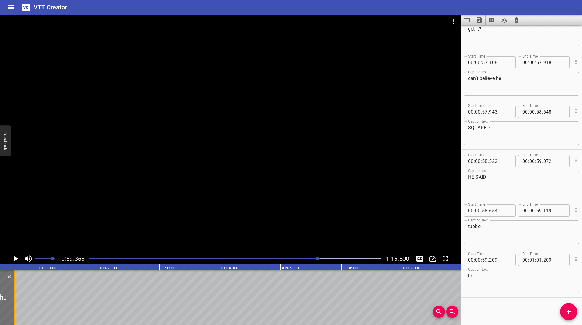
drag, startPoint x: 112, startPoint y: 288, endPoint x: 15, endPoint y: 299, distance: 97.4
click at [15, 299] on div at bounding box center [14, 298] width 1 height 55
click at [14, 256] on icon "Play/Pause" at bounding box center [15, 258] width 9 height 9
click at [15, 258] on icon "Play/Pause" at bounding box center [15, 258] width 5 height 5
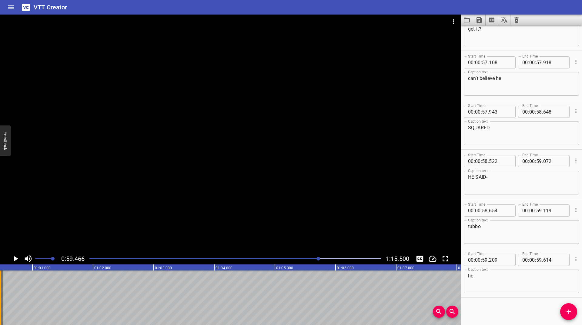
drag, startPoint x: 8, startPoint y: 297, endPoint x: 1, endPoint y: 302, distance: 9.2
click at [1, 302] on div at bounding box center [0, 298] width 1 height 55
click at [15, 258] on icon "Play/Pause" at bounding box center [16, 258] width 4 height 5
click at [15, 258] on icon "Play/Pause" at bounding box center [15, 258] width 5 height 5
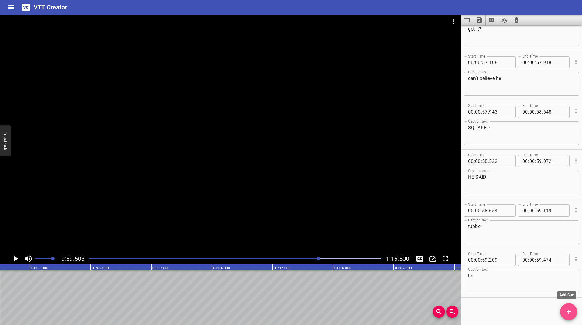
click at [571, 316] on button "Add Cue" at bounding box center [568, 312] width 17 height 17
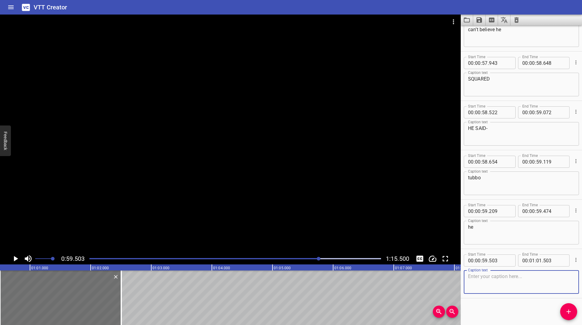
scroll to position [1953, 0]
click at [16, 260] on icon "Play/Pause" at bounding box center [16, 258] width 4 height 5
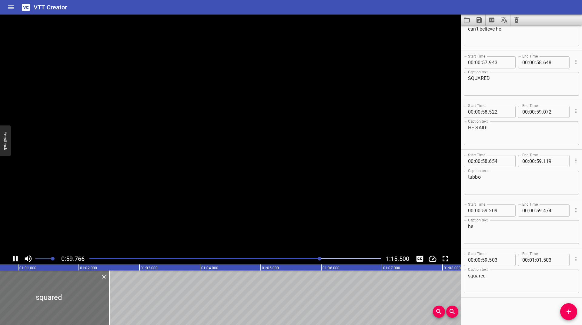
click at [16, 260] on icon "Play/Pause" at bounding box center [15, 258] width 9 height 9
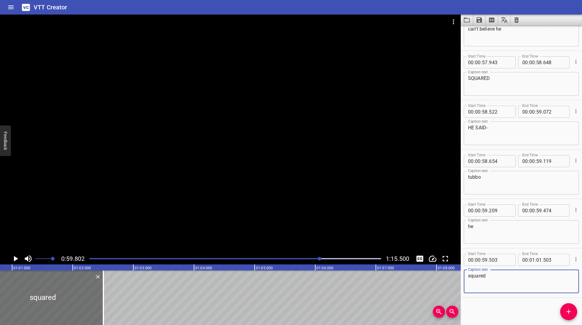
click at [518, 286] on textarea "squared" at bounding box center [521, 281] width 107 height 17
click at [14, 259] on icon "Play/Pause" at bounding box center [16, 258] width 4 height 5
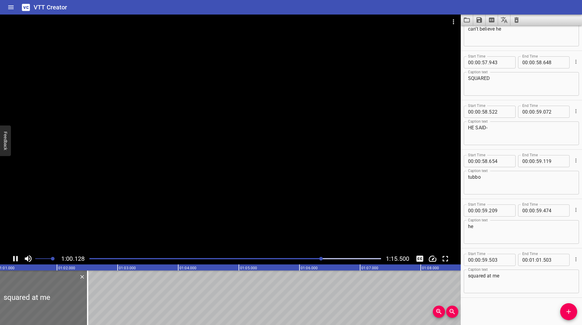
click at [15, 255] on icon "Play/Pause" at bounding box center [15, 258] width 9 height 9
click at [20, 261] on button "Play/Pause" at bounding box center [16, 259] width 12 height 12
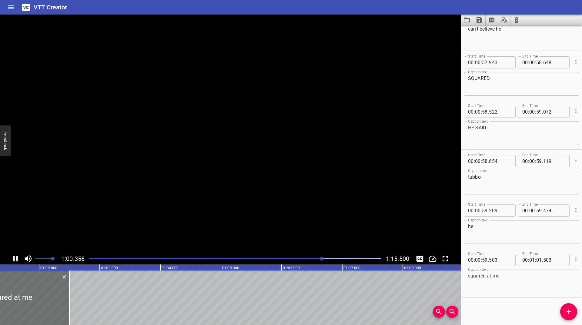
click at [16, 261] on icon "Play/Pause" at bounding box center [15, 258] width 9 height 9
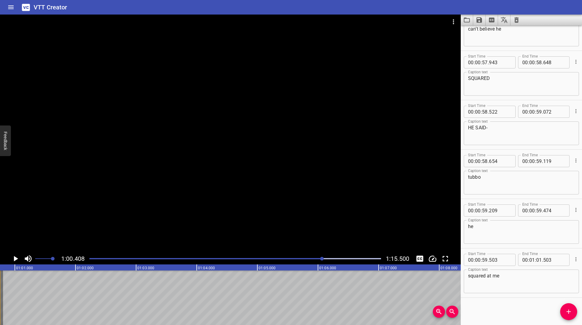
scroll to position [0, 3614]
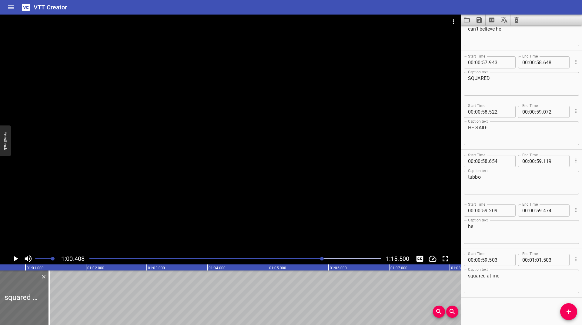
drag, startPoint x: 67, startPoint y: 292, endPoint x: 64, endPoint y: 294, distance: 3.8
click at [50, 302] on div at bounding box center [49, 298] width 6 height 55
click at [321, 259] on div at bounding box center [322, 259] width 4 height 4
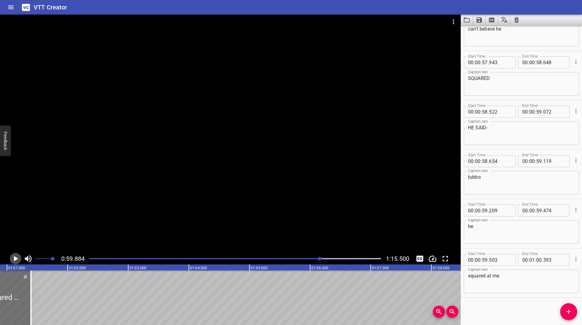
click at [13, 261] on icon "Play/Pause" at bounding box center [15, 258] width 9 height 9
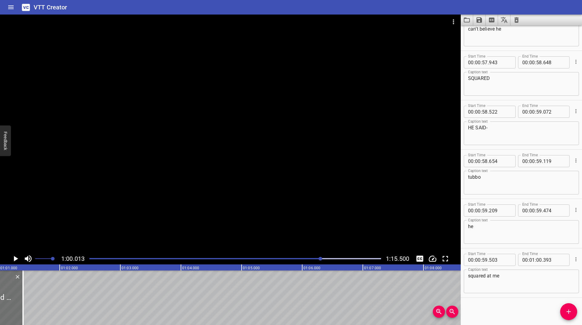
click at [319, 258] on div at bounding box center [321, 259] width 4 height 4
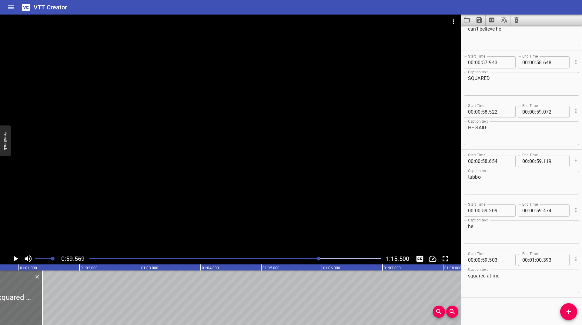
scroll to position [0, 3613]
click at [14, 257] on icon "Play/Pause" at bounding box center [15, 258] width 9 height 9
click at [14, 257] on icon "Play/Pause" at bounding box center [15, 258] width 5 height 5
click at [568, 312] on icon "Add Cue" at bounding box center [569, 312] width 4 height 4
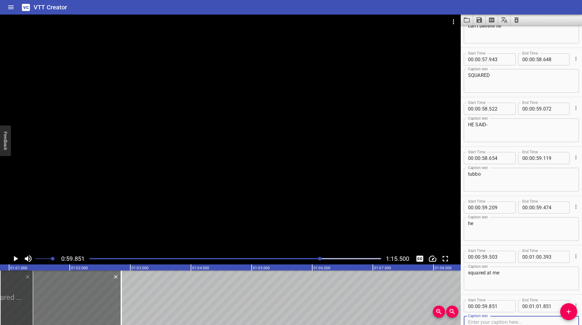
scroll to position [2003, 0]
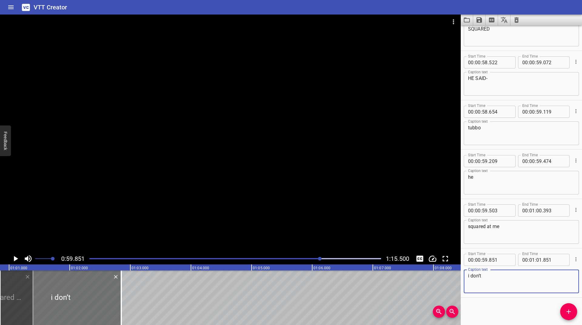
click at [15, 259] on icon "Play/Pause" at bounding box center [16, 258] width 4 height 5
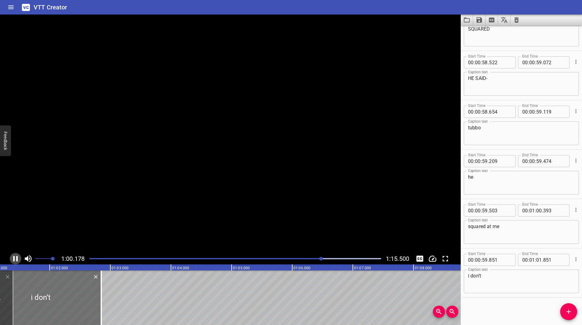
click at [15, 259] on icon "Play/Pause" at bounding box center [15, 258] width 5 height 5
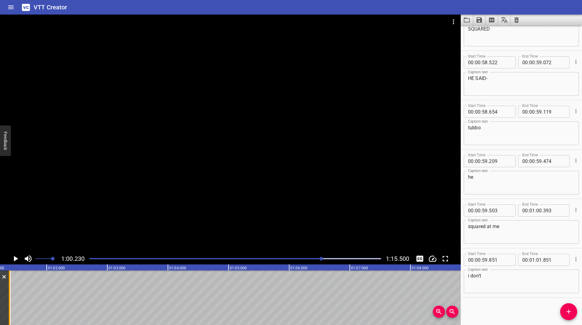
drag, startPoint x: 96, startPoint y: 288, endPoint x: 8, endPoint y: 308, distance: 91.0
click at [8, 308] on div at bounding box center [9, 298] width 6 height 55
click at [573, 260] on icon "Cue Options" at bounding box center [576, 260] width 6 height 6
click at [547, 257] on li "Advanced options..." at bounding box center [550, 259] width 53 height 11
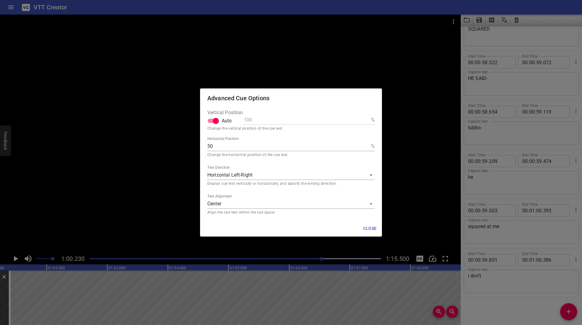
click at [275, 206] on body "VTT Creator Caption Editor Batch Transcribe Login Sign Up Privacy Contact 1:00.…" at bounding box center [291, 162] width 582 height 325
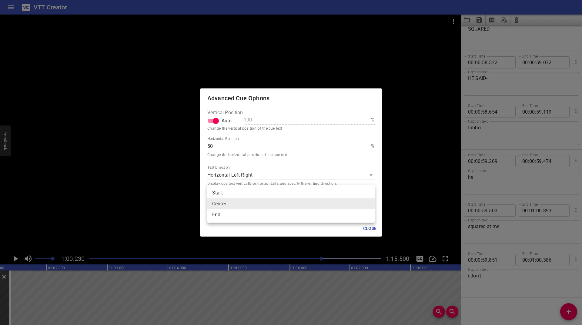
click at [247, 218] on li "End" at bounding box center [290, 215] width 167 height 11
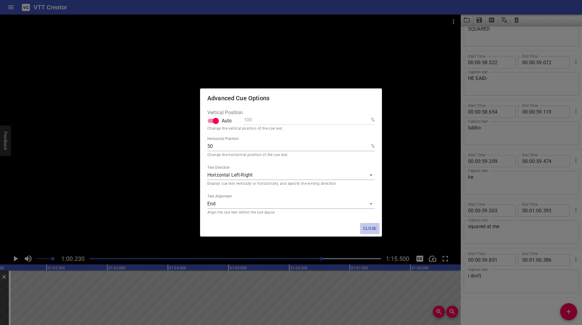
click at [375, 227] on span "Close" at bounding box center [370, 229] width 15 height 8
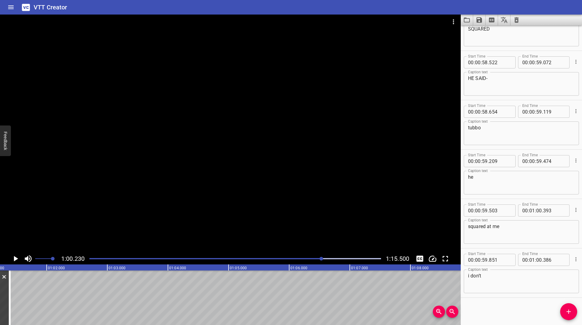
click at [14, 256] on icon "Play/Pause" at bounding box center [15, 258] width 9 height 9
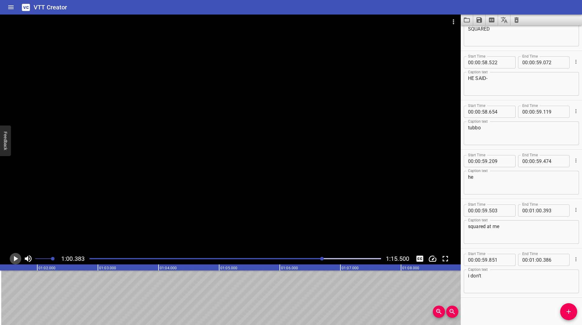
click at [14, 256] on icon "Play/Pause" at bounding box center [15, 258] width 9 height 9
click at [568, 306] on button "Add Cue" at bounding box center [568, 312] width 17 height 17
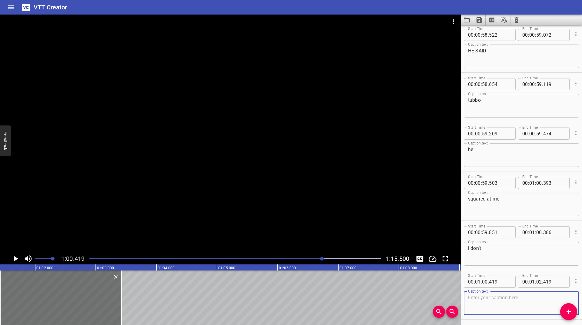
scroll to position [2052, 0]
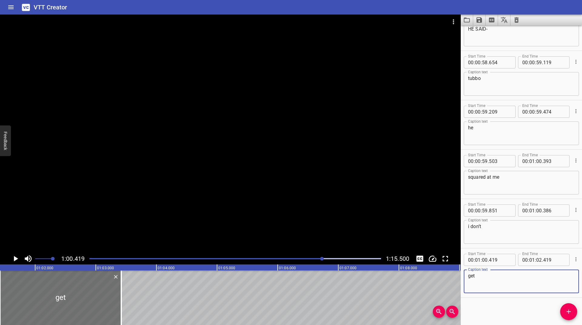
click at [18, 261] on icon "Play/Pause" at bounding box center [15, 258] width 9 height 9
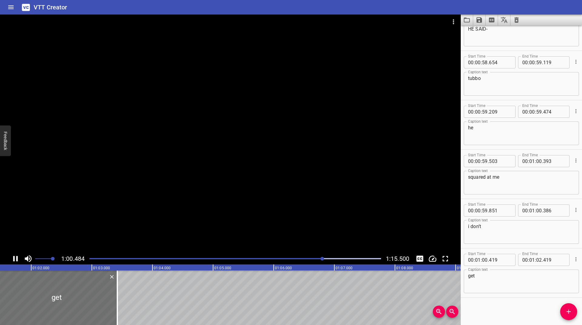
click at [17, 261] on icon "Play/Pause" at bounding box center [15, 258] width 5 height 5
click at [504, 285] on textarea "get" at bounding box center [521, 281] width 107 height 17
click at [13, 257] on icon "Play/Pause" at bounding box center [15, 258] width 9 height 9
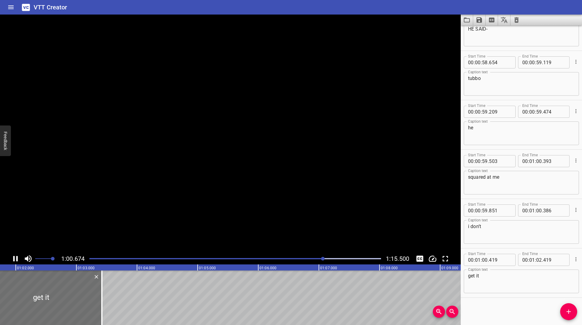
click at [13, 257] on icon "Play/Pause" at bounding box center [15, 258] width 9 height 9
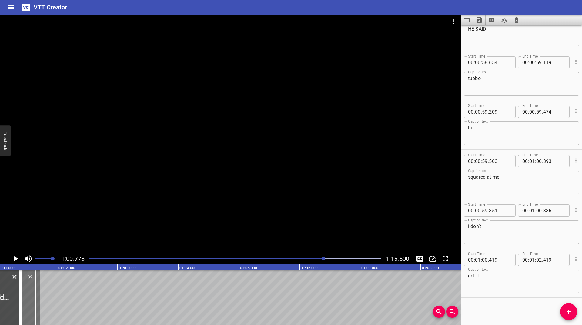
scroll to position [0, 3622]
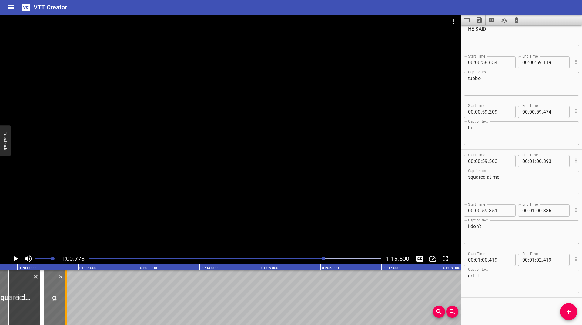
drag, startPoint x: 98, startPoint y: 290, endPoint x: 65, endPoint y: 299, distance: 34.5
click at [65, 299] on div at bounding box center [66, 298] width 6 height 55
click at [16, 255] on icon "Play/Pause" at bounding box center [15, 258] width 9 height 9
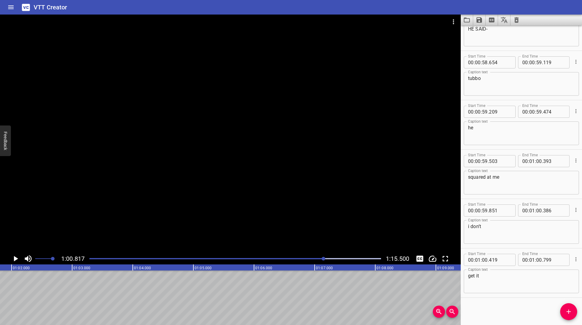
scroll to position [0, 3689]
click at [318, 259] on div "Play progress" at bounding box center [179, 258] width 292 height 1
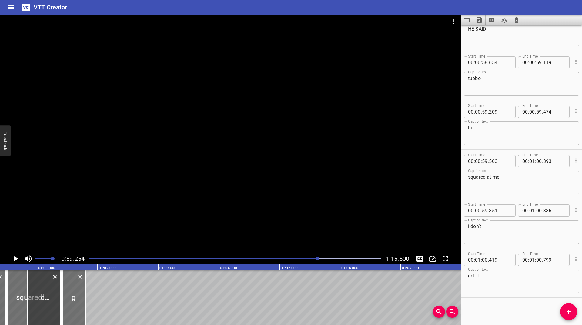
scroll to position [0, 3594]
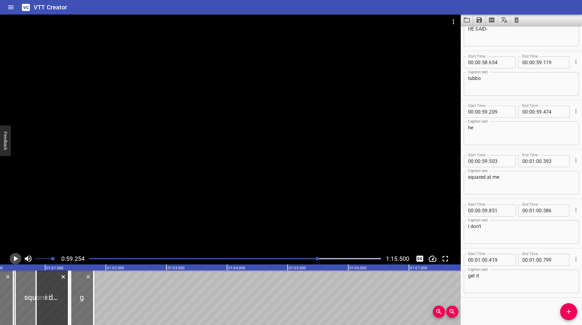
click at [15, 257] on icon "Play/Pause" at bounding box center [15, 258] width 9 height 9
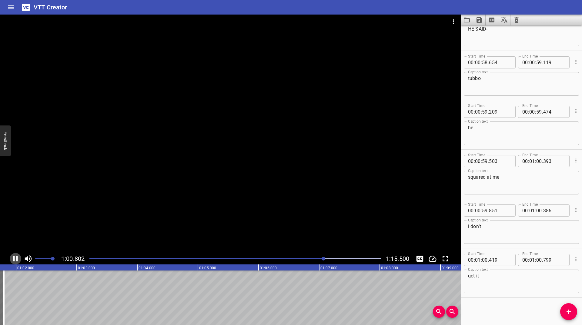
click at [16, 258] on icon "Play/Pause" at bounding box center [15, 258] width 9 height 9
click at [16, 258] on icon "Play/Pause" at bounding box center [16, 258] width 4 height 5
click at [16, 258] on icon "Play/Pause" at bounding box center [15, 258] width 9 height 9
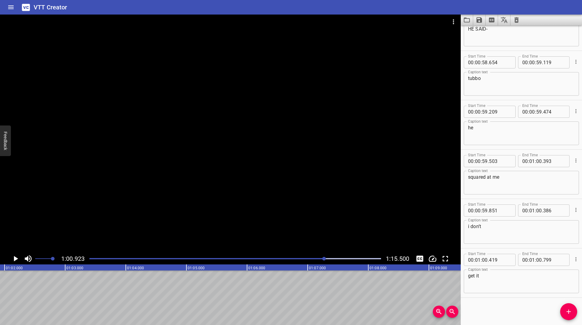
click at [323, 260] on div at bounding box center [324, 259] width 4 height 4
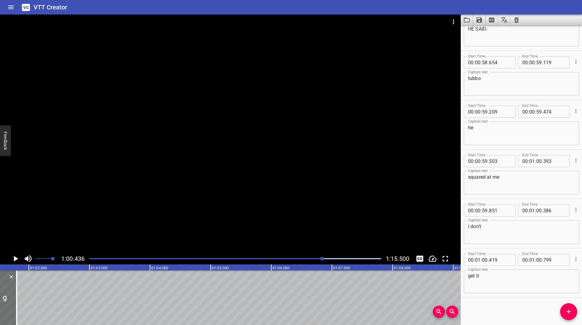
scroll to position [0, 3666]
click at [15, 258] on icon "Play/Pause" at bounding box center [16, 258] width 4 height 5
click at [15, 258] on icon "Play/Pause" at bounding box center [15, 258] width 9 height 9
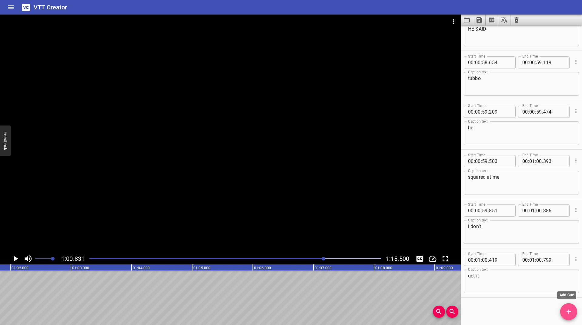
click at [570, 313] on icon "Add Cue" at bounding box center [568, 311] width 7 height 7
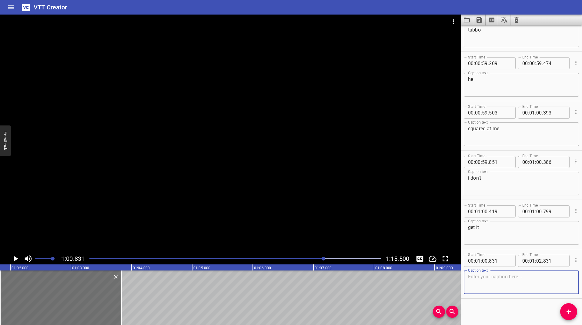
scroll to position [2101, 0]
click at [16, 259] on icon "Play/Pause" at bounding box center [16, 258] width 4 height 5
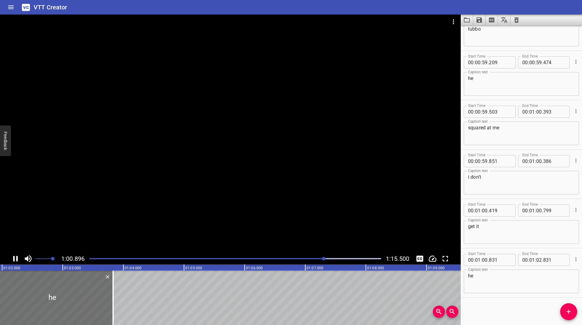
click at [16, 259] on icon "Play/Pause" at bounding box center [15, 258] width 5 height 5
click at [503, 288] on textarea "he" at bounding box center [521, 281] width 107 height 17
click at [13, 258] on icon "Play/Pause" at bounding box center [15, 258] width 9 height 9
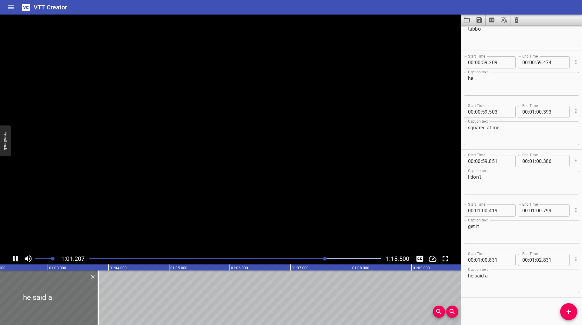
click at [13, 258] on icon "Play/Pause" at bounding box center [15, 258] width 9 height 9
click at [96, 291] on div at bounding box center [96, 298] width 1 height 55
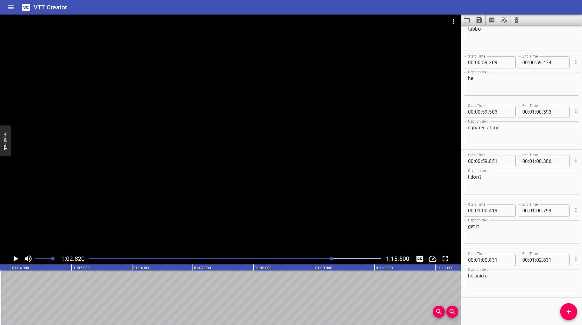
drag, startPoint x: 96, startPoint y: 291, endPoint x: 75, endPoint y: 301, distance: 23.5
click at [333, 257] on div at bounding box center [235, 259] width 299 height 8
click at [329, 259] on div "Play progress" at bounding box center [188, 258] width 292 height 1
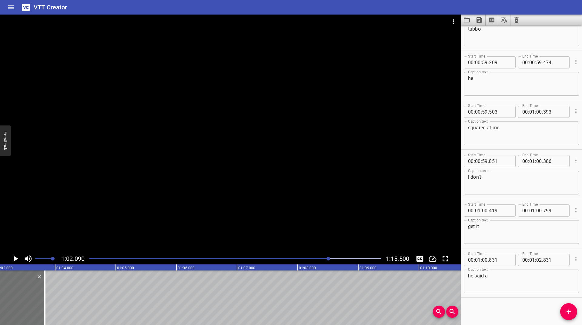
click at [323, 260] on div at bounding box center [235, 259] width 299 height 8
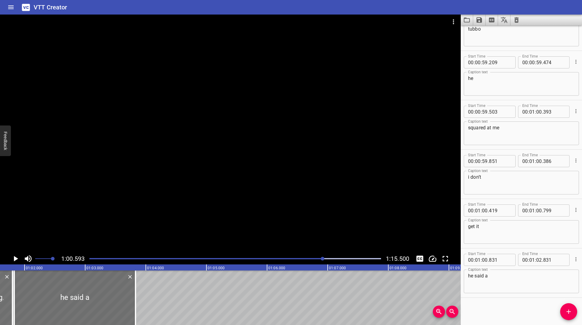
click at [13, 258] on icon "Play/Pause" at bounding box center [15, 258] width 9 height 9
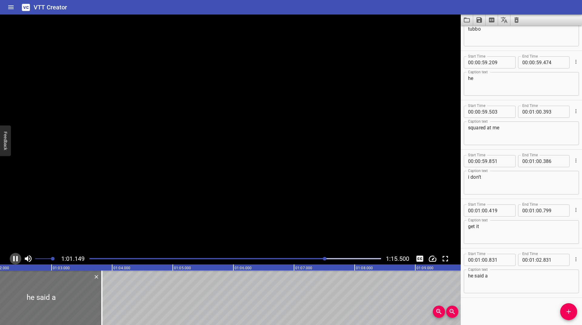
click at [13, 258] on icon "Play/Pause" at bounding box center [15, 258] width 5 height 5
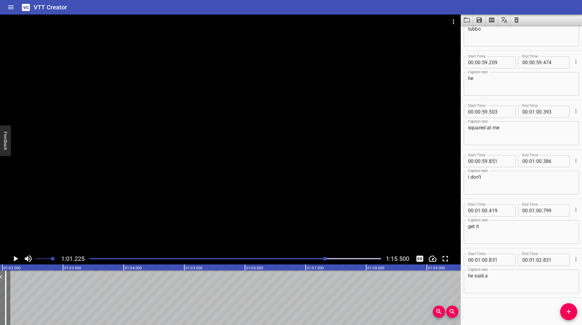
scroll to position [0, 3683]
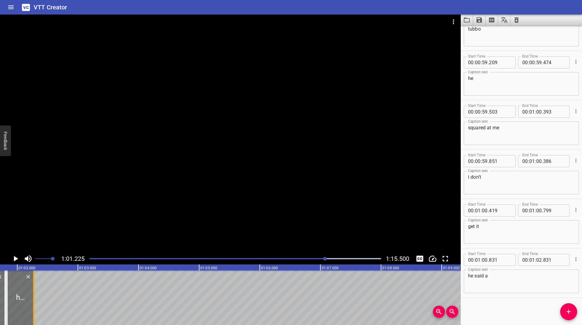
drag, startPoint x: 98, startPoint y: 289, endPoint x: 34, endPoint y: 299, distance: 64.5
click at [34, 299] on div at bounding box center [33, 298] width 1 height 55
click at [16, 259] on icon "Play/Pause" at bounding box center [16, 258] width 4 height 5
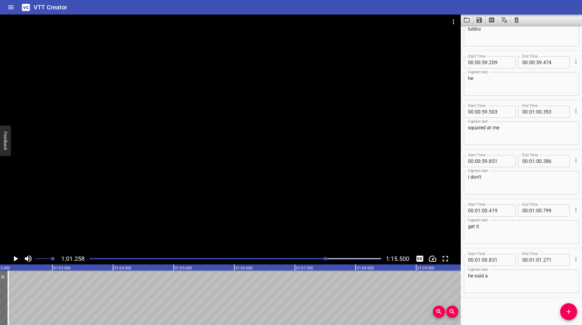
scroll to position [0, 3716]
click at [16, 257] on icon "Play/Pause" at bounding box center [15, 258] width 9 height 9
click at [16, 257] on icon "Play/Pause" at bounding box center [15, 258] width 5 height 5
click at [569, 309] on icon "Add Cue" at bounding box center [568, 311] width 7 height 7
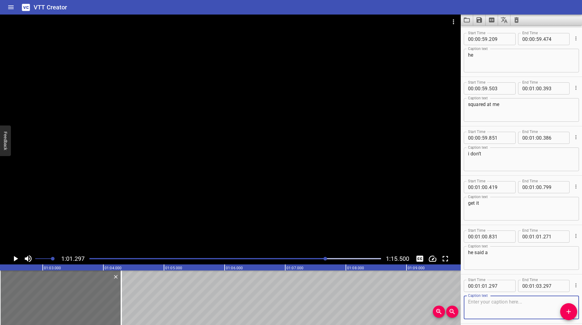
scroll to position [2151, 0]
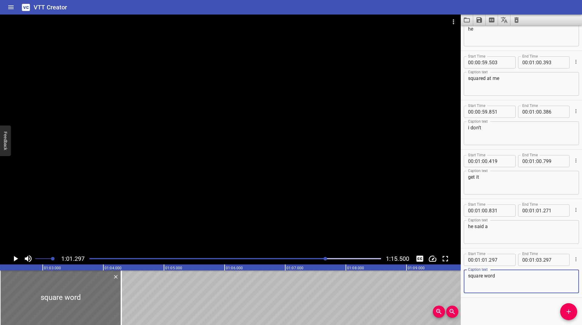
click at [14, 259] on icon "Play/Pause" at bounding box center [16, 258] width 4 height 5
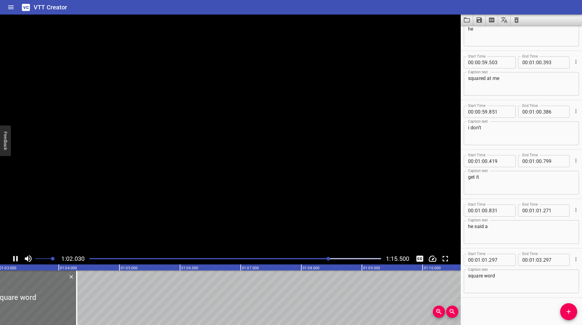
click at [14, 259] on icon "Play/Pause" at bounding box center [15, 258] width 5 height 5
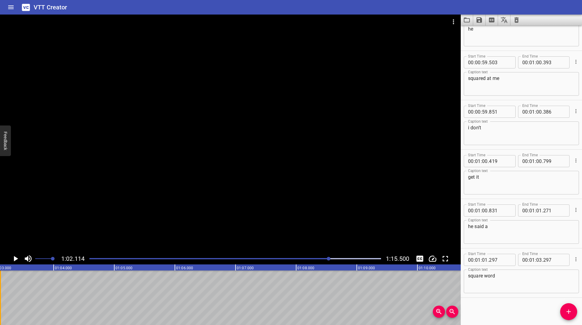
drag, startPoint x: 72, startPoint y: 292, endPoint x: 1, endPoint y: 302, distance: 72.0
click at [1, 302] on div at bounding box center [0, 298] width 1 height 55
click at [15, 258] on icon "Play/Pause" at bounding box center [16, 258] width 4 height 5
click at [15, 258] on icon "Play/Pause" at bounding box center [15, 258] width 9 height 9
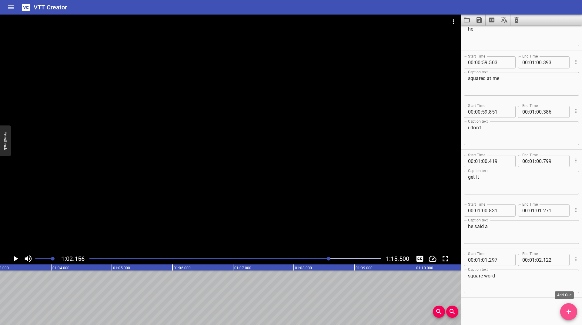
click at [567, 311] on icon "Add Cue" at bounding box center [568, 311] width 7 height 7
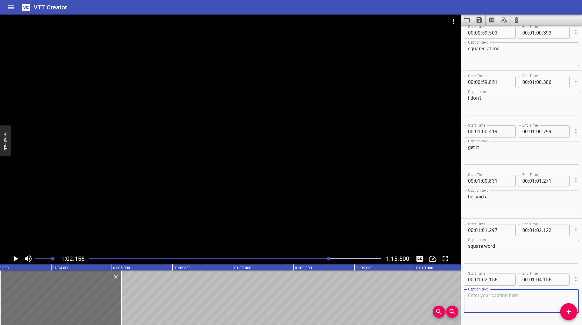
scroll to position [2200, 0]
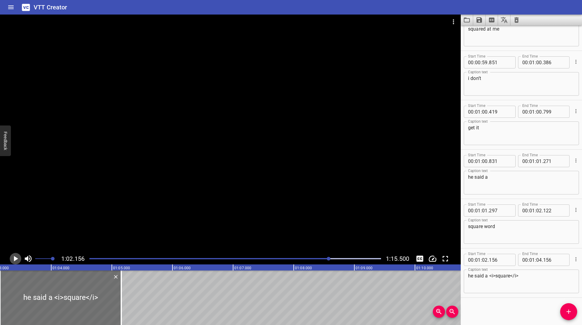
click at [16, 257] on icon "Play/Pause" at bounding box center [15, 258] width 9 height 9
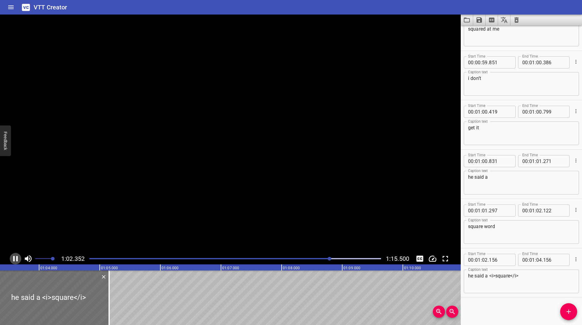
click at [16, 257] on icon "Play/Pause" at bounding box center [15, 258] width 9 height 9
drag, startPoint x: 540, startPoint y: 286, endPoint x: 371, endPoint y: 285, distance: 168.9
click at [371, 285] on main "1:02.396 1:15.500 00:00.000 00:01.000 00:02.000 00:03.000 00:04.000 00:05.000 0…" at bounding box center [291, 170] width 582 height 311
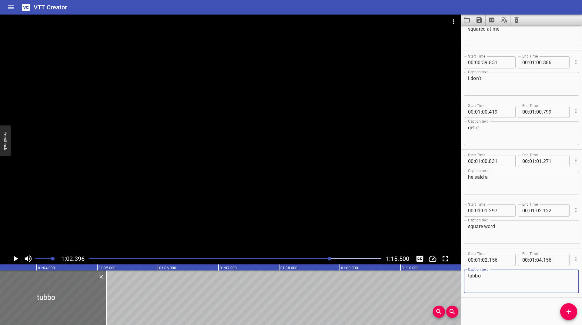
click at [16, 260] on icon "Play/Pause" at bounding box center [16, 258] width 4 height 5
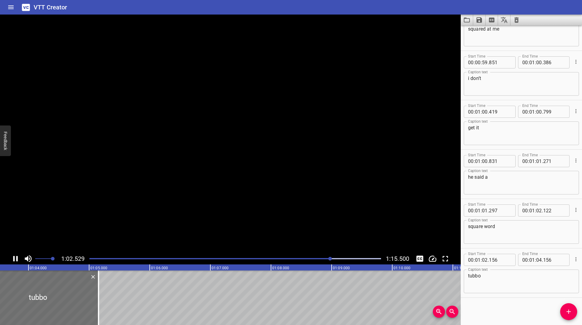
click at [16, 260] on icon "Play/Pause" at bounding box center [15, 258] width 5 height 5
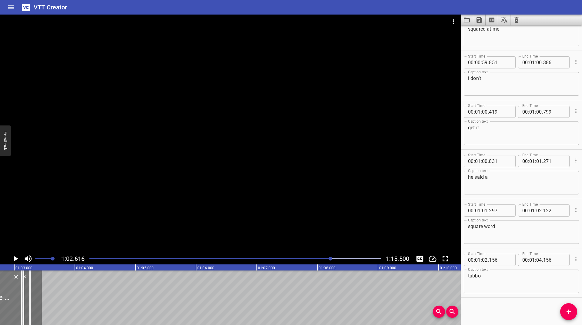
scroll to position [0, 3732]
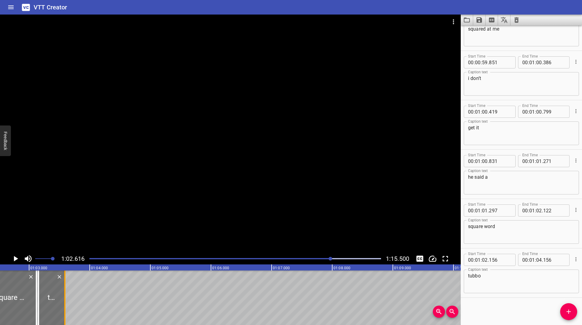
drag, startPoint x: 92, startPoint y: 294, endPoint x: 63, endPoint y: 303, distance: 29.8
click at [63, 303] on div at bounding box center [65, 298] width 6 height 55
click at [17, 258] on icon "Play/Pause" at bounding box center [16, 258] width 4 height 5
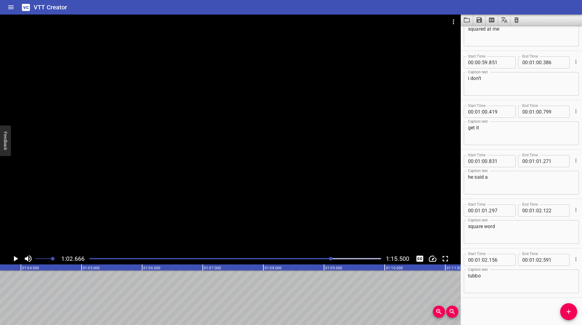
scroll to position [0, 3801]
click at [571, 315] on icon "Add Cue" at bounding box center [568, 311] width 7 height 7
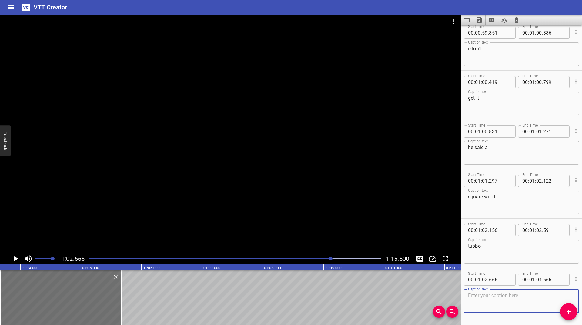
scroll to position [2250, 0]
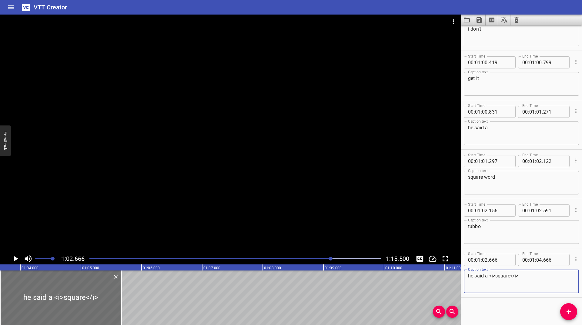
click at [11, 258] on icon "Play/Pause" at bounding box center [15, 258] width 9 height 9
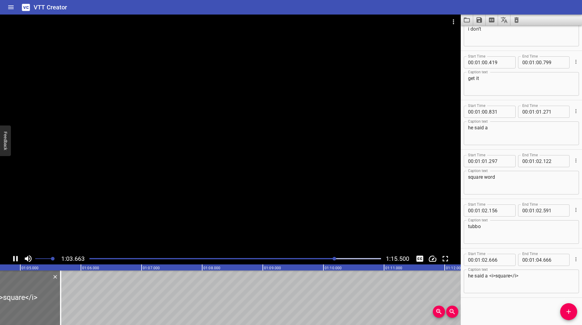
click at [13, 258] on icon "Play/Pause" at bounding box center [15, 258] width 9 height 9
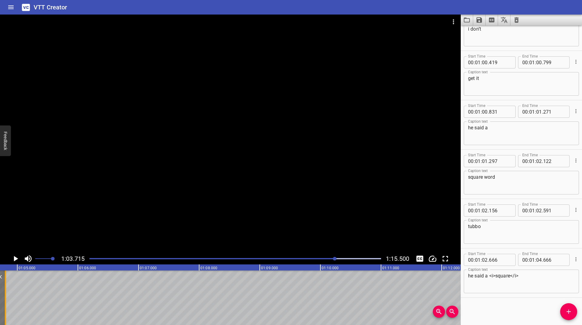
drag, startPoint x: 60, startPoint y: 287, endPoint x: 8, endPoint y: 301, distance: 54.0
click at [8, 301] on div at bounding box center [5, 298] width 6 height 55
click at [15, 258] on icon "Play/Pause" at bounding box center [16, 258] width 4 height 5
click at [15, 258] on icon "Play/Pause" at bounding box center [15, 258] width 9 height 9
click at [15, 258] on icon "Play/Pause" at bounding box center [16, 258] width 4 height 5
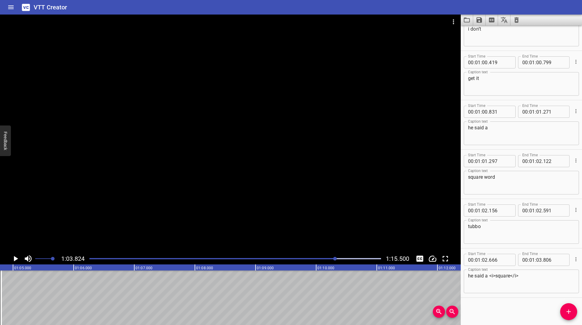
scroll to position [0, 3871]
click at [573, 317] on button "Add Cue" at bounding box center [568, 312] width 17 height 17
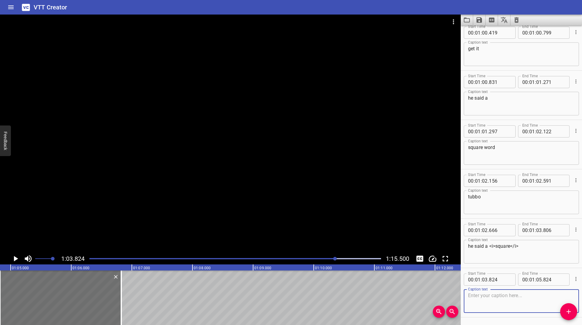
scroll to position [2299, 0]
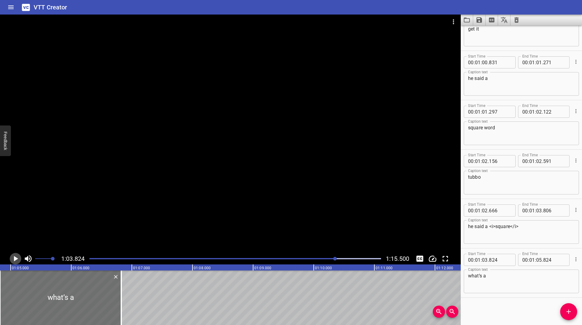
click at [17, 259] on icon "Play/Pause" at bounding box center [16, 258] width 4 height 5
click at [17, 259] on icon "Play/Pause" at bounding box center [15, 258] width 5 height 5
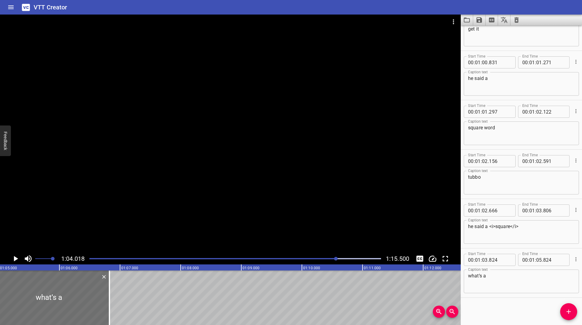
click at [17, 259] on icon "Play/Pause" at bounding box center [16, 258] width 4 height 5
click at [17, 259] on icon "Play/Pause" at bounding box center [15, 258] width 5 height 5
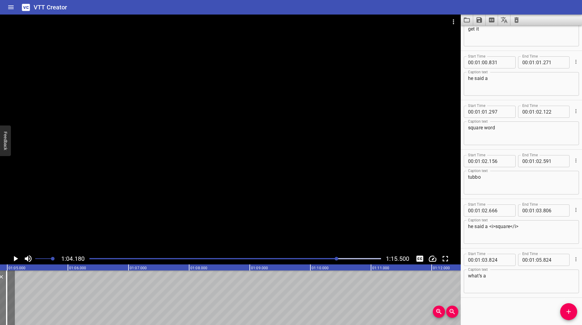
scroll to position [0, 3856]
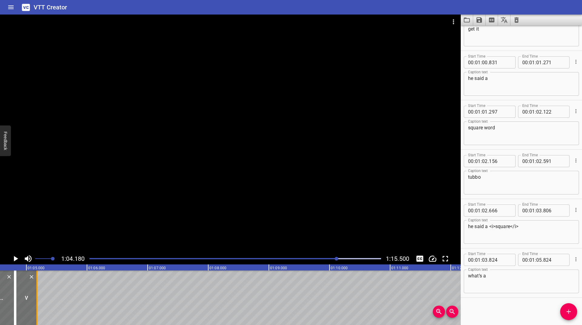
drag, startPoint x: 99, startPoint y: 289, endPoint x: 36, endPoint y: 303, distance: 64.7
click at [36, 303] on div at bounding box center [36, 298] width 1 height 55
click at [16, 258] on icon "Play/Pause" at bounding box center [16, 258] width 4 height 5
click at [16, 258] on icon "Play/Pause" at bounding box center [15, 258] width 5 height 5
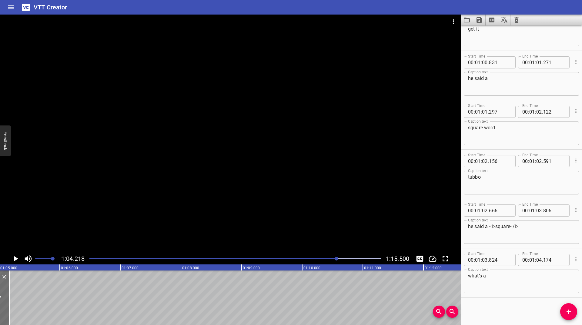
scroll to position [0, 3895]
click at [568, 312] on icon "Add Cue" at bounding box center [569, 312] width 4 height 4
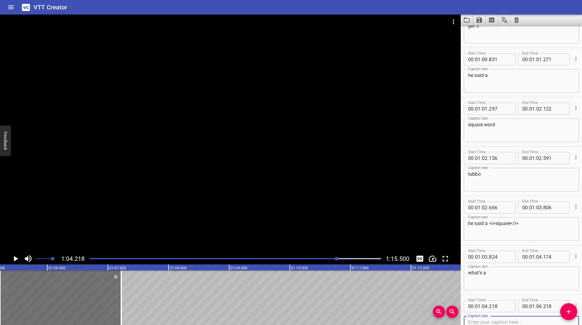
scroll to position [2349, 0]
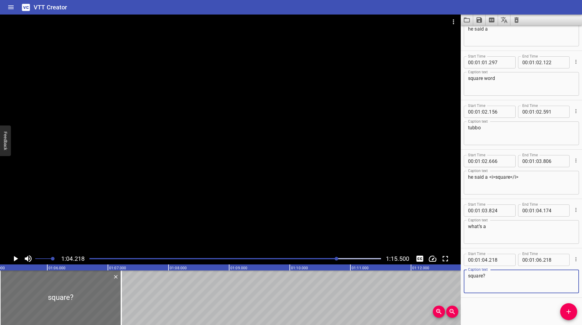
click at [17, 255] on div "1:04.218 1:15.500" at bounding box center [230, 140] width 461 height 250
click at [15, 255] on icon "Play/Pause" at bounding box center [15, 258] width 9 height 9
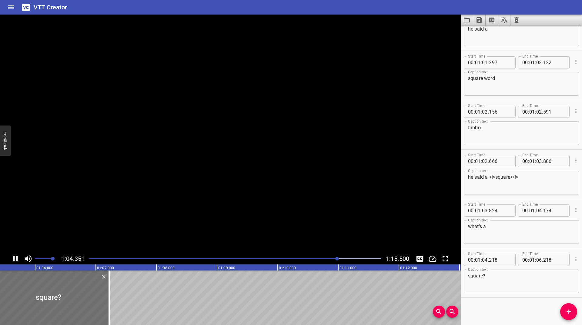
click at [15, 255] on icon "Play/Pause" at bounding box center [15, 258] width 9 height 9
click at [483, 278] on textarea "square?" at bounding box center [521, 281] width 107 height 17
click at [11, 257] on button "Play/Pause" at bounding box center [16, 259] width 12 height 12
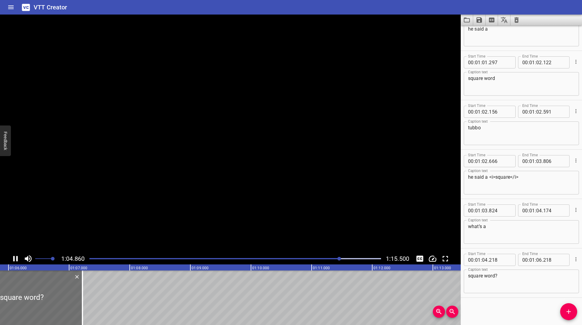
click at [11, 257] on button "Play/Pause" at bounding box center [16, 259] width 12 height 12
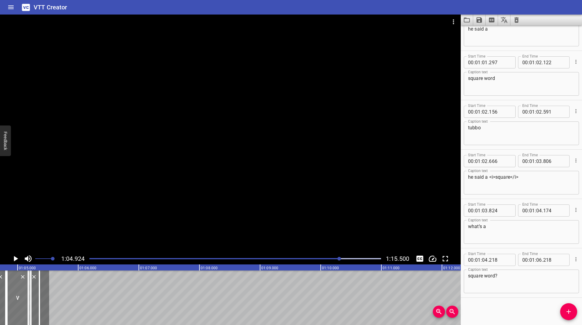
scroll to position [0, 3843]
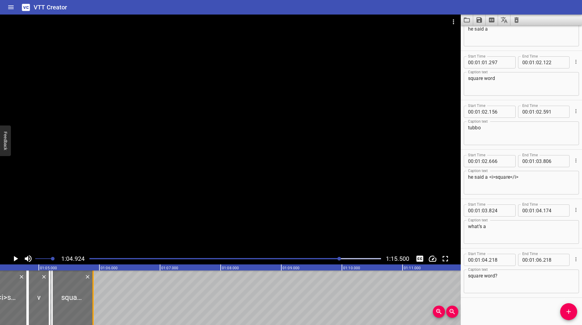
drag, startPoint x: 77, startPoint y: 289, endPoint x: 92, endPoint y: 297, distance: 16.6
click at [92, 297] on div at bounding box center [93, 298] width 6 height 55
click at [14, 259] on icon "Play/Pause" at bounding box center [15, 258] width 9 height 9
click at [14, 259] on icon "Play/Pause" at bounding box center [15, 258] width 5 height 5
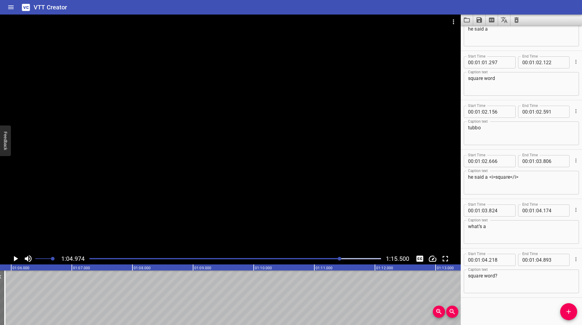
scroll to position [0, 3941]
drag, startPoint x: 570, startPoint y: 312, endPoint x: 565, endPoint y: 299, distance: 13.5
click at [568, 311] on icon "Add Cue" at bounding box center [568, 311] width 7 height 7
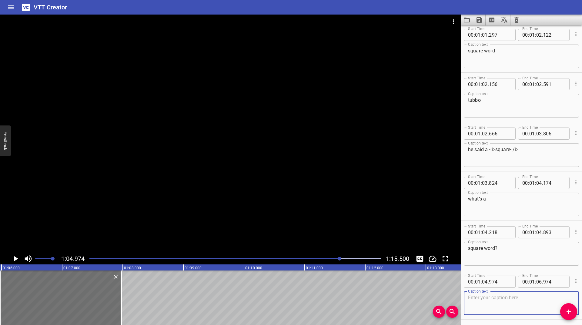
scroll to position [2398, 0]
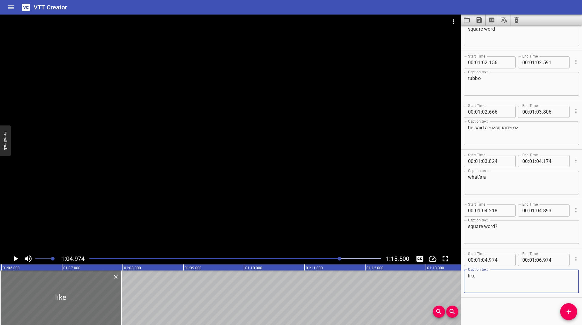
click at [13, 256] on icon "Play/Pause" at bounding box center [15, 258] width 9 height 9
click at [14, 256] on icon "Play/Pause" at bounding box center [15, 258] width 9 height 9
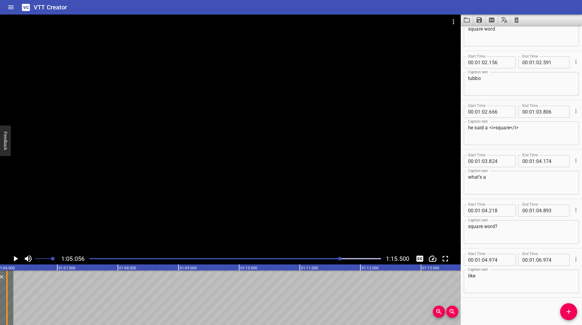
drag, startPoint x: 116, startPoint y: 291, endPoint x: 7, endPoint y: 299, distance: 109.8
click at [7, 299] on div at bounding box center [6, 298] width 1 height 55
click at [15, 256] on icon "Play/Pause" at bounding box center [15, 258] width 9 height 9
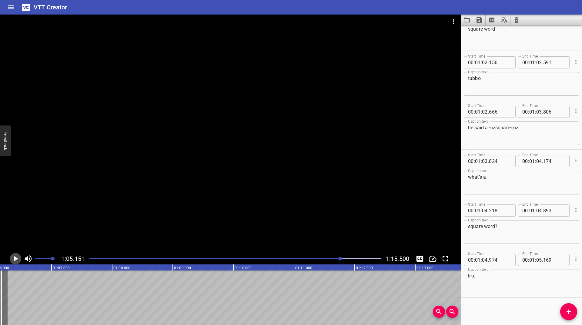
click at [15, 256] on icon "Play/Pause" at bounding box center [15, 258] width 9 height 9
click at [561, 313] on span "Add Cue" at bounding box center [568, 311] width 17 height 7
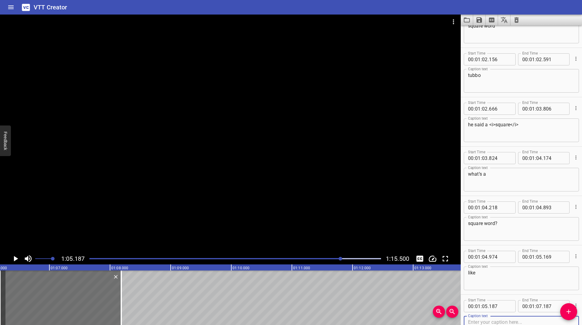
scroll to position [2447, 0]
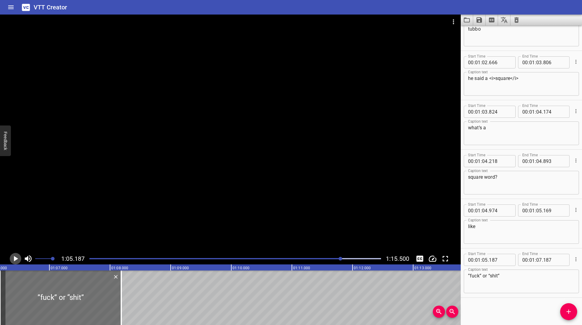
click at [18, 260] on icon "Play/Pause" at bounding box center [15, 258] width 9 height 9
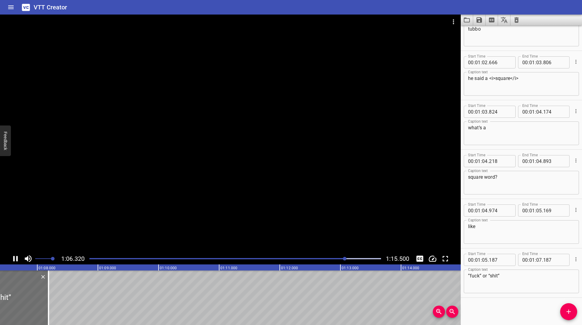
click at [16, 260] on icon "Play/Pause" at bounding box center [15, 258] width 9 height 9
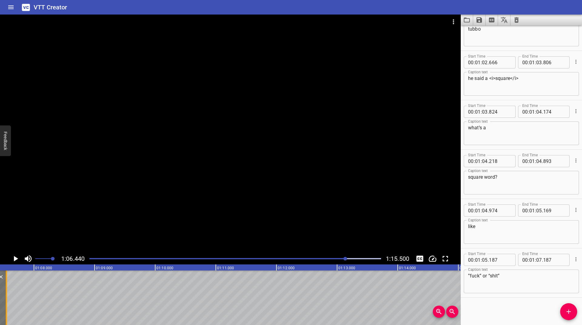
drag, startPoint x: 46, startPoint y: 294, endPoint x: 8, endPoint y: 301, distance: 39.4
click at [8, 301] on div at bounding box center [6, 298] width 6 height 55
click at [16, 261] on icon "Play/Pause" at bounding box center [15, 258] width 9 height 9
click at [16, 261] on icon "Play/Pause" at bounding box center [15, 258] width 5 height 5
click at [16, 261] on icon "Play/Pause" at bounding box center [15, 258] width 9 height 9
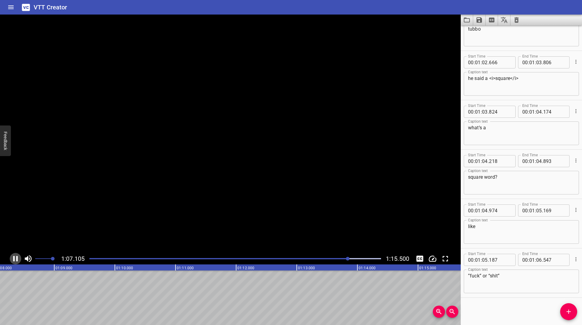
click at [16, 261] on icon "Play/Pause" at bounding box center [15, 258] width 5 height 5
click at [561, 306] on div "Start Time 00 : 00 : 00 . 195 Start Time End Time 00 : 00 : 00 . 653 End Time C…" at bounding box center [521, 175] width 121 height 300
click at [568, 313] on icon "Add Cue" at bounding box center [568, 311] width 7 height 7
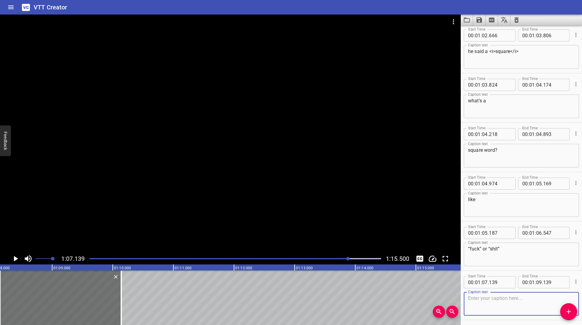
scroll to position [2497, 0]
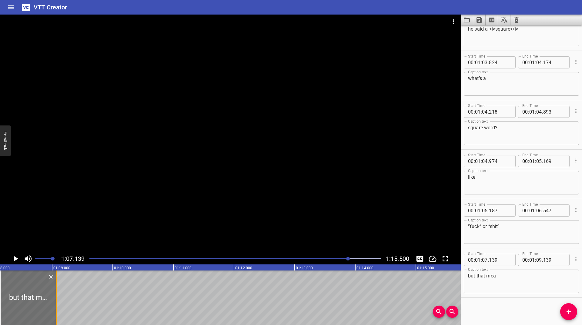
drag, startPoint x: 121, startPoint y: 292, endPoint x: 56, endPoint y: 296, distance: 65.0
click at [56, 298] on div at bounding box center [56, 298] width 1 height 55
click at [15, 256] on icon "Play/Pause" at bounding box center [15, 258] width 9 height 9
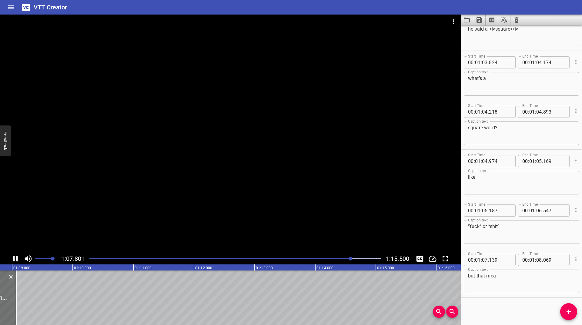
click at [15, 256] on icon "Play/Pause" at bounding box center [15, 258] width 9 height 9
click
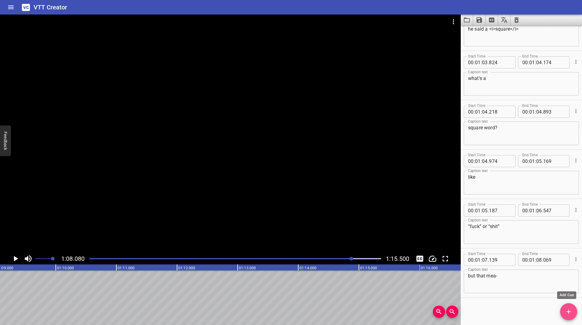
drag, startPoint x: 566, startPoint y: 318, endPoint x: 565, endPoint y: 279, distance: 38.5
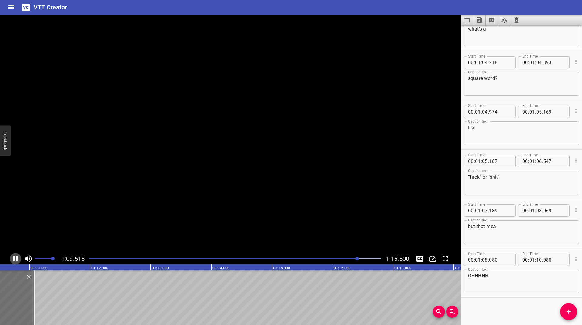
scroll to position [0, 4221]
drag, startPoint x: 29, startPoint y: 294, endPoint x: 22, endPoint y: 300, distance: 8.6
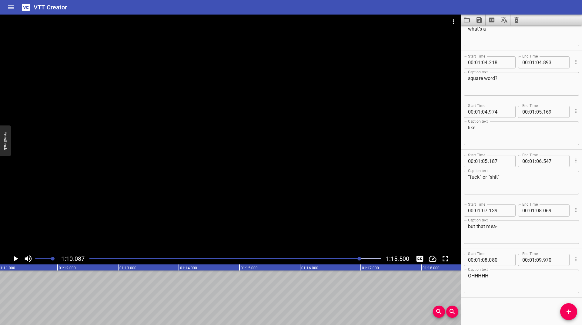
scroll to position [0, 4251]
drag, startPoint x: 571, startPoint y: 310, endPoint x: 528, endPoint y: 268, distance: 60.1
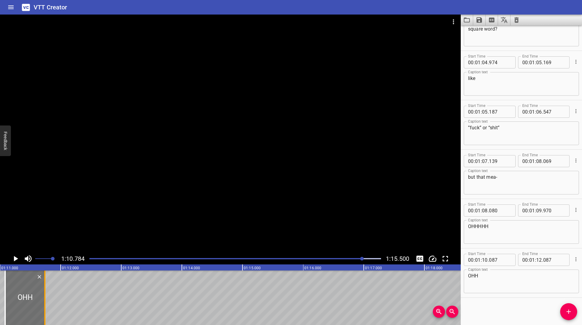
drag, startPoint x: 81, startPoint y: 294, endPoint x: 47, endPoint y: 301, distance: 34.6
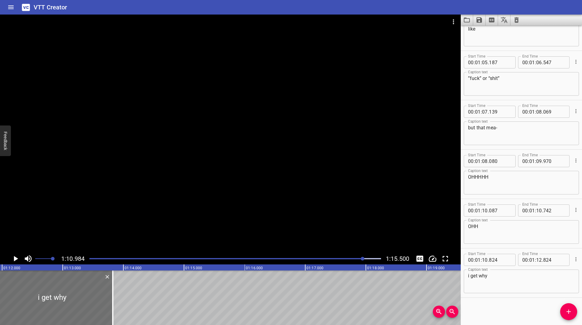
scroll to position [0, 4306]
drag, startPoint x: 512, startPoint y: 286, endPoint x: 400, endPoint y: 273, distance: 112.3
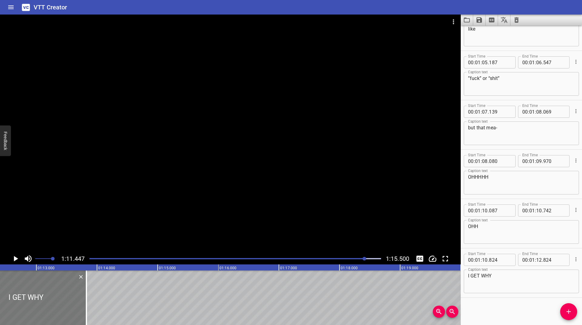
scroll to position [0, 4334]
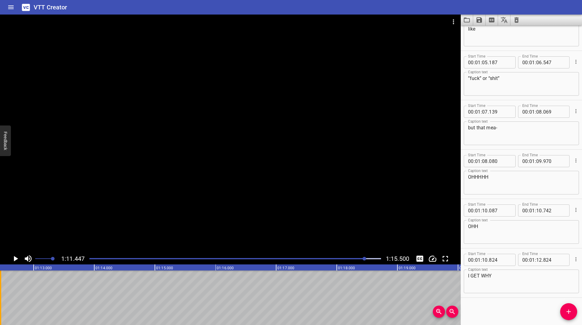
drag, startPoint x: 85, startPoint y: 292, endPoint x: 2, endPoint y: 302, distance: 83.7
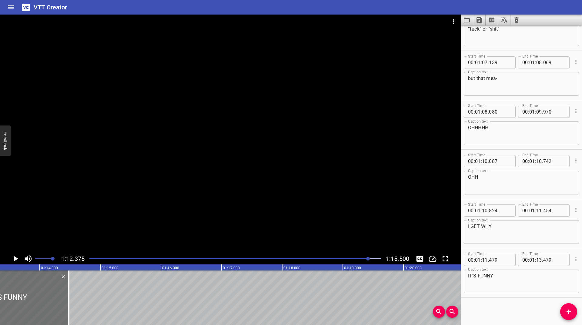
scroll to position [0, 4390]
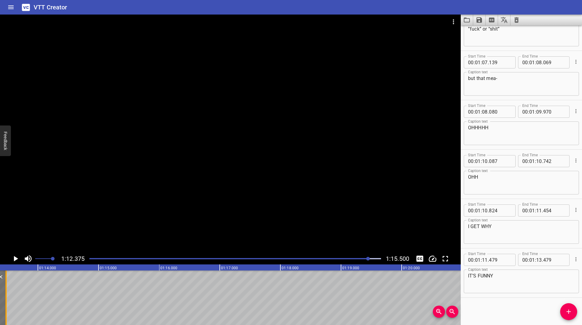
drag, startPoint x: 69, startPoint y: 293, endPoint x: 8, endPoint y: 298, distance: 61.2
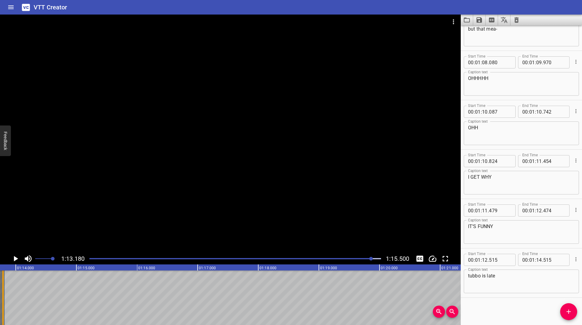
scroll to position [0, 4405]
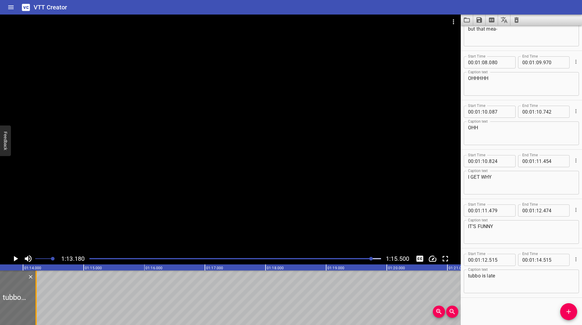
drag, startPoint x: 81, startPoint y: 289, endPoint x: 36, endPoint y: 302, distance: 46.7
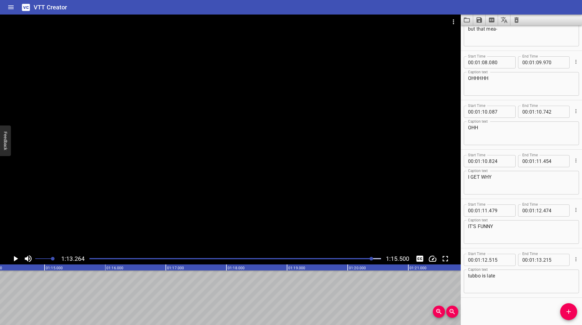
drag, startPoint x: 570, startPoint y: 311, endPoint x: 546, endPoint y: 290, distance: 32.0
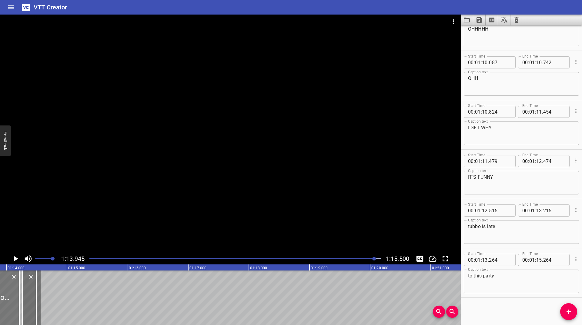
scroll to position [0, 4418]
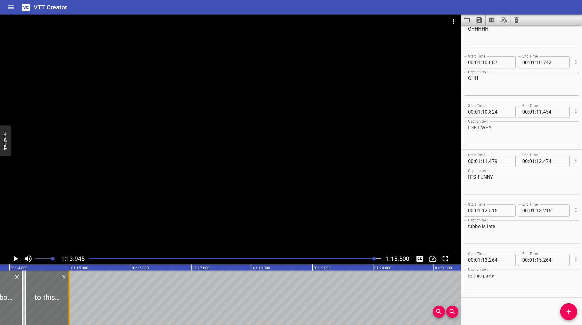
drag, startPoint x: 80, startPoint y: 290, endPoint x: 69, endPoint y: 301, distance: 15.7
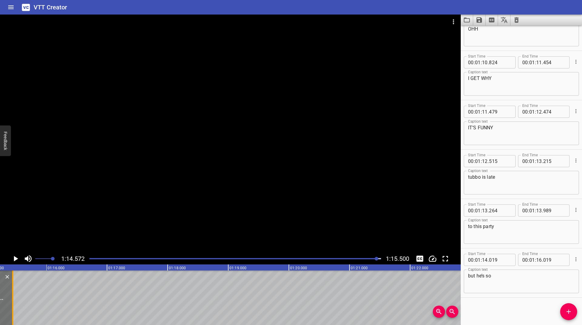
scroll to position [0, 4488]
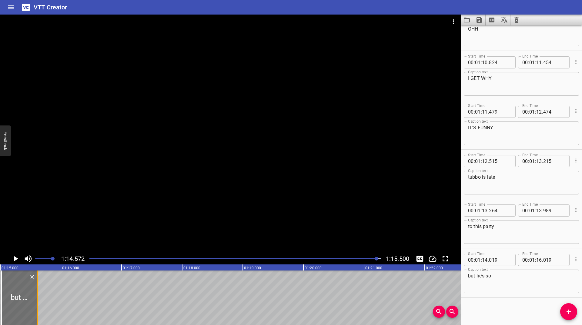
drag, startPoint x: 89, startPoint y: 289, endPoint x: 38, endPoint y: 305, distance: 52.8
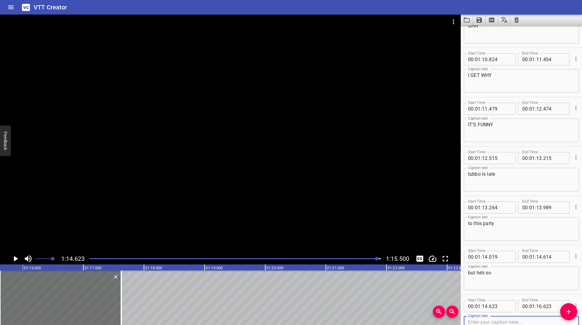
scroll to position [2892, 0]
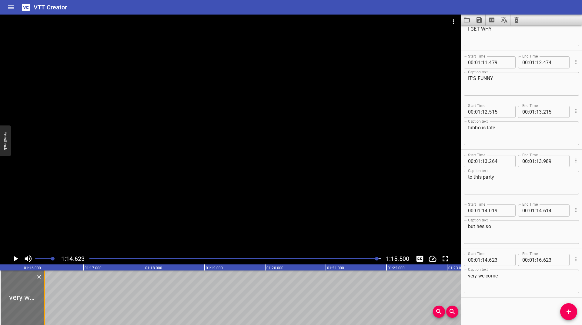
drag, startPoint x: 120, startPoint y: 288, endPoint x: 44, endPoint y: 300, distance: 77.6
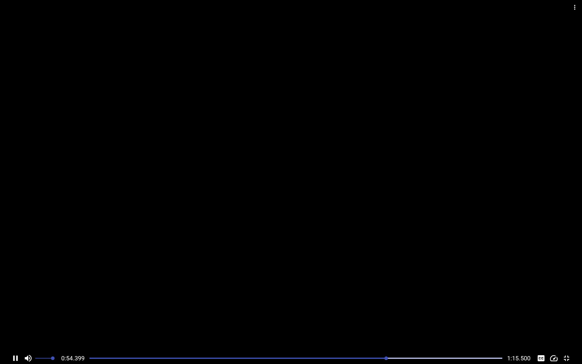
scroll to position [0, 3299]
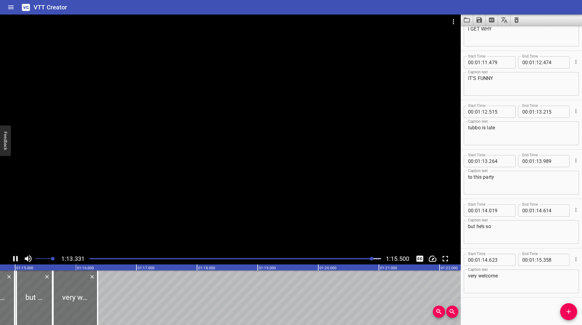
click at [154, 256] on div at bounding box center [235, 259] width 299 height 8
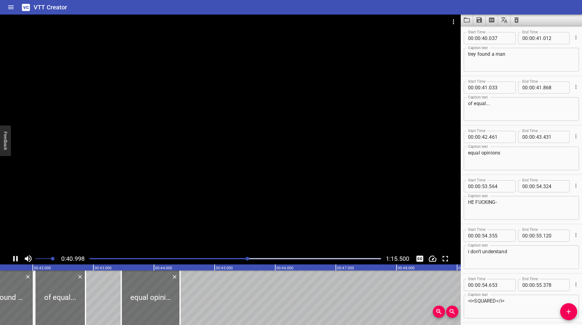
click at [193, 259] on div "Play progress" at bounding box center [102, 258] width 292 height 1
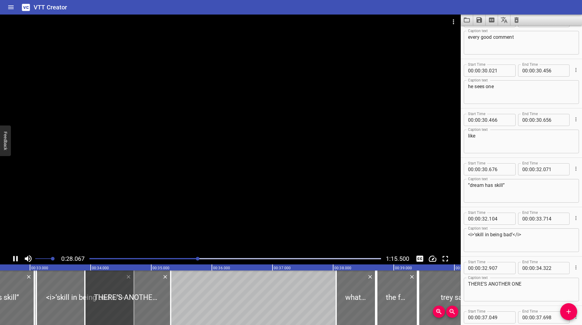
click at [432, 259] on icon "Change Playback Speed" at bounding box center [432, 258] width 9 height 9
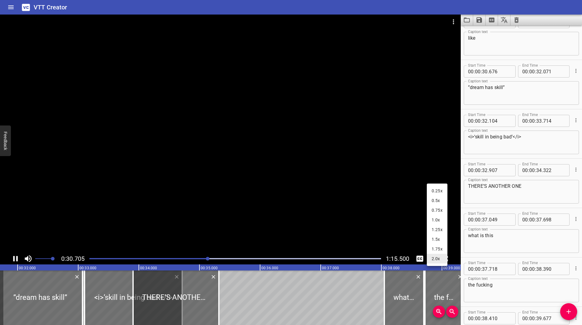
click at [429, 198] on li "0.5x" at bounding box center [437, 201] width 21 height 10
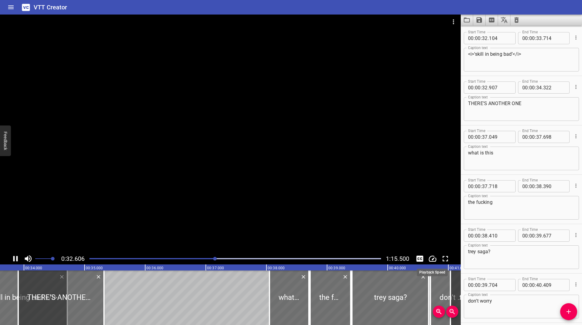
click at [427, 257] on button "Change Playback Speed" at bounding box center [433, 259] width 12 height 12
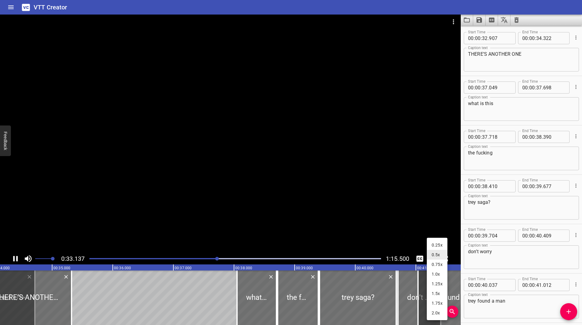
click at [434, 273] on li "1.0x" at bounding box center [437, 275] width 21 height 10
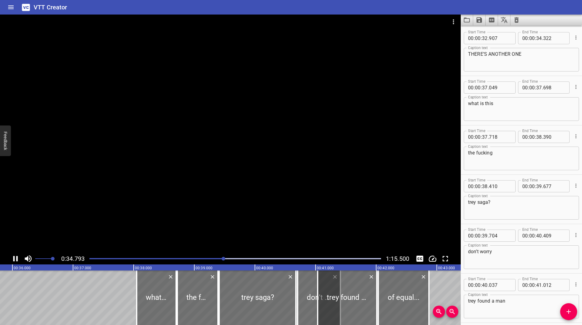
click at [212, 254] on div "0:34.793 1:15.500" at bounding box center [230, 259] width 461 height 12
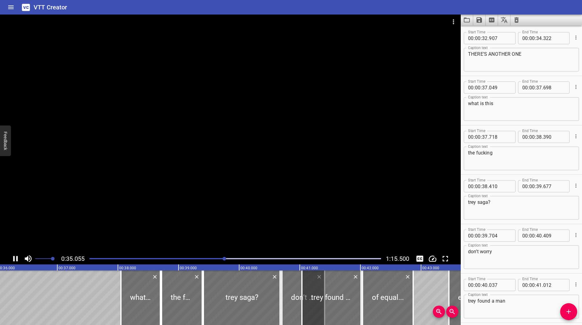
click at [213, 259] on div "Play progress" at bounding box center [79, 258] width 292 height 1
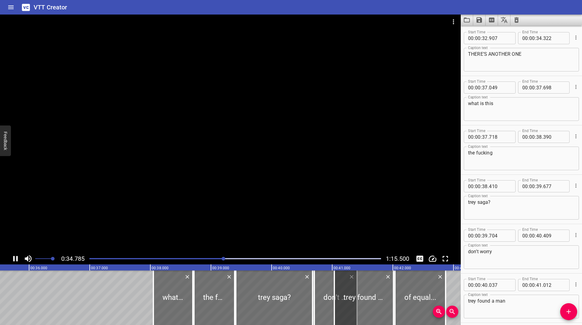
click at [218, 261] on div at bounding box center [235, 259] width 299 height 8
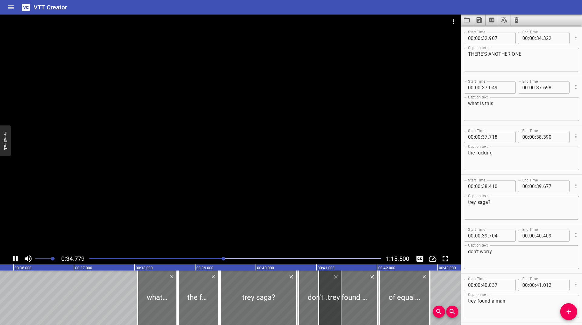
click at [221, 259] on div "Play progress" at bounding box center [78, 258] width 292 height 1
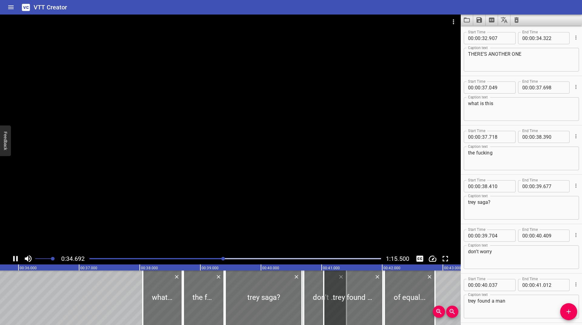
click at [223, 259] on div at bounding box center [223, 259] width 4 height 4
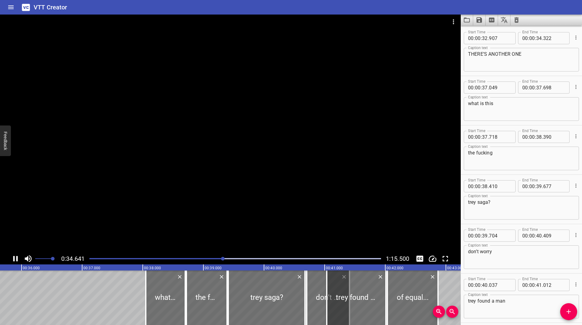
click at [223, 259] on div at bounding box center [223, 259] width 4 height 4
click at [223, 259] on div at bounding box center [222, 259] width 4 height 4
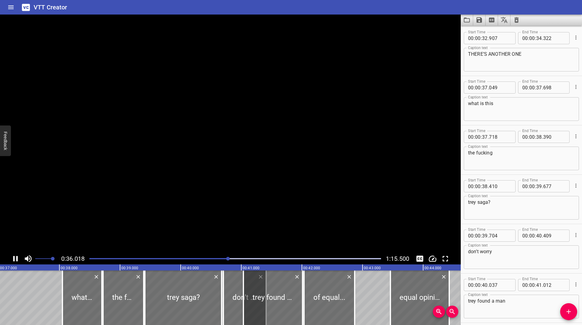
click at [223, 259] on div "Play progress" at bounding box center [83, 258] width 292 height 1
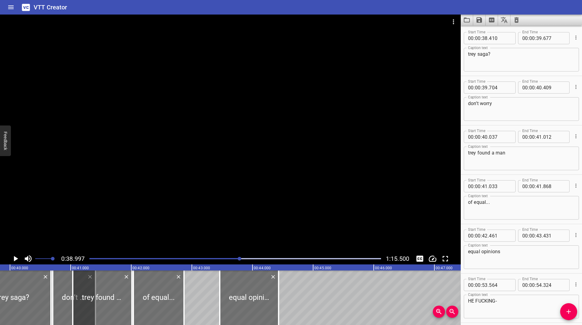
scroll to position [0, 2365]
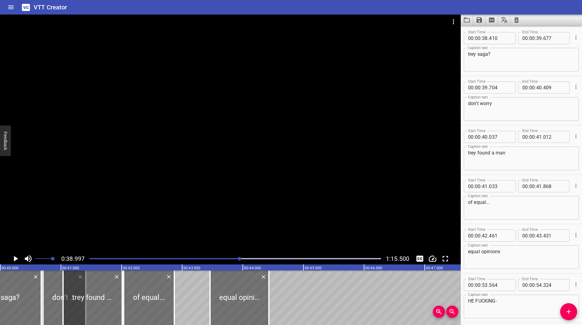
click at [226, 256] on div at bounding box center [235, 259] width 299 height 8
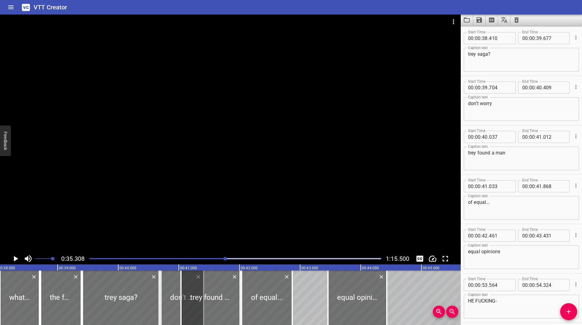
scroll to position [0, 2142]
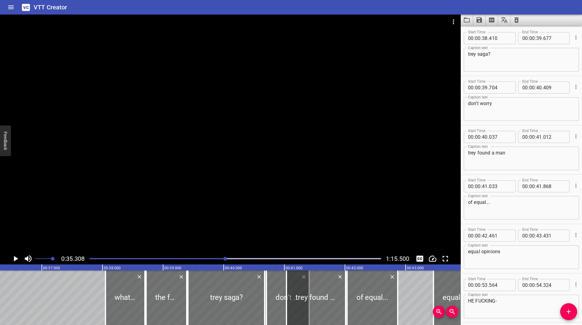
click at [218, 257] on div at bounding box center [235, 259] width 299 height 8
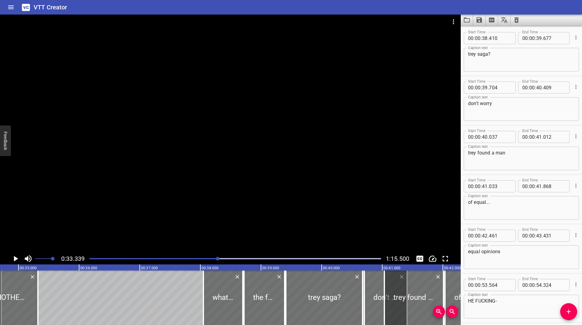
scroll to position [0, 2022]
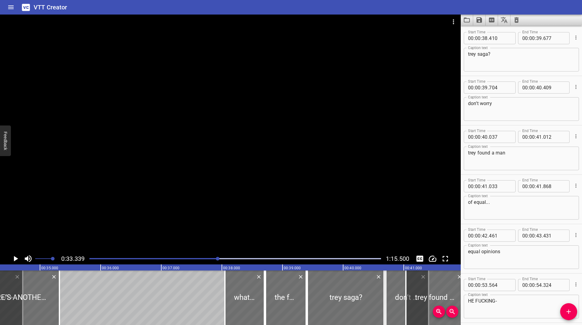
click at [17, 259] on icon "Play/Pause" at bounding box center [16, 258] width 4 height 5
click at [17, 259] on icon "Play/Pause" at bounding box center [15, 258] width 5 height 5
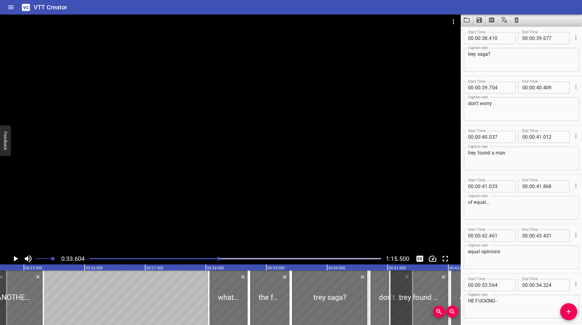
click at [17, 259] on icon "Play/Pause" at bounding box center [16, 258] width 4 height 5
click at [17, 259] on icon "Play/Pause" at bounding box center [15, 258] width 5 height 5
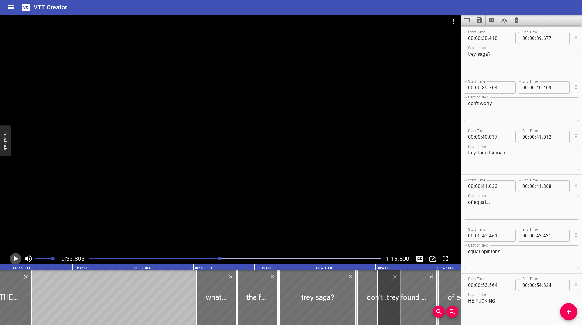
click at [17, 259] on icon "Play/Pause" at bounding box center [16, 258] width 4 height 5
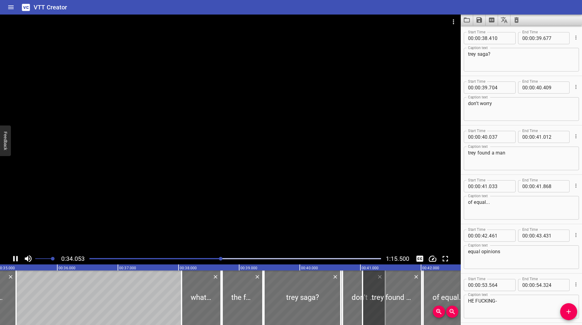
click at [17, 259] on icon "Play/Pause" at bounding box center [15, 258] width 5 height 5
